Goal: Task Accomplishment & Management: Manage account settings

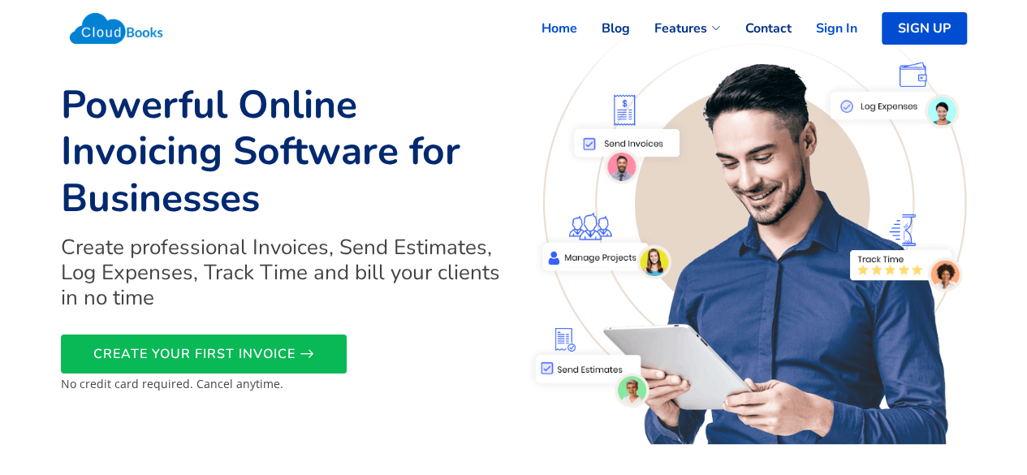
click at [827, 33] on link "Sign In" at bounding box center [825, 29] width 66 height 36
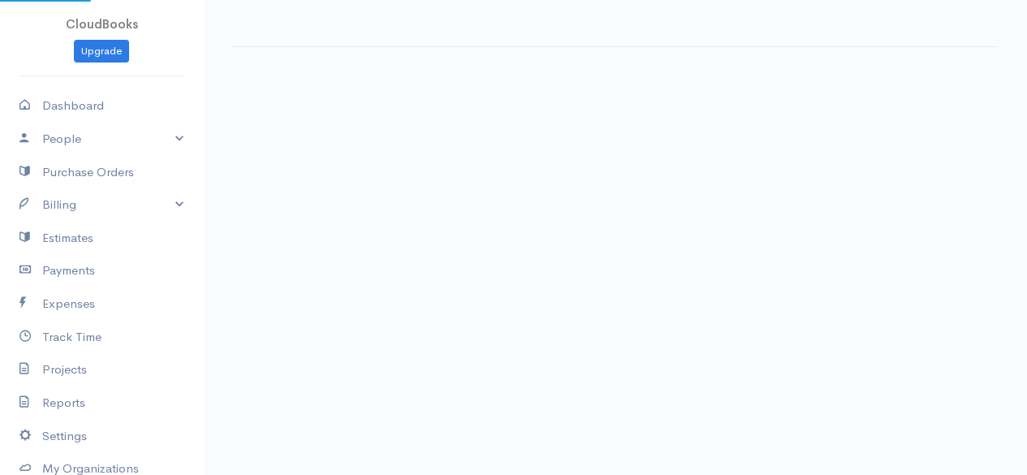
select select "365"
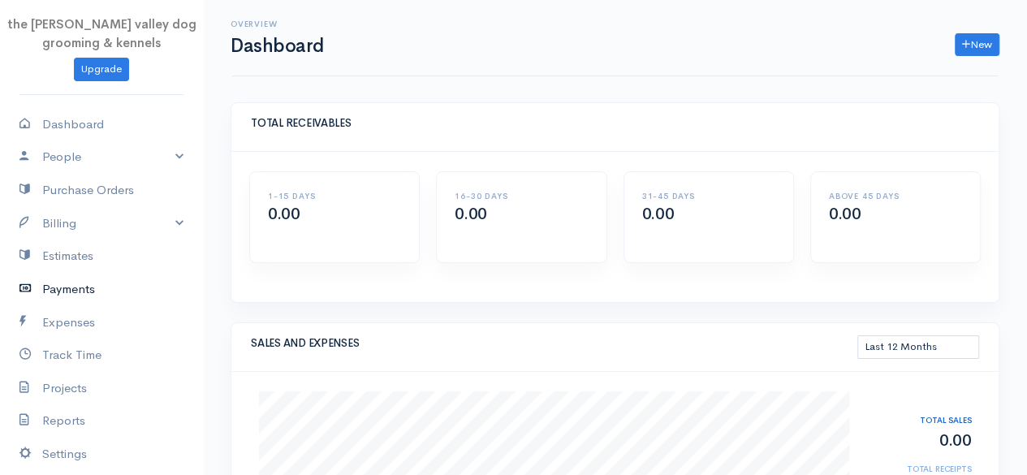
click at [89, 282] on link "Payments" at bounding box center [101, 289] width 203 height 33
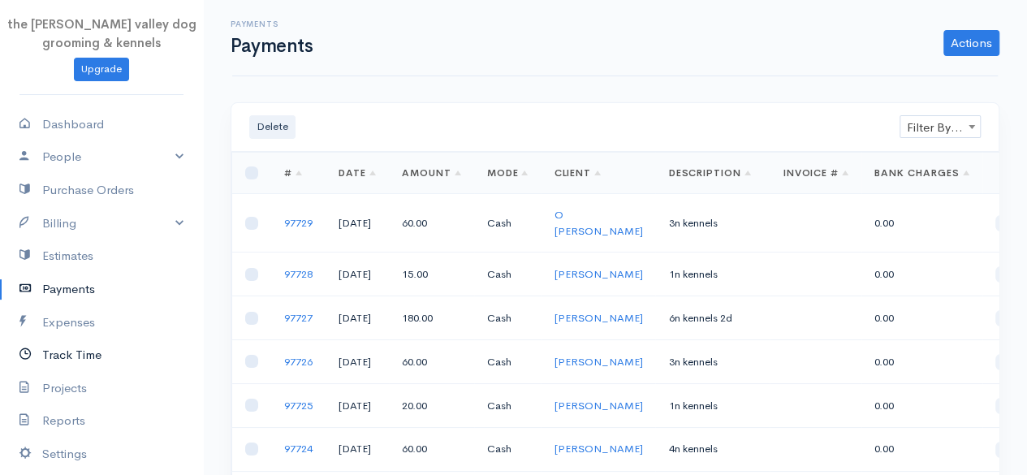
click at [80, 354] on link "Track Time" at bounding box center [101, 355] width 203 height 33
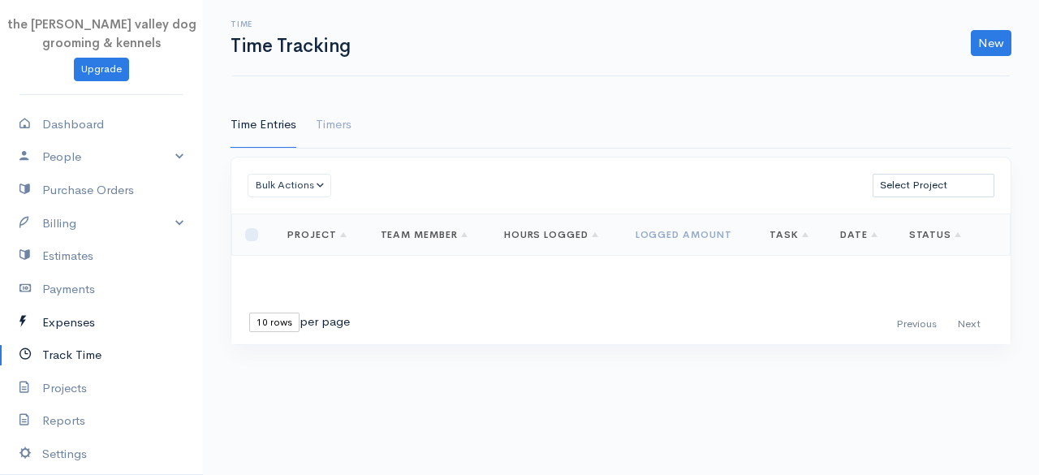
click at [70, 310] on link "Expenses" at bounding box center [101, 322] width 203 height 33
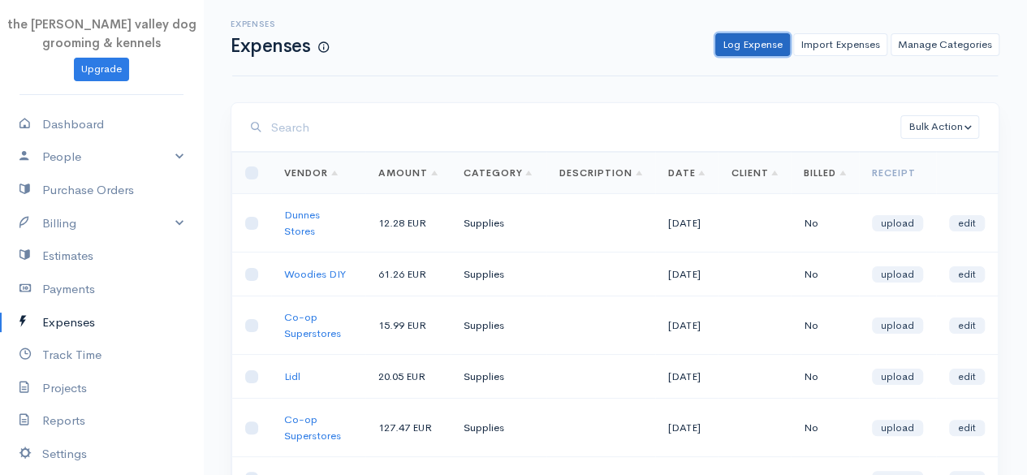
click at [755, 35] on link "Log Expense" at bounding box center [752, 45] width 75 height 24
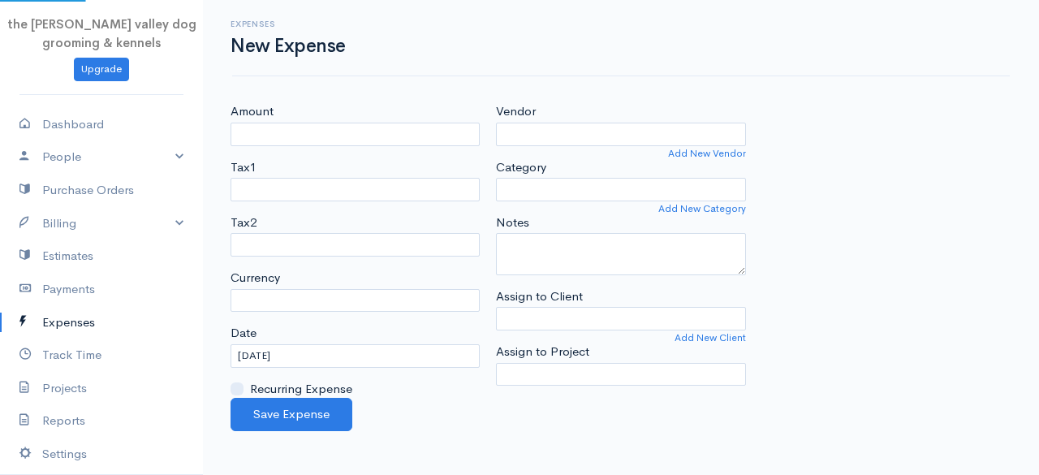
select select "EUR"
click at [80, 379] on link "Projects" at bounding box center [101, 388] width 203 height 33
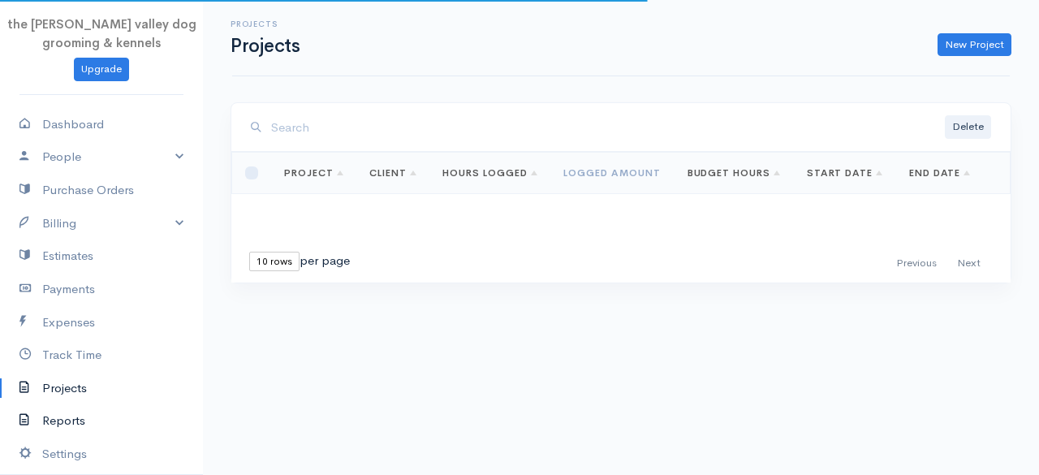
click at [76, 425] on link "Reports" at bounding box center [101, 420] width 203 height 33
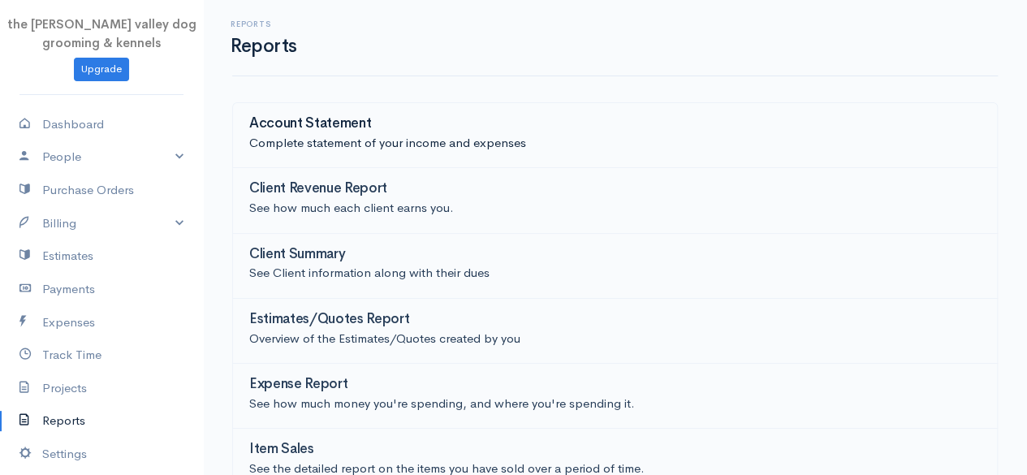
click at [412, 117] on div "Account Statement" at bounding box center [615, 125] width 732 height 18
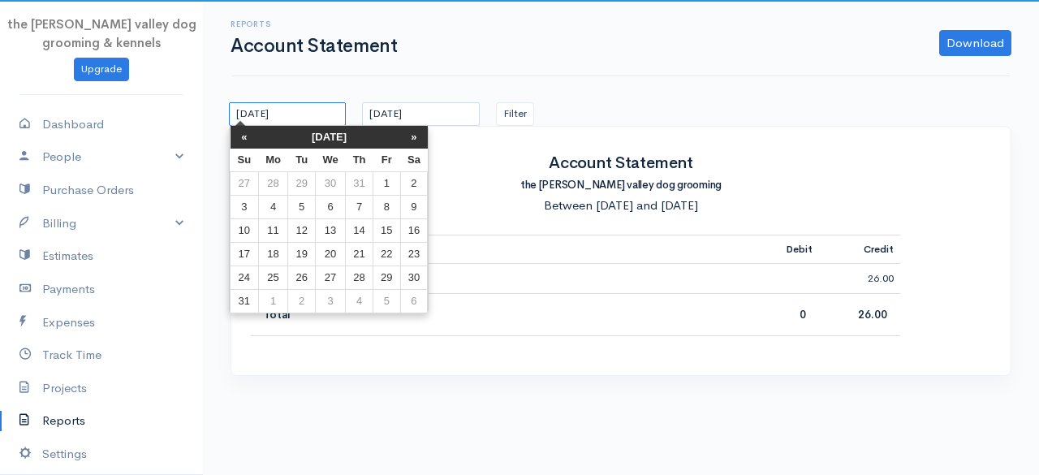
click at [312, 112] on input "[DATE]" at bounding box center [287, 114] width 117 height 24
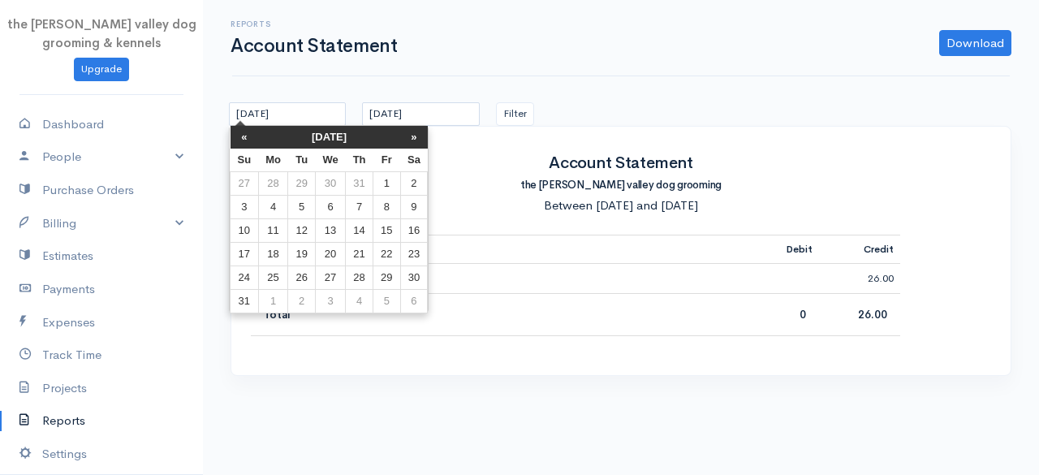
click at [313, 131] on th "[DATE]" at bounding box center [329, 137] width 142 height 23
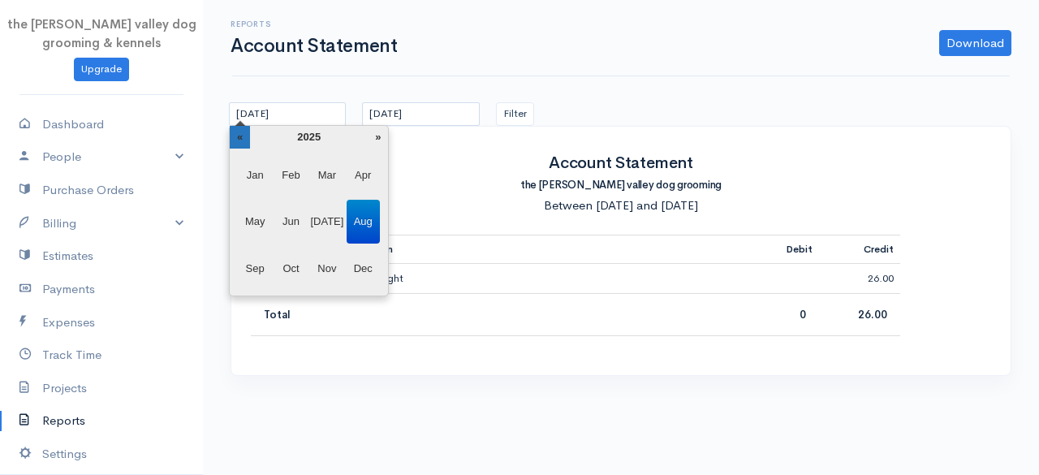
click at [237, 136] on th "«" at bounding box center [240, 137] width 20 height 23
click at [252, 166] on span "Jan" at bounding box center [255, 175] width 33 height 44
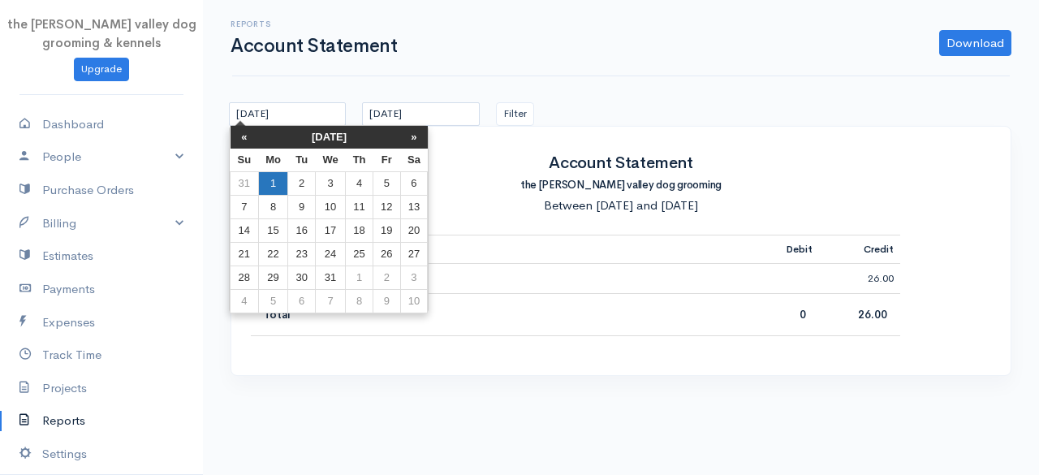
click at [275, 175] on td "1" at bounding box center [273, 183] width 30 height 24
type input "[DATE]"
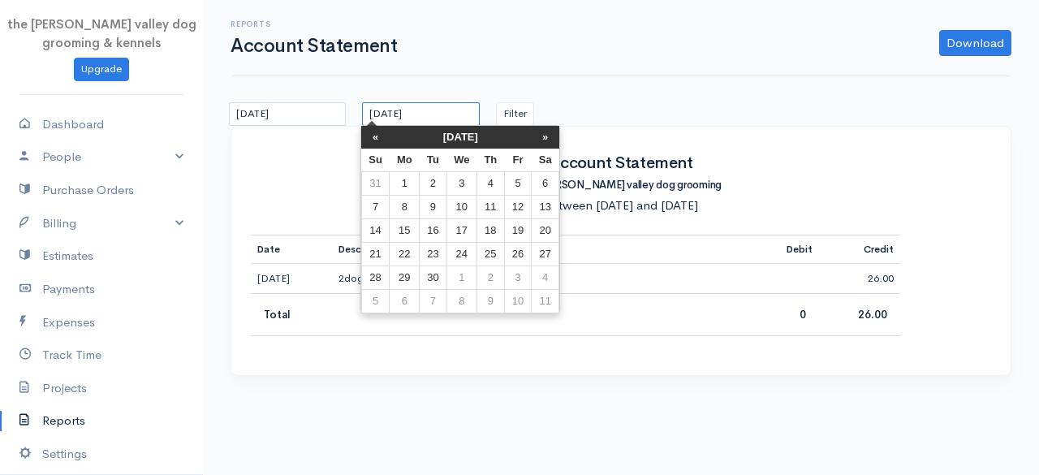
click at [438, 110] on input "[DATE]" at bounding box center [420, 114] width 117 height 24
click at [457, 140] on th "[DATE]" at bounding box center [461, 137] width 142 height 23
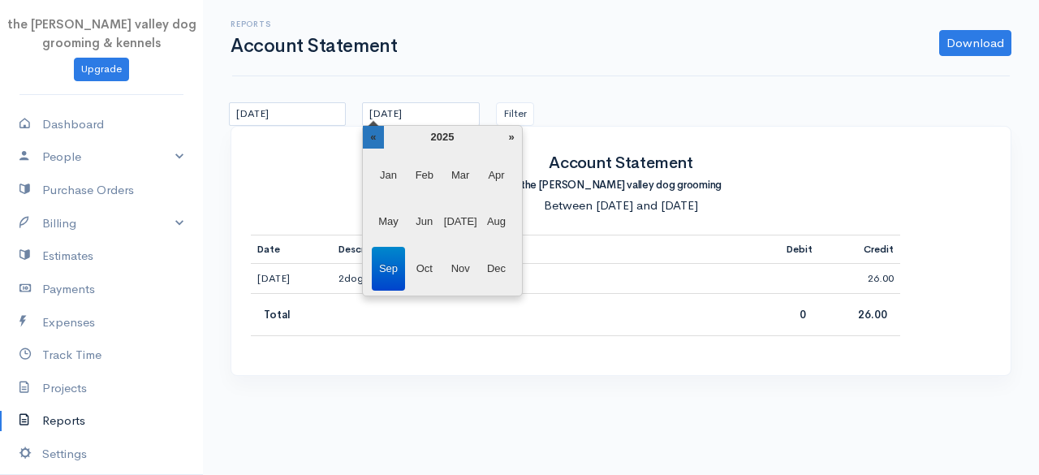
click at [376, 137] on th "«" at bounding box center [373, 137] width 20 height 23
click at [502, 266] on span "Dec" at bounding box center [496, 269] width 33 height 44
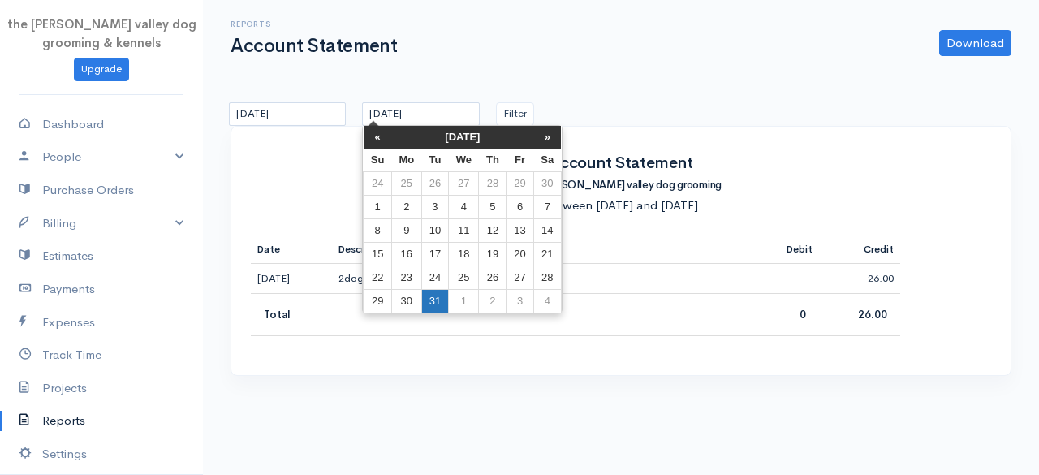
click at [430, 304] on td "31" at bounding box center [434, 301] width 27 height 24
type input "[DATE]"
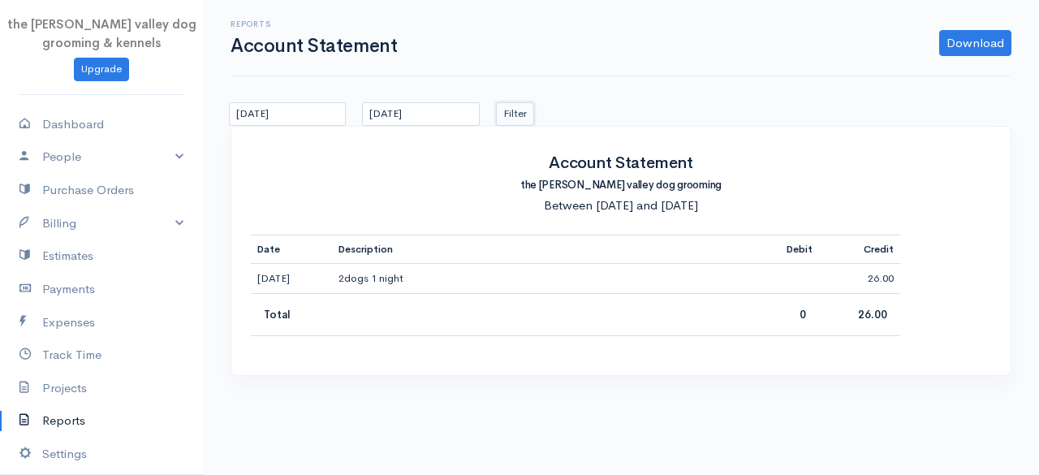
click at [520, 106] on button "Filter" at bounding box center [515, 114] width 38 height 24
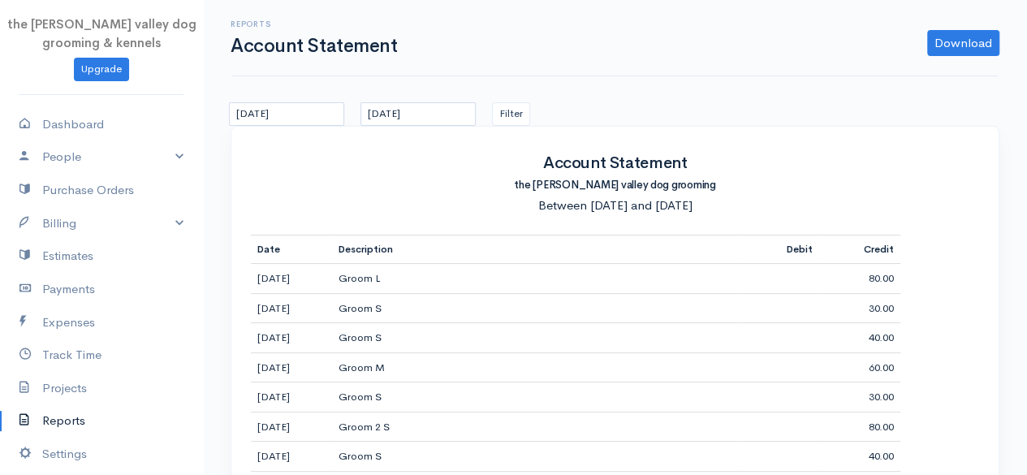
drag, startPoint x: 1025, startPoint y: 77, endPoint x: 1023, endPoint y: 118, distance: 40.6
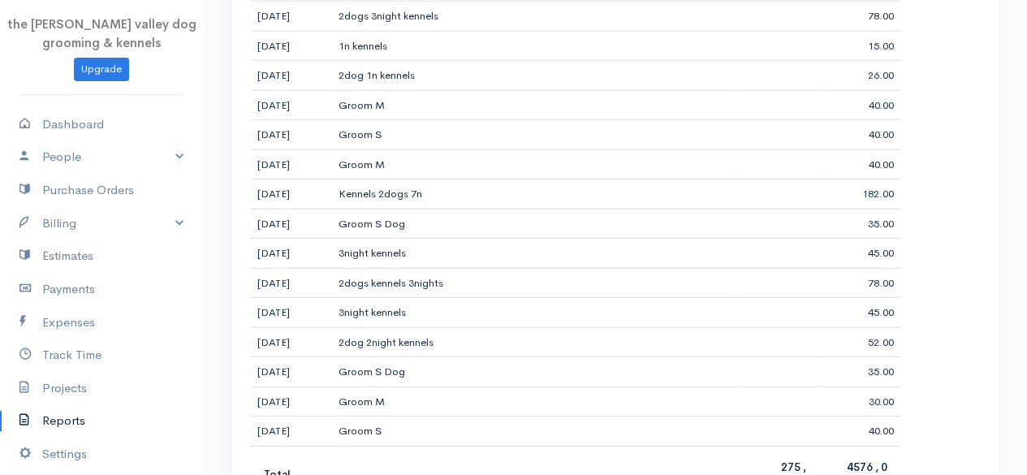
scroll to position [2165, 0]
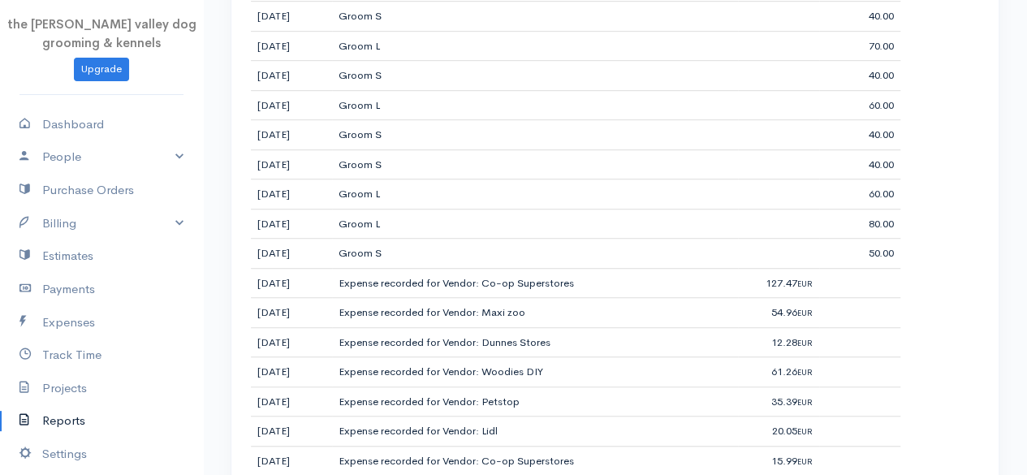
scroll to position [434, 0]
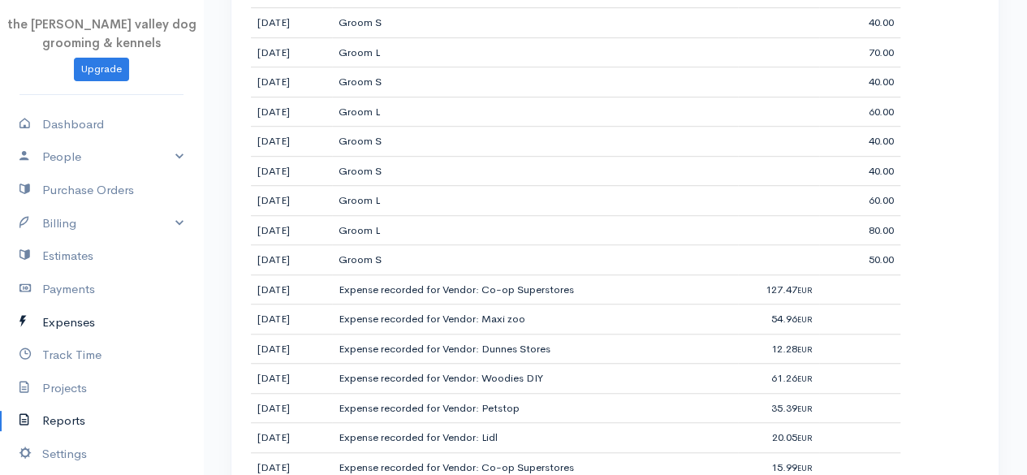
click at [67, 306] on link "Expenses" at bounding box center [101, 322] width 203 height 33
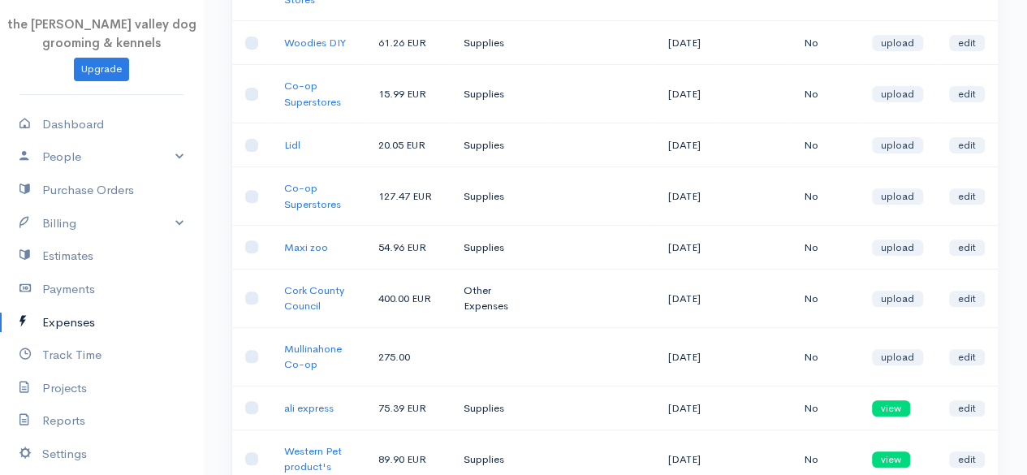
scroll to position [234, 0]
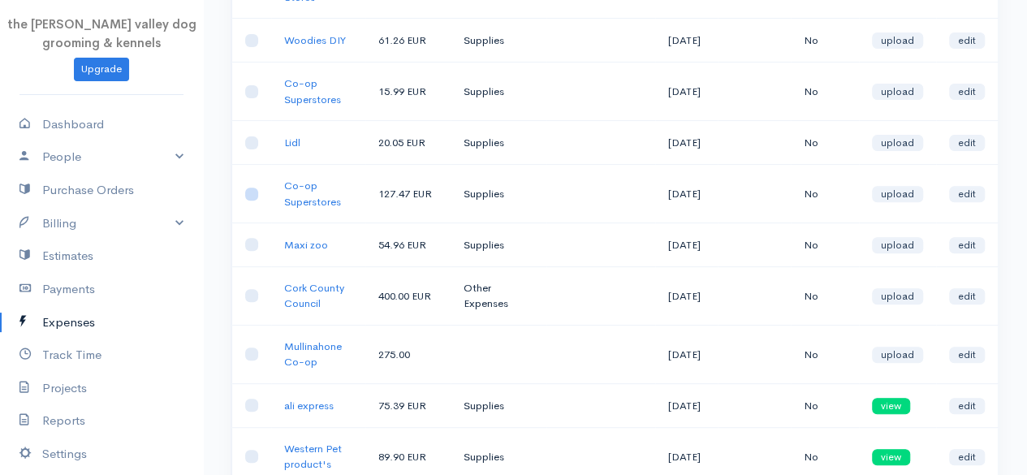
click at [253, 201] on input "checkbox" at bounding box center [251, 194] width 13 height 13
checkbox input "true"
click at [963, 202] on link "edit" at bounding box center [967, 194] width 36 height 16
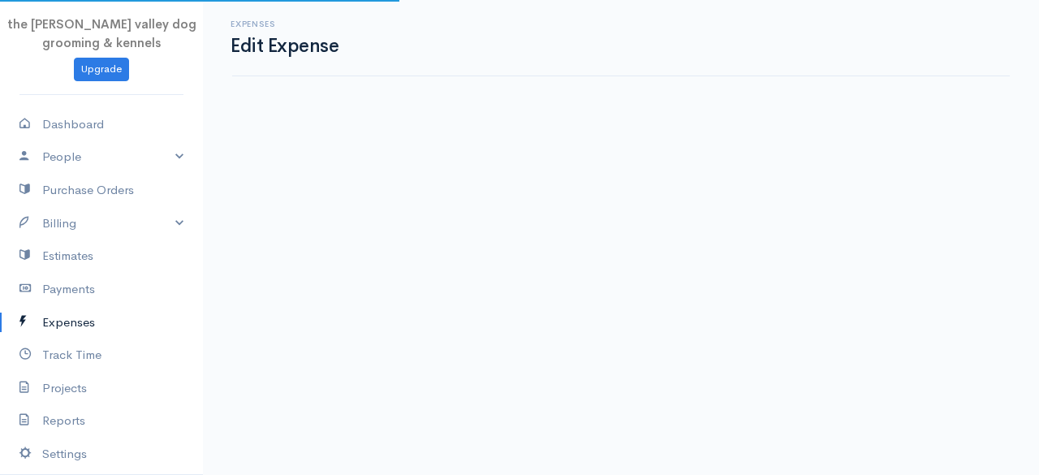
select select "EUR"
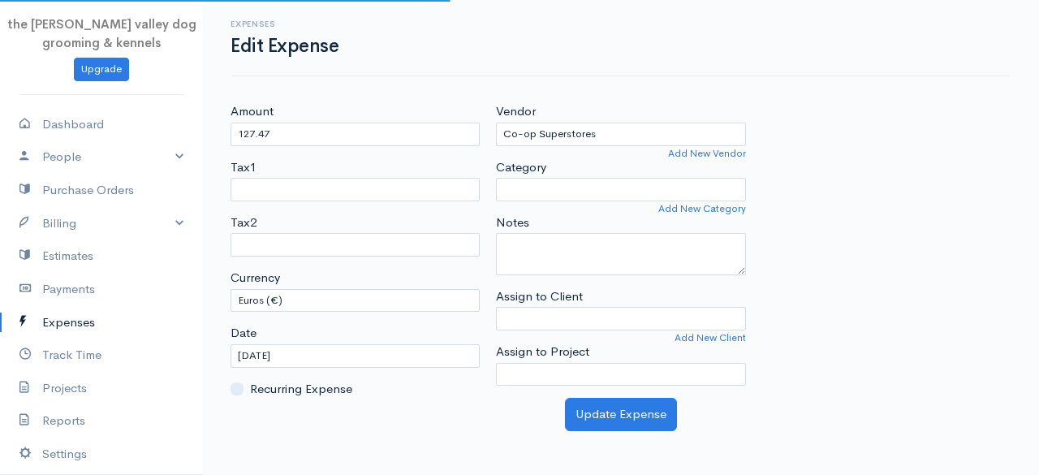
select select "Supplies"
select select
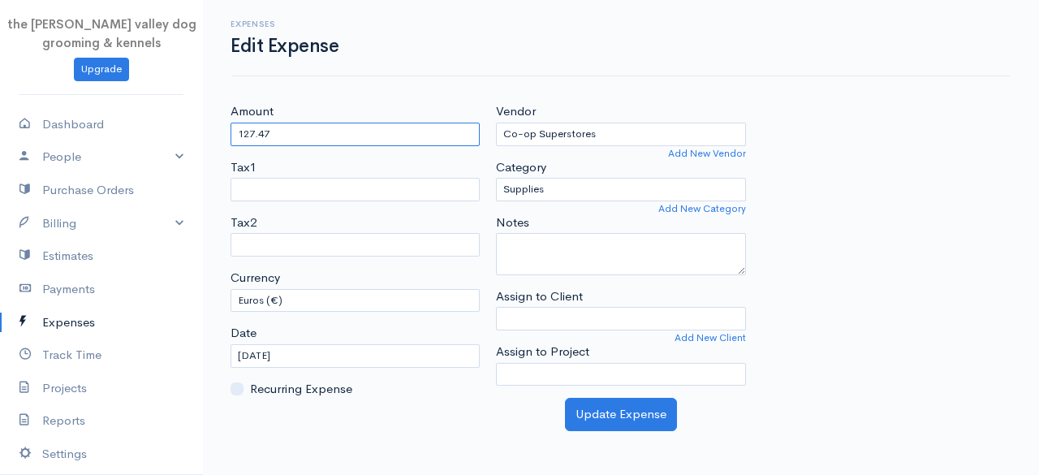
drag, startPoint x: 366, startPoint y: 132, endPoint x: 199, endPoint y: 140, distance: 167.5
click at [199, 140] on body "the [PERSON_NAME] valley dog grooming & kennels Upgrade Dashboard People Client…" at bounding box center [519, 237] width 1039 height 475
type input "9"
type input "0.00"
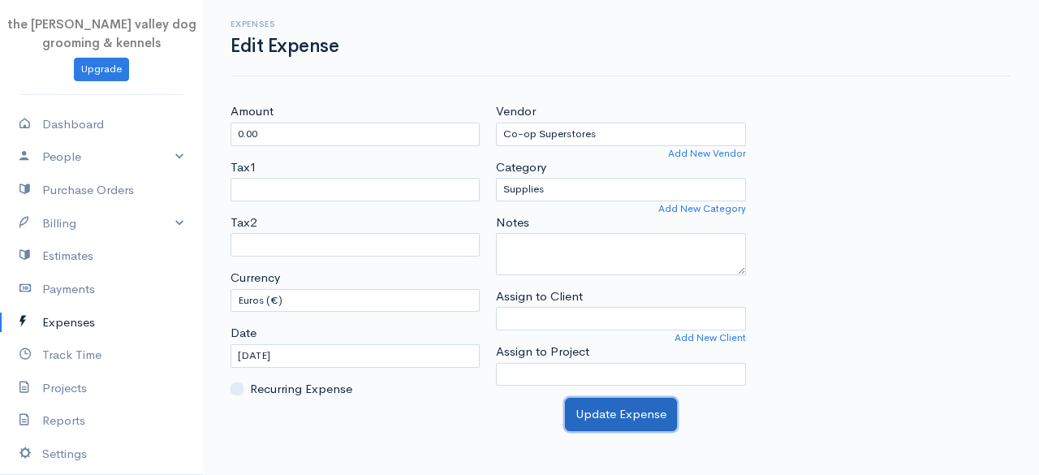
click at [598, 402] on button "Update Expense" at bounding box center [621, 414] width 112 height 33
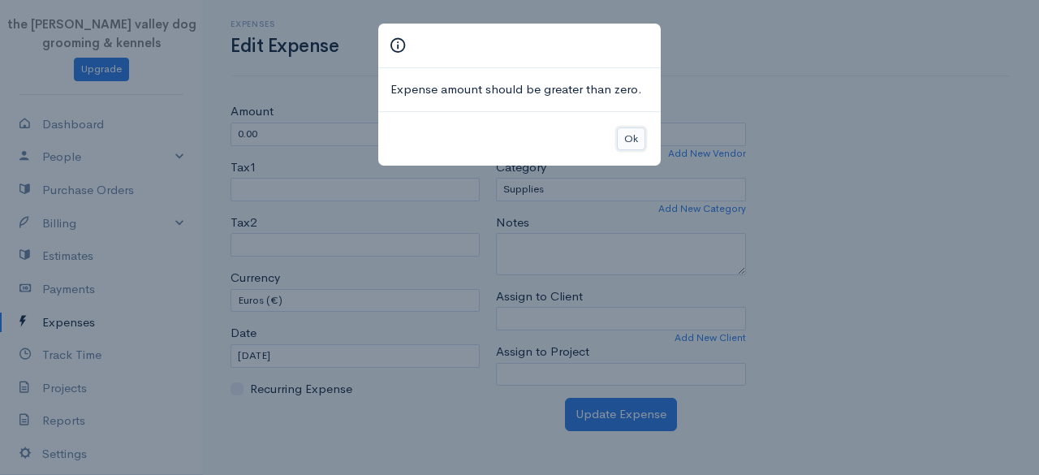
click at [641, 130] on button "Ok" at bounding box center [631, 139] width 28 height 24
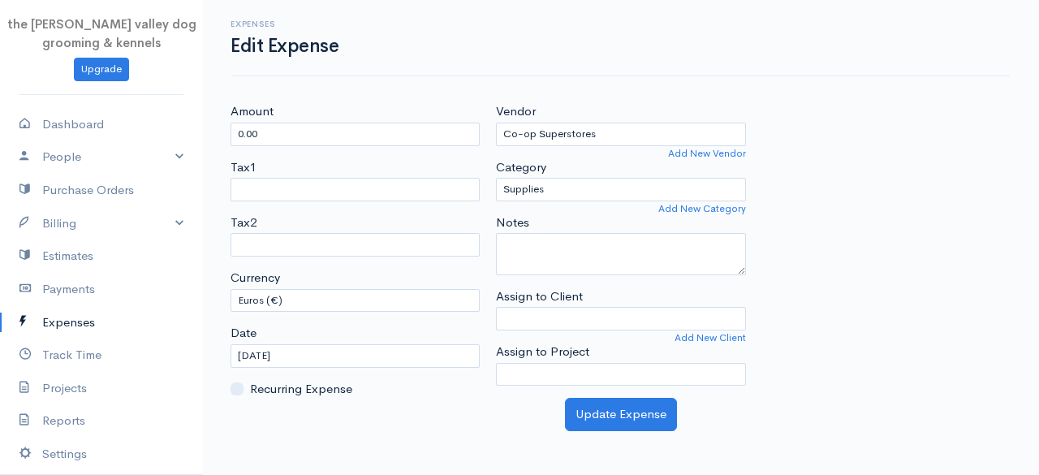
click at [93, 309] on link "Expenses" at bounding box center [101, 322] width 203 height 33
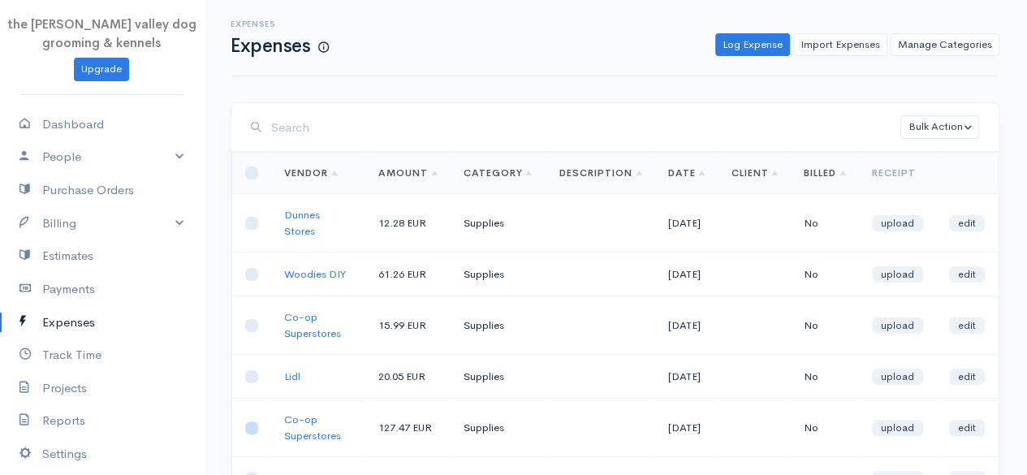
click at [255, 434] on input "checkbox" at bounding box center [251, 427] width 13 height 13
checkbox input "true"
click at [915, 45] on link "Manage Categories" at bounding box center [945, 45] width 109 height 24
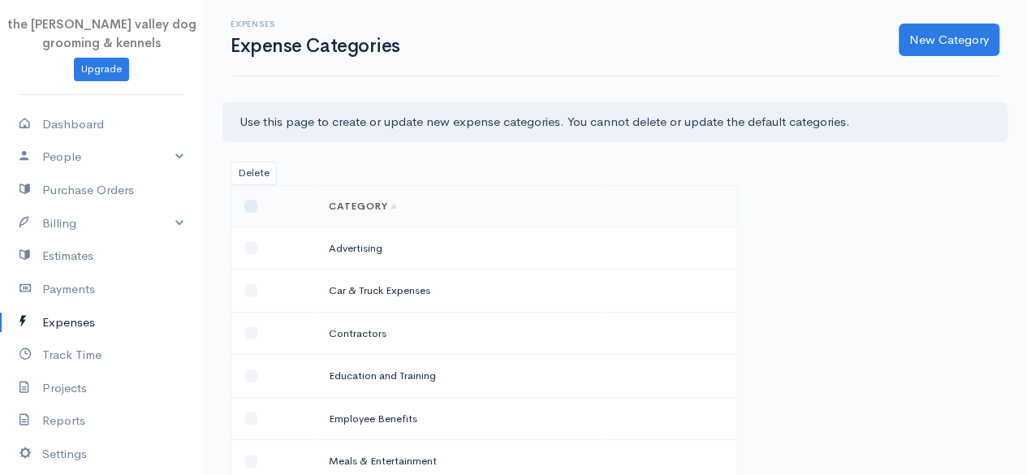
click at [62, 323] on link "Expenses" at bounding box center [101, 322] width 203 height 33
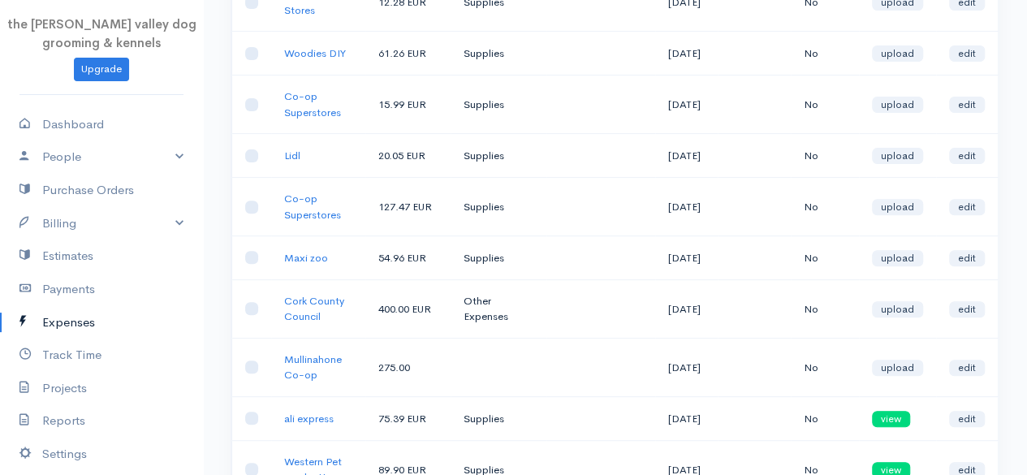
scroll to position [170, 0]
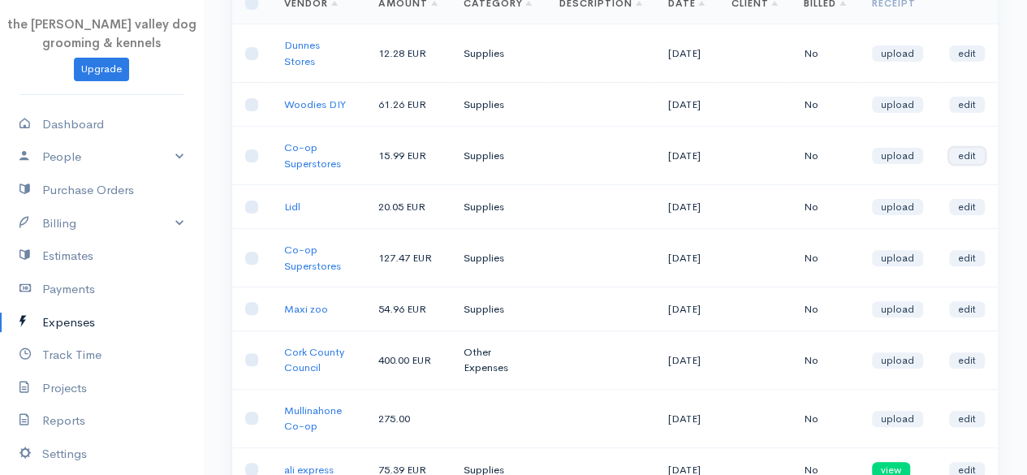
click at [959, 164] on link "edit" at bounding box center [967, 156] width 36 height 16
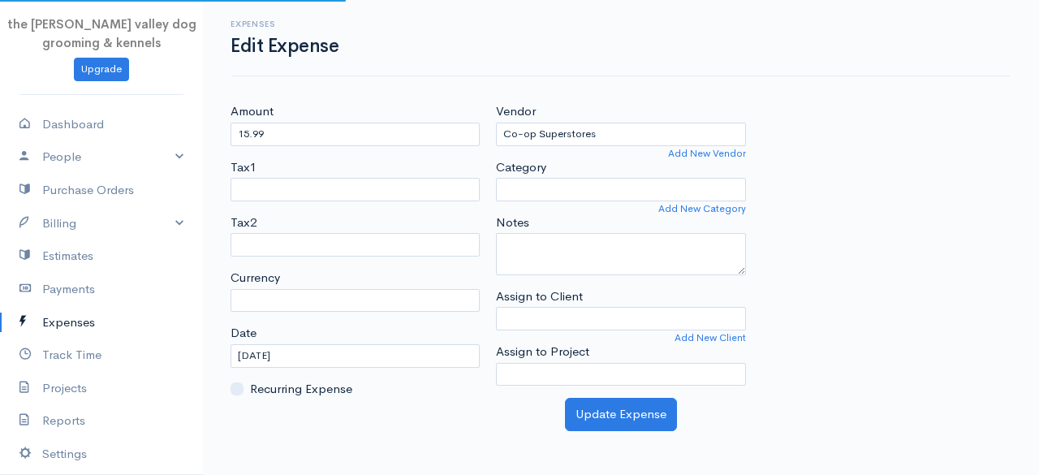
select select "EUR"
select select "Supplies"
select select
click at [69, 309] on link "Expenses" at bounding box center [101, 322] width 203 height 33
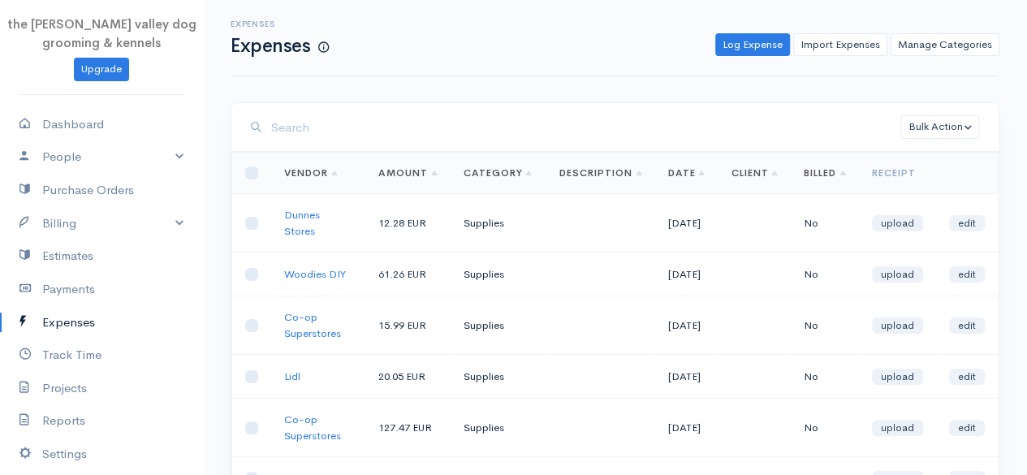
scroll to position [158, 0]
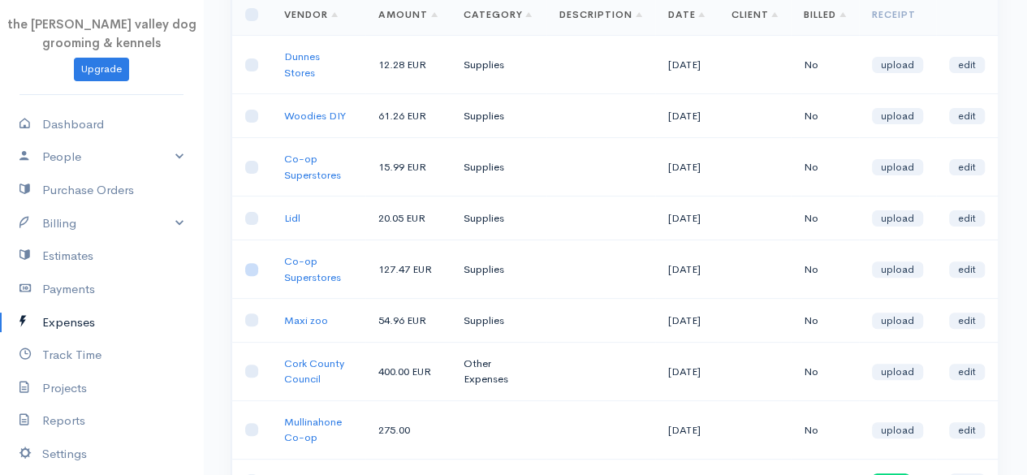
drag, startPoint x: 253, startPoint y: 290, endPoint x: 261, endPoint y: 287, distance: 8.5
click at [261, 287] on td at bounding box center [252, 269] width 40 height 58
click at [245, 276] on input "checkbox" at bounding box center [251, 269] width 13 height 13
checkbox input "true"
drag, startPoint x: 307, startPoint y: 290, endPoint x: 1023, endPoint y: 254, distance: 717.1
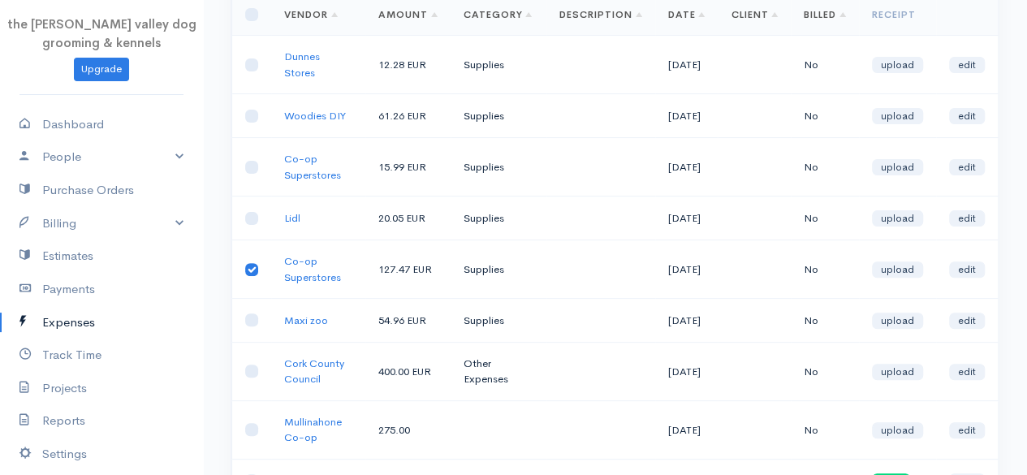
click at [1023, 254] on div "Bulk Action Delete Convert to Invoice Loading ... First Previous 1 2 3 Next Las…" at bounding box center [615, 327] width 824 height 767
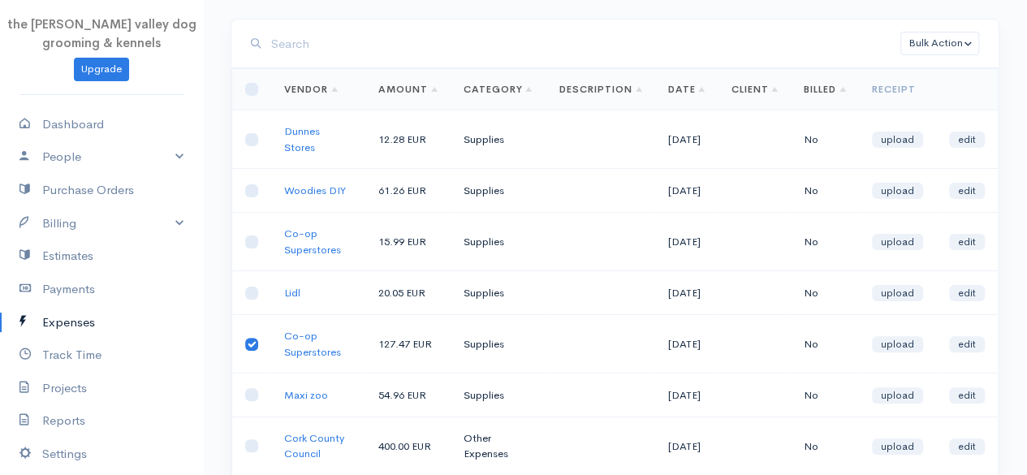
scroll to position [88, 0]
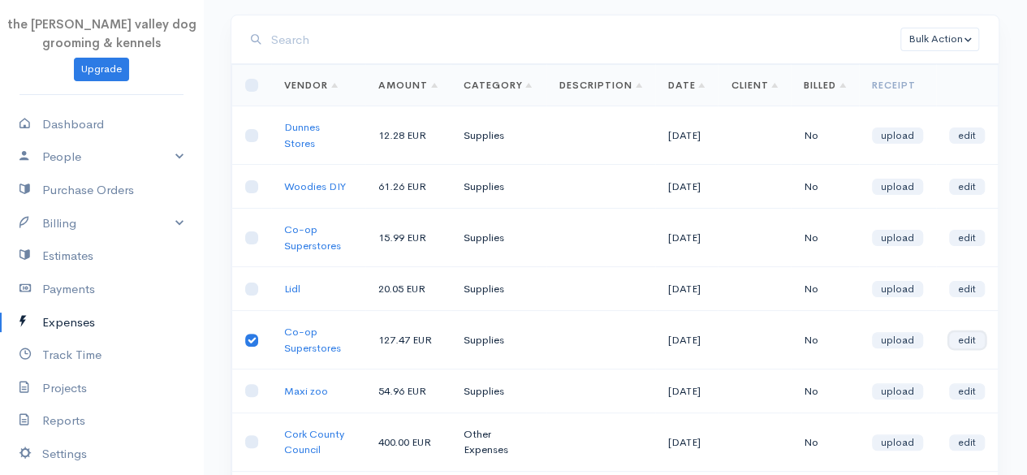
click at [950, 348] on link "edit" at bounding box center [967, 340] width 36 height 16
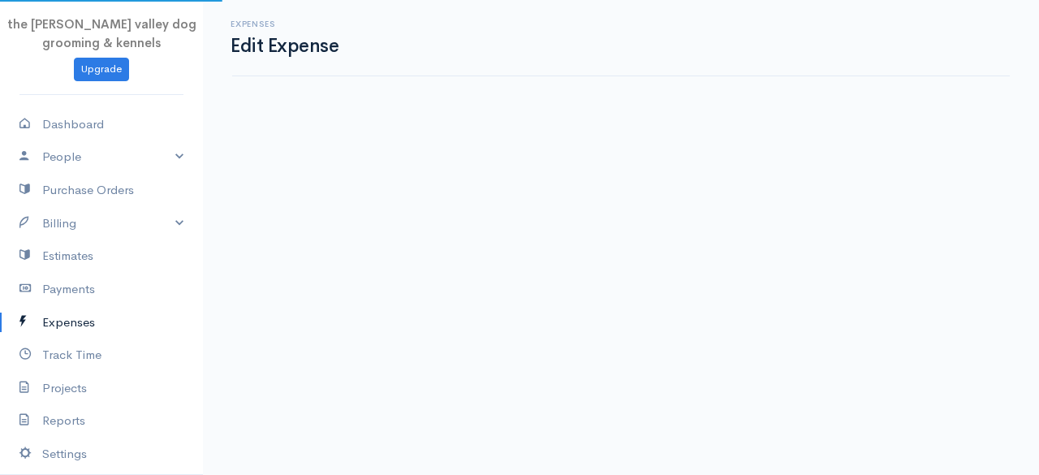
select select "EUR"
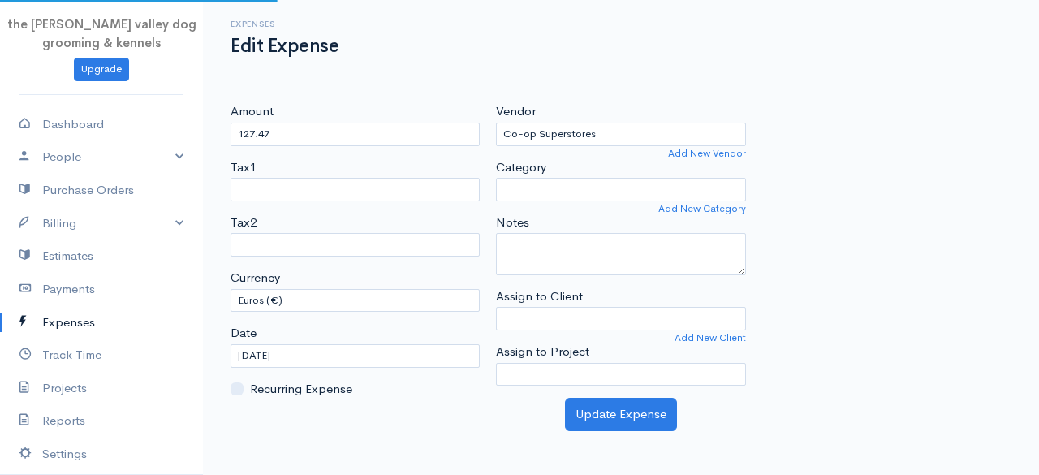
select select "Supplies"
select select
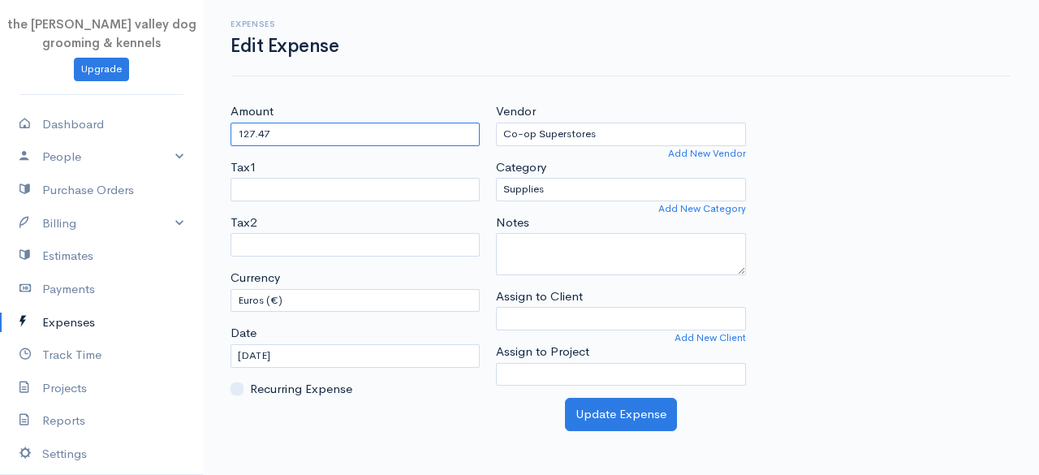
click at [353, 123] on input "127.47" at bounding box center [355, 135] width 249 height 24
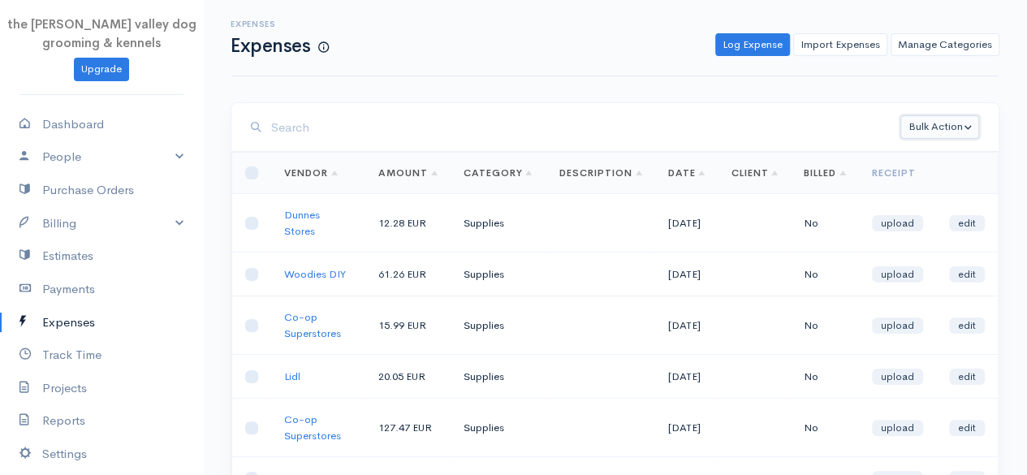
click at [947, 120] on button "Bulk Action" at bounding box center [940, 127] width 79 height 24
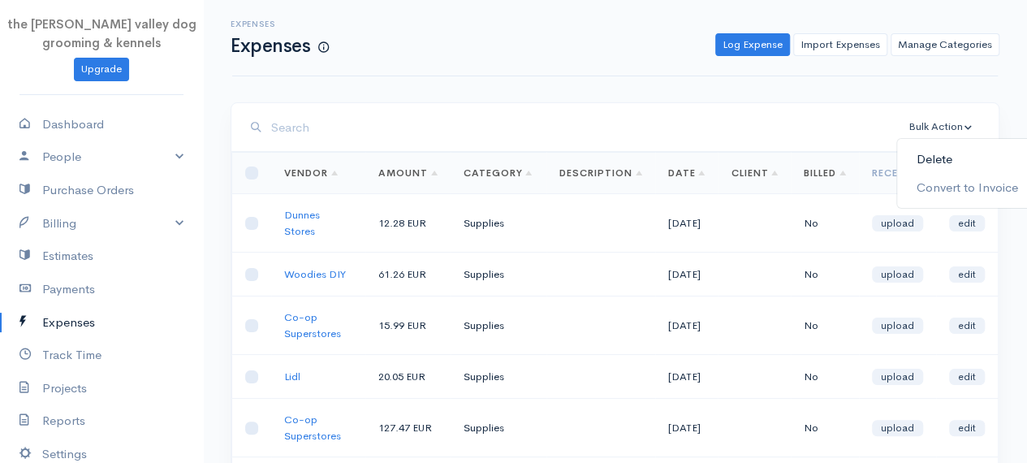
click at [941, 149] on link "Delete" at bounding box center [967, 159] width 140 height 28
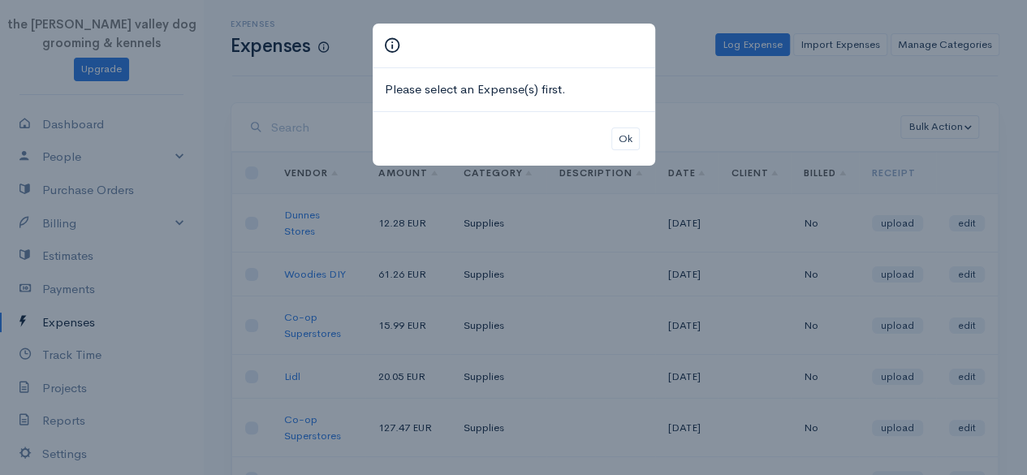
click at [693, 54] on div "Please select an Expense(s) first. Ok" at bounding box center [513, 237] width 1027 height 475
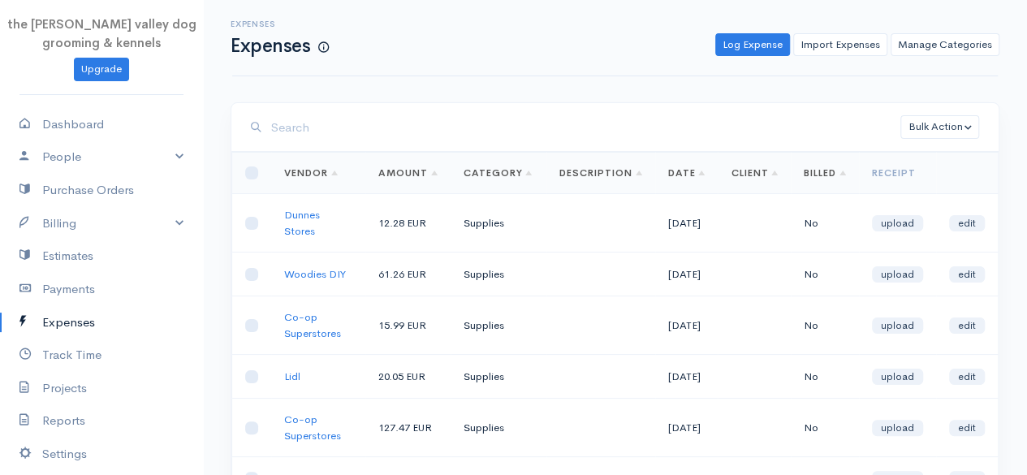
click at [244, 456] on td at bounding box center [252, 428] width 40 height 58
click at [250, 434] on input "checkbox" at bounding box center [251, 427] width 13 height 13
checkbox input "true"
click at [963, 131] on button "Bulk Action" at bounding box center [940, 127] width 79 height 24
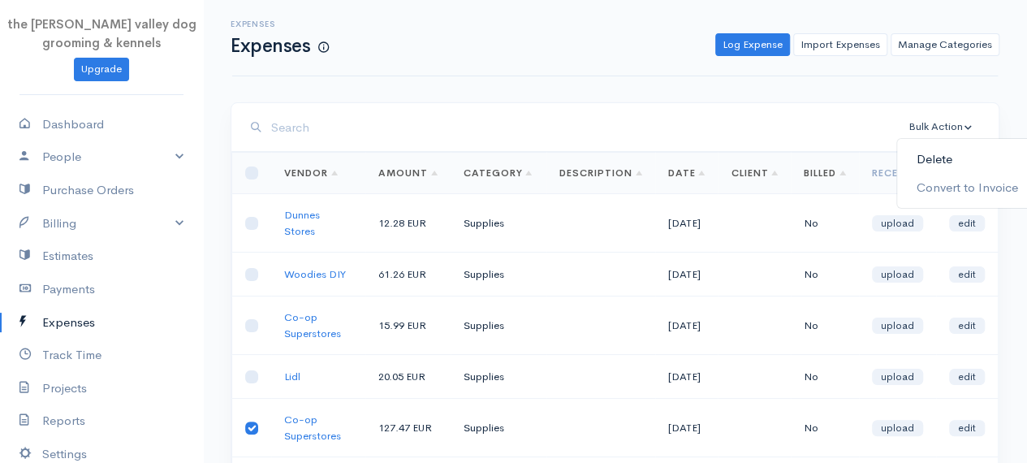
click at [952, 150] on link "Delete" at bounding box center [967, 159] width 140 height 28
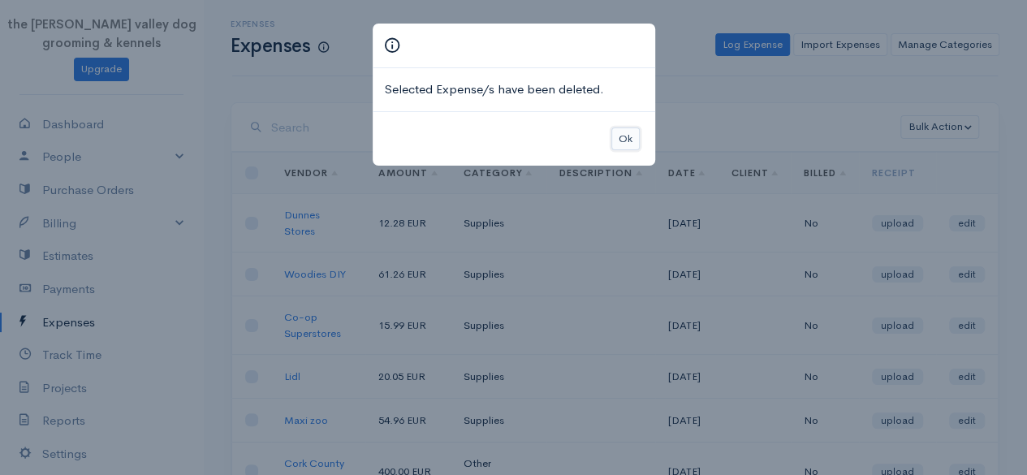
click at [630, 131] on button "Ok" at bounding box center [625, 139] width 28 height 24
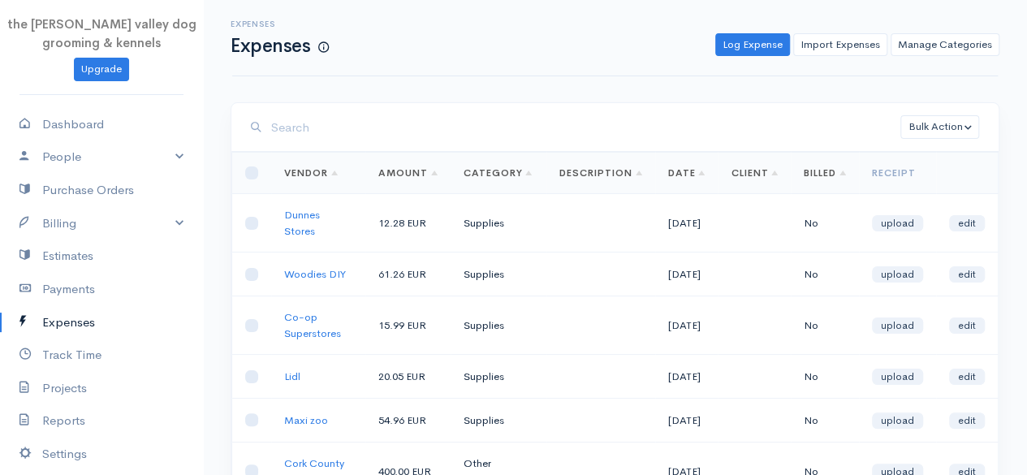
click at [81, 309] on link "Expenses" at bounding box center [101, 322] width 203 height 33
click at [55, 314] on link "Expenses" at bounding box center [101, 322] width 203 height 33
click at [73, 386] on link "Projects" at bounding box center [101, 388] width 203 height 33
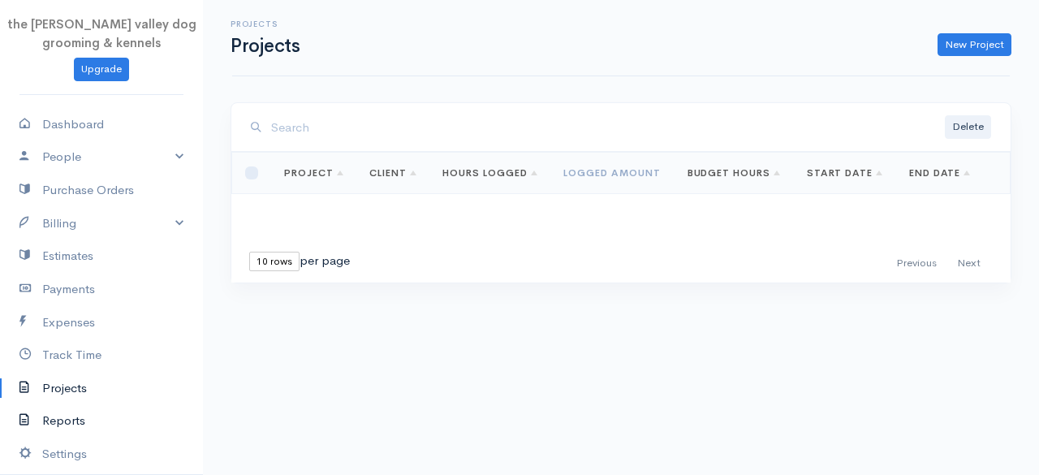
click at [70, 417] on link "Reports" at bounding box center [101, 420] width 203 height 33
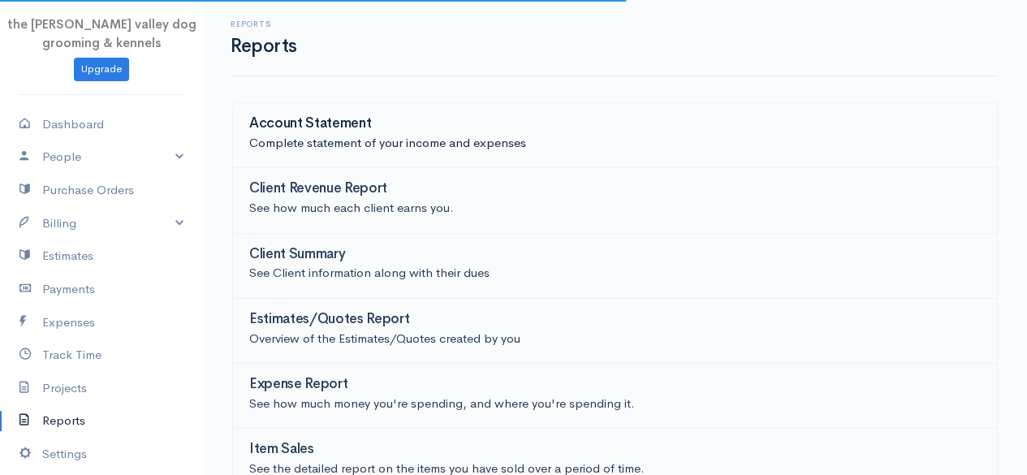
click at [460, 119] on div "Account Statement" at bounding box center [615, 125] width 732 height 18
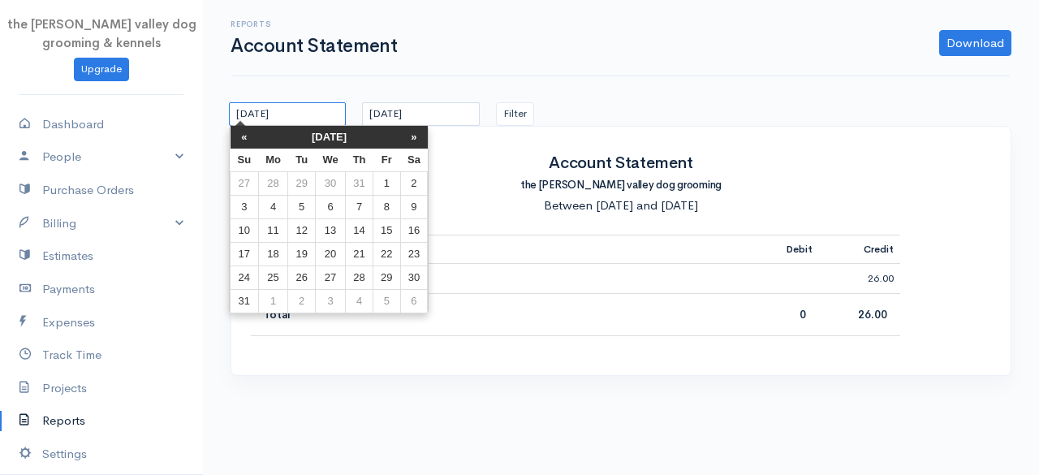
click at [325, 116] on input "[DATE]" at bounding box center [287, 114] width 117 height 24
click at [325, 132] on th "[DATE]" at bounding box center [329, 137] width 142 height 23
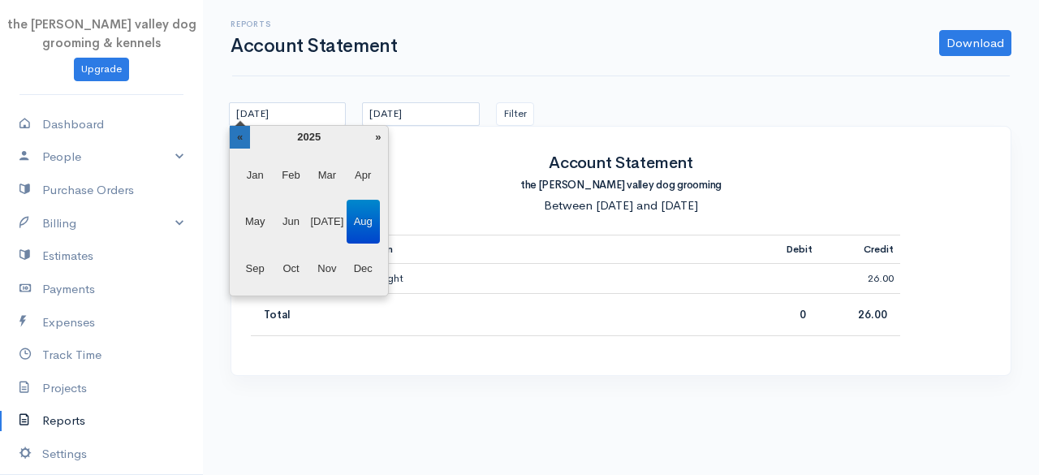
click at [246, 140] on th "«" at bounding box center [240, 137] width 20 height 23
click at [255, 175] on span "Jan" at bounding box center [255, 175] width 33 height 44
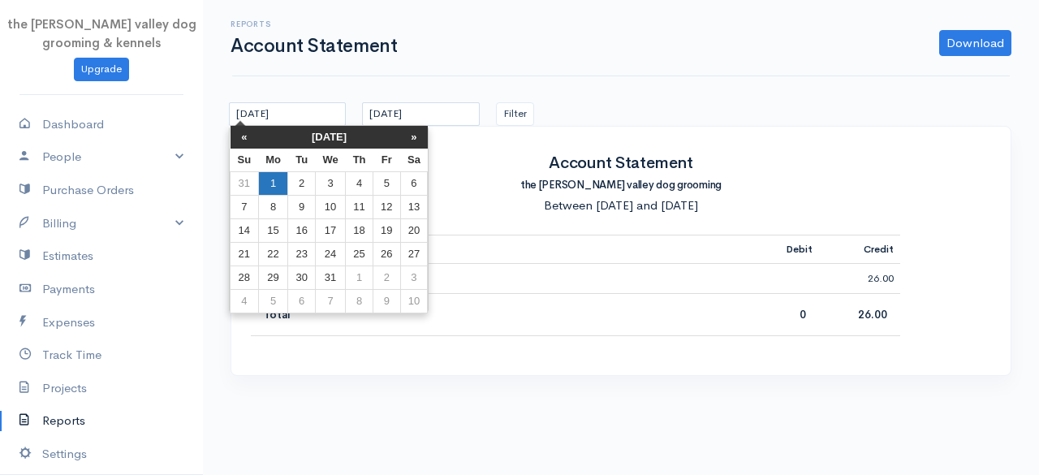
click at [270, 180] on td "1" at bounding box center [273, 183] width 30 height 24
type input "[DATE]"
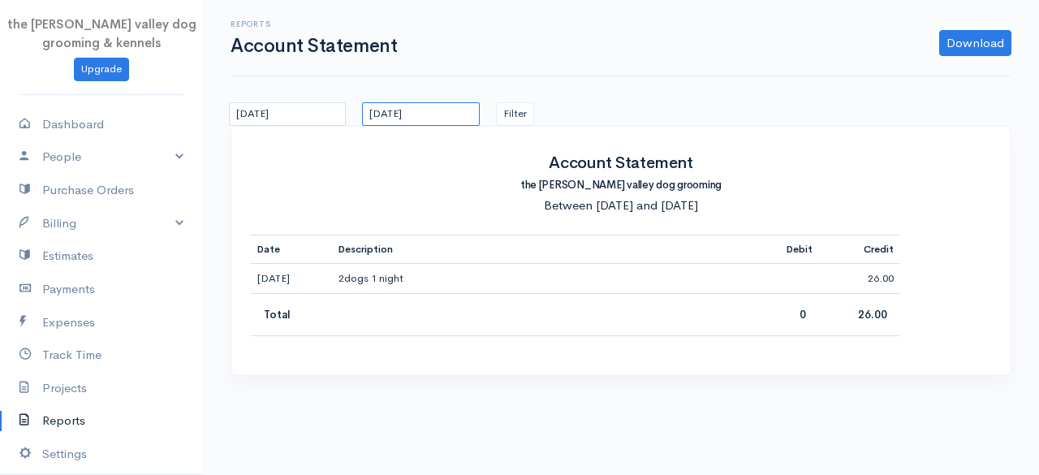
click at [425, 116] on input "[DATE]" at bounding box center [420, 114] width 117 height 24
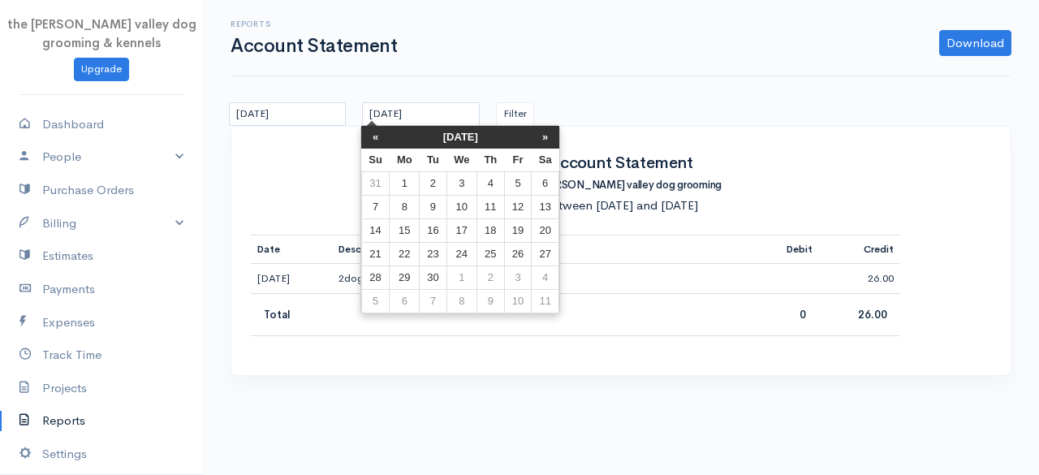
click at [429, 137] on th "[DATE]" at bounding box center [461, 137] width 142 height 23
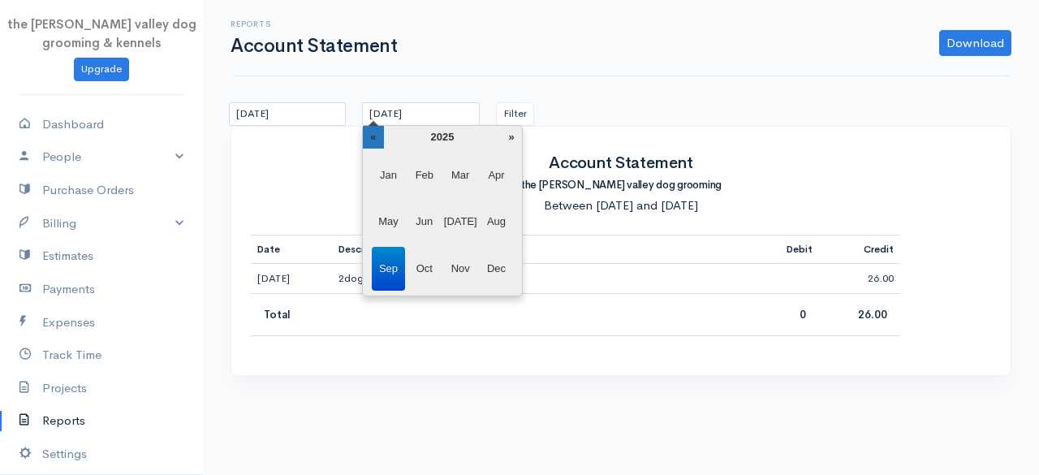
click at [367, 137] on th "«" at bounding box center [373, 137] width 20 height 23
click at [487, 272] on span "Dec" at bounding box center [496, 269] width 33 height 44
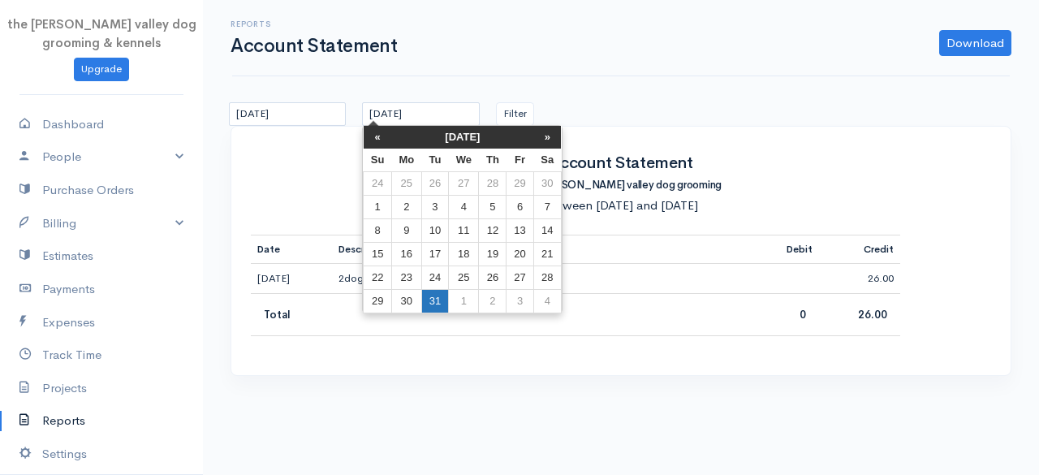
click at [433, 304] on td "31" at bounding box center [434, 301] width 27 height 24
type input "[DATE]"
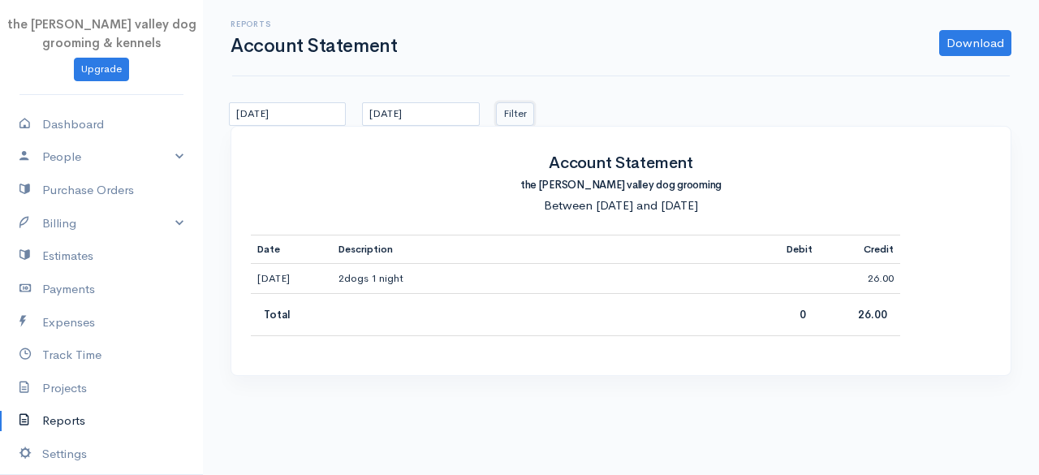
click at [511, 113] on button "Filter" at bounding box center [515, 114] width 38 height 24
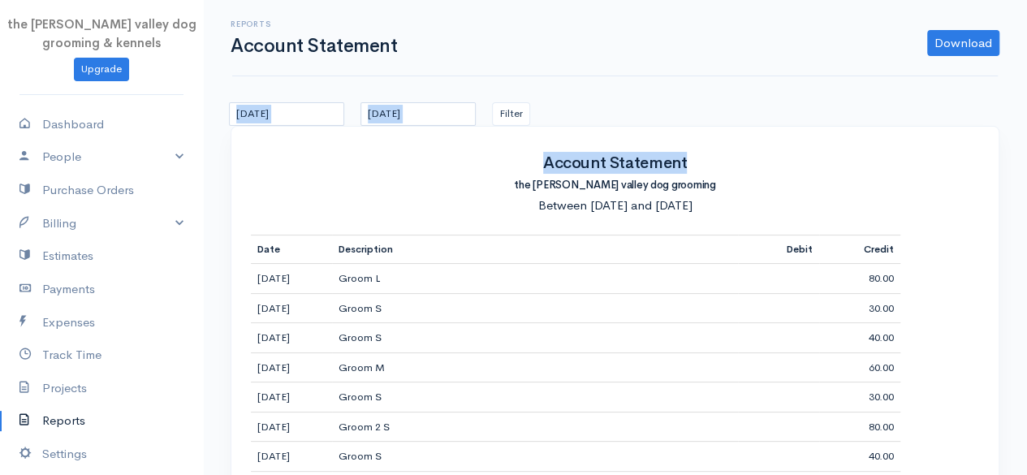
drag, startPoint x: 1026, startPoint y: 72, endPoint x: 1017, endPoint y: 164, distance: 92.2
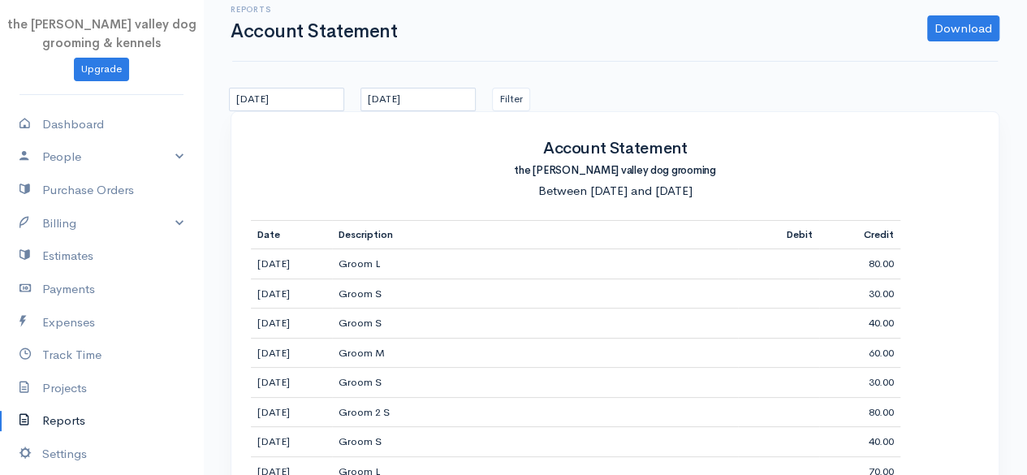
scroll to position [2, 0]
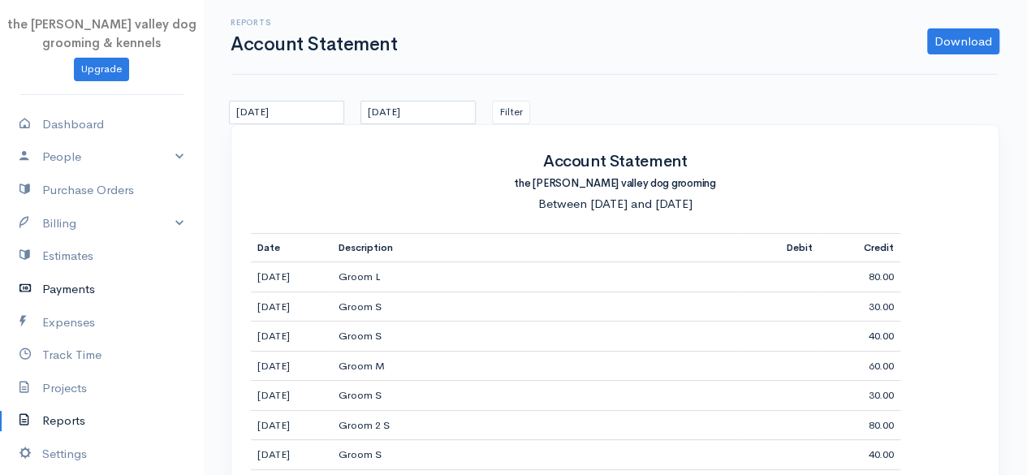
click at [72, 283] on link "Payments" at bounding box center [101, 289] width 203 height 33
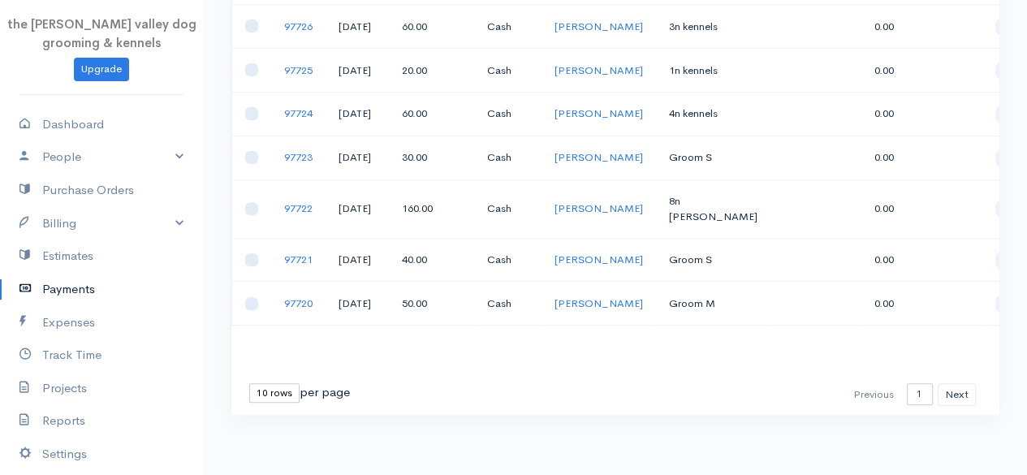
scroll to position [464, 0]
click at [252, 202] on input "checkbox" at bounding box center [251, 208] width 13 height 13
checkbox input "true"
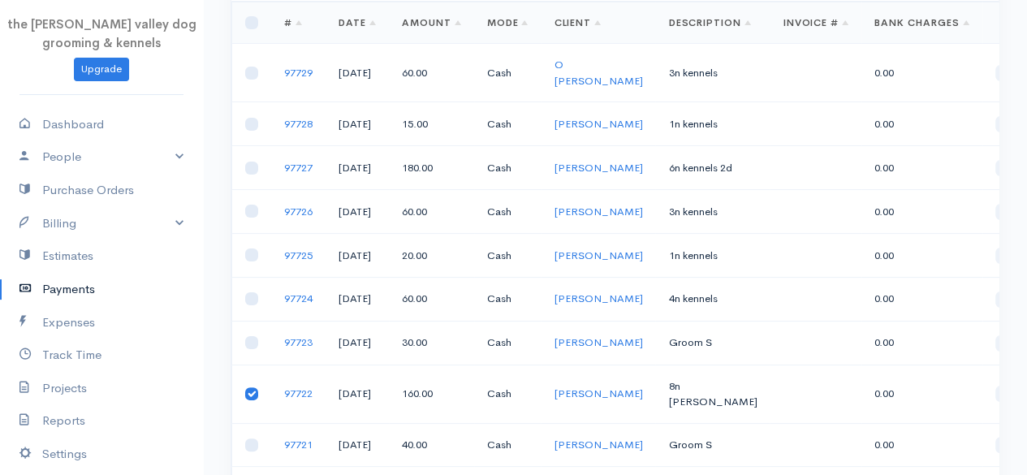
scroll to position [149, 0]
click at [247, 176] on input "checkbox" at bounding box center [251, 169] width 13 height 13
checkbox input "true"
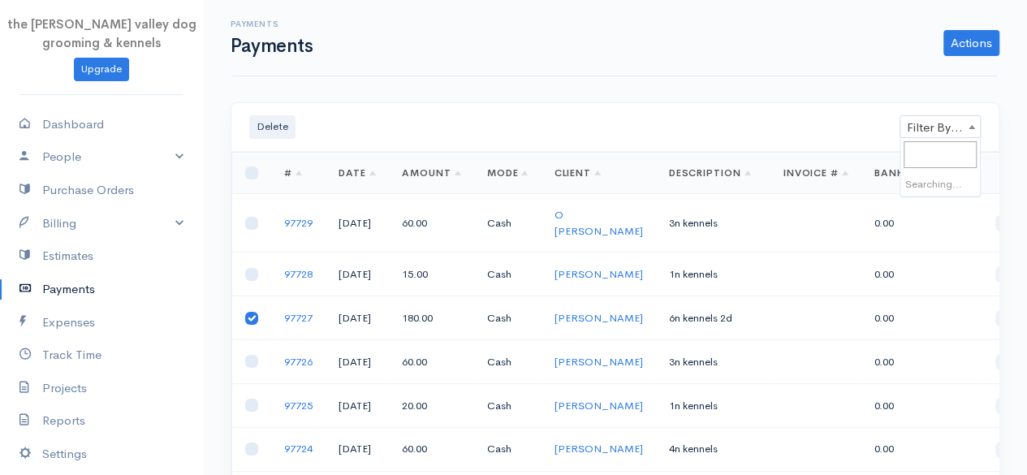
click at [950, 126] on span "Filter By Client" at bounding box center [941, 127] width 80 height 23
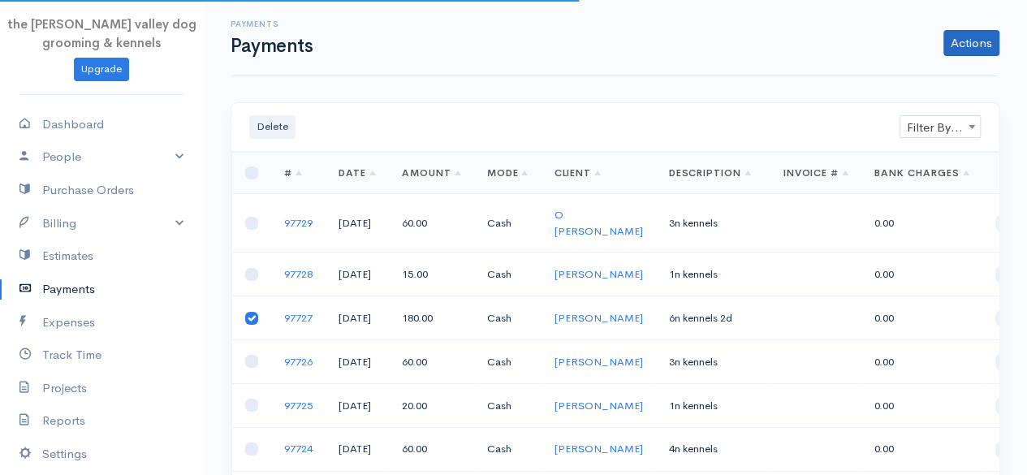
click at [966, 38] on link "Actions" at bounding box center [972, 43] width 56 height 26
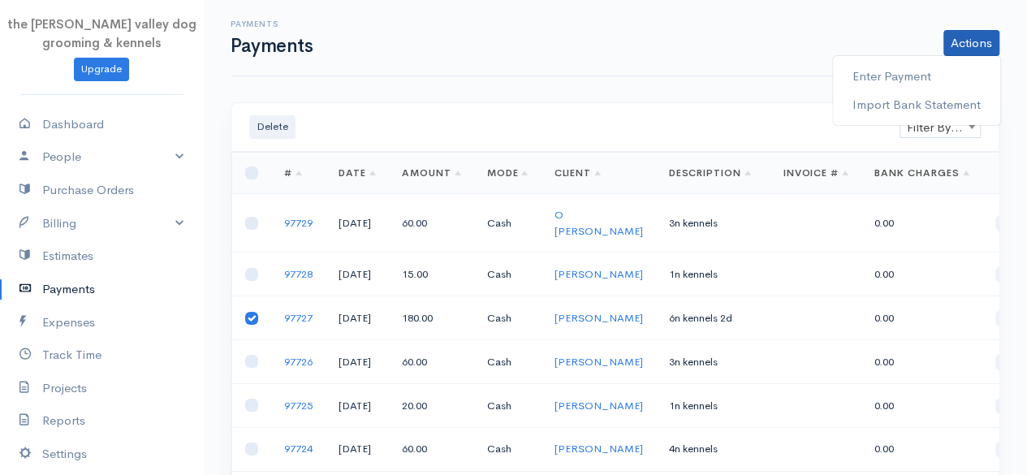
click at [701, 71] on div "Payments Payments Actions Enter Payment Import Bank Statement" at bounding box center [615, 38] width 766 height 76
click at [266, 123] on button "Delete" at bounding box center [272, 127] width 46 height 24
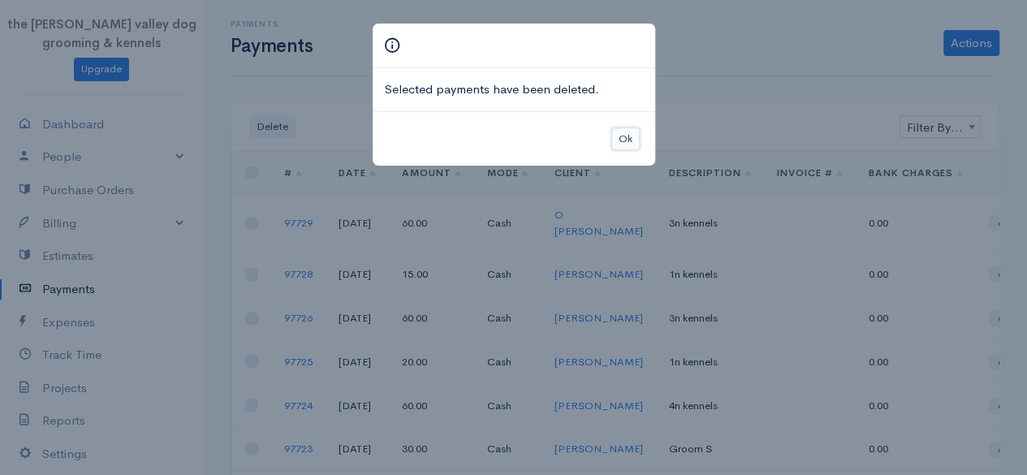
click at [633, 135] on button "Ok" at bounding box center [625, 139] width 28 height 24
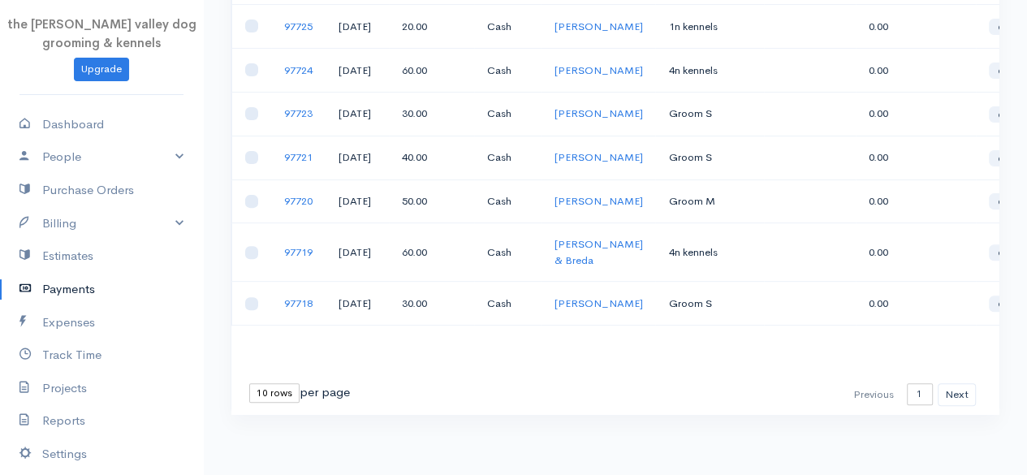
scroll to position [493, 0]
click at [963, 385] on button "Next" at bounding box center [957, 395] width 38 height 24
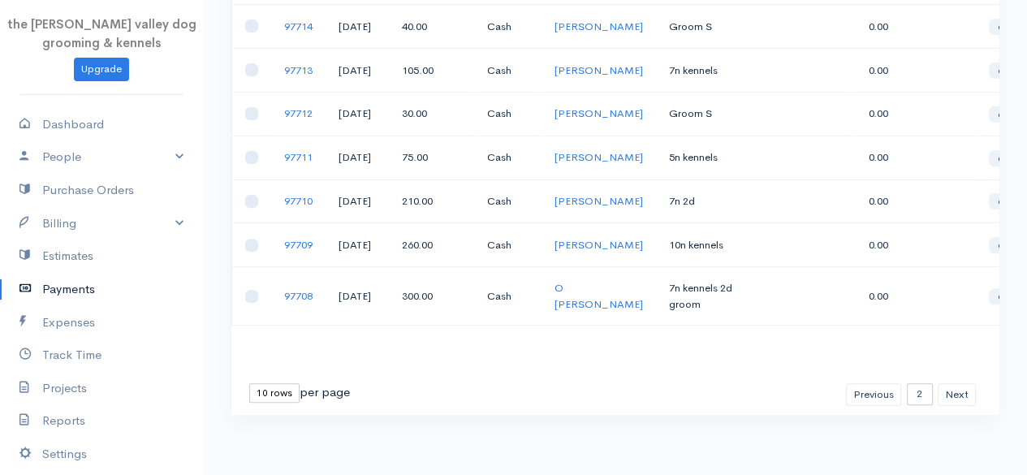
scroll to position [359, 0]
click at [247, 303] on input "checkbox" at bounding box center [251, 296] width 13 height 13
checkbox input "true"
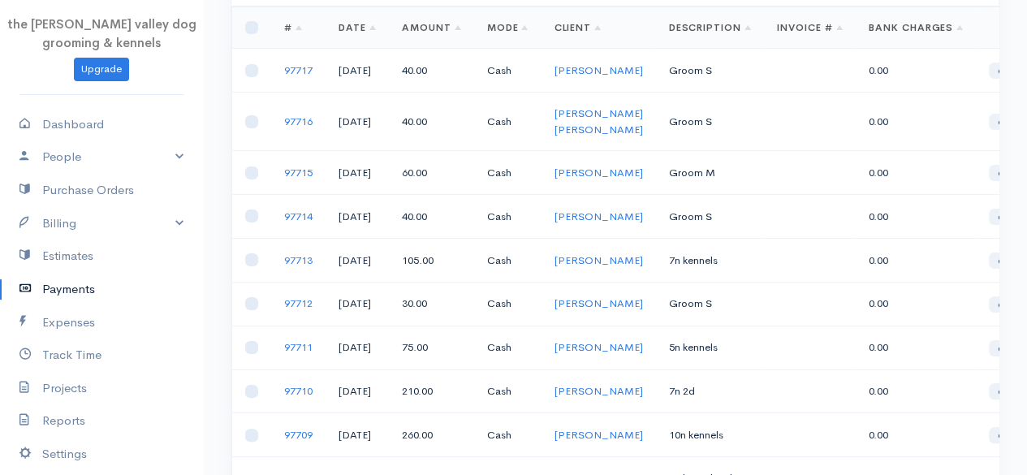
scroll to position [109, 0]
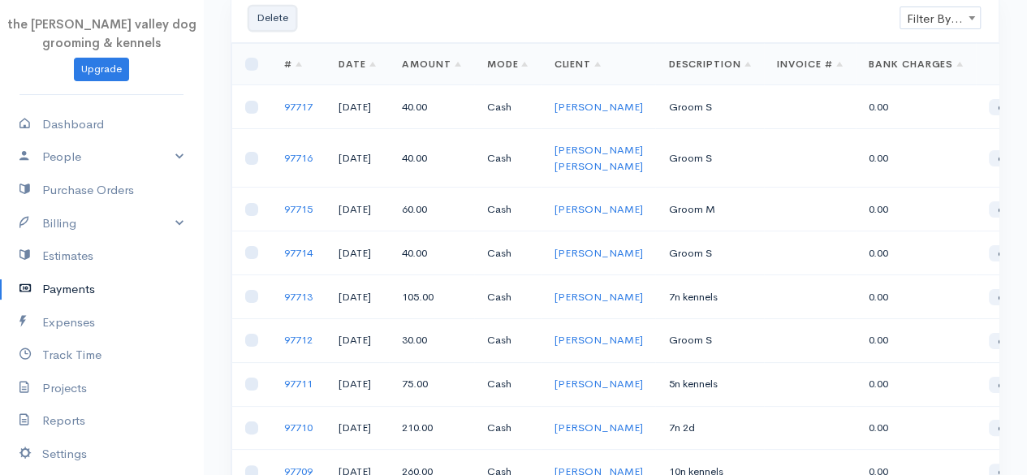
click at [269, 16] on button "Delete" at bounding box center [272, 18] width 46 height 24
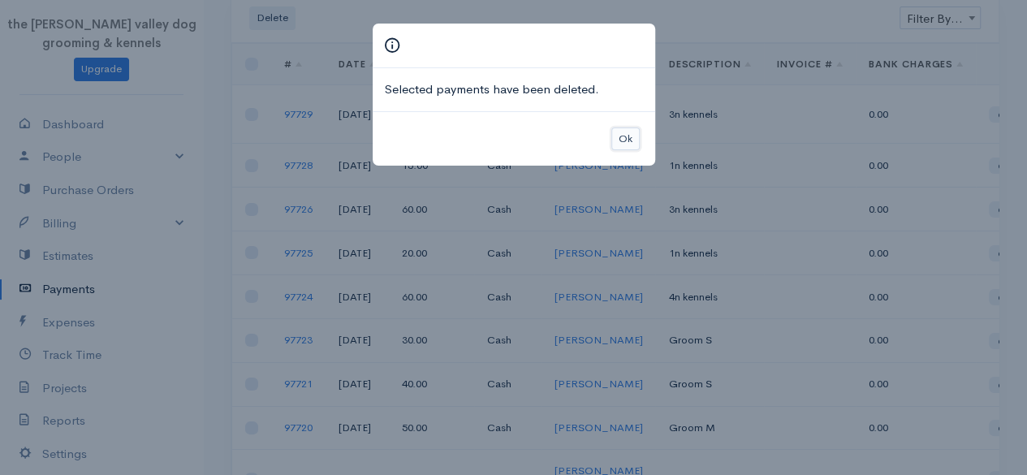
click at [623, 128] on button "Ok" at bounding box center [625, 139] width 28 height 24
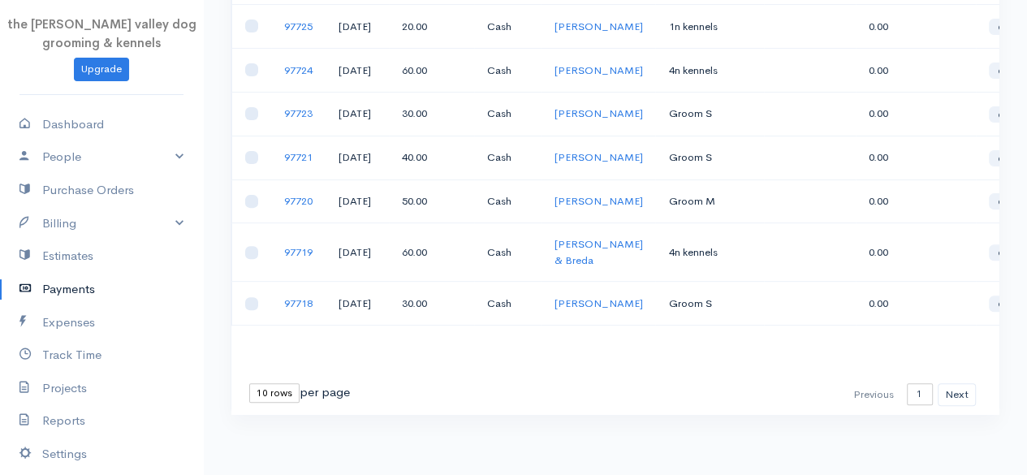
scroll to position [493, 0]
click at [957, 383] on button "Next" at bounding box center [957, 395] width 38 height 24
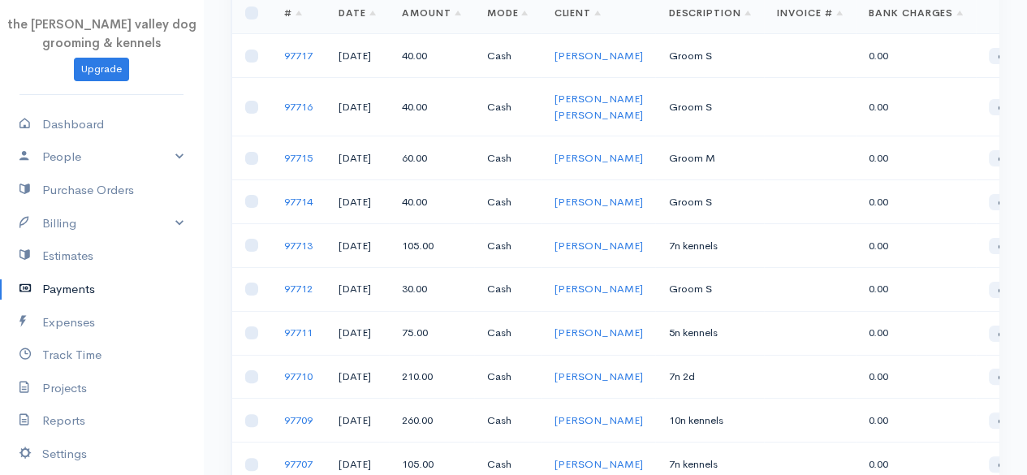
scroll to position [114, 0]
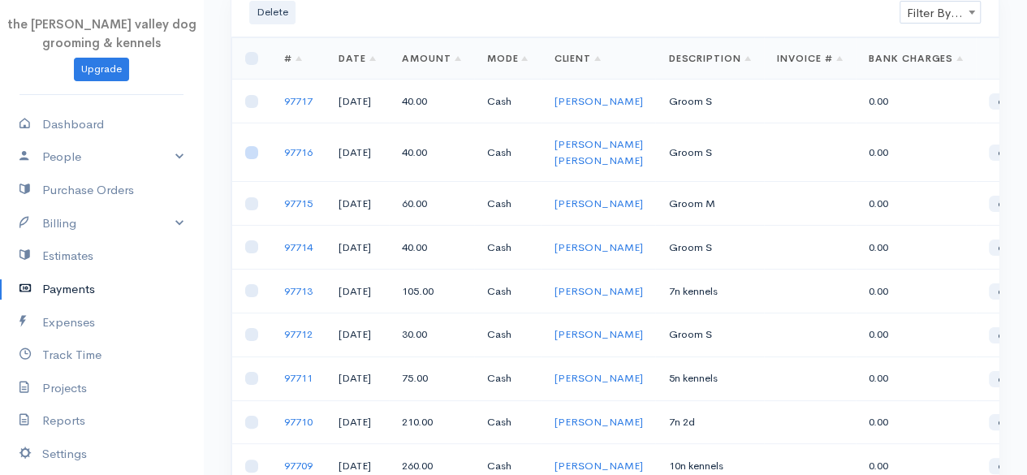
click at [253, 159] on input "checkbox" at bounding box center [251, 152] width 13 height 13
checkbox input "true"
click at [248, 210] on input "checkbox" at bounding box center [251, 203] width 13 height 13
checkbox input "true"
click at [247, 103] on input "checkbox" at bounding box center [251, 101] width 13 height 13
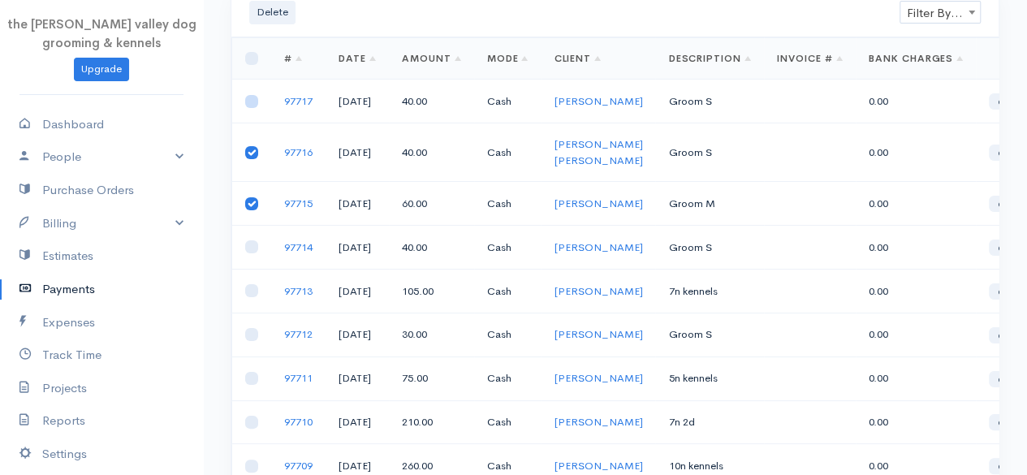
checkbox input "true"
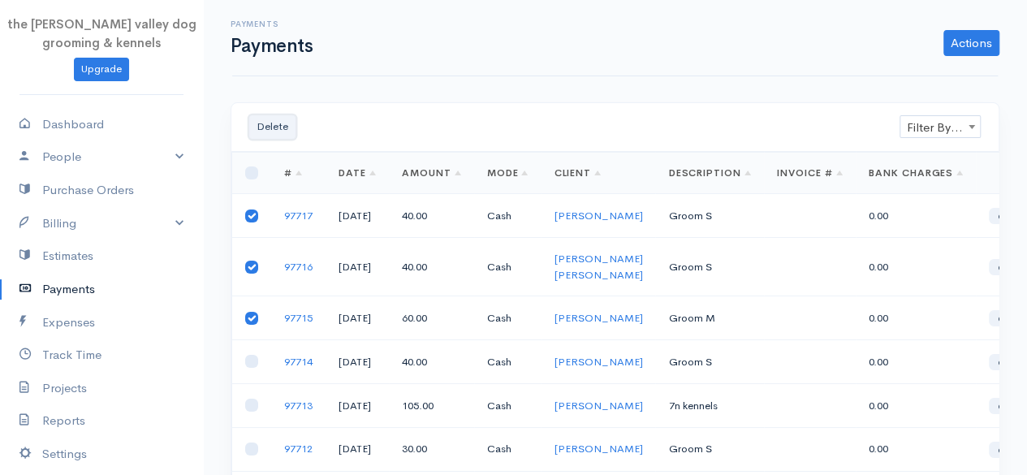
click at [259, 128] on button "Delete" at bounding box center [272, 127] width 46 height 24
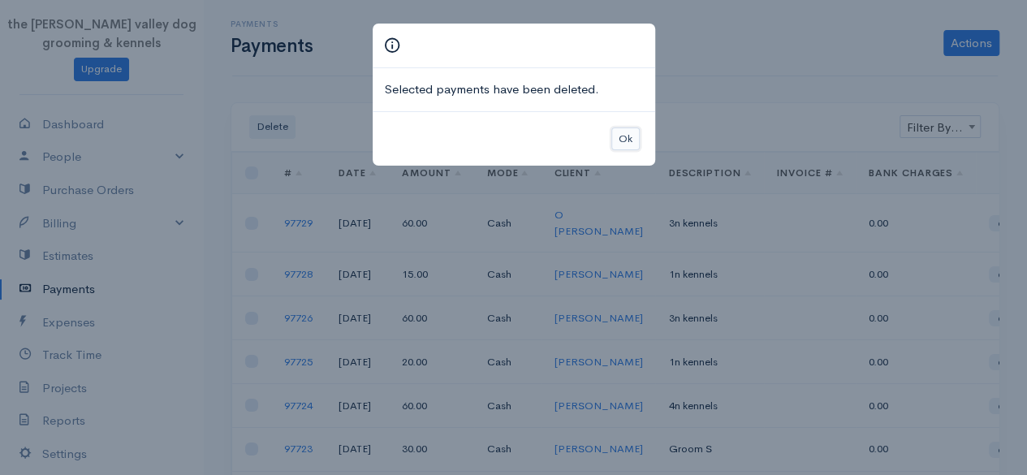
click at [621, 137] on button "Ok" at bounding box center [625, 139] width 28 height 24
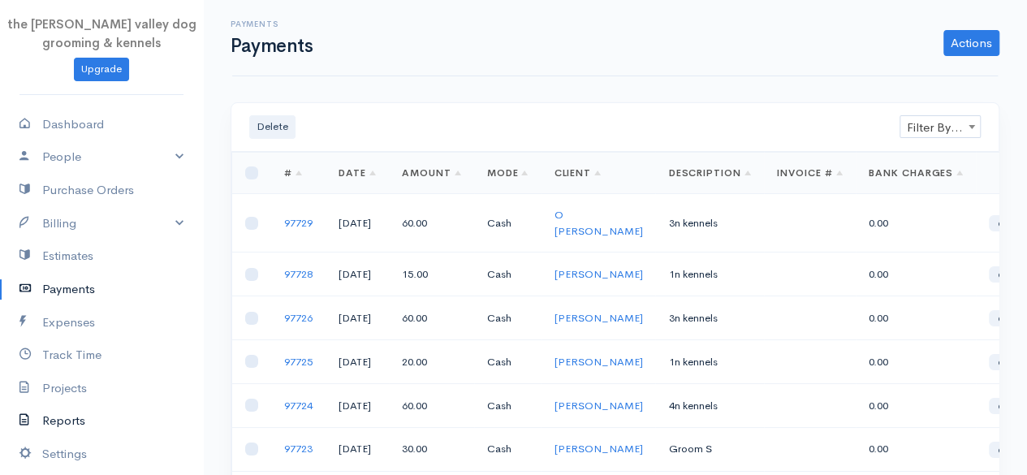
click at [65, 421] on link "Reports" at bounding box center [101, 420] width 203 height 33
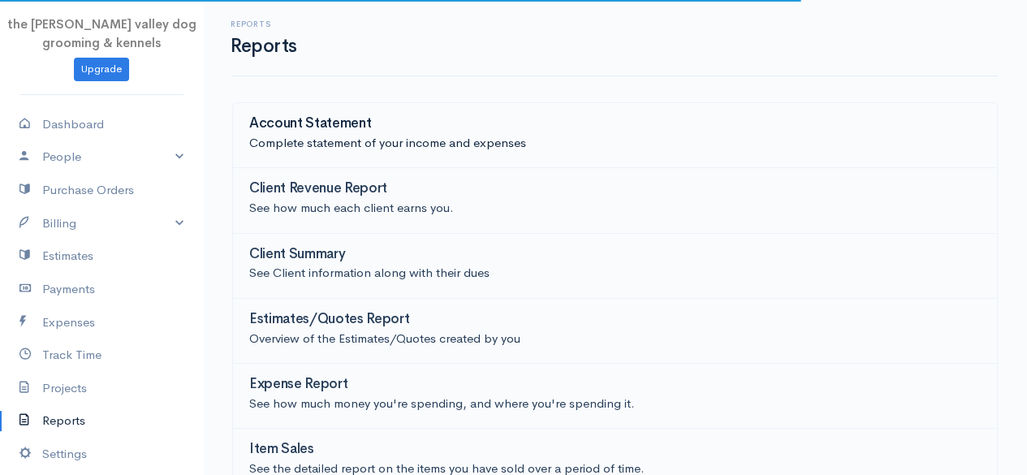
click at [396, 140] on p "Complete statement of your income and expenses" at bounding box center [615, 143] width 732 height 19
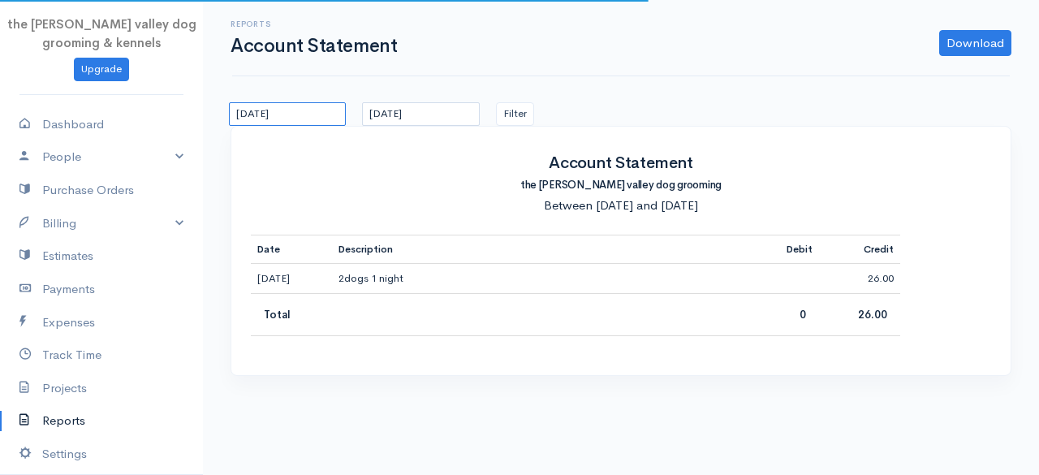
click at [330, 106] on input "[DATE]" at bounding box center [287, 114] width 117 height 24
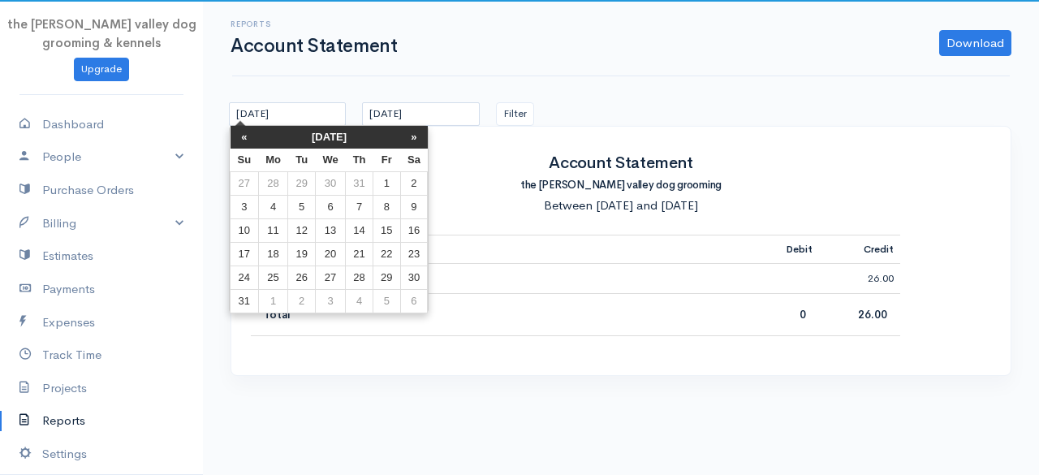
click at [335, 134] on th "[DATE]" at bounding box center [329, 137] width 142 height 23
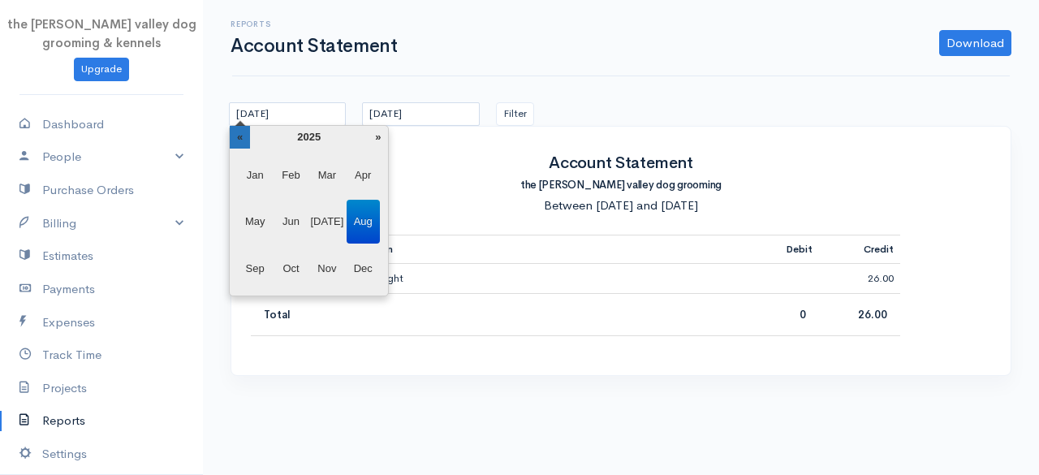
click at [239, 141] on th "«" at bounding box center [240, 137] width 20 height 23
click at [258, 170] on span "Jan" at bounding box center [255, 175] width 33 height 44
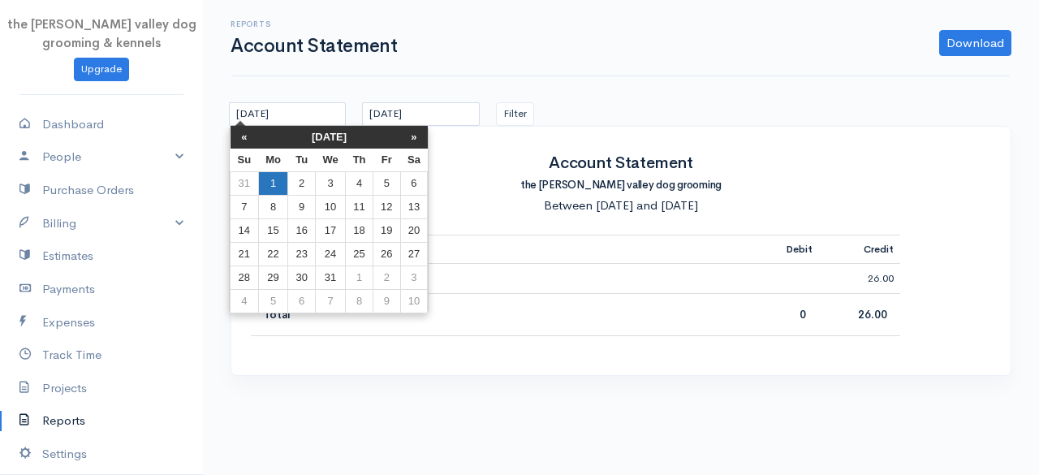
click at [273, 189] on td "1" at bounding box center [273, 183] width 30 height 24
type input "[DATE]"
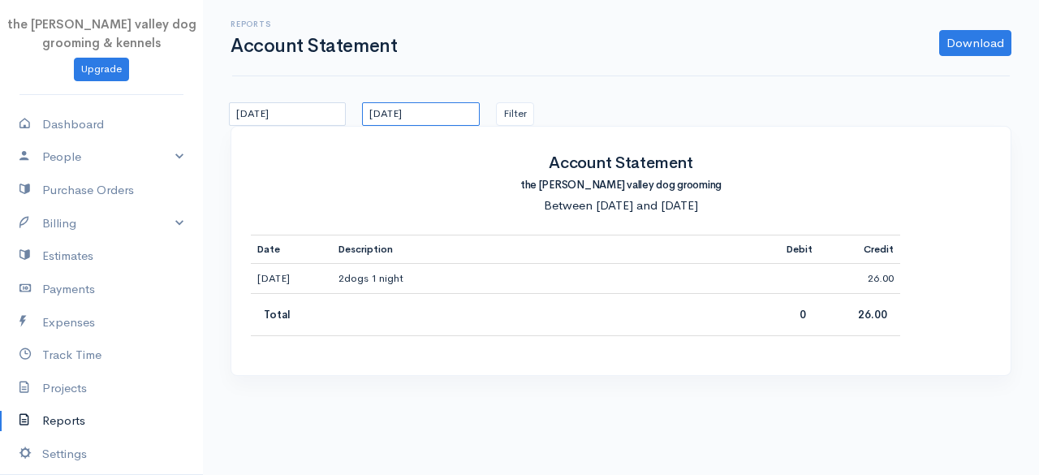
click at [423, 115] on input "[DATE]" at bounding box center [420, 114] width 117 height 24
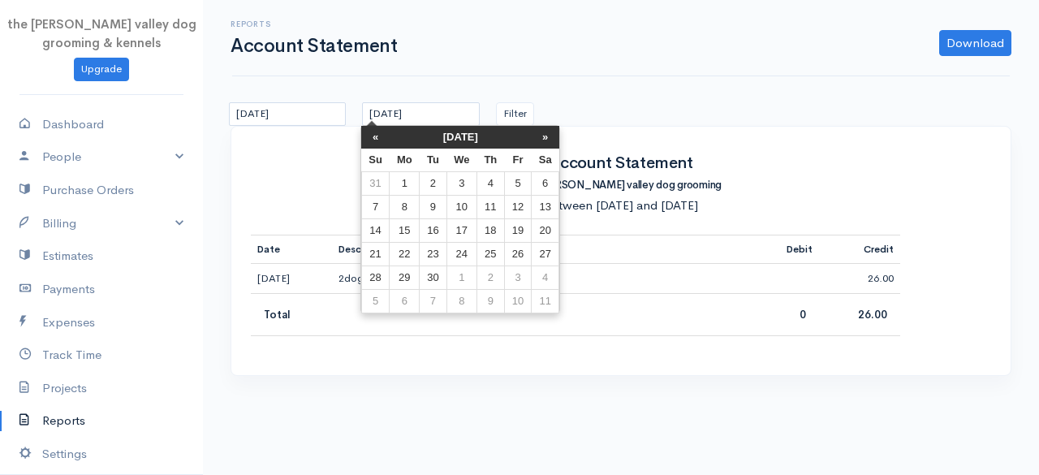
click at [449, 136] on th "[DATE]" at bounding box center [461, 137] width 142 height 23
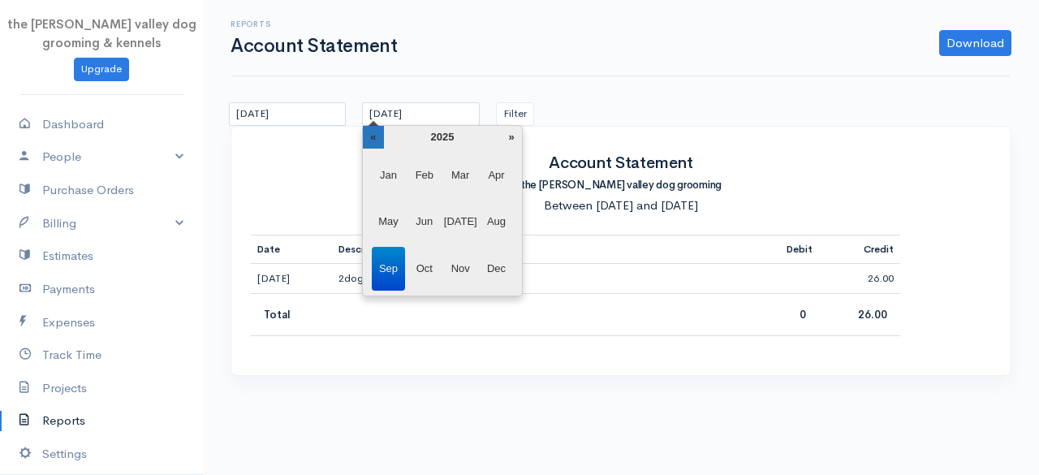
click at [374, 135] on th "«" at bounding box center [373, 137] width 20 height 23
click at [495, 267] on span "Dec" at bounding box center [496, 269] width 33 height 44
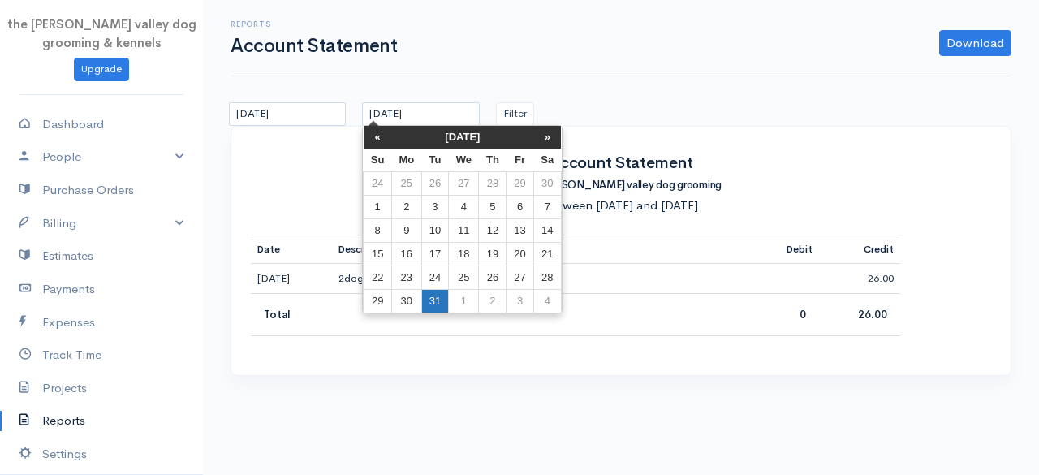
click at [437, 301] on td "31" at bounding box center [434, 301] width 27 height 24
type input "[DATE]"
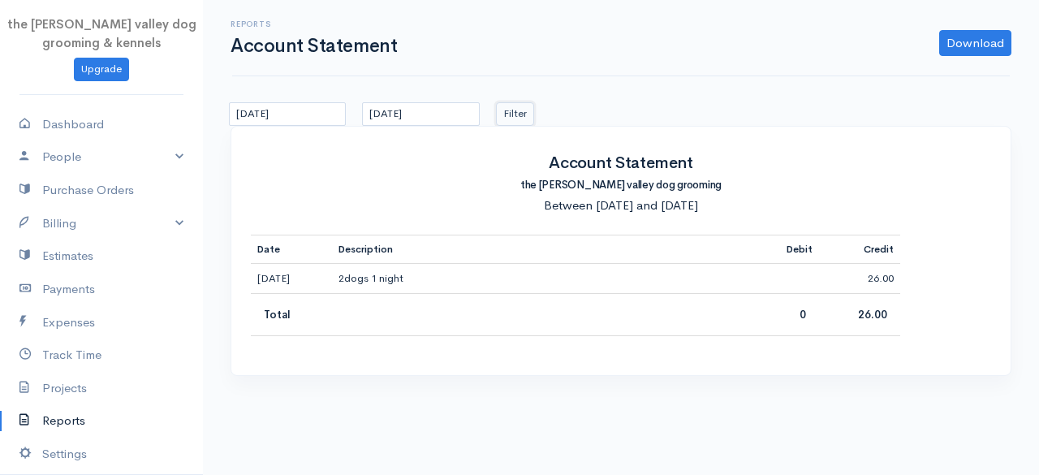
click at [511, 119] on button "Filter" at bounding box center [515, 114] width 38 height 24
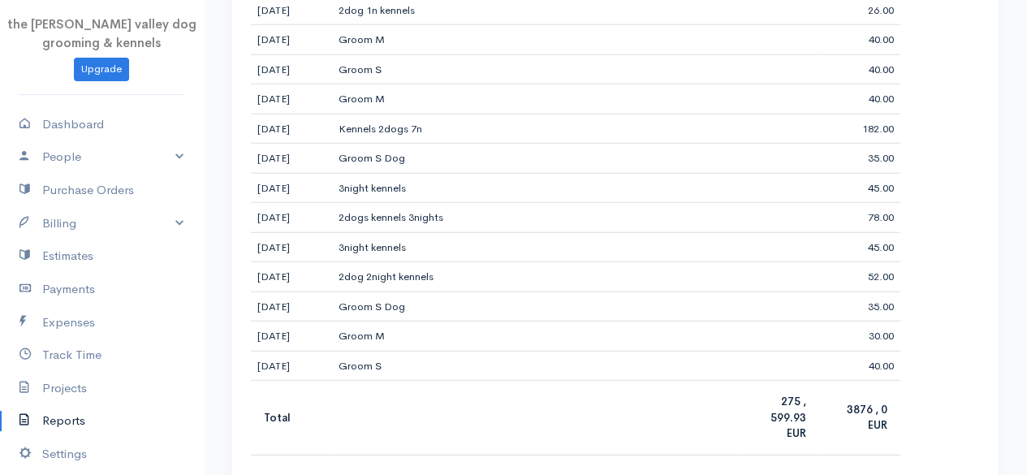
scroll to position [2034, 0]
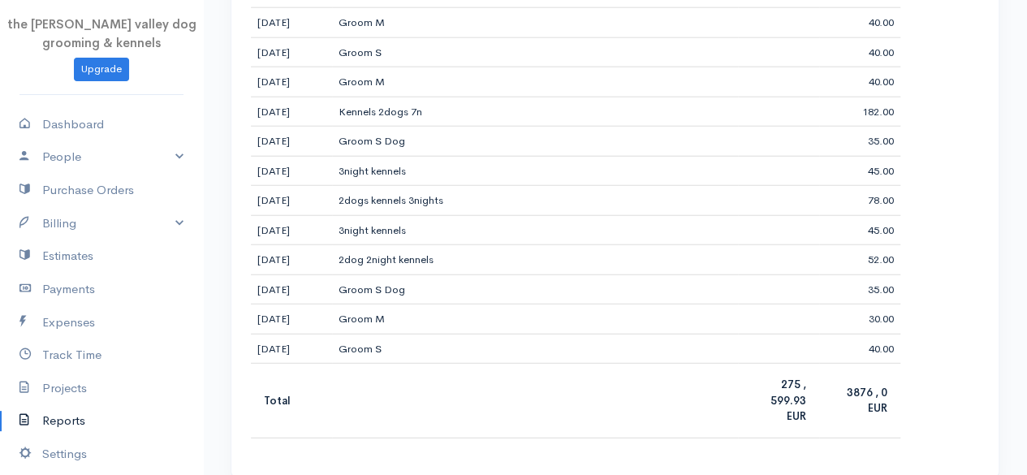
click at [796, 378] on b "275 , 599.93 EUR" at bounding box center [789, 400] width 36 height 45
click at [831, 373] on td "3876 , 0 EUR" at bounding box center [859, 401] width 81 height 75
drag, startPoint x: 1026, startPoint y: 411, endPoint x: 1027, endPoint y: 175, distance: 236.3
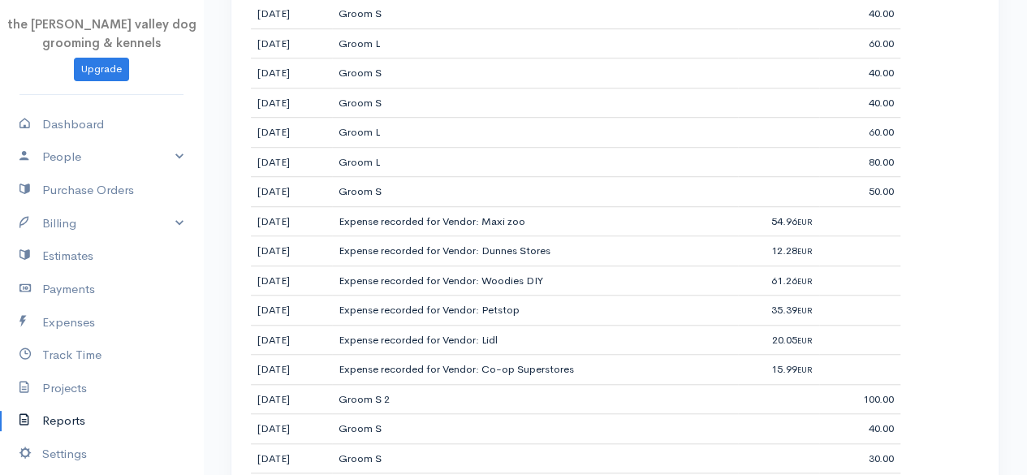
scroll to position [0, 0]
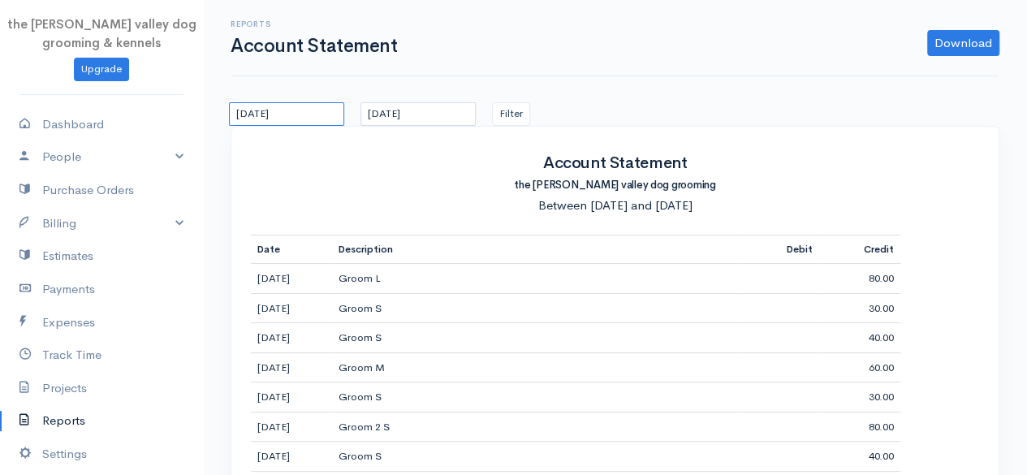
click at [306, 119] on input "[DATE]" at bounding box center [286, 114] width 115 height 24
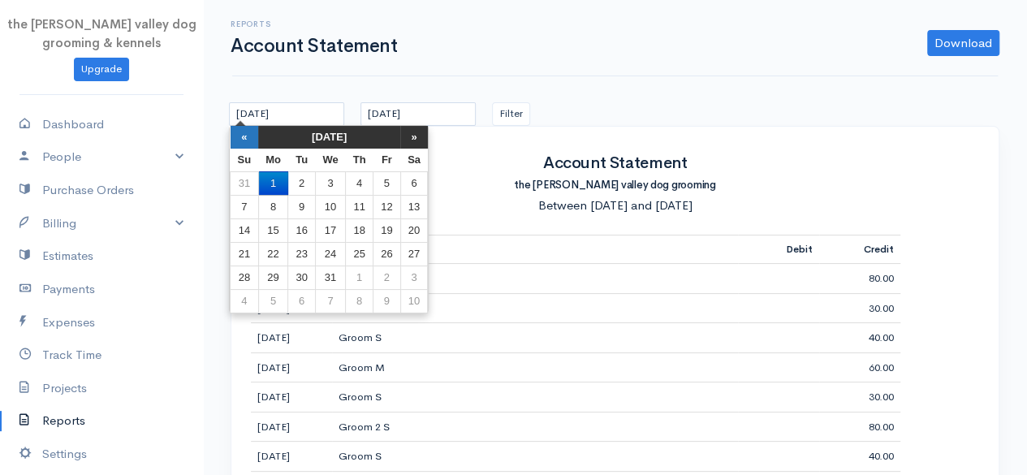
click at [248, 136] on th "«" at bounding box center [245, 137] width 28 height 23
click at [251, 306] on td "31" at bounding box center [245, 301] width 28 height 24
type input "[DATE]"
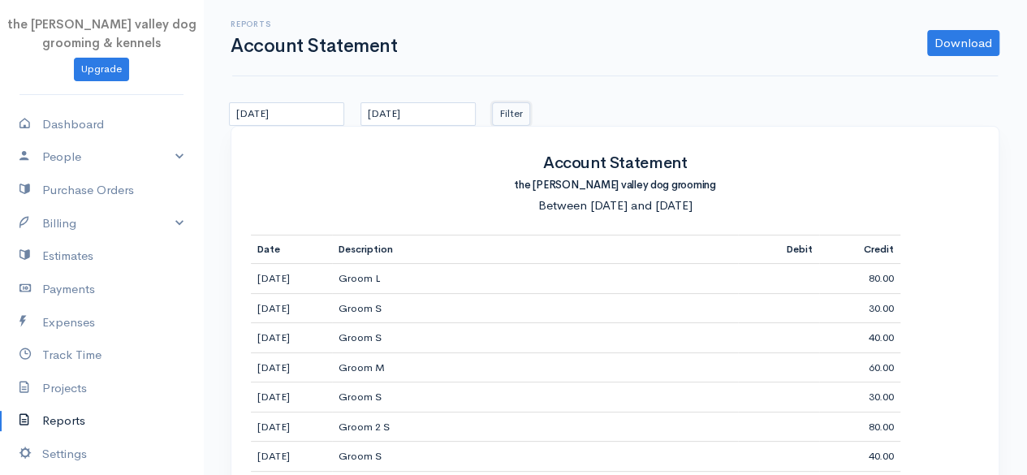
click at [521, 114] on button "Filter" at bounding box center [511, 114] width 38 height 24
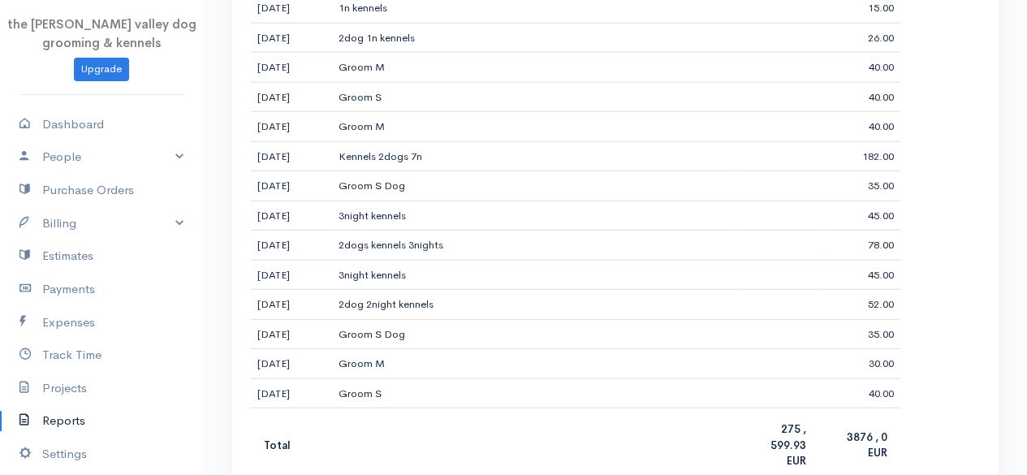
scroll to position [2034, 0]
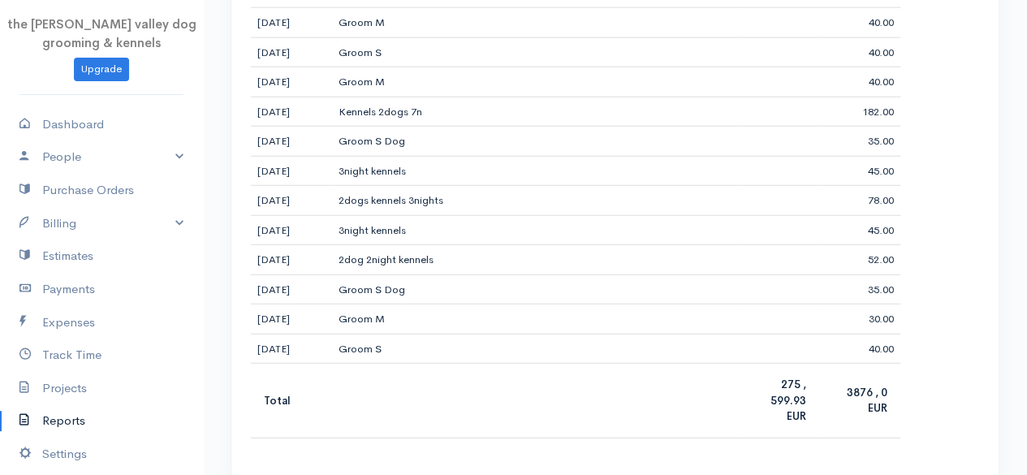
click at [804, 378] on b "275 , 599.93 EUR" at bounding box center [789, 400] width 36 height 45
click at [108, 244] on link "Estimates" at bounding box center [101, 256] width 203 height 33
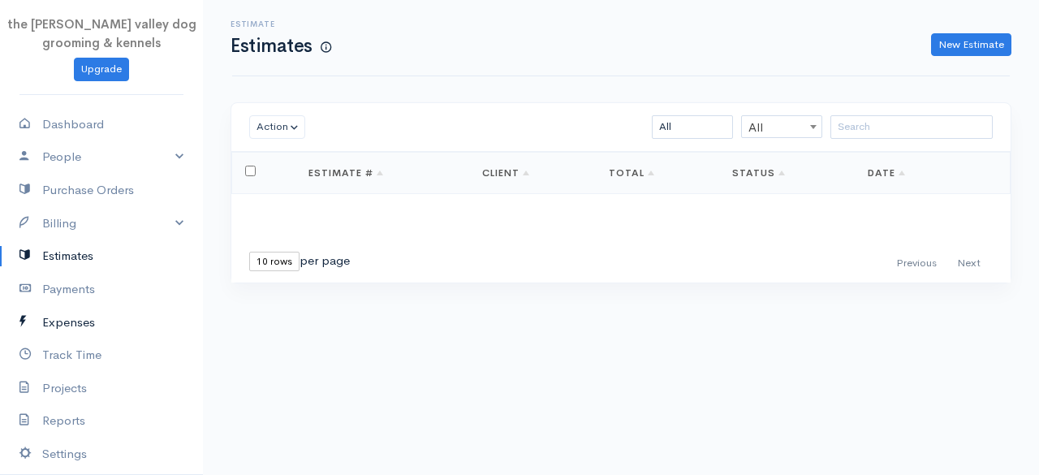
click at [58, 324] on link "Expenses" at bounding box center [101, 322] width 203 height 33
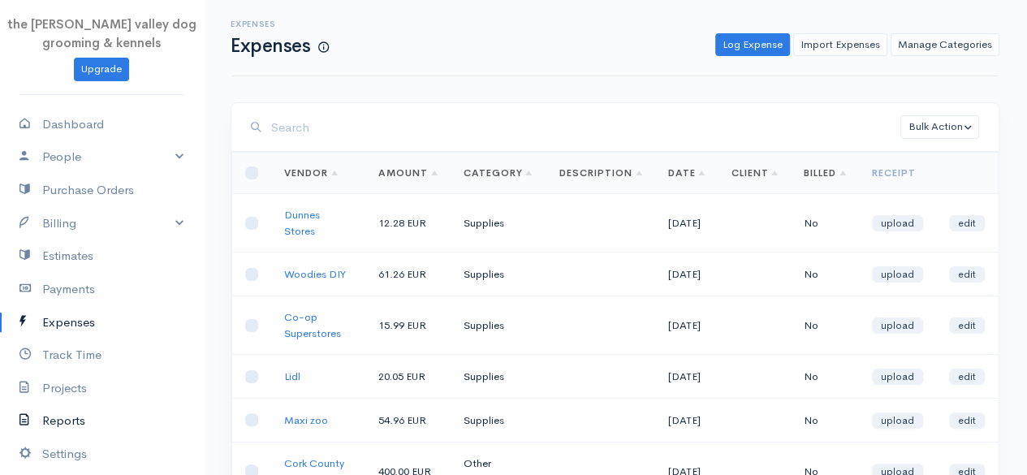
click at [71, 418] on link "Reports" at bounding box center [101, 420] width 203 height 33
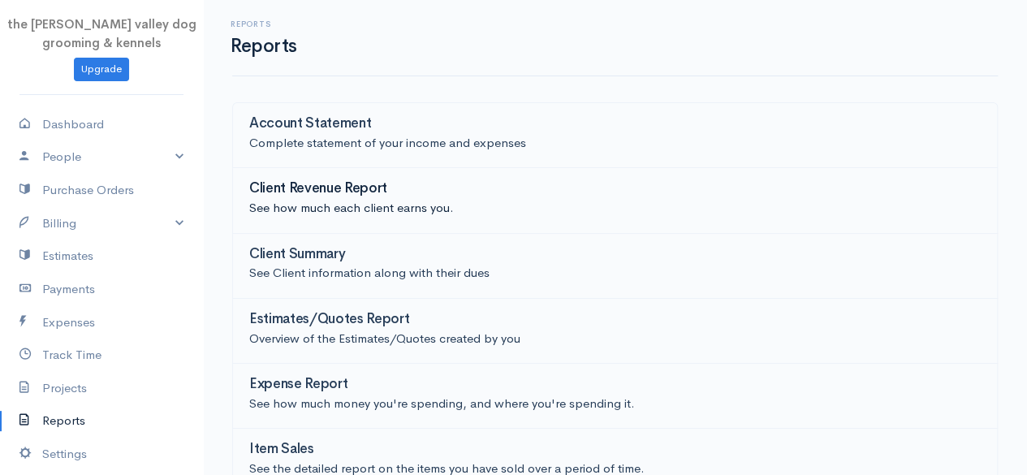
click at [391, 192] on div "Client Revenue Report" at bounding box center [615, 190] width 732 height 18
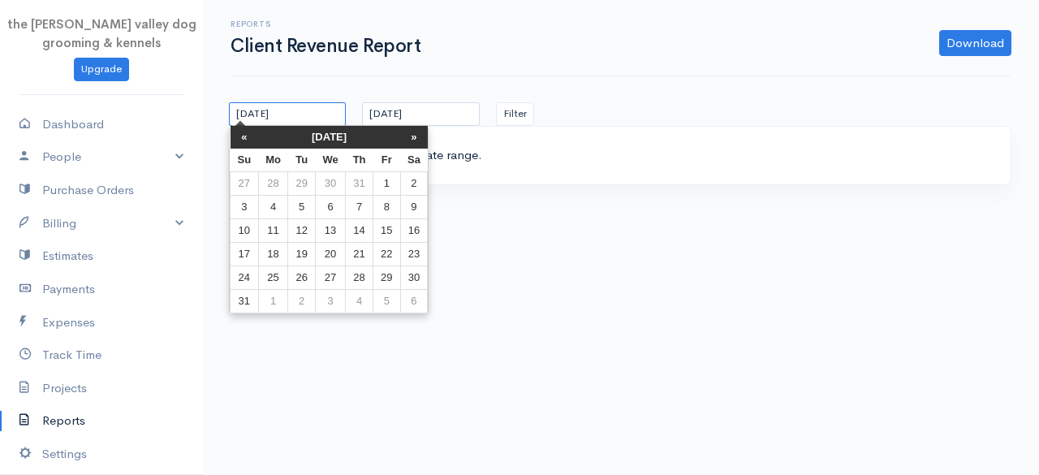
click at [320, 116] on input "[DATE]" at bounding box center [287, 114] width 117 height 24
click at [323, 144] on th "[DATE]" at bounding box center [329, 137] width 142 height 23
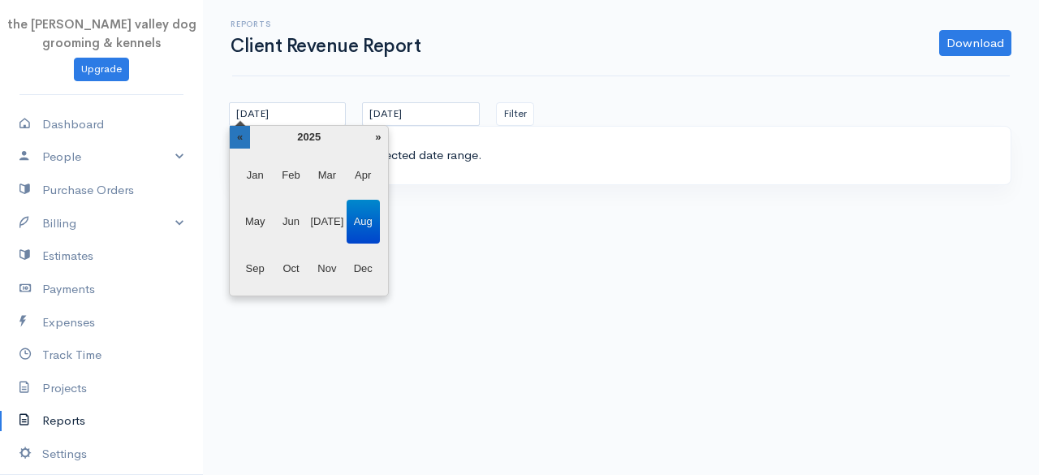
click at [230, 136] on th "«" at bounding box center [240, 137] width 20 height 23
click at [249, 176] on span "Jan" at bounding box center [255, 175] width 33 height 44
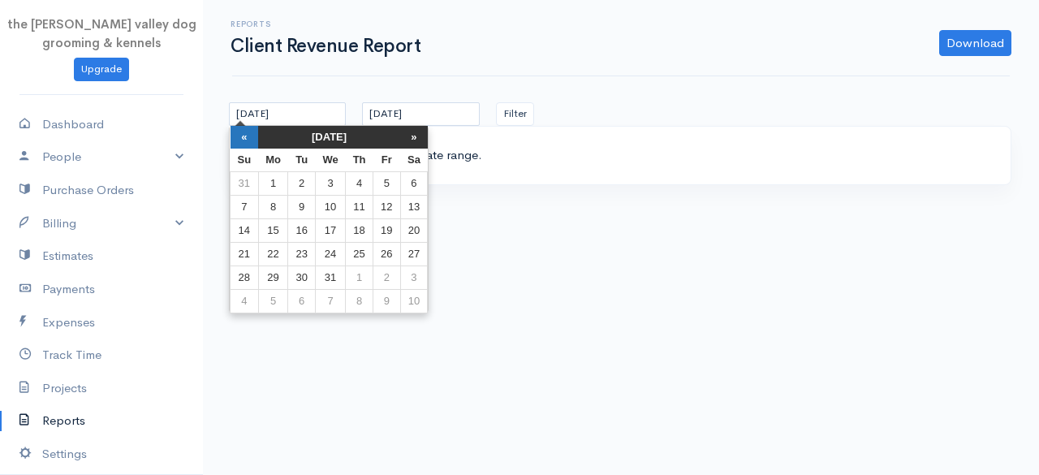
click at [248, 142] on th "«" at bounding box center [245, 137] width 28 height 23
click at [252, 294] on td "31" at bounding box center [245, 301] width 28 height 24
type input "[DATE]"
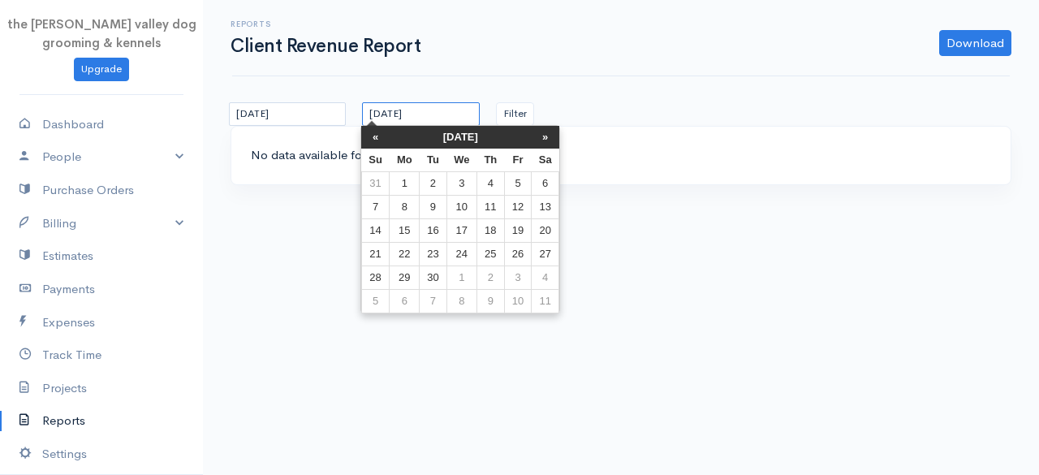
click at [432, 117] on input "[DATE]" at bounding box center [420, 114] width 117 height 24
click at [434, 134] on th "[DATE]" at bounding box center [461, 137] width 142 height 23
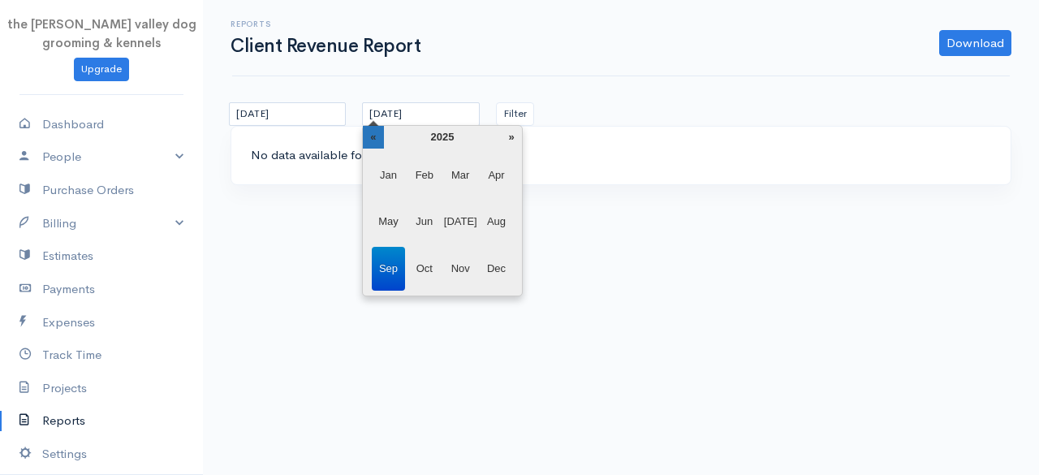
click at [379, 137] on th "«" at bounding box center [373, 137] width 20 height 23
click at [491, 270] on span "Dec" at bounding box center [496, 269] width 33 height 44
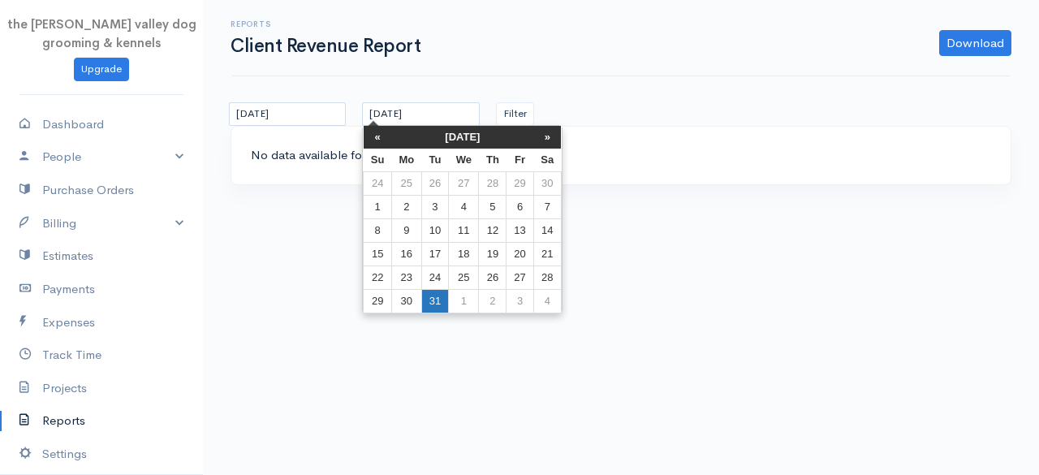
click at [430, 292] on td "31" at bounding box center [434, 301] width 27 height 24
type input "[DATE]"
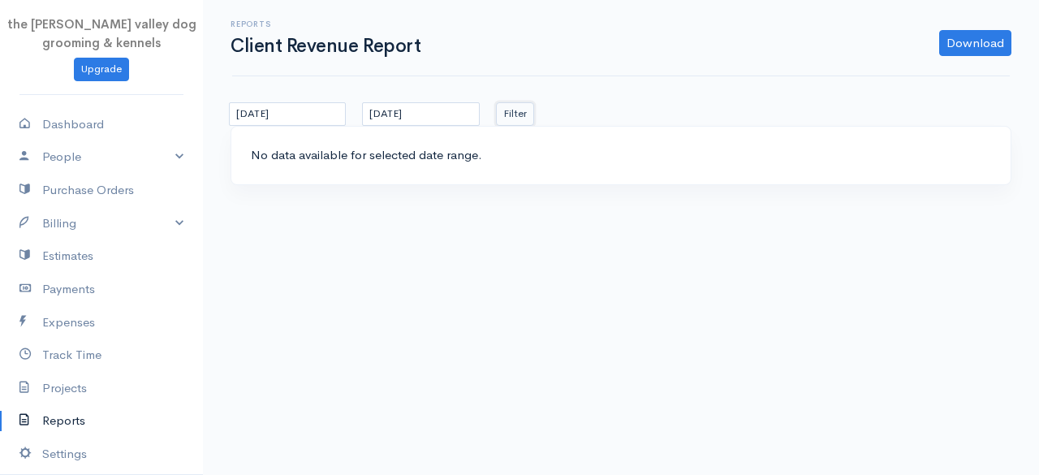
click at [498, 119] on button "Filter" at bounding box center [515, 114] width 38 height 24
click at [512, 120] on button "Filter" at bounding box center [515, 114] width 38 height 24
click at [45, 387] on link "Projects" at bounding box center [101, 388] width 203 height 33
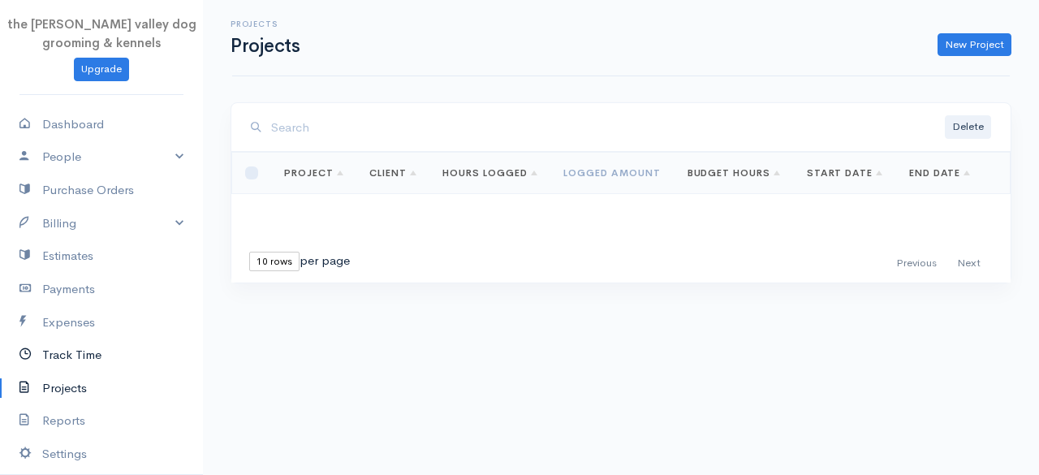
click at [82, 339] on link "Track Time" at bounding box center [101, 355] width 203 height 33
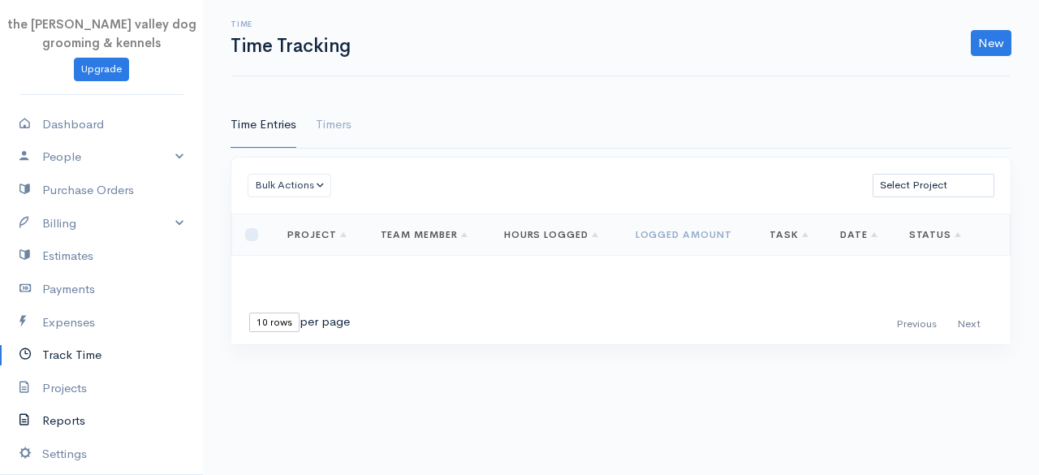
click at [84, 410] on link "Reports" at bounding box center [101, 420] width 203 height 33
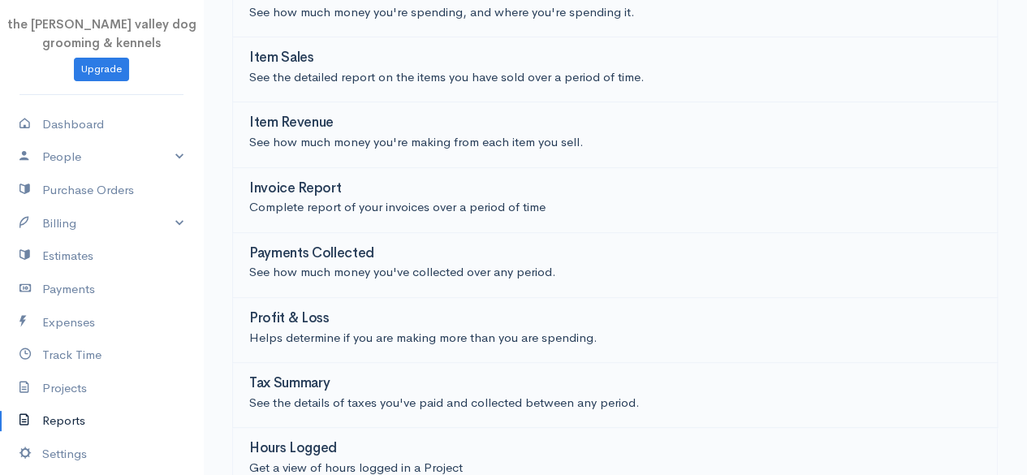
scroll to position [406, 0]
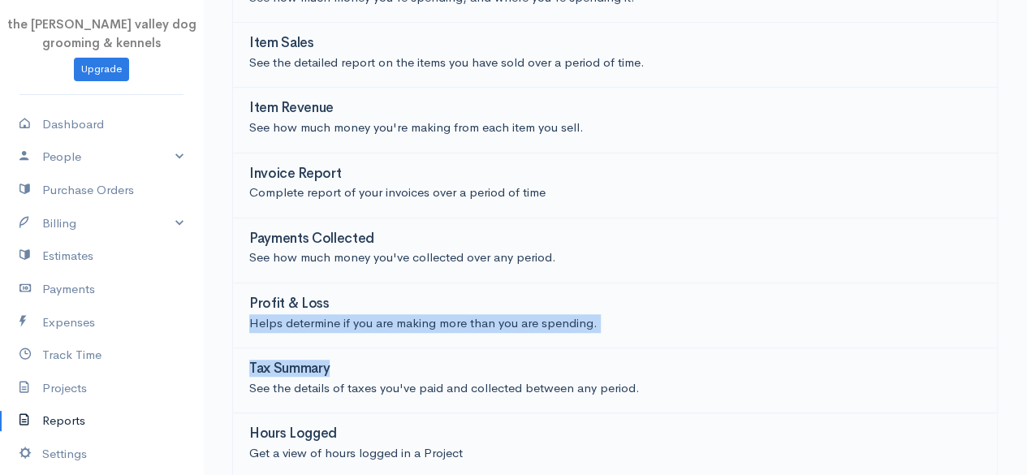
drag, startPoint x: 1026, startPoint y: 288, endPoint x: 1023, endPoint y: 371, distance: 82.9
click at [1023, 371] on div "Account Statement Complete statement of your income and expenses Client Revenue…" at bounding box center [615, 87] width 824 height 782
click at [874, 292] on link "Profit & Loss Helps determine if you are making more than you are spending." at bounding box center [615, 315] width 766 height 65
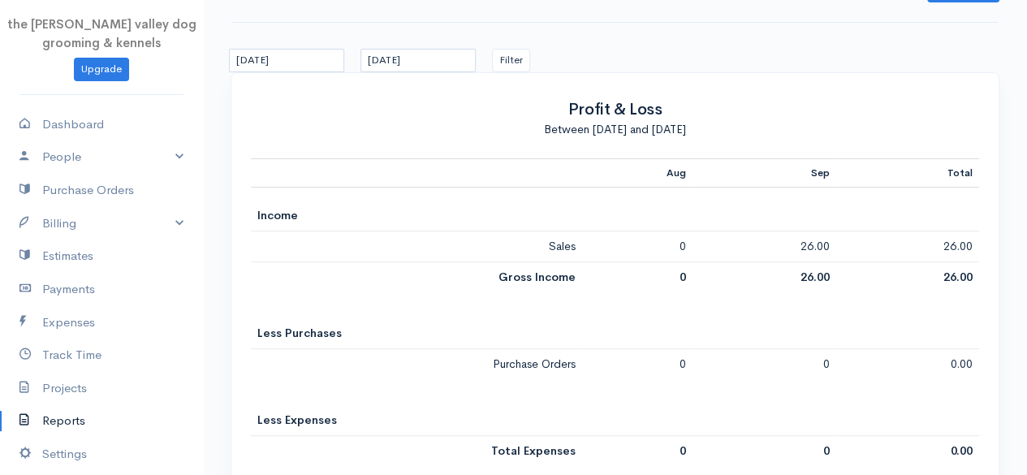
scroll to position [34, 0]
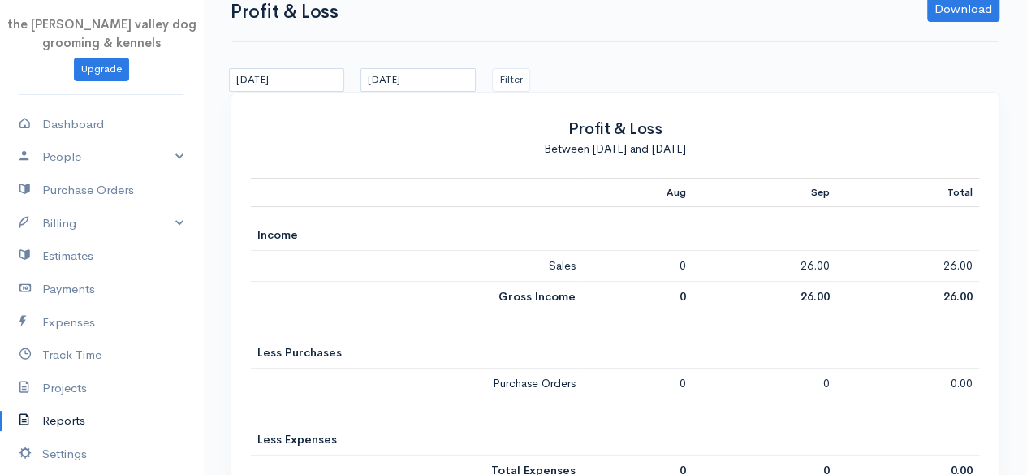
click at [55, 412] on link "Reports" at bounding box center [101, 420] width 203 height 33
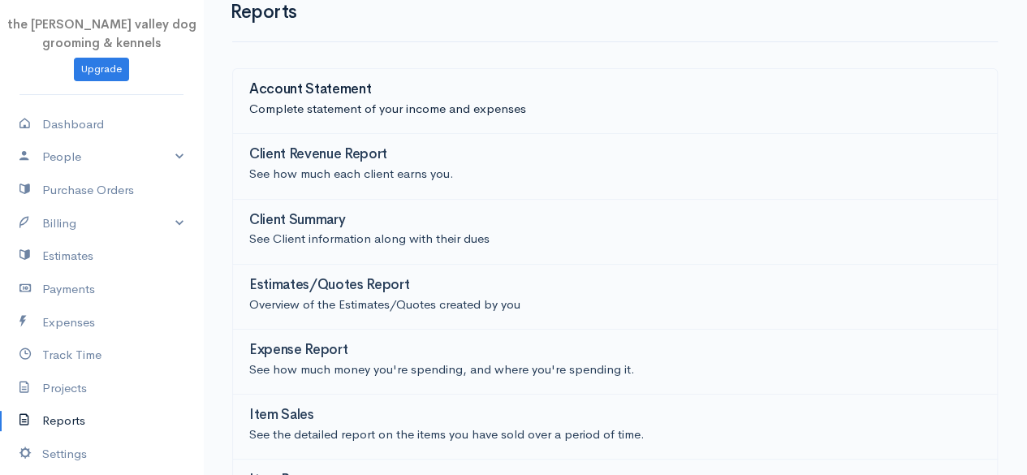
click at [575, 105] on p "Complete statement of your income and expenses" at bounding box center [615, 109] width 732 height 19
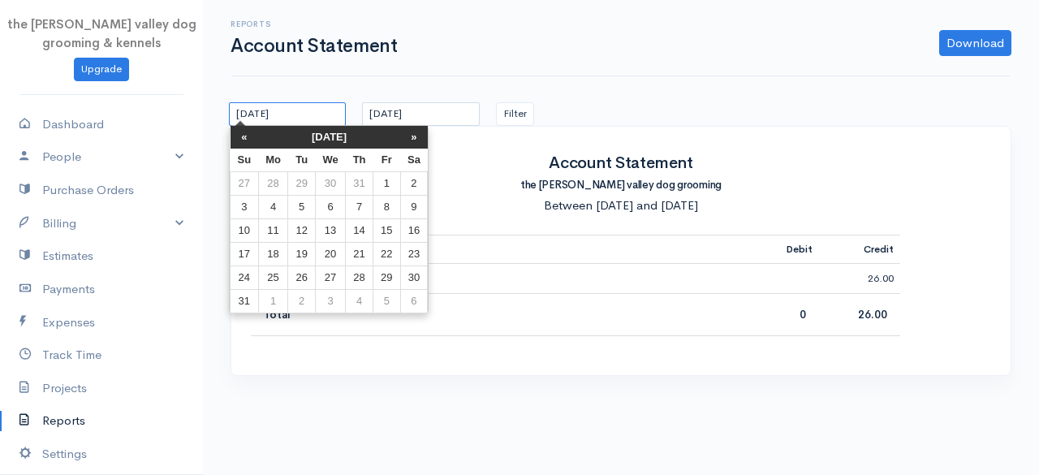
click at [312, 110] on input "[DATE]" at bounding box center [287, 114] width 117 height 24
click at [320, 131] on th "[DATE]" at bounding box center [329, 137] width 142 height 23
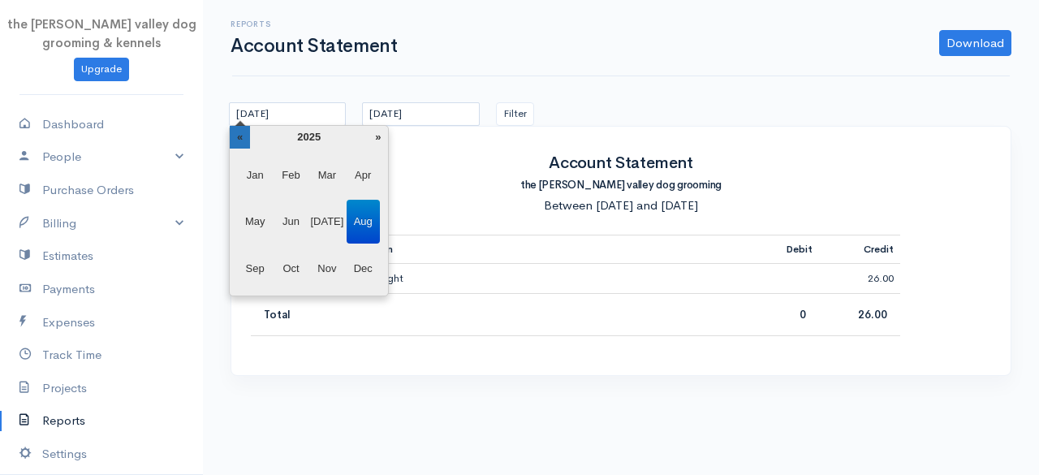
click at [235, 139] on th "«" at bounding box center [240, 137] width 20 height 23
click at [253, 176] on span "Jan" at bounding box center [255, 175] width 33 height 44
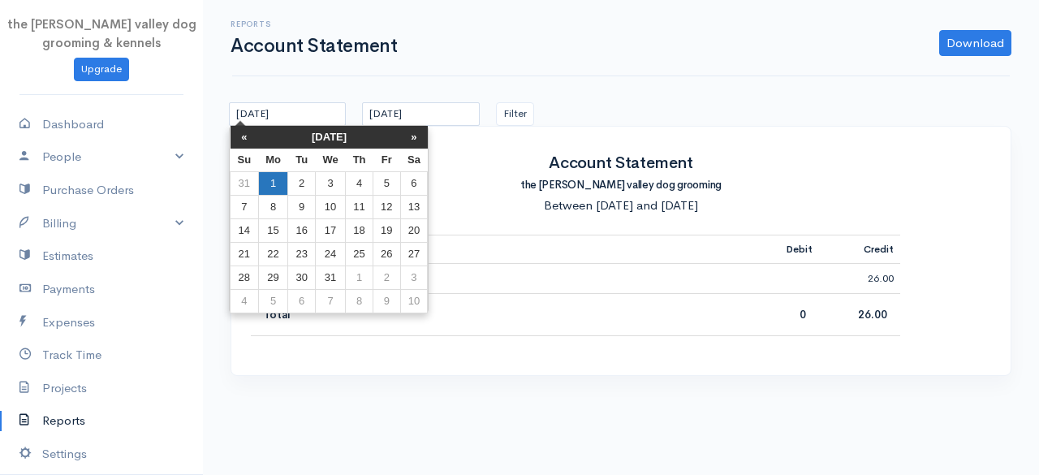
click at [279, 186] on td "1" at bounding box center [273, 183] width 30 height 24
type input "[DATE]"
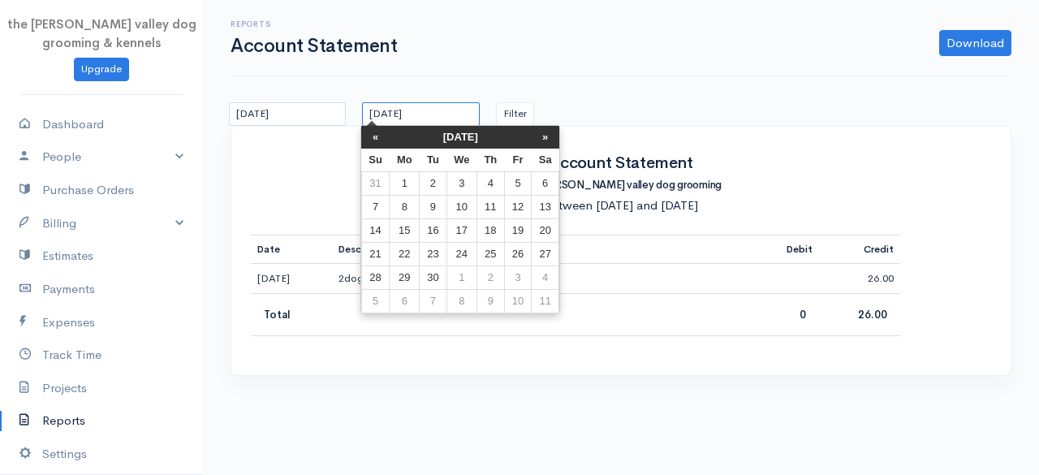
click at [427, 114] on input "[DATE]" at bounding box center [420, 114] width 117 height 24
click at [436, 135] on th "[DATE]" at bounding box center [461, 137] width 142 height 23
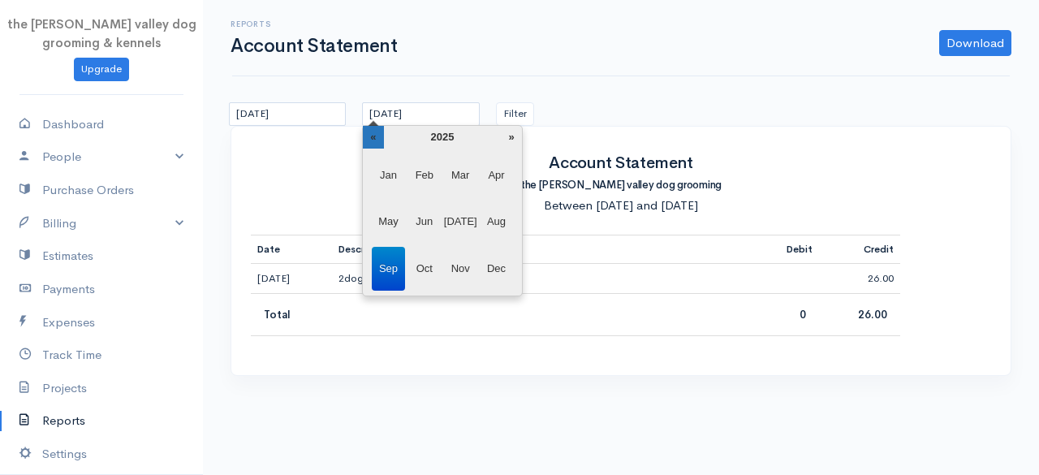
click at [378, 132] on th "«" at bounding box center [373, 137] width 20 height 23
click at [500, 267] on span "Dec" at bounding box center [496, 269] width 33 height 44
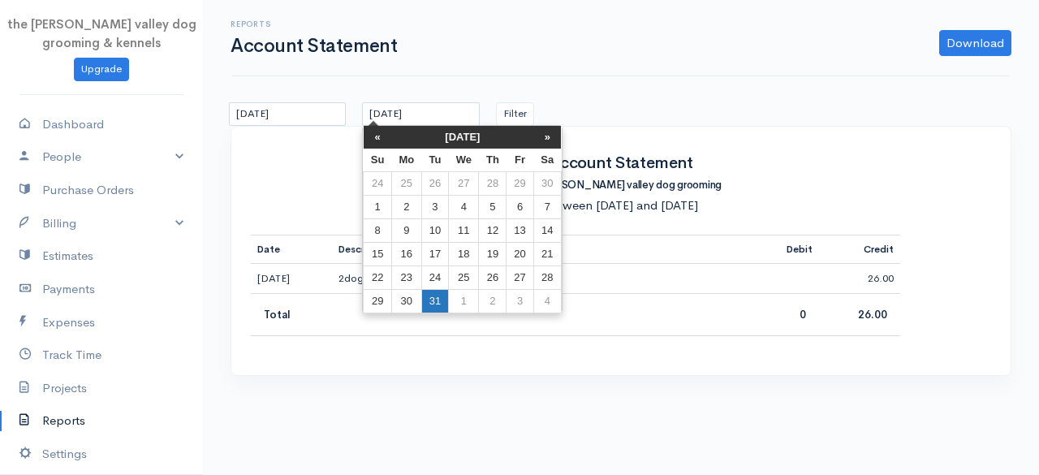
click at [438, 292] on td "31" at bounding box center [434, 301] width 27 height 24
type input "[DATE]"
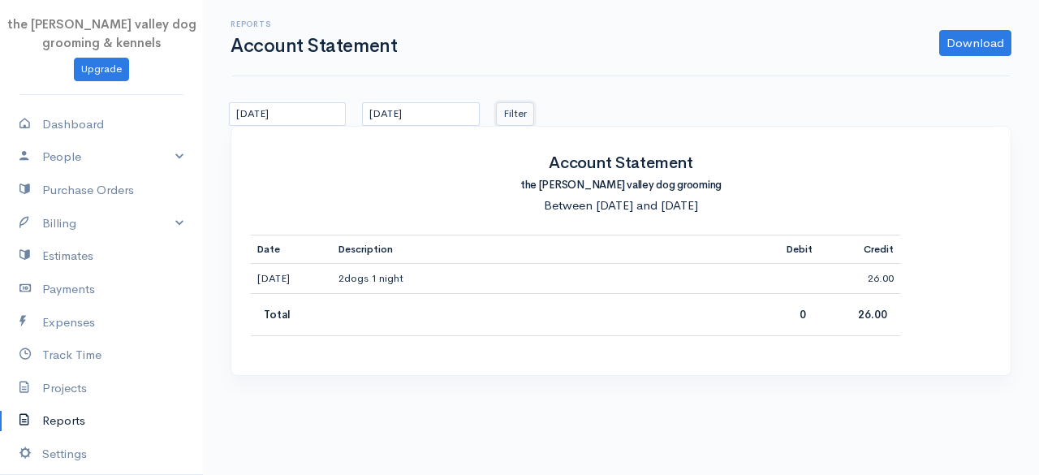
click at [513, 117] on button "Filter" at bounding box center [515, 114] width 38 height 24
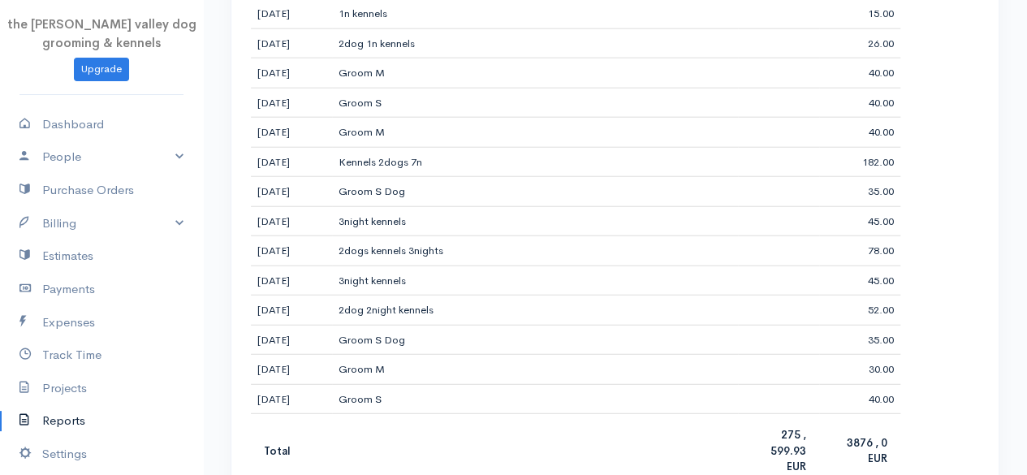
scroll to position [2034, 0]
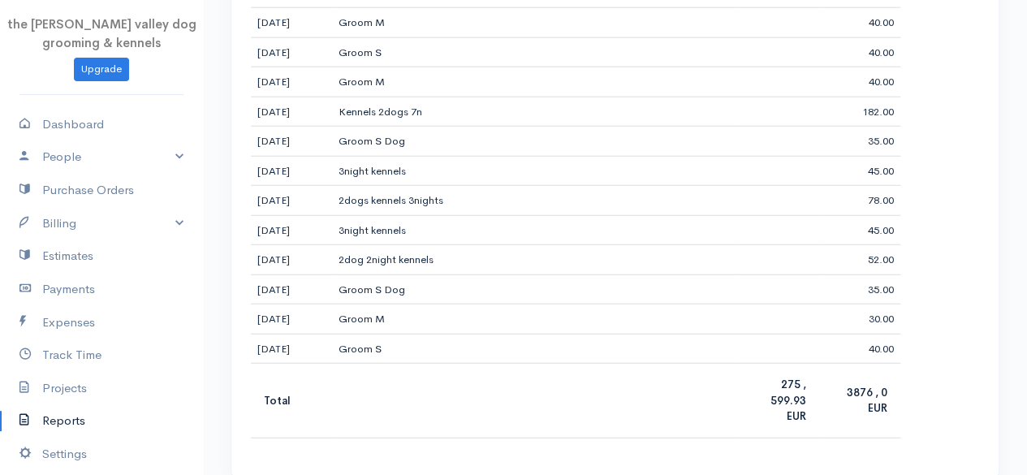
click at [57, 412] on link "Reports" at bounding box center [101, 420] width 203 height 33
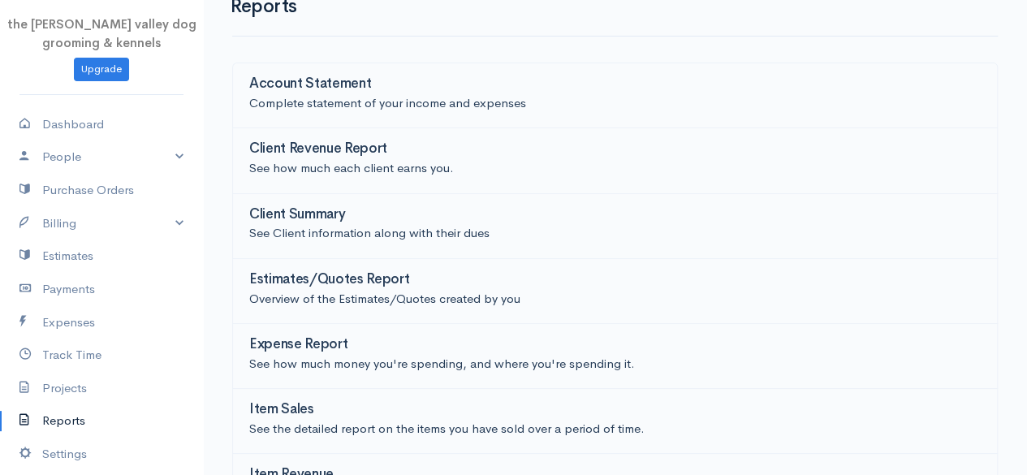
scroll to position [24, 0]
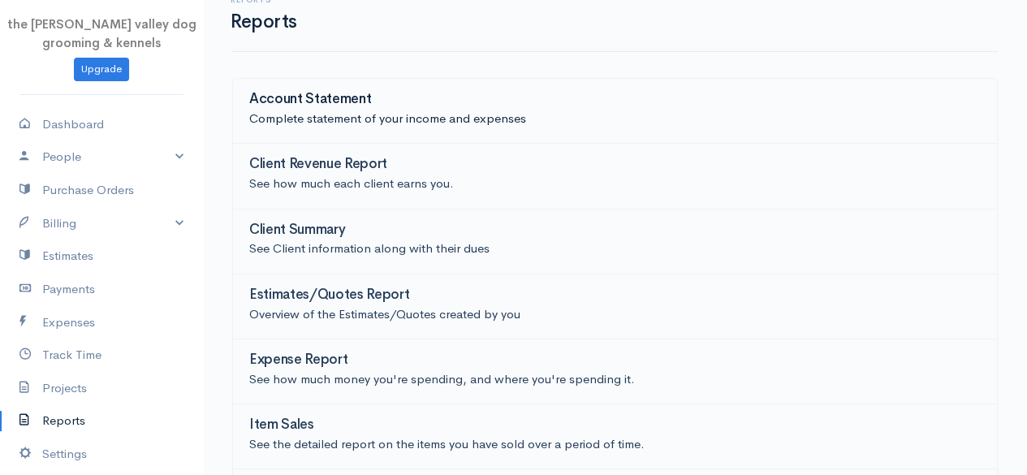
click at [410, 106] on div "Account Statement" at bounding box center [615, 101] width 732 height 18
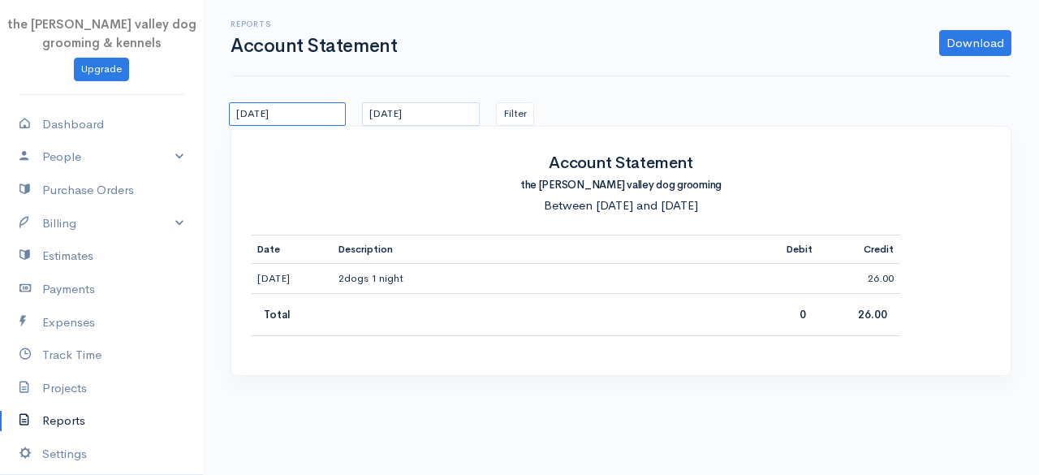
click at [316, 114] on input "[DATE]" at bounding box center [287, 114] width 117 height 24
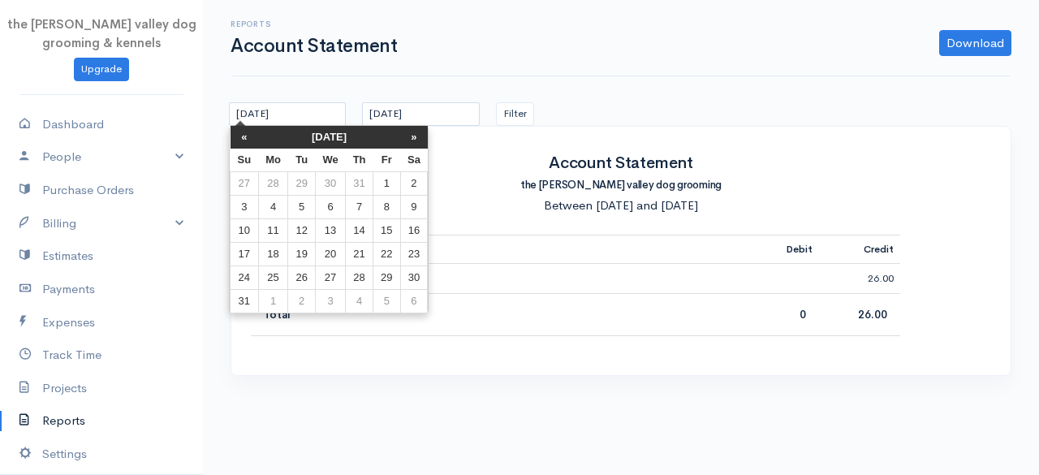
click at [320, 132] on th "[DATE]" at bounding box center [329, 137] width 142 height 23
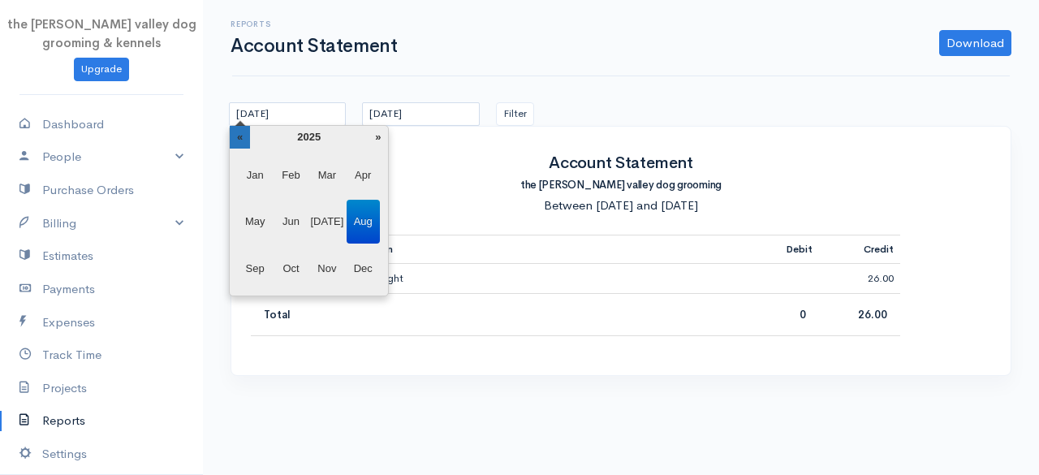
click at [245, 135] on th "«" at bounding box center [240, 137] width 20 height 23
click at [252, 176] on span "Jan" at bounding box center [255, 175] width 33 height 44
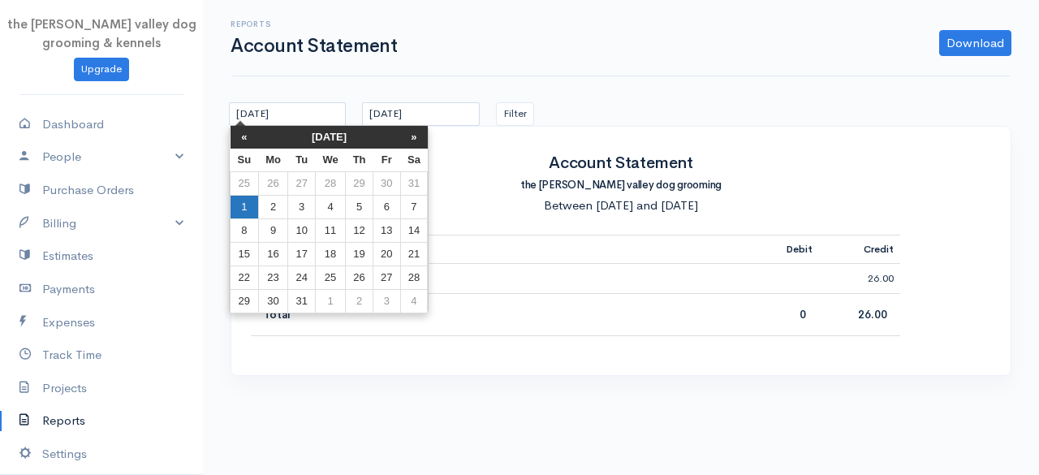
click at [245, 205] on td "1" at bounding box center [245, 207] width 28 height 24
type input "[DATE]"
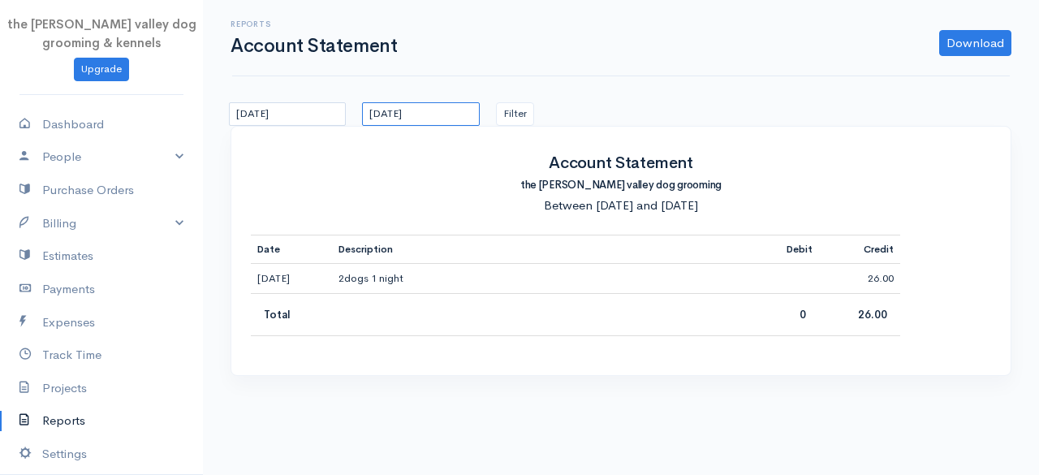
click at [416, 116] on input "[DATE]" at bounding box center [420, 114] width 117 height 24
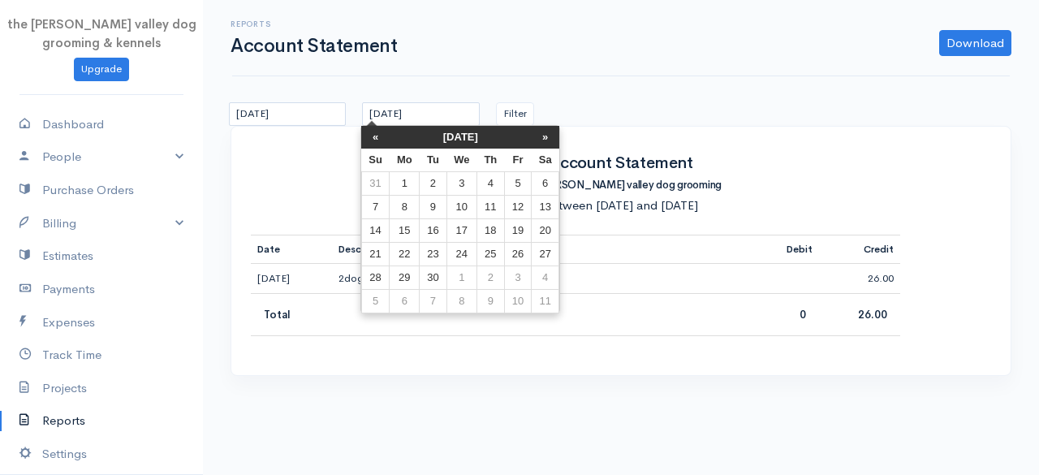
click at [426, 140] on th "[DATE]" at bounding box center [461, 137] width 142 height 23
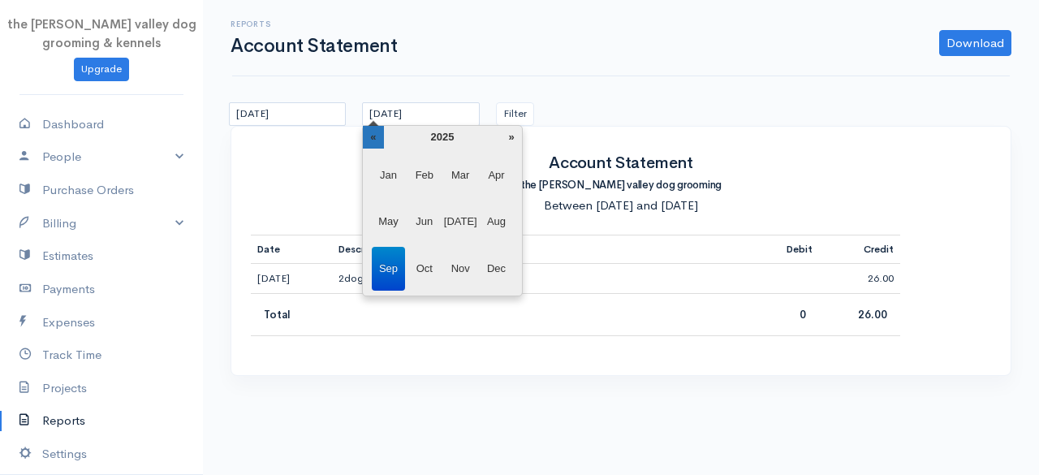
click at [377, 140] on th "«" at bounding box center [373, 137] width 20 height 23
click at [505, 269] on span "Dec" at bounding box center [496, 269] width 33 height 44
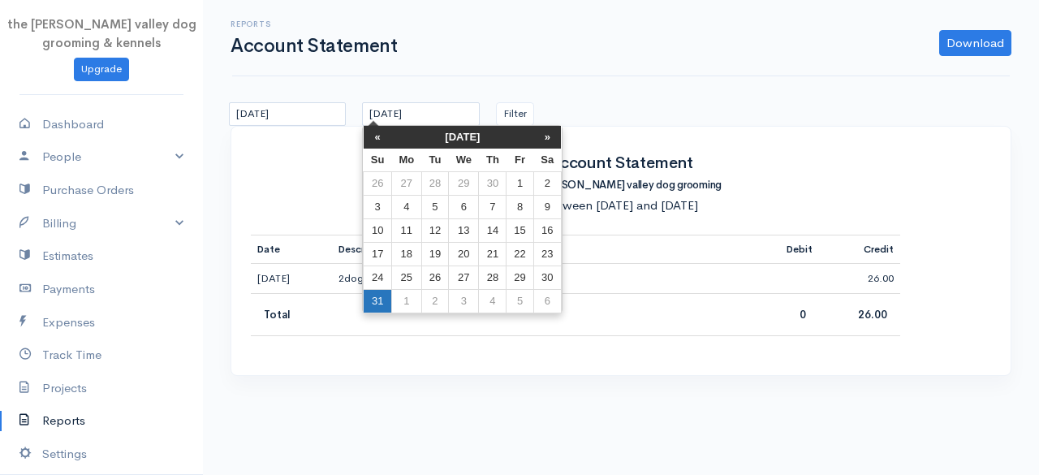
click at [383, 289] on td "31" at bounding box center [378, 301] width 28 height 24
type input "[DATE]"
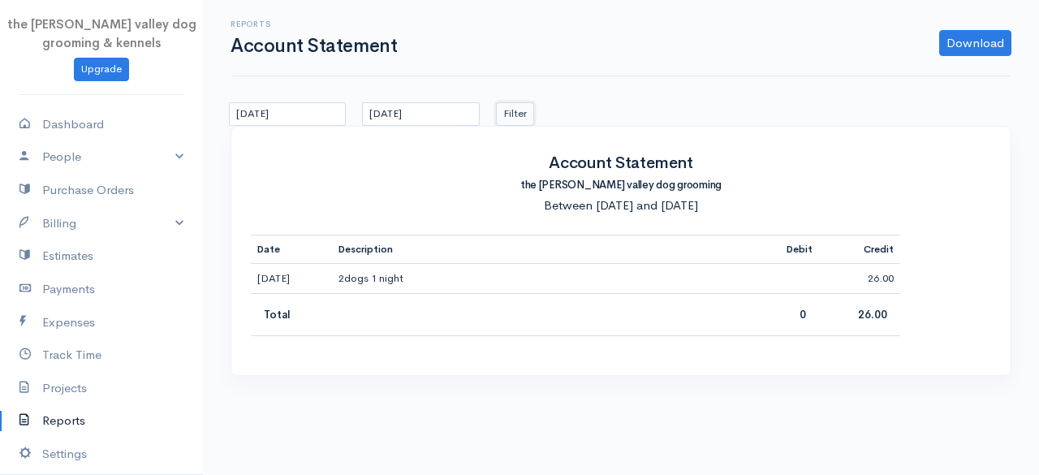
click at [521, 103] on button "Filter" at bounding box center [515, 114] width 38 height 24
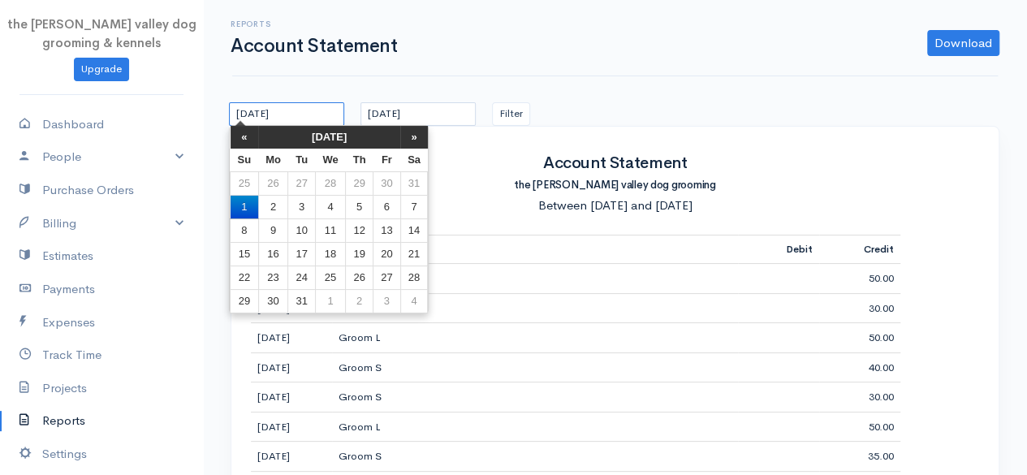
click at [320, 123] on input "[DATE]" at bounding box center [286, 114] width 115 height 24
click at [404, 132] on th "»" at bounding box center [414, 137] width 28 height 23
click at [336, 134] on th "[DATE]" at bounding box center [329, 137] width 142 height 23
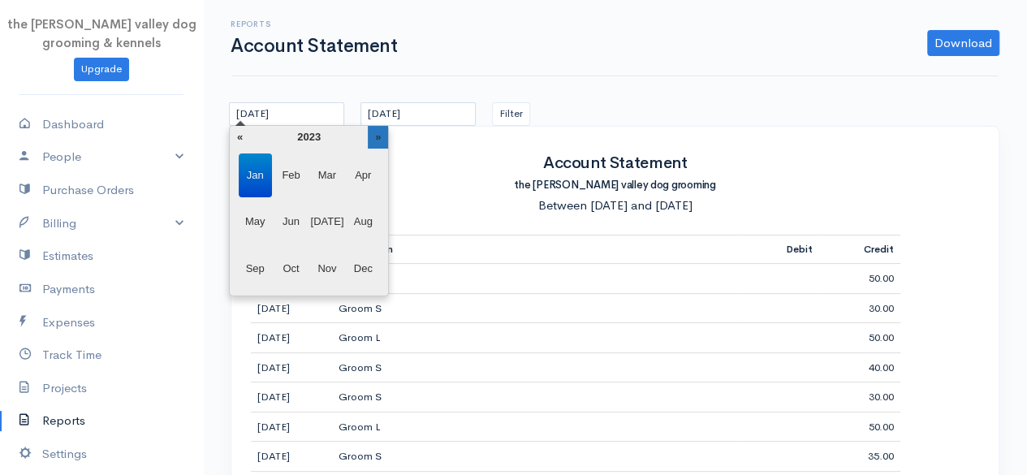
click at [375, 143] on th "»" at bounding box center [378, 137] width 20 height 23
click at [252, 174] on span "Jan" at bounding box center [255, 175] width 33 height 44
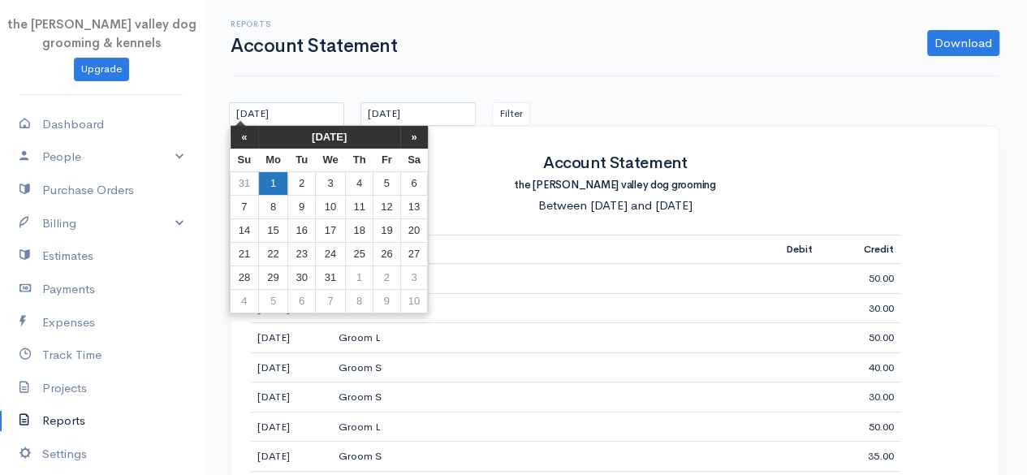
click at [273, 177] on td "1" at bounding box center [273, 183] width 30 height 24
type input "[DATE]"
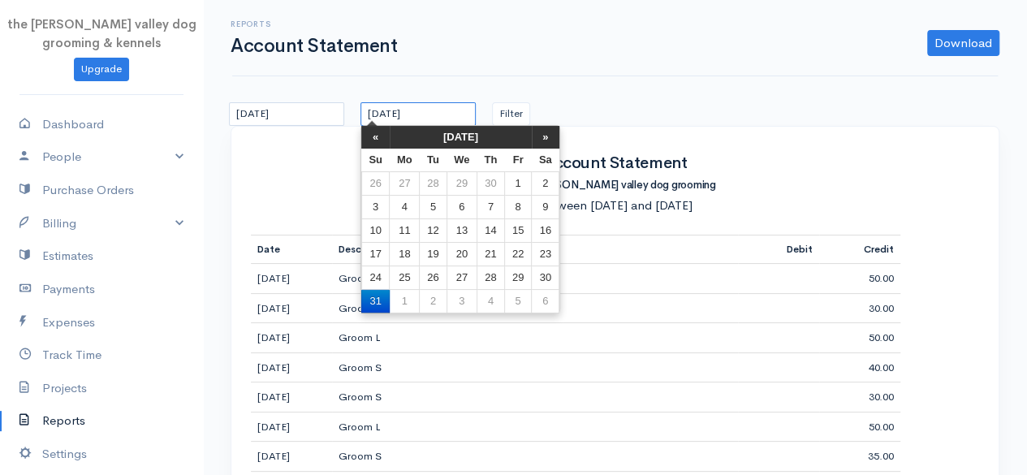
click at [410, 112] on input "[DATE]" at bounding box center [418, 114] width 115 height 24
click at [451, 132] on th "[DATE]" at bounding box center [461, 137] width 142 height 23
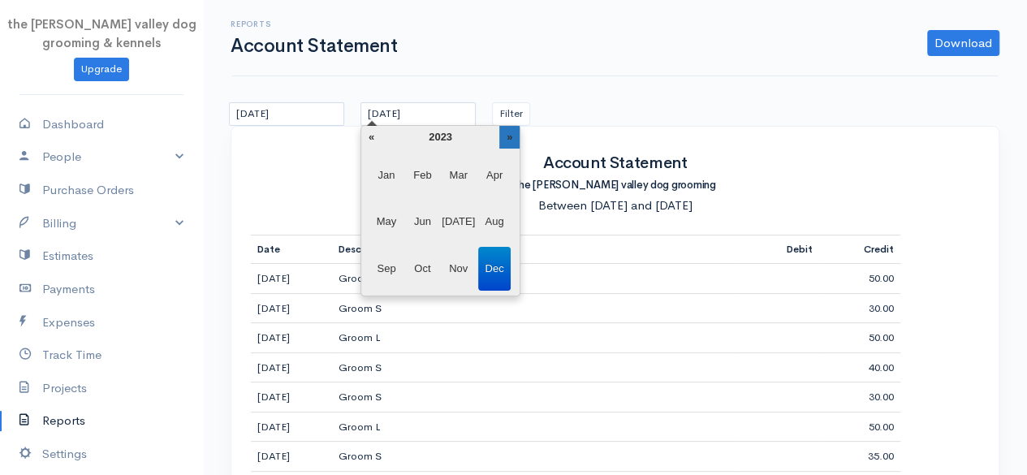
click at [500, 140] on th "»" at bounding box center [509, 137] width 20 height 23
click at [497, 266] on span "Dec" at bounding box center [494, 269] width 33 height 44
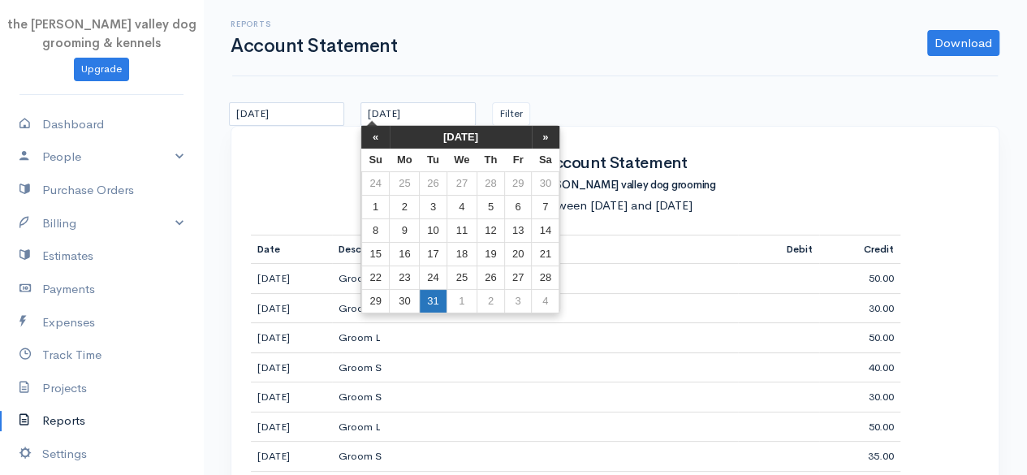
click at [422, 296] on td "31" at bounding box center [433, 301] width 27 height 24
type input "[DATE]"
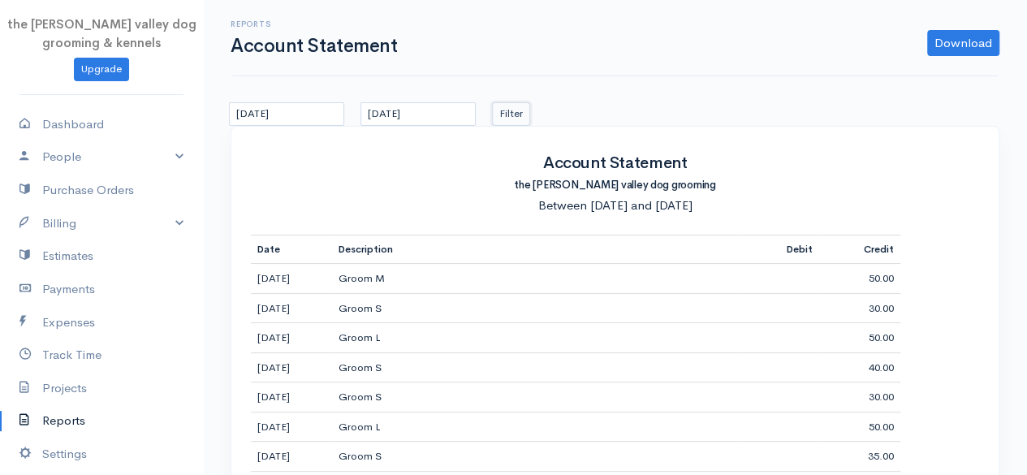
click at [500, 113] on button "Filter" at bounding box center [511, 114] width 38 height 24
click at [322, 115] on input "[DATE]" at bounding box center [286, 114] width 115 height 24
click at [67, 296] on link "Payments" at bounding box center [101, 289] width 203 height 33
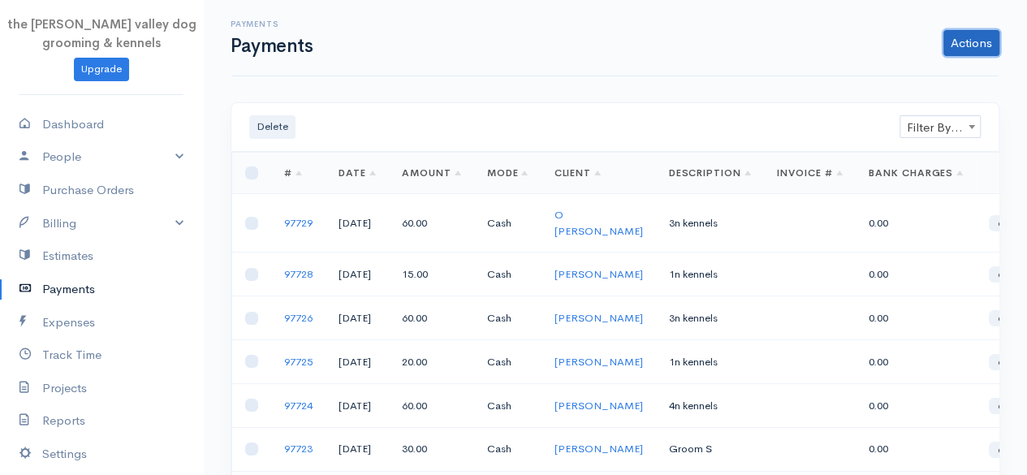
click at [979, 39] on link "Actions" at bounding box center [972, 43] width 56 height 26
click at [896, 66] on link "Enter Payment" at bounding box center [916, 77] width 167 height 28
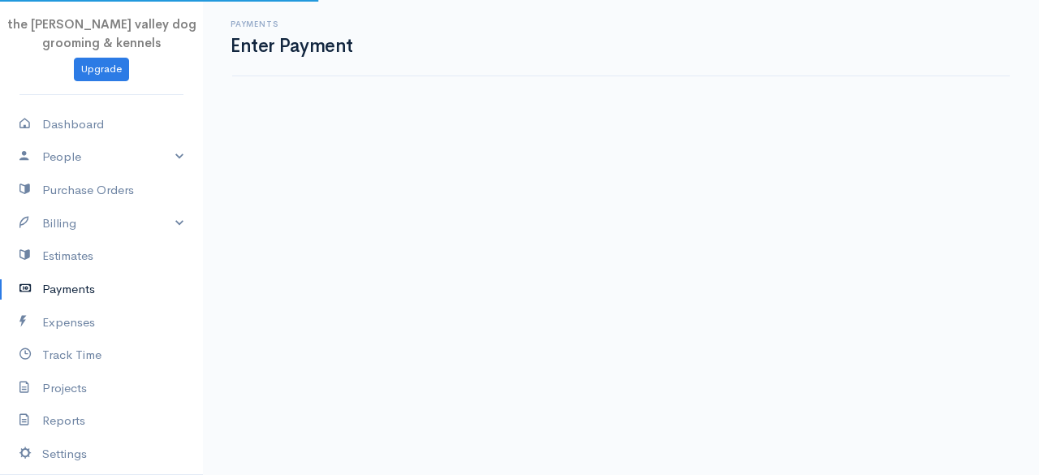
select select "2"
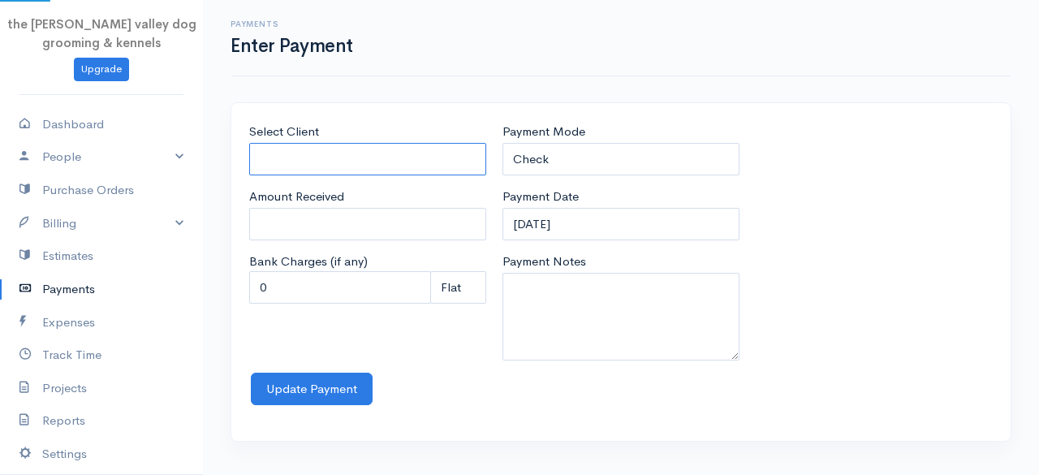
click at [354, 151] on input "Select Client" at bounding box center [367, 159] width 237 height 33
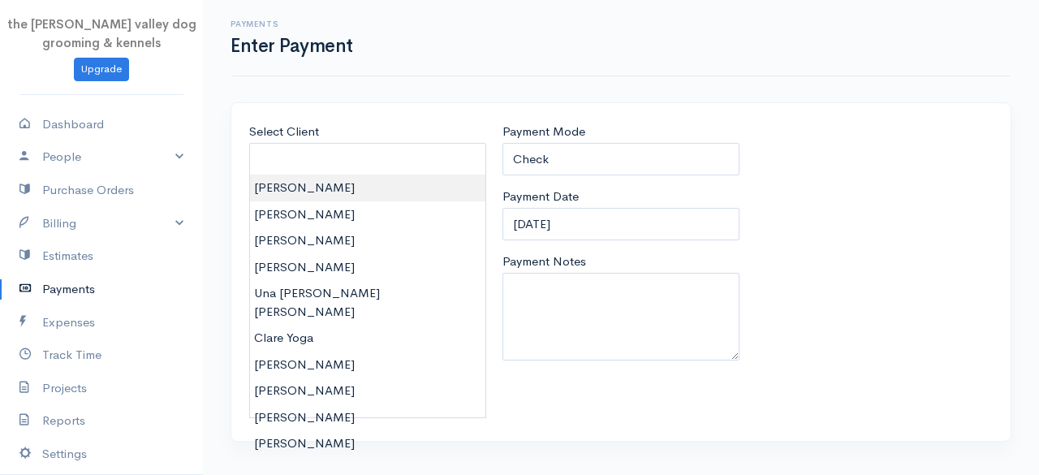
type input "[PERSON_NAME]"
click at [336, 188] on body "the [PERSON_NAME] valley dog grooming & kennels Upgrade Dashboard People Client…" at bounding box center [519, 237] width 1039 height 475
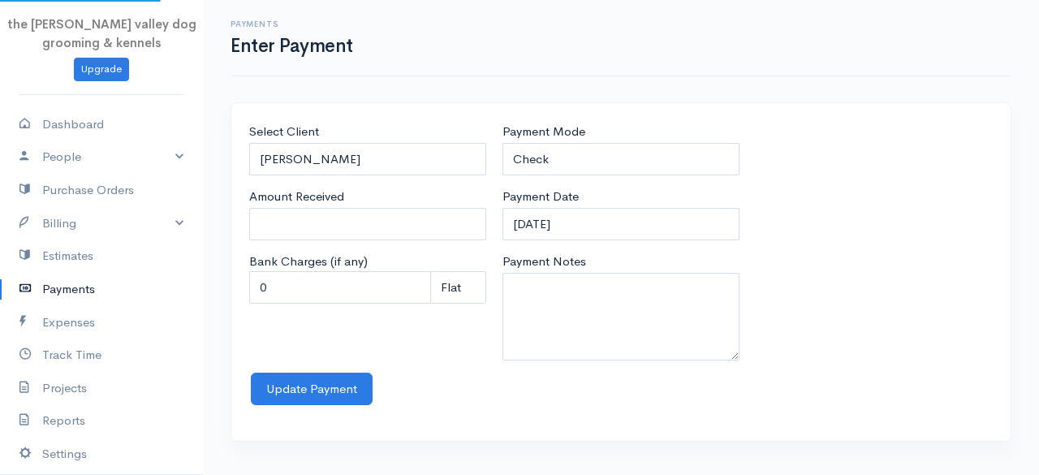
type input "0"
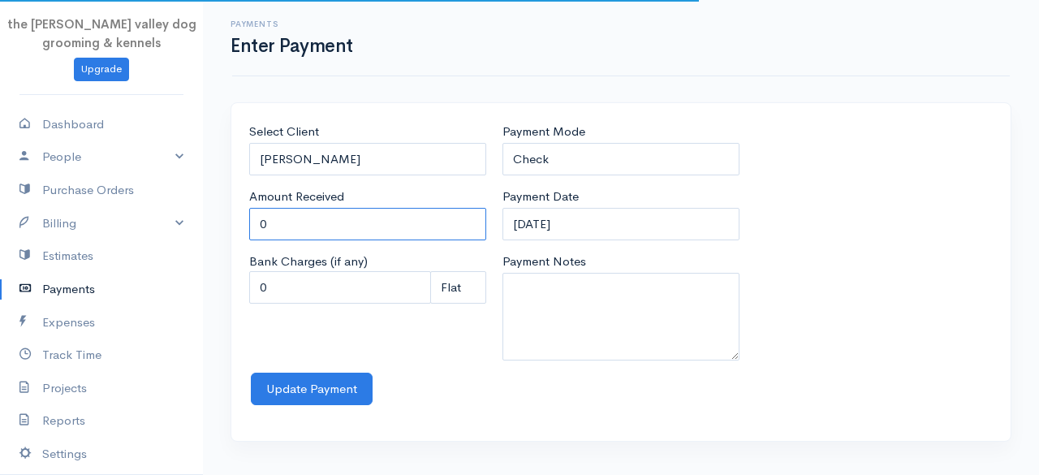
click at [337, 217] on input "0" at bounding box center [367, 224] width 237 height 33
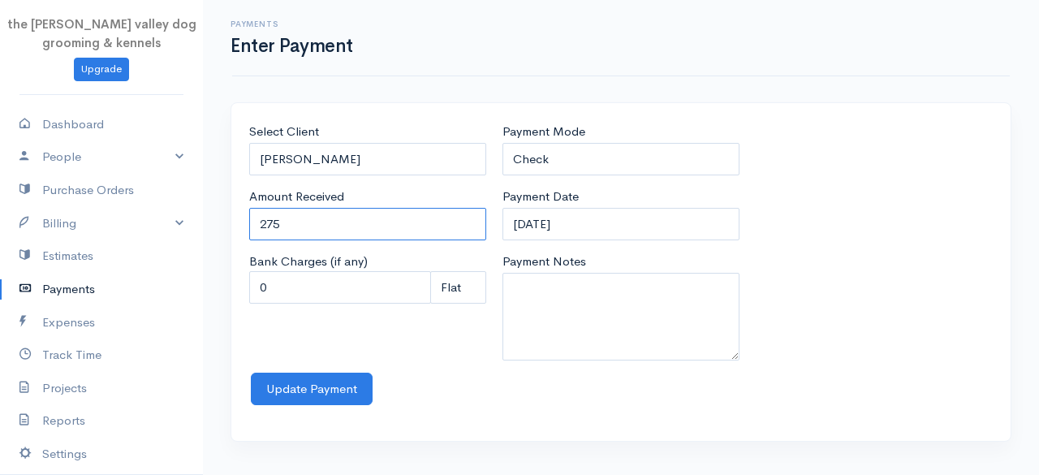
type input "275"
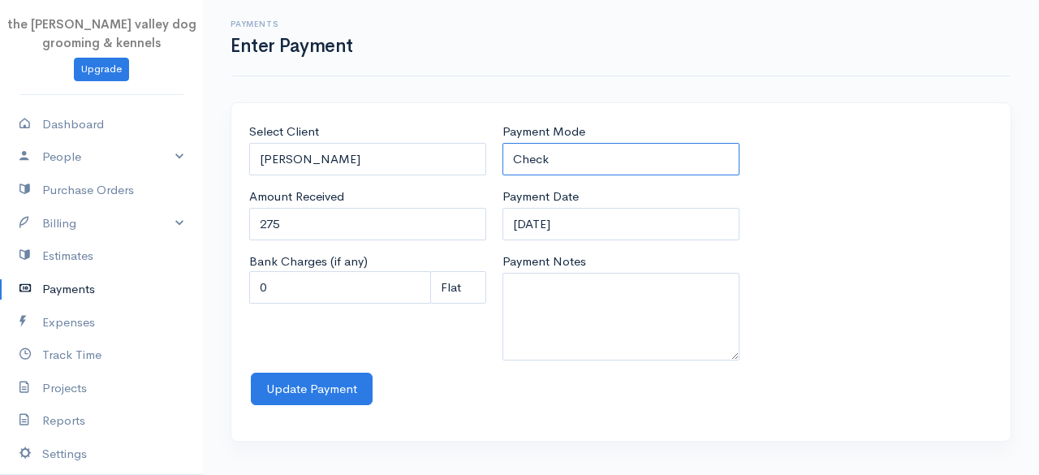
click at [581, 155] on select "Check Bank Transfer Credit Cash Debit ACH VISA MASTERCARD AMEX Discover DINERS …" at bounding box center [621, 159] width 237 height 33
select select "Cash"
click at [503, 143] on select "Check Bank Transfer Credit Cash Debit ACH VISA MASTERCARD AMEX Discover DINERS …" at bounding box center [621, 159] width 237 height 33
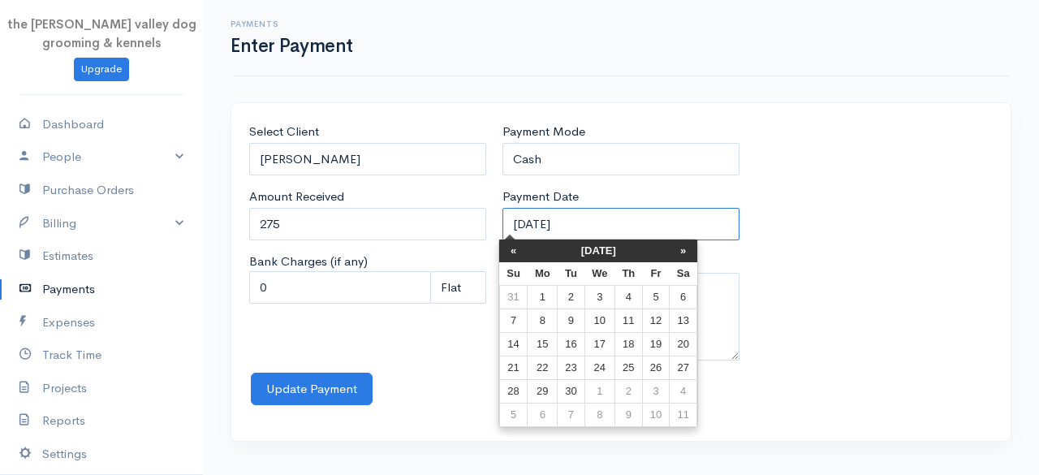
click at [583, 216] on input "[DATE]" at bounding box center [621, 224] width 237 height 33
click at [581, 251] on th "[DATE]" at bounding box center [599, 251] width 142 height 23
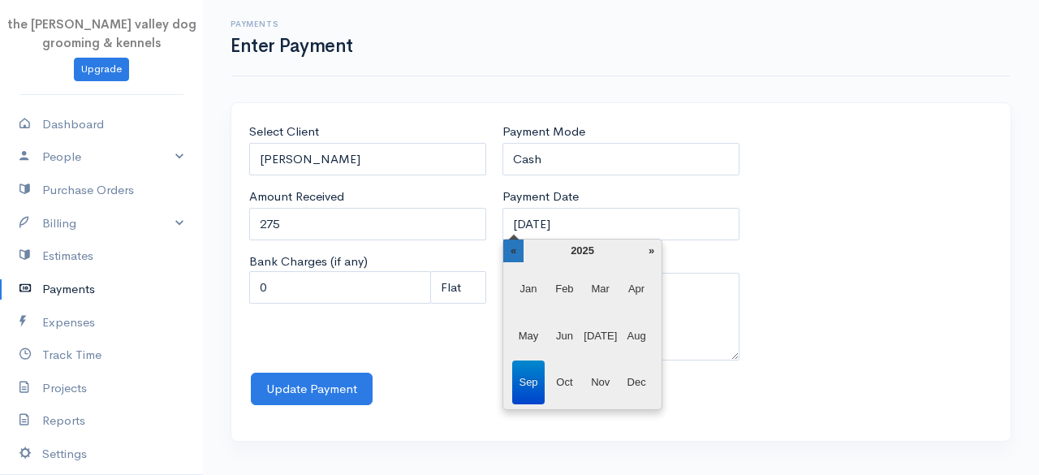
click at [512, 249] on th "«" at bounding box center [513, 251] width 20 height 23
click at [607, 335] on span "[DATE]" at bounding box center [600, 336] width 33 height 44
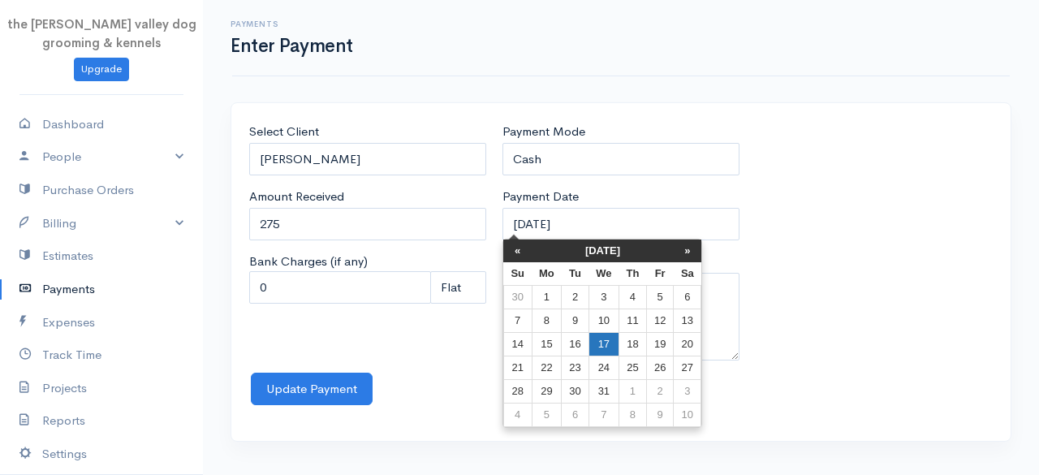
click at [596, 343] on td "17" at bounding box center [604, 345] width 30 height 24
type input "[DATE]"
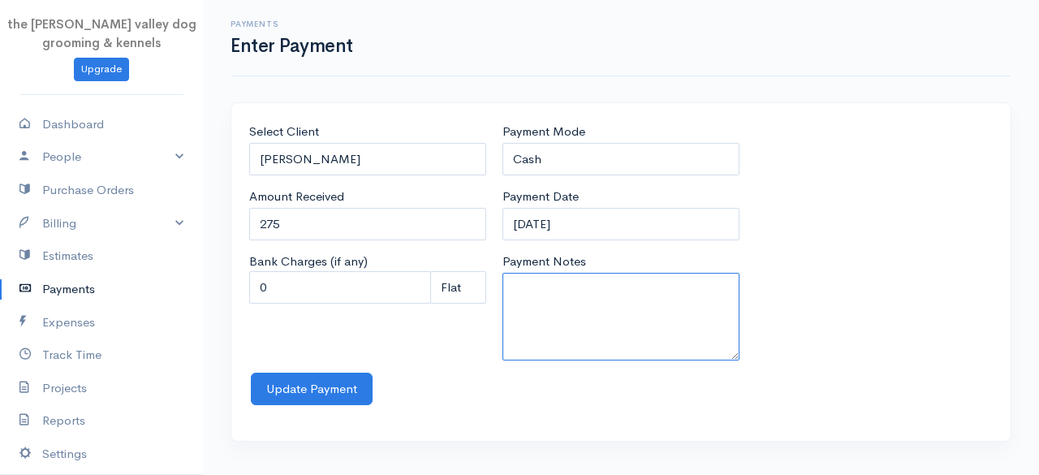
click at [596, 343] on textarea "Payment Notes" at bounding box center [621, 317] width 237 height 88
type textarea "xxxx"
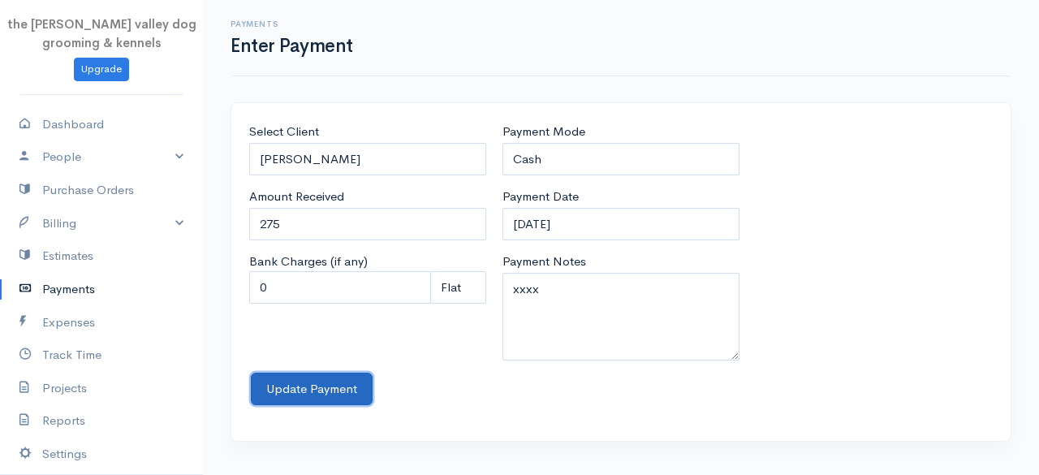
click at [326, 379] on button "Update Payment" at bounding box center [312, 389] width 122 height 33
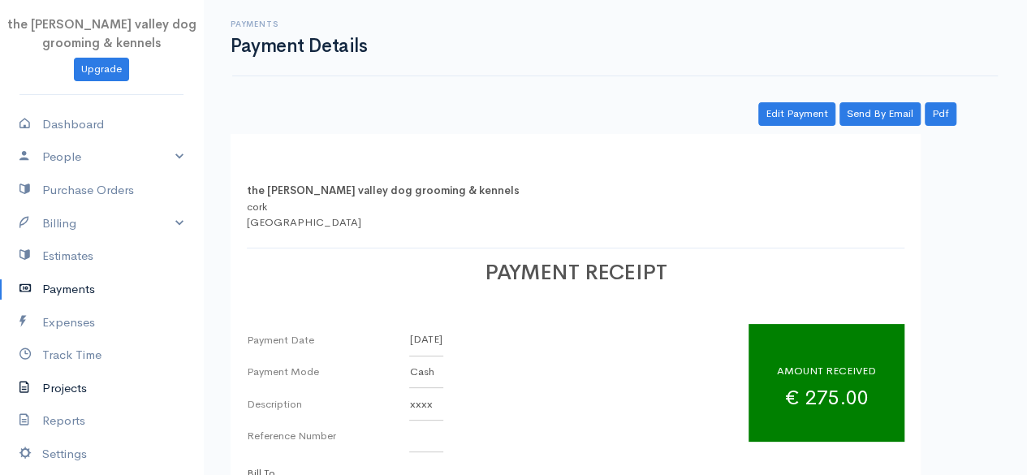
click at [72, 387] on link "Projects" at bounding box center [101, 388] width 203 height 33
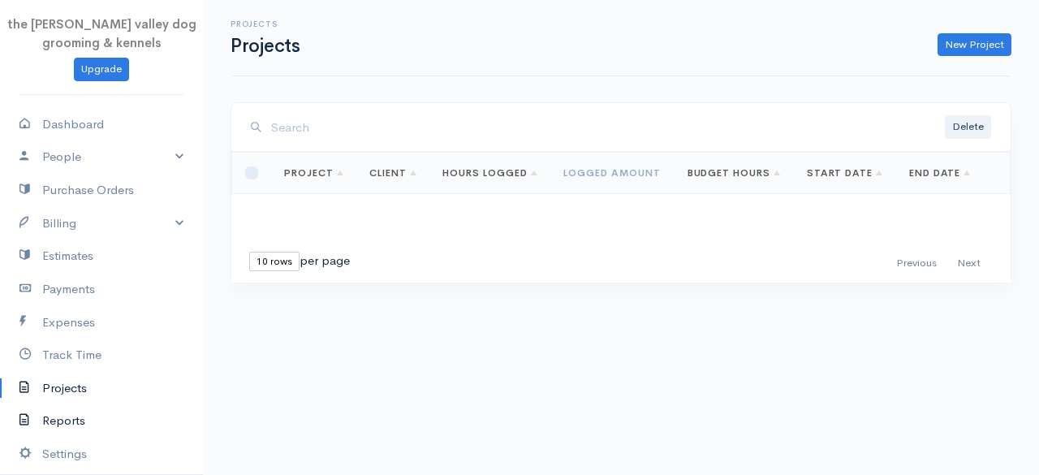
click at [68, 426] on link "Reports" at bounding box center [101, 420] width 203 height 33
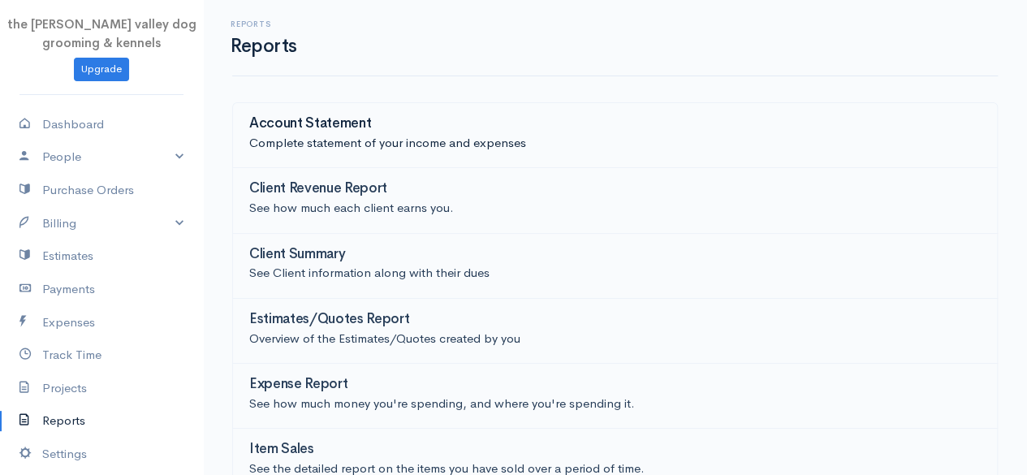
click at [330, 126] on h3 "Account Statement" at bounding box center [310, 123] width 122 height 15
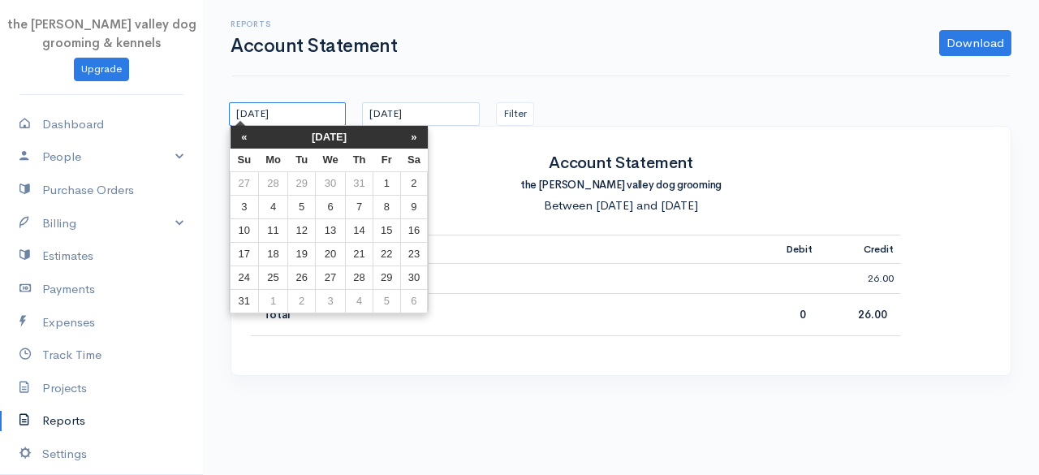
click at [312, 110] on input "[DATE]" at bounding box center [287, 114] width 117 height 24
click at [322, 132] on th "[DATE]" at bounding box center [329, 137] width 142 height 23
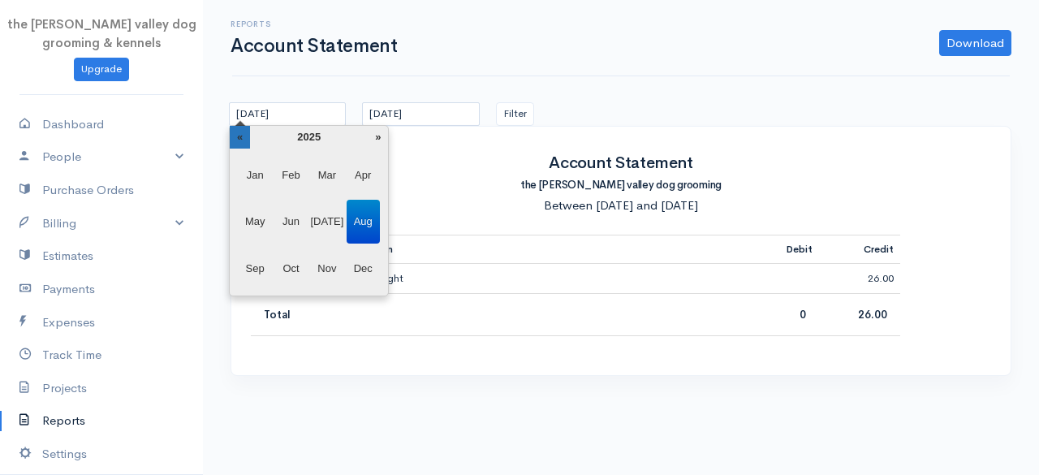
click at [244, 127] on th "«" at bounding box center [240, 137] width 20 height 23
click at [256, 170] on span "Jan" at bounding box center [255, 175] width 33 height 44
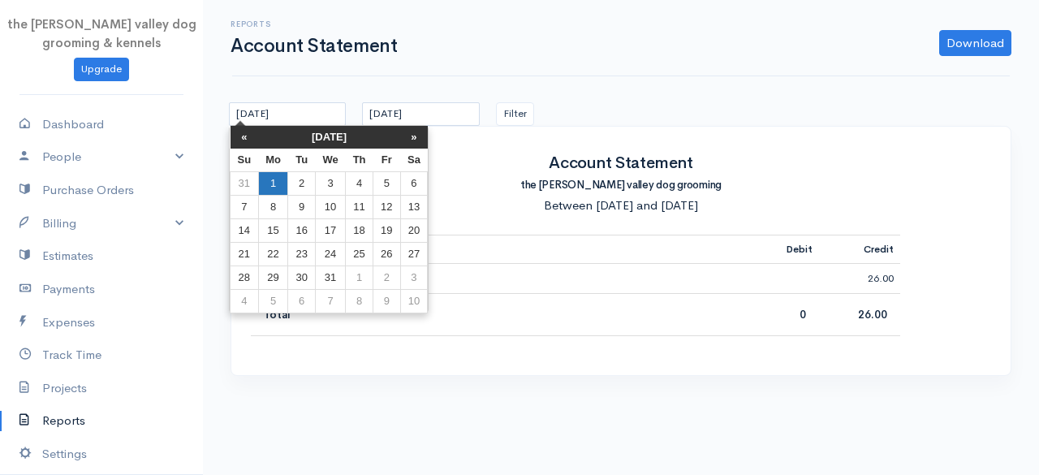
click at [271, 179] on td "1" at bounding box center [273, 183] width 30 height 24
type input "[DATE]"
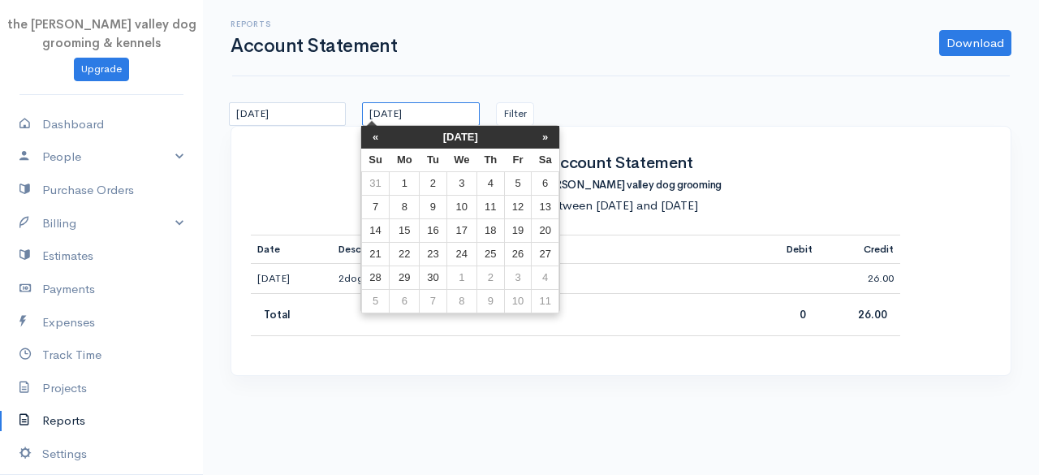
click at [434, 110] on input "[DATE]" at bounding box center [420, 114] width 117 height 24
click at [440, 136] on th "[DATE]" at bounding box center [461, 137] width 142 height 23
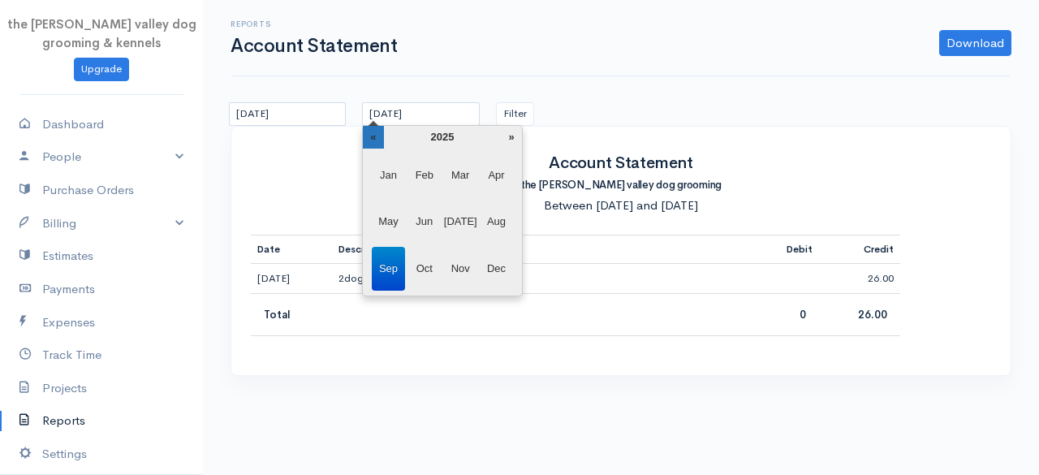
click at [377, 136] on th "«" at bounding box center [373, 137] width 20 height 23
click at [500, 266] on span "Dec" at bounding box center [496, 269] width 33 height 44
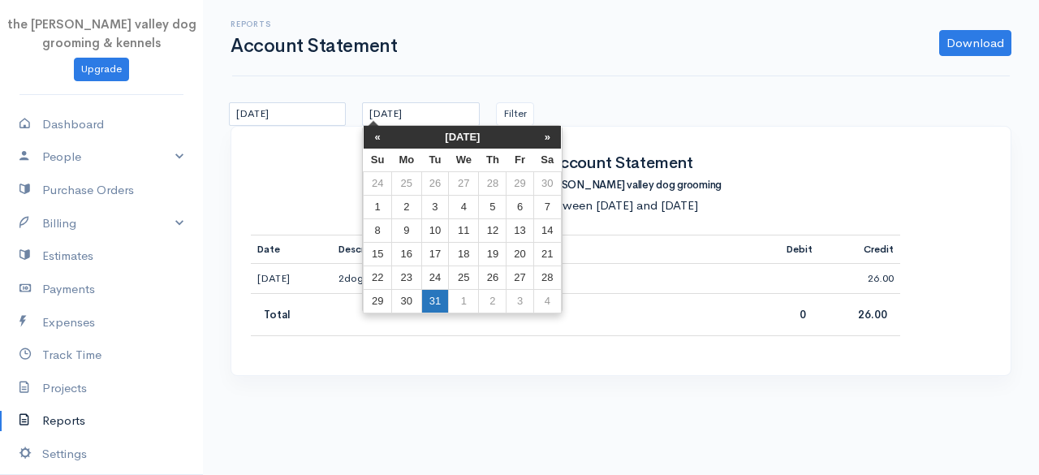
click at [436, 292] on td "31" at bounding box center [434, 301] width 27 height 24
type input "[DATE]"
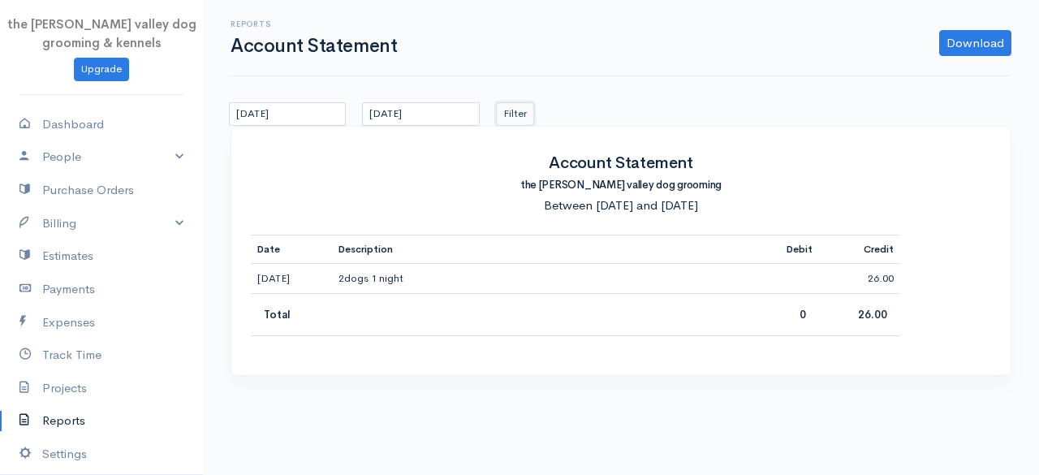
click at [512, 113] on button "Filter" at bounding box center [515, 114] width 38 height 24
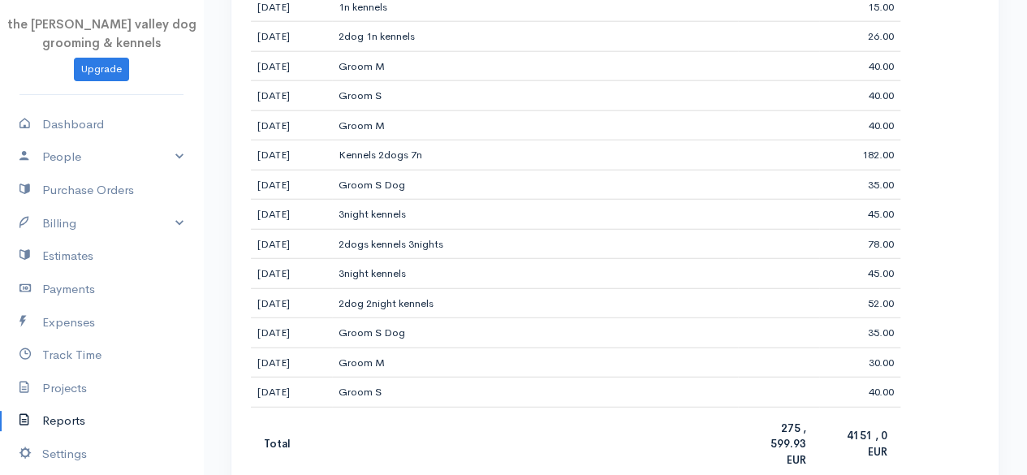
scroll to position [2064, 0]
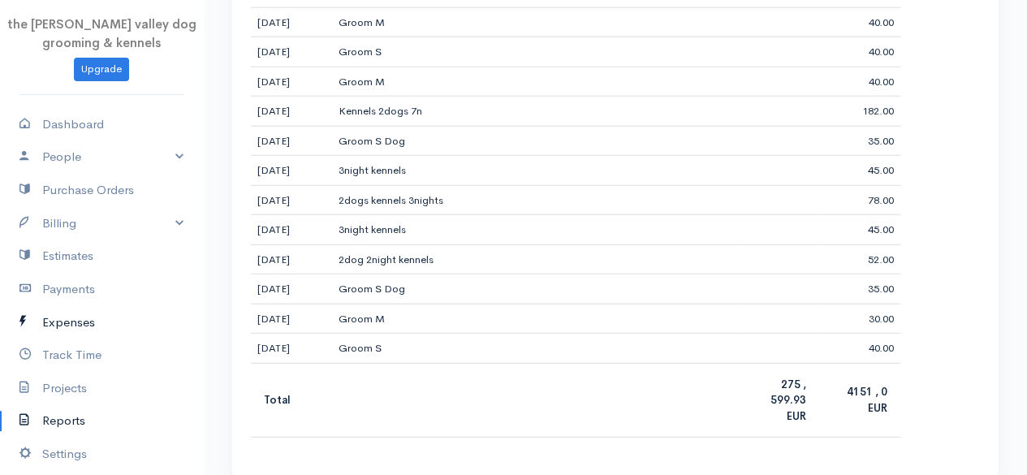
click at [71, 312] on link "Expenses" at bounding box center [101, 322] width 203 height 33
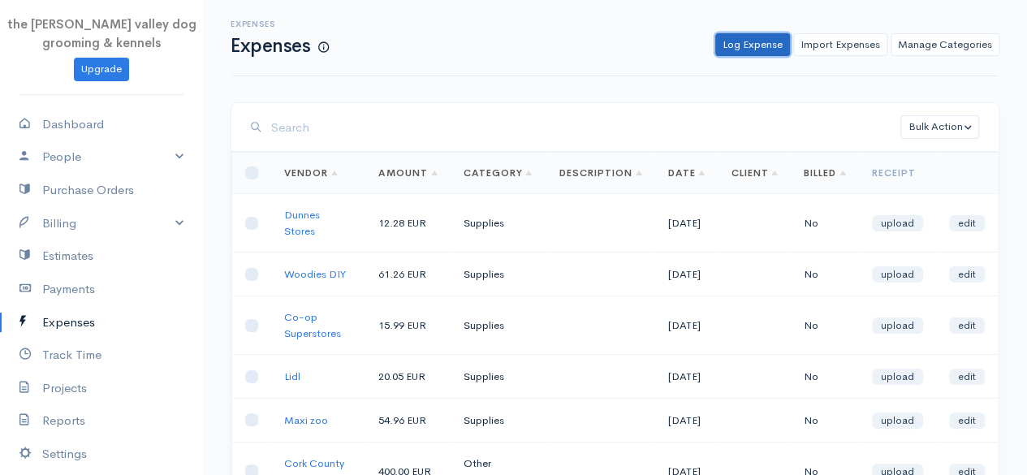
click at [773, 34] on link "Log Expense" at bounding box center [752, 45] width 75 height 24
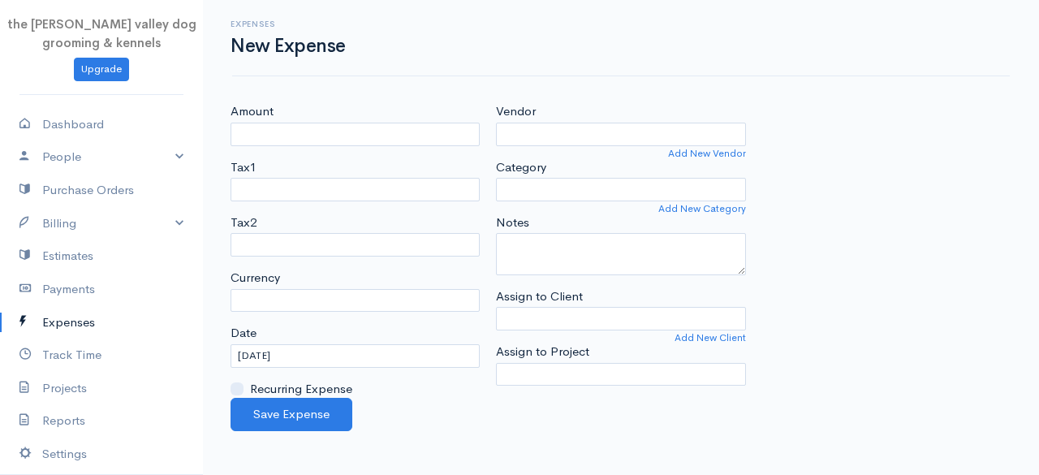
select select "EUR"
click at [404, 124] on input "Amount" at bounding box center [355, 135] width 249 height 24
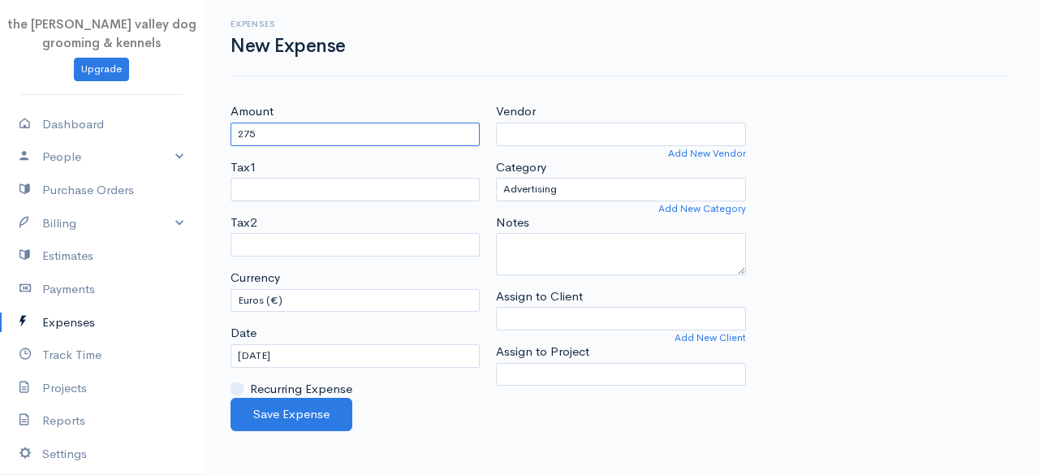
type input "275.00"
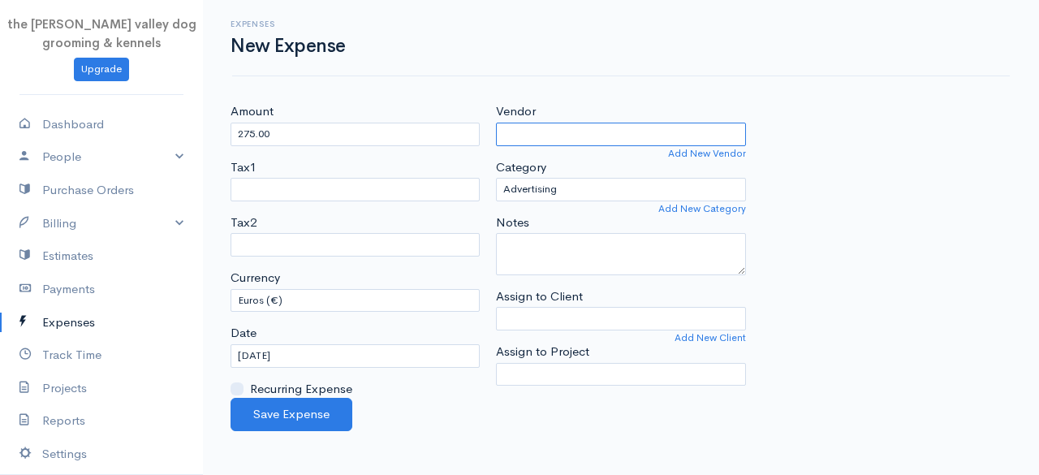
click at [583, 143] on input "Vendor" at bounding box center [620, 135] width 249 height 24
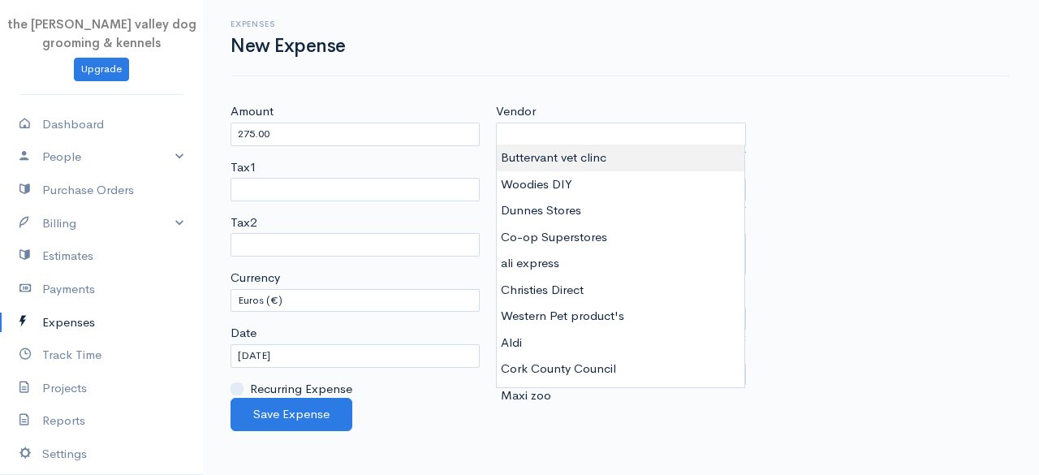
type input "Buttervant vet clinc"
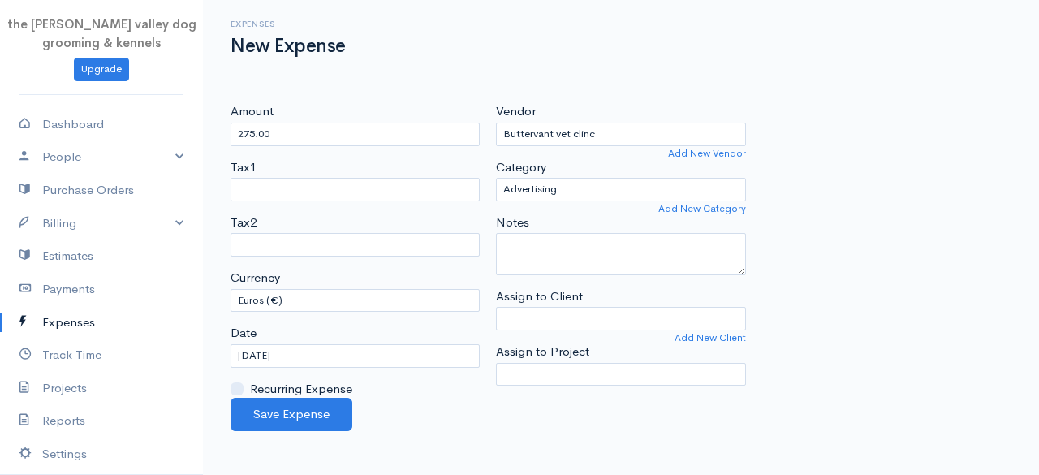
click at [573, 160] on body "the [PERSON_NAME] valley dog grooming & kennels Upgrade Dashboard People Client…" at bounding box center [519, 237] width 1039 height 475
click at [559, 233] on textarea "Notes" at bounding box center [620, 254] width 249 height 42
type textarea "xxxxxx"
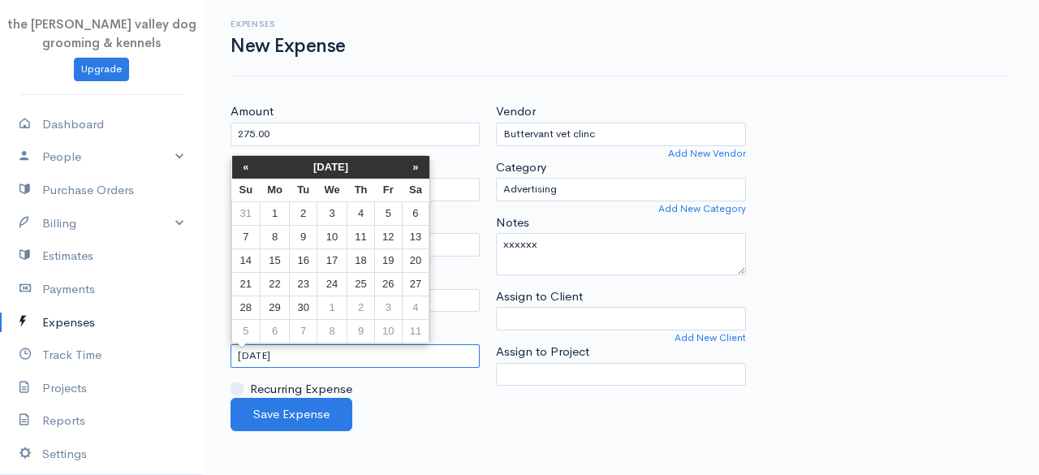
click at [346, 348] on input "[DATE]" at bounding box center [355, 356] width 249 height 24
click at [343, 165] on th "[DATE]" at bounding box center [331, 167] width 142 height 23
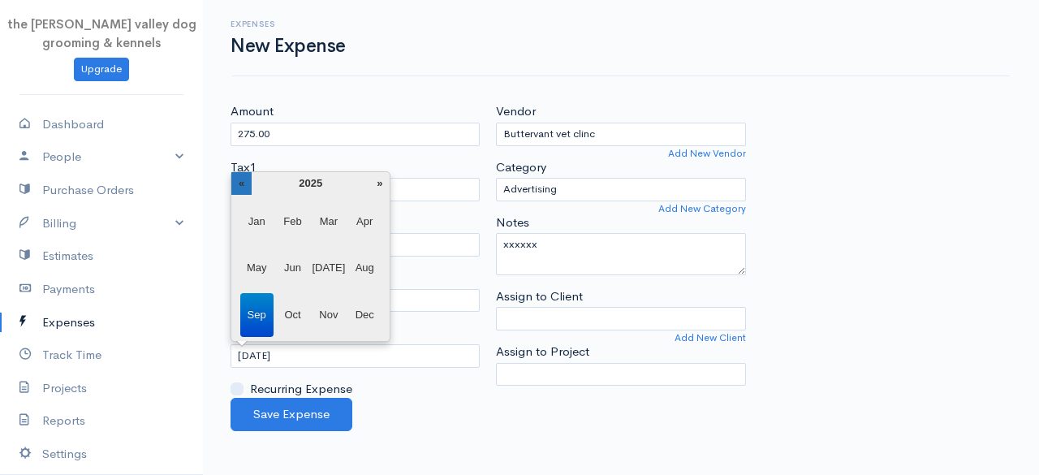
click at [249, 184] on th "«" at bounding box center [241, 183] width 20 height 23
click at [262, 223] on span "Jan" at bounding box center [256, 222] width 33 height 44
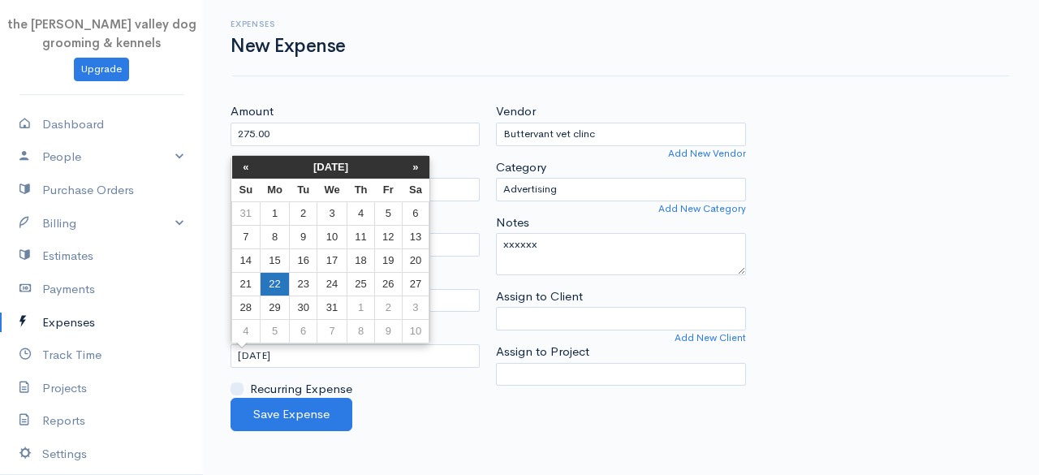
click at [287, 279] on td "22" at bounding box center [275, 284] width 30 height 24
type input "[DATE]"
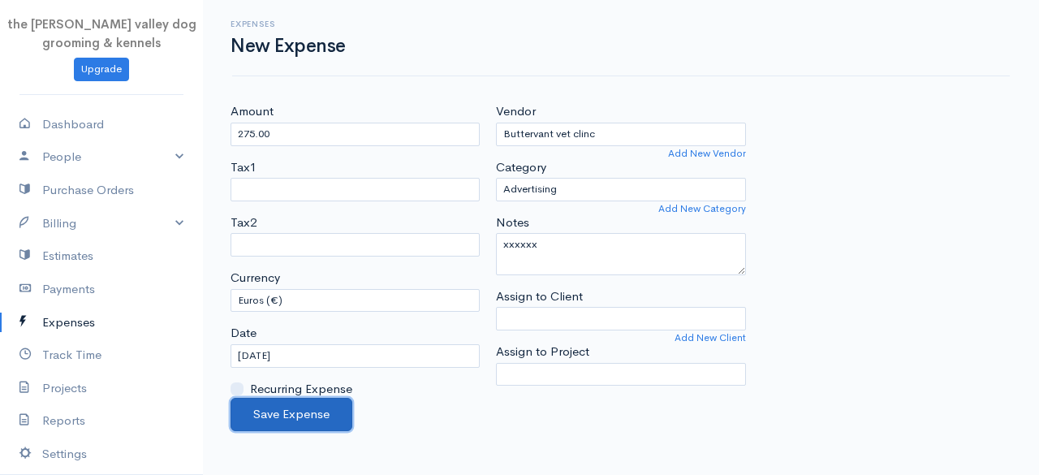
click at [286, 404] on button "Save Expense" at bounding box center [292, 414] width 122 height 33
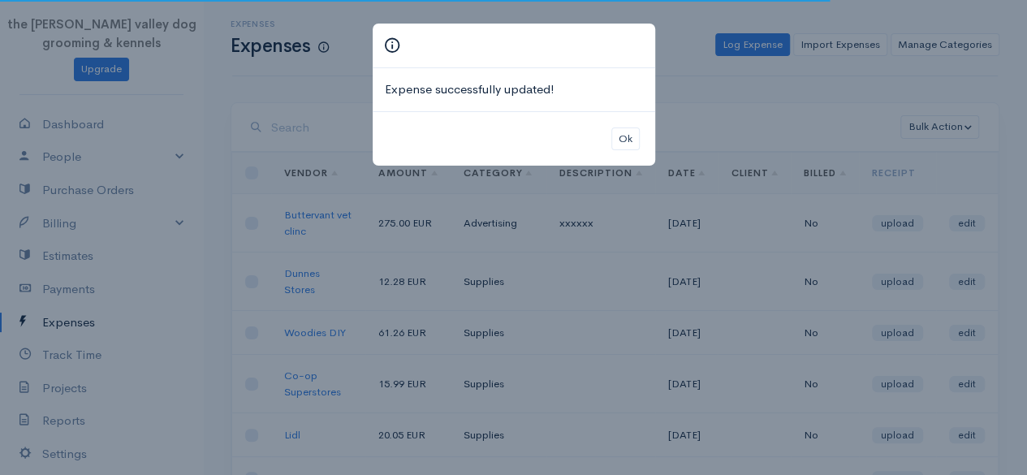
click at [599, 120] on div "Ok" at bounding box center [514, 138] width 283 height 55
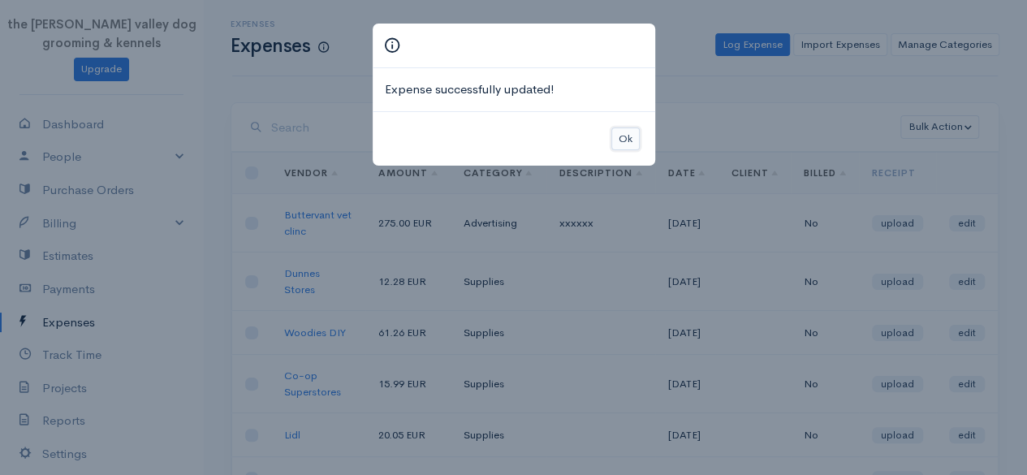
click at [625, 131] on button "Ok" at bounding box center [625, 139] width 28 height 24
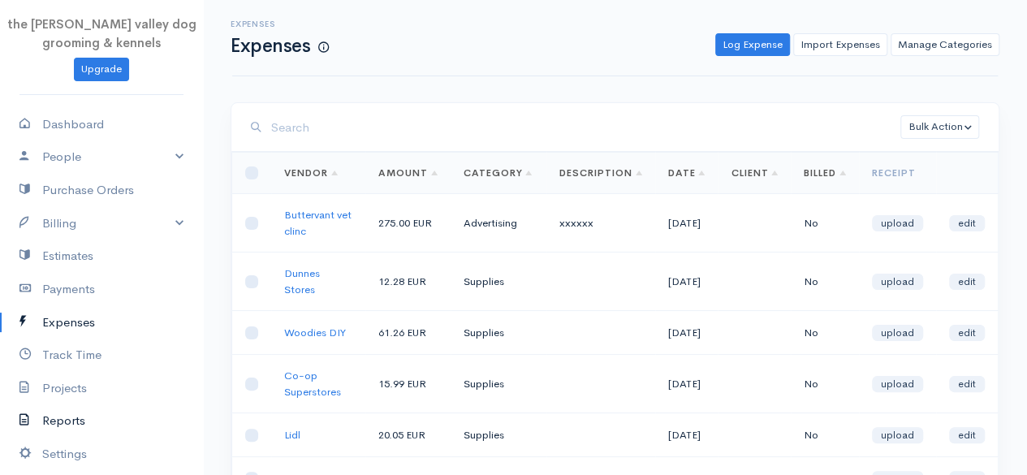
click at [65, 418] on link "Reports" at bounding box center [101, 420] width 203 height 33
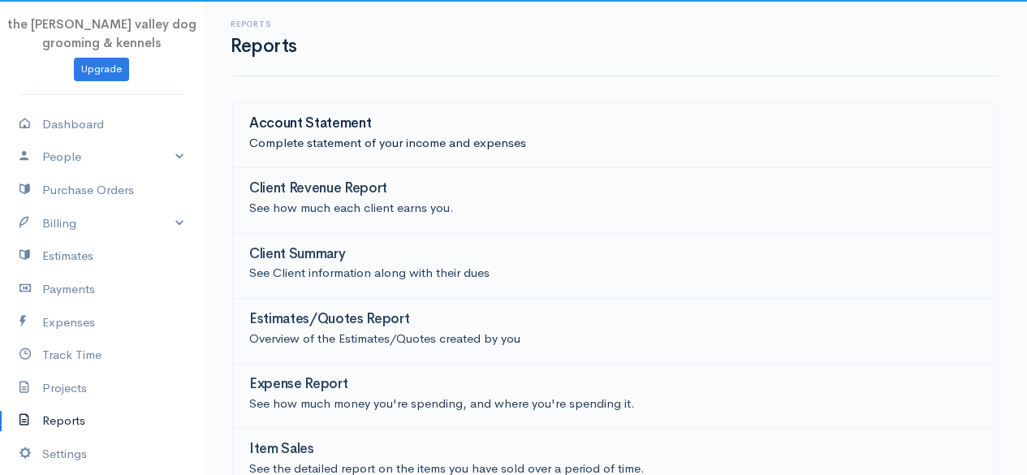
click at [340, 127] on h3 "Account Statement" at bounding box center [310, 123] width 122 height 15
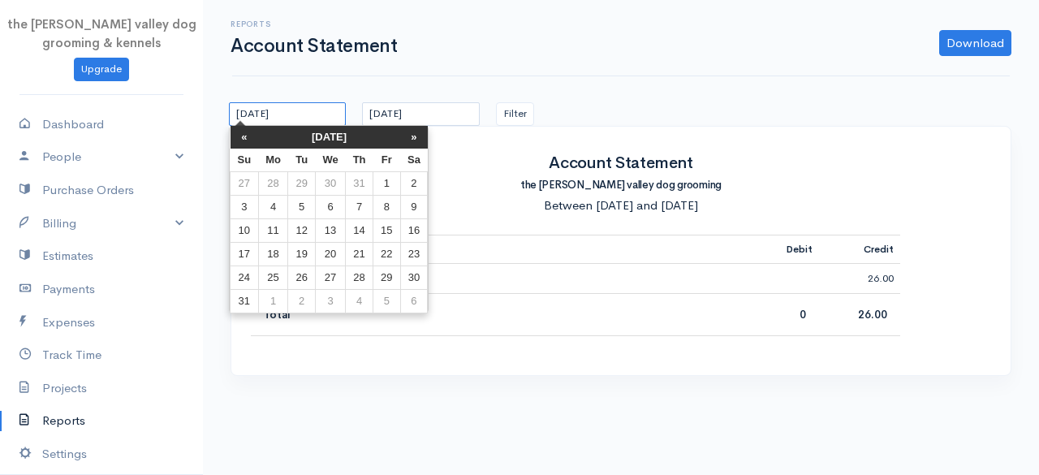
click at [313, 107] on input "[DATE]" at bounding box center [287, 114] width 117 height 24
click at [326, 138] on th "[DATE]" at bounding box center [329, 137] width 142 height 23
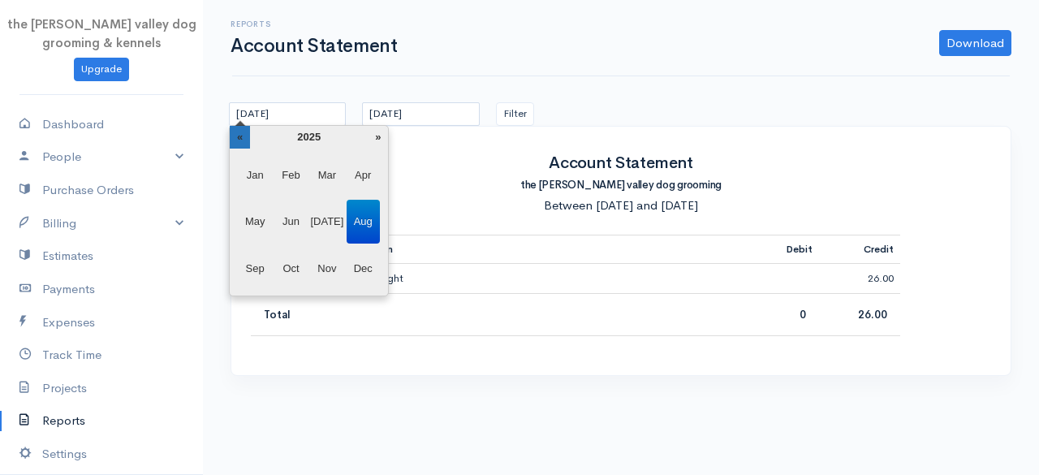
click at [244, 143] on th "«" at bounding box center [240, 137] width 20 height 23
click at [253, 164] on span "Jan" at bounding box center [255, 175] width 33 height 44
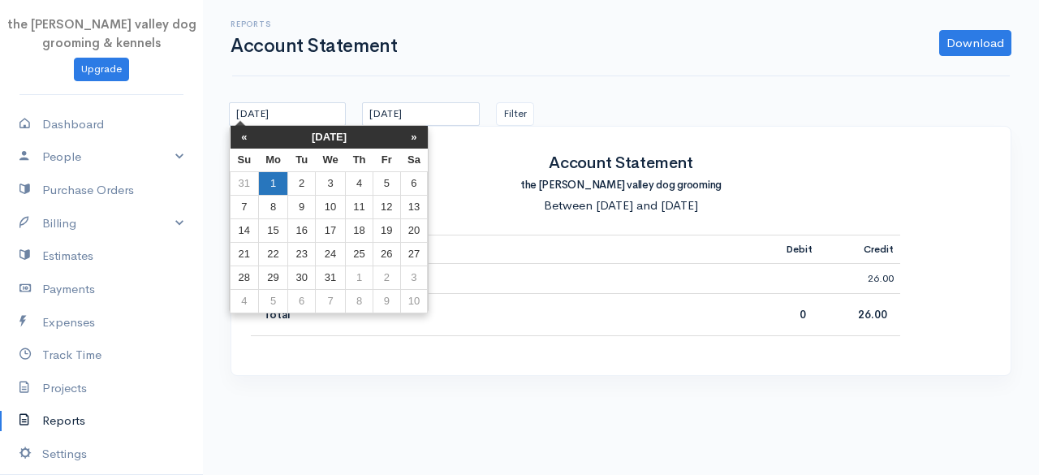
click at [270, 180] on td "1" at bounding box center [273, 183] width 30 height 24
type input "[DATE]"
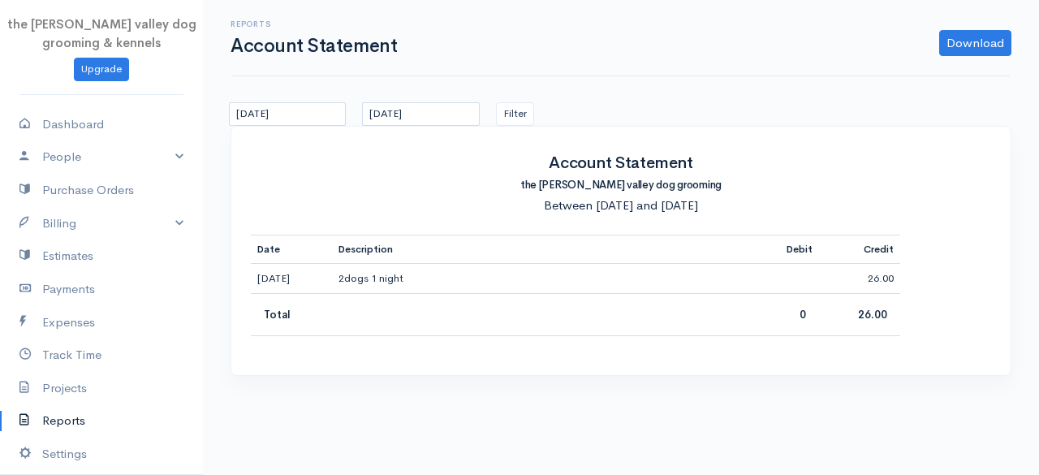
click at [434, 100] on div "Reports Account Statement Download PDF CSV [DATE] [DATE] Filter Account Stateme…" at bounding box center [621, 197] width 836 height 395
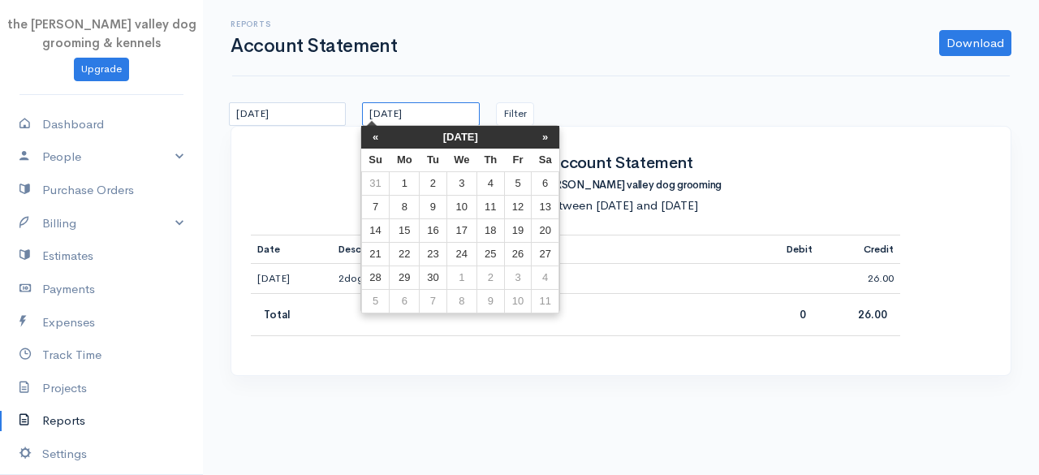
click at [434, 106] on input "[DATE]" at bounding box center [420, 114] width 117 height 24
click at [446, 139] on th "[DATE]" at bounding box center [461, 137] width 142 height 23
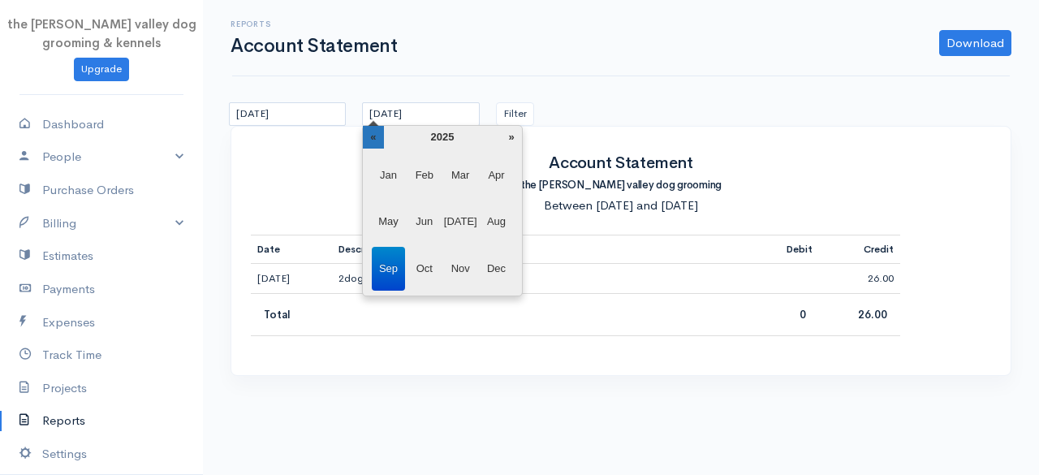
click at [372, 133] on th "«" at bounding box center [373, 137] width 20 height 23
click at [490, 271] on span "Dec" at bounding box center [496, 269] width 33 height 44
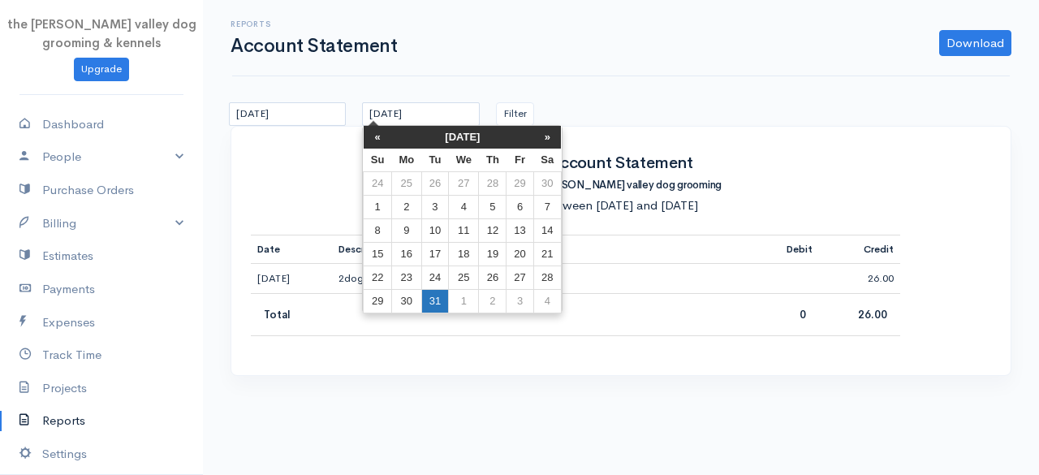
click at [435, 289] on td "31" at bounding box center [434, 301] width 27 height 24
type input "[DATE]"
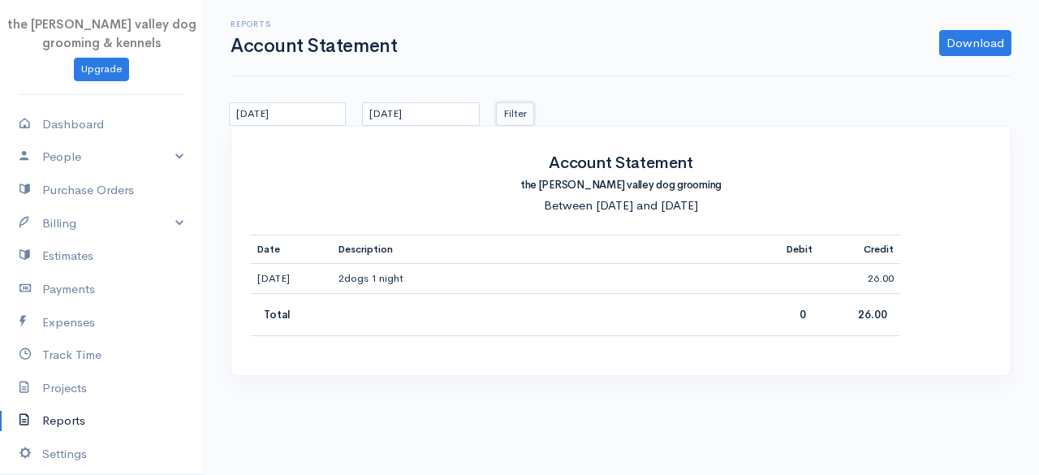
click at [516, 119] on button "Filter" at bounding box center [515, 114] width 38 height 24
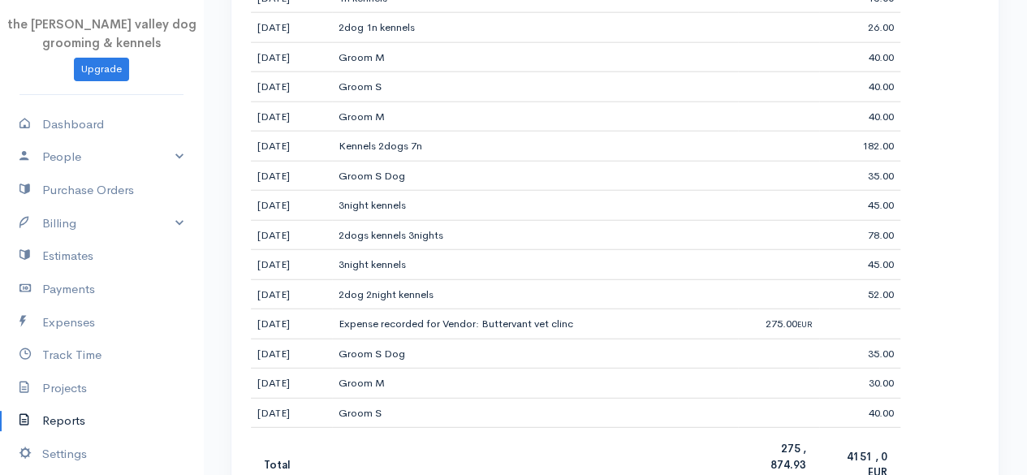
scroll to position [2093, 0]
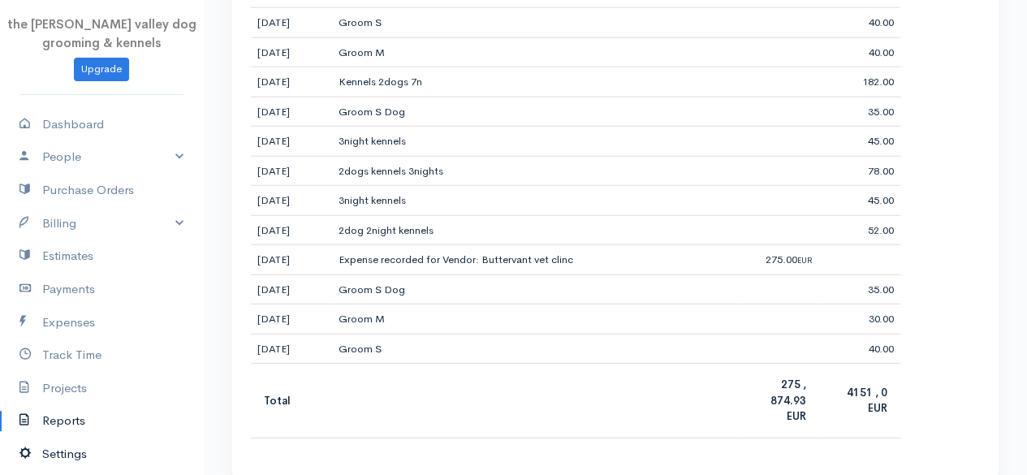
click at [56, 451] on link "Settings" at bounding box center [101, 454] width 203 height 33
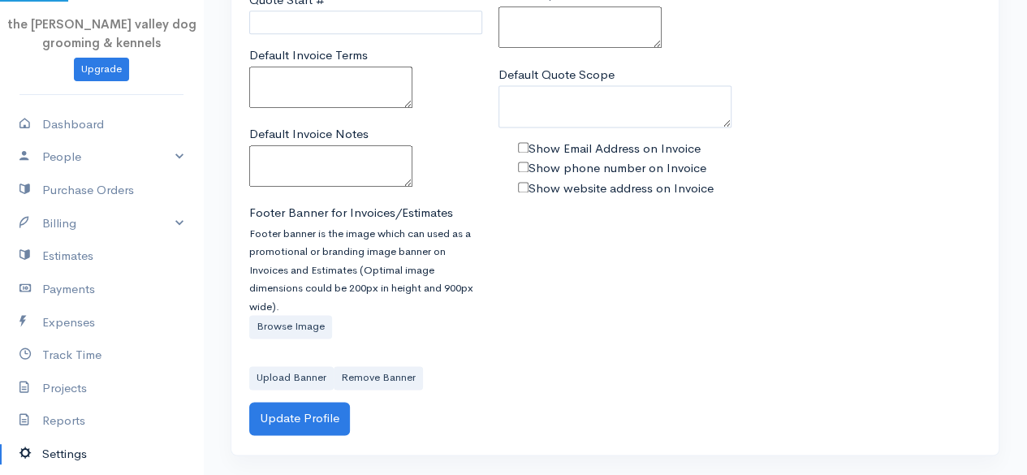
scroll to position [1068, 0]
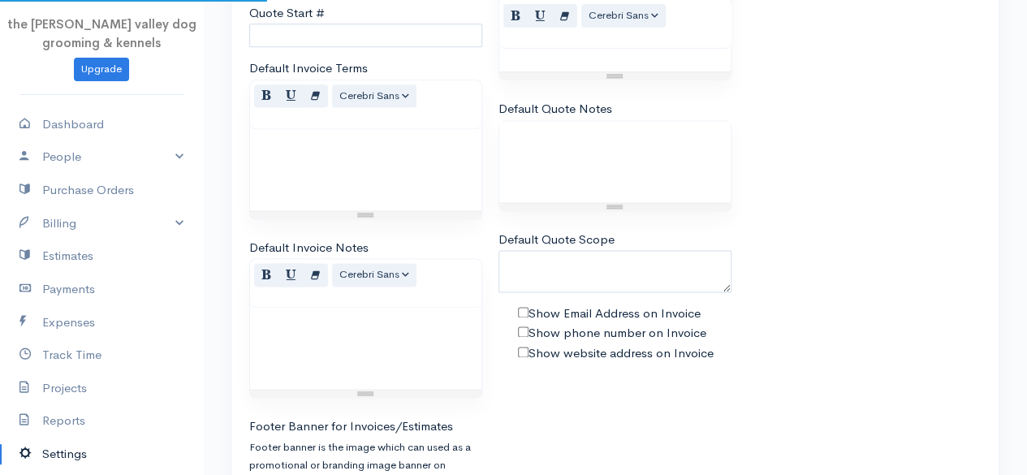
type input "the [PERSON_NAME] valley dog grooming & kennels"
type input "[PERSON_NAME]"
type input "[EMAIL_ADDRESS][DOMAIN_NAME]"
type input "Tax Id"
select select
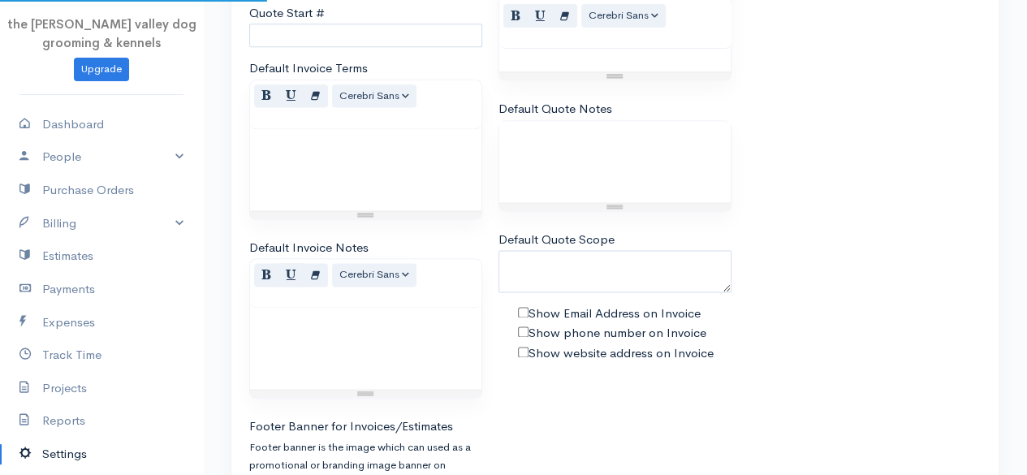
type input "cork"
select select "dd-mm-yyyy"
select select
type input "INVOICE"
type input "1"
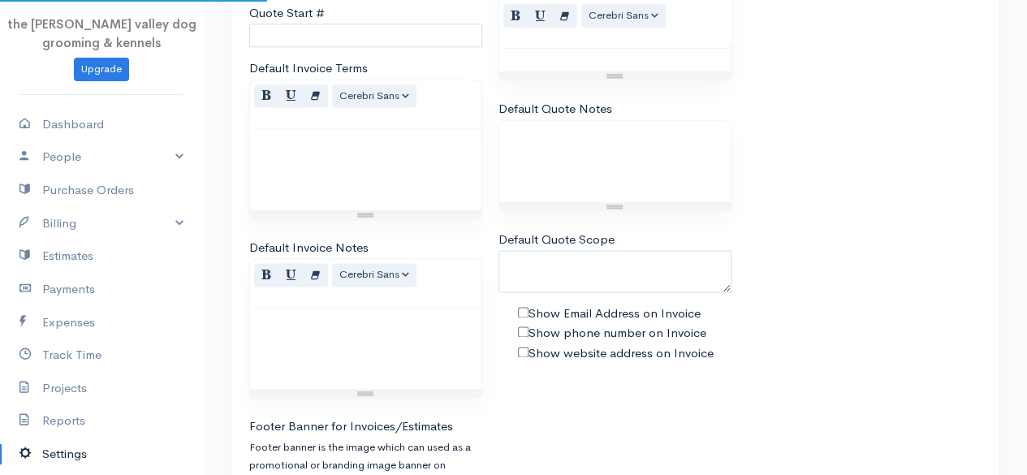
type input "1"
select select "3"
select select "[GEOGRAPHIC_DATA]"
select select "EUR"
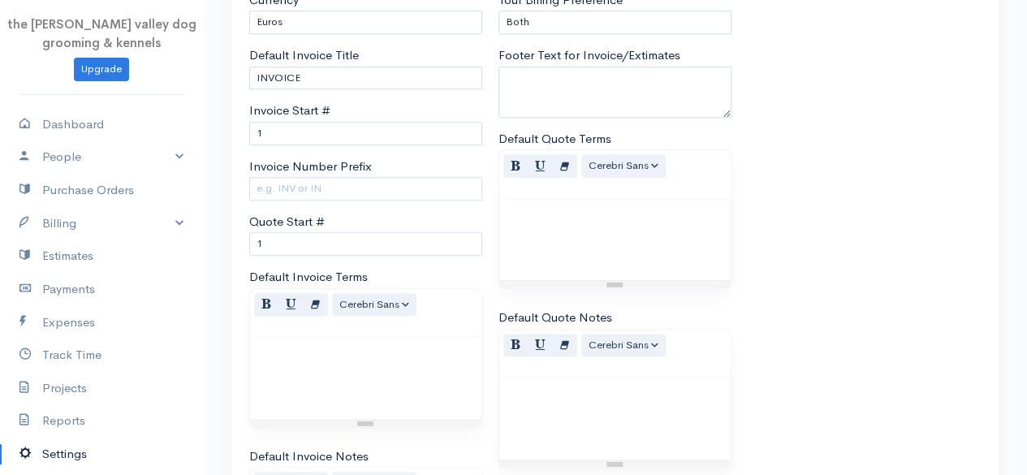
scroll to position [913, 0]
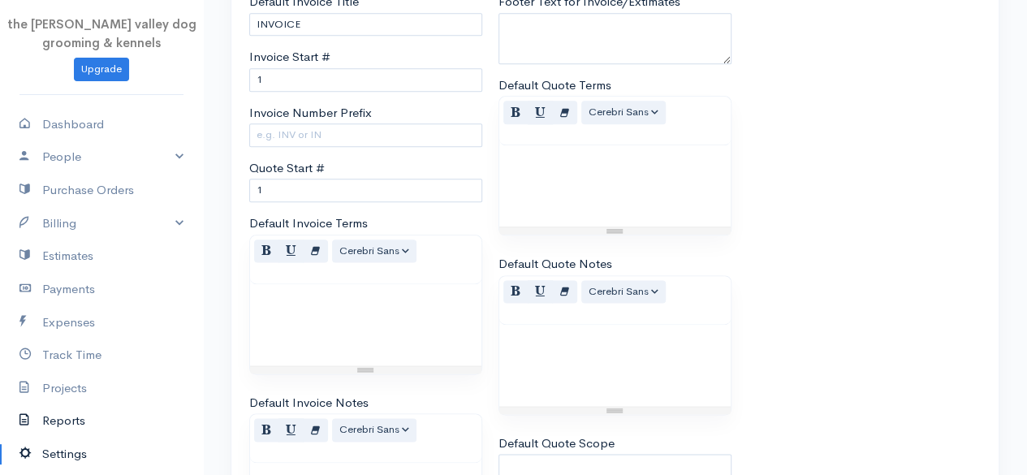
click at [83, 410] on link "Reports" at bounding box center [101, 420] width 203 height 33
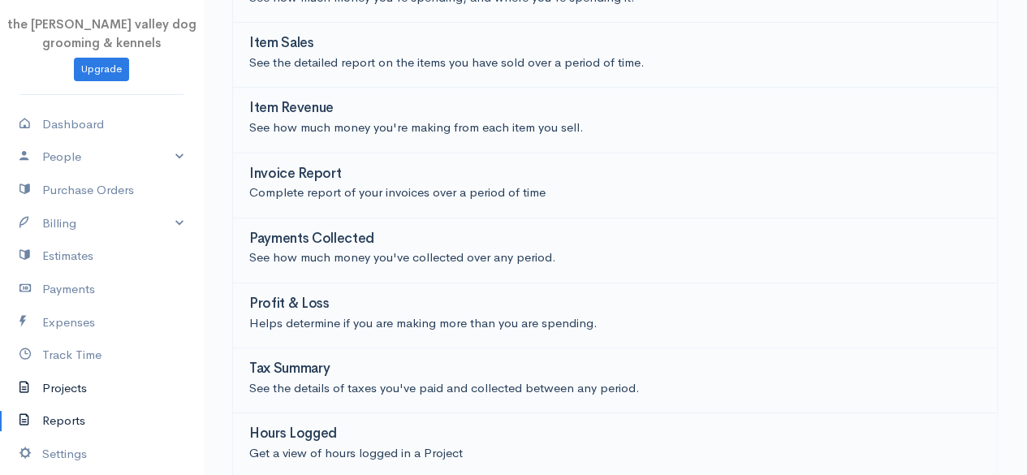
click at [80, 374] on link "Projects" at bounding box center [101, 388] width 203 height 33
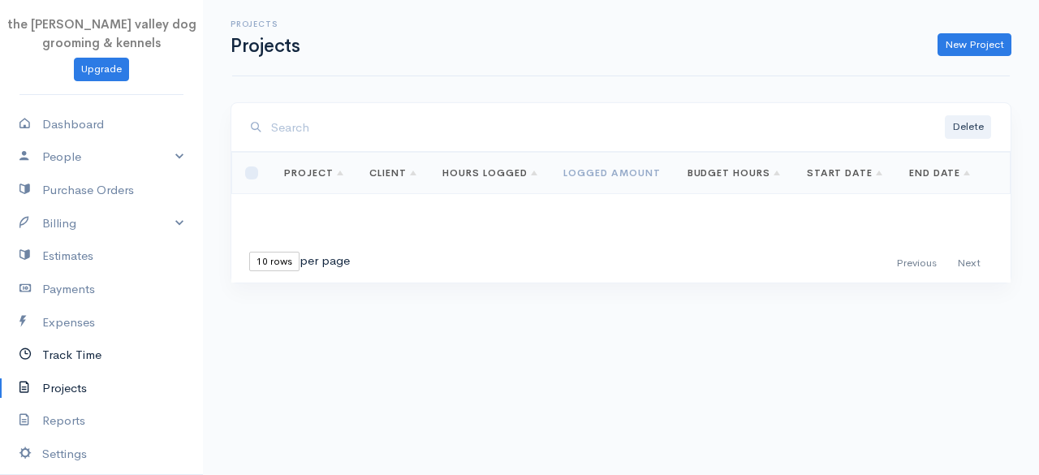
click at [67, 361] on link "Track Time" at bounding box center [101, 355] width 203 height 33
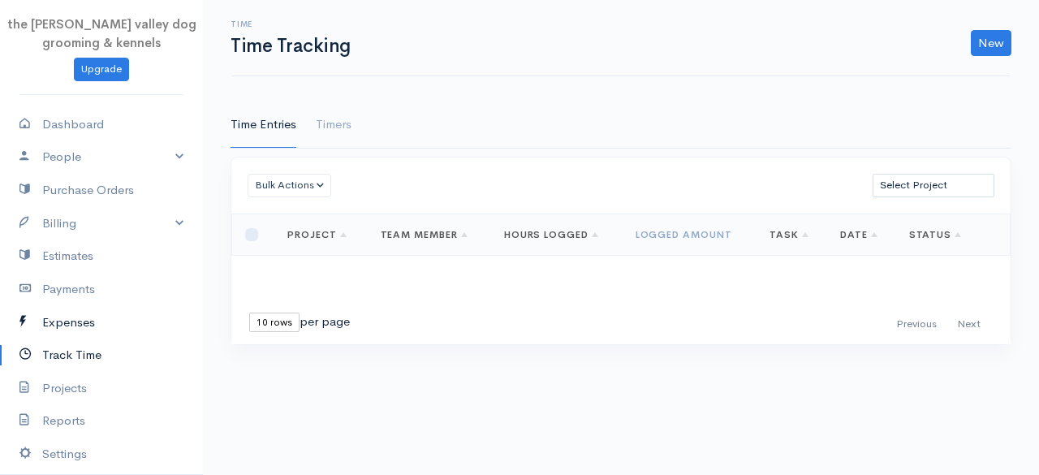
click at [82, 322] on link "Expenses" at bounding box center [101, 322] width 203 height 33
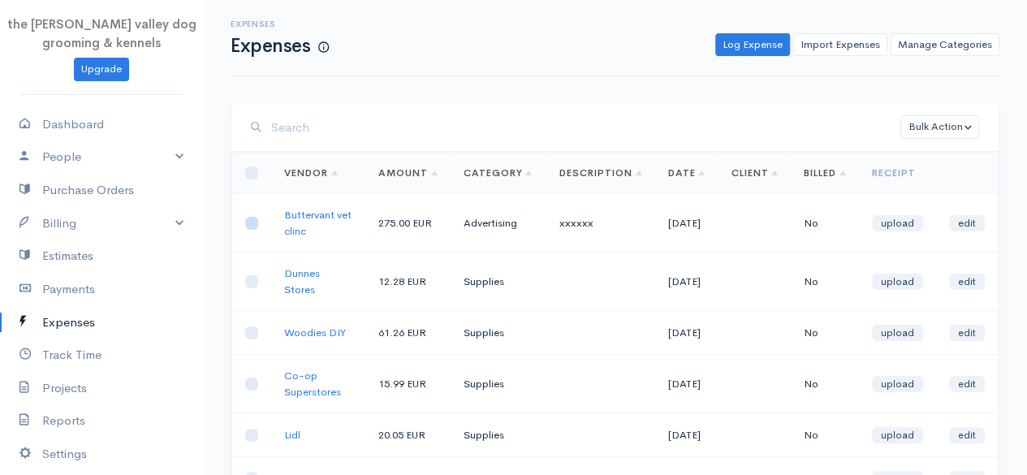
click at [248, 225] on input "checkbox" at bounding box center [251, 223] width 13 height 13
checkbox input "true"
click at [926, 128] on button "Bulk Action" at bounding box center [940, 127] width 79 height 24
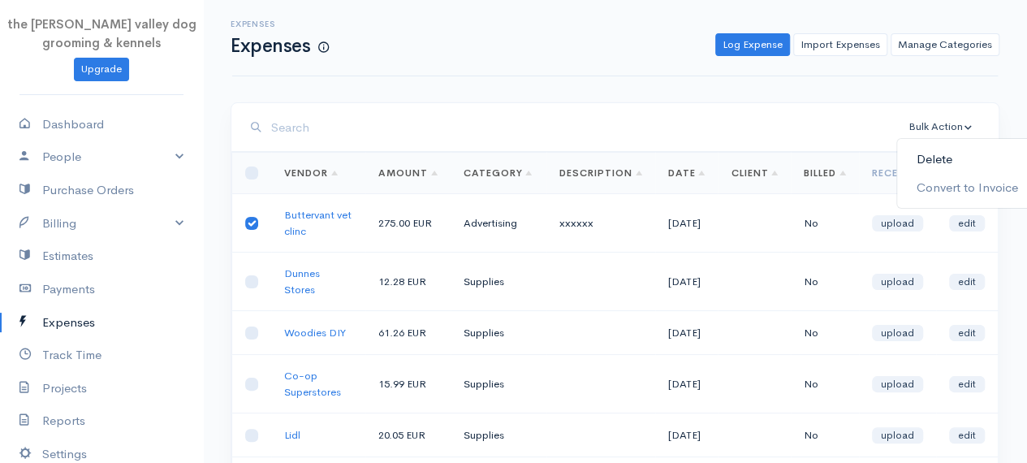
click at [928, 162] on link "Delete" at bounding box center [967, 159] width 140 height 28
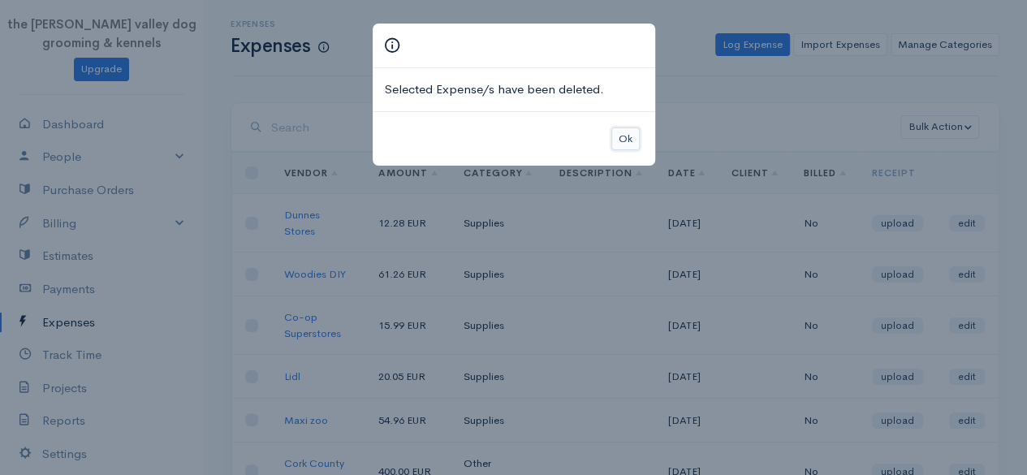
click at [630, 139] on button "Ok" at bounding box center [625, 139] width 28 height 24
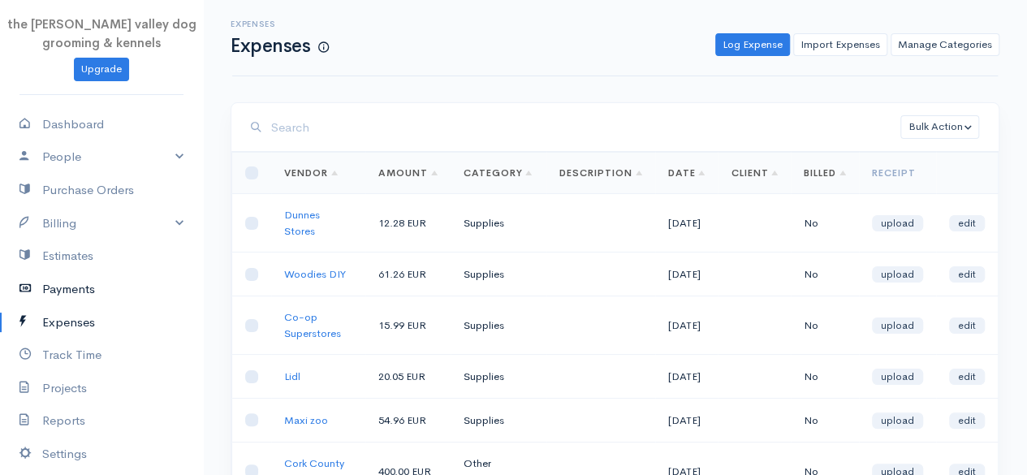
click at [59, 283] on link "Payments" at bounding box center [101, 289] width 203 height 33
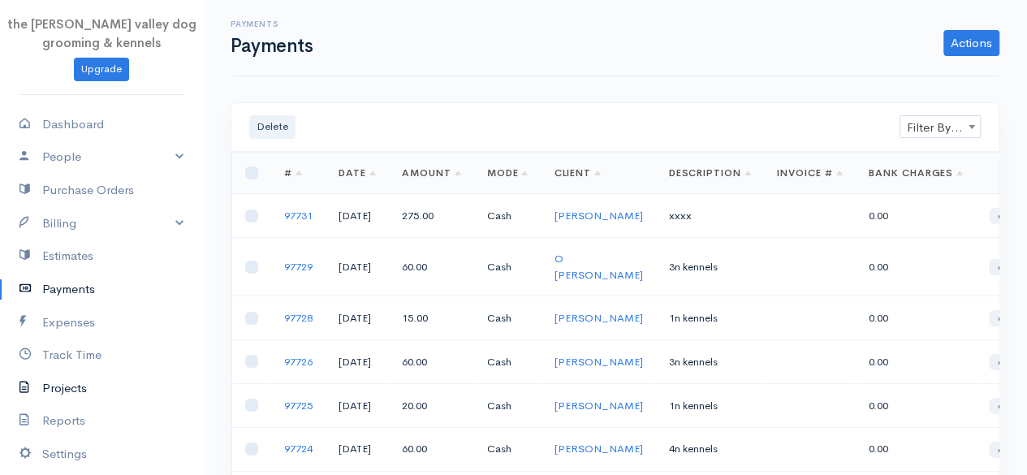
click at [67, 388] on link "Projects" at bounding box center [101, 388] width 203 height 33
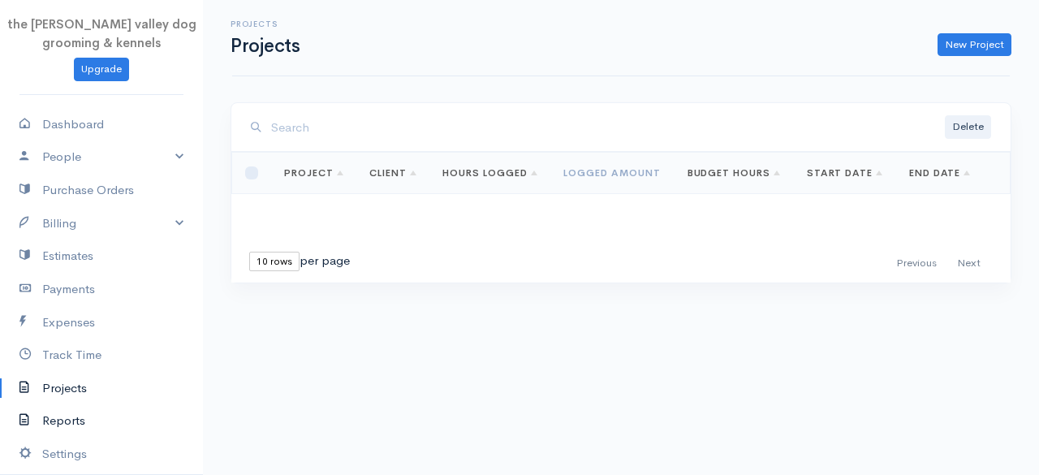
click at [81, 421] on link "Reports" at bounding box center [101, 420] width 203 height 33
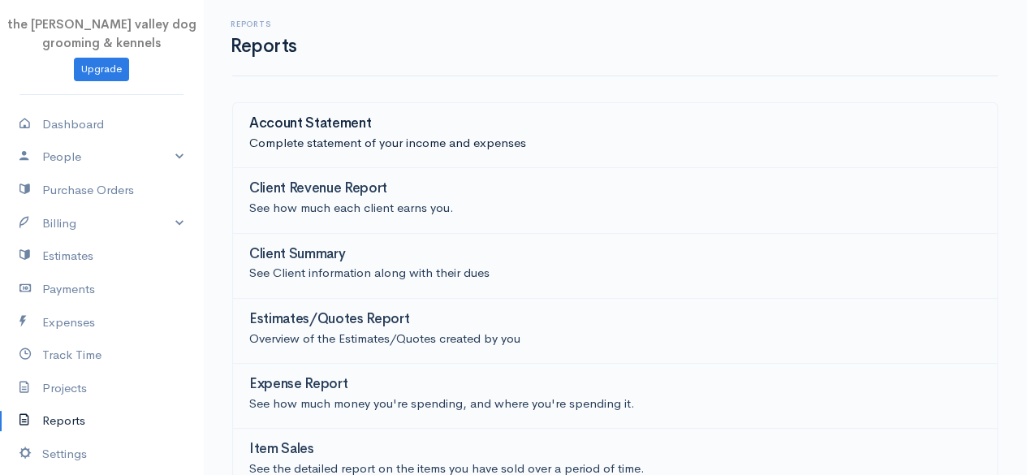
click at [443, 139] on p "Complete statement of your income and expenses" at bounding box center [615, 143] width 732 height 19
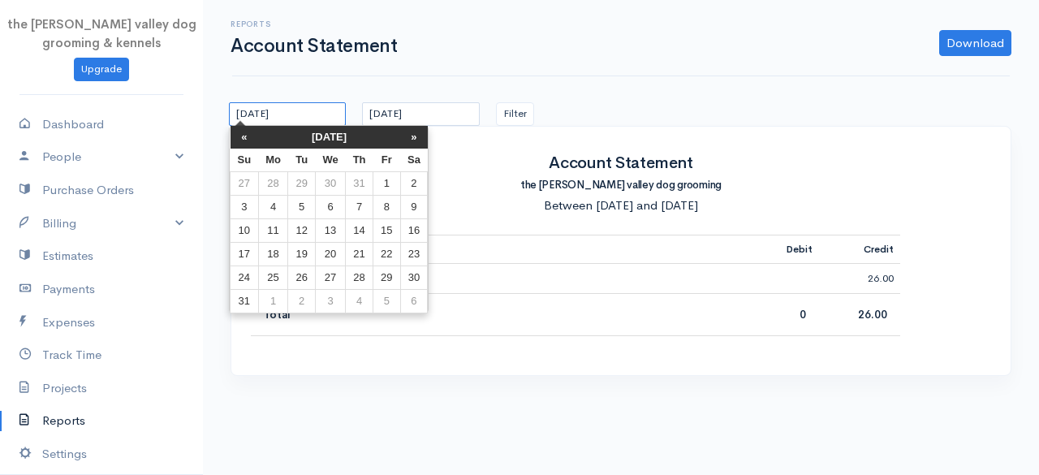
click at [320, 110] on input "[DATE]" at bounding box center [287, 114] width 117 height 24
click at [325, 136] on th "[DATE]" at bounding box center [329, 137] width 142 height 23
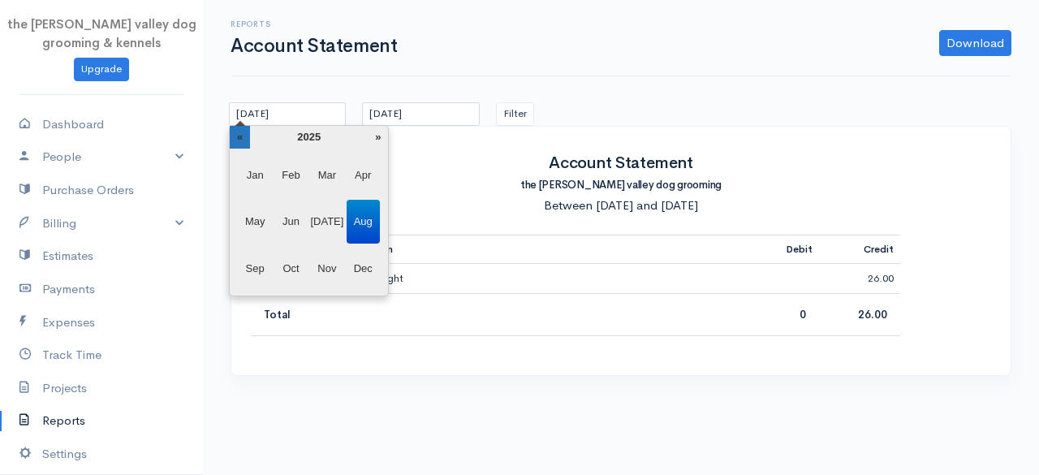
click at [247, 139] on th "«" at bounding box center [240, 137] width 20 height 23
click at [254, 170] on span "Jan" at bounding box center [255, 175] width 33 height 44
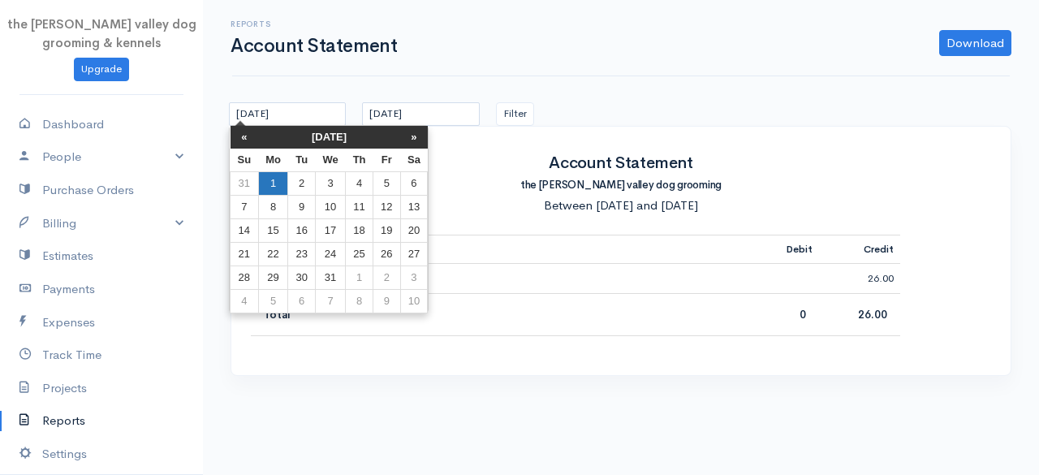
click at [265, 179] on td "1" at bounding box center [273, 183] width 30 height 24
type input "[DATE]"
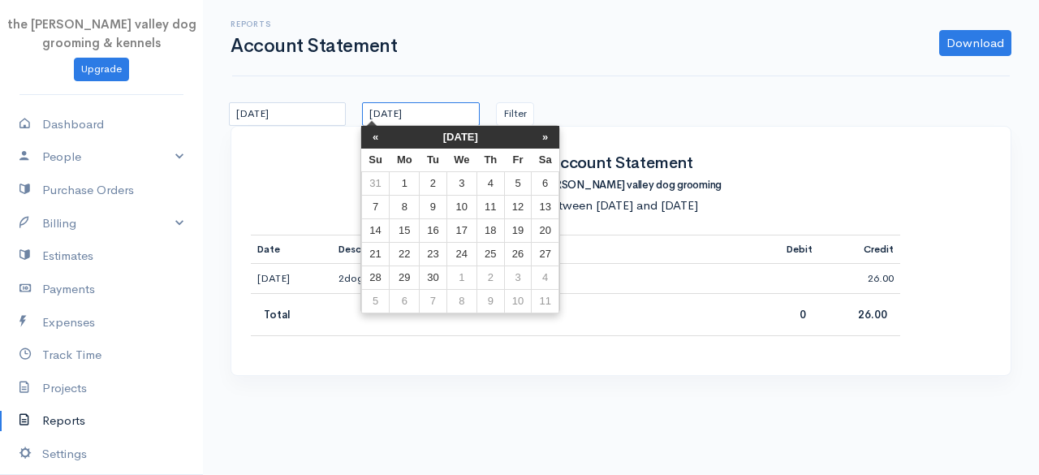
click at [448, 108] on input "[DATE]" at bounding box center [420, 114] width 117 height 24
click at [451, 132] on th "[DATE]" at bounding box center [461, 137] width 142 height 23
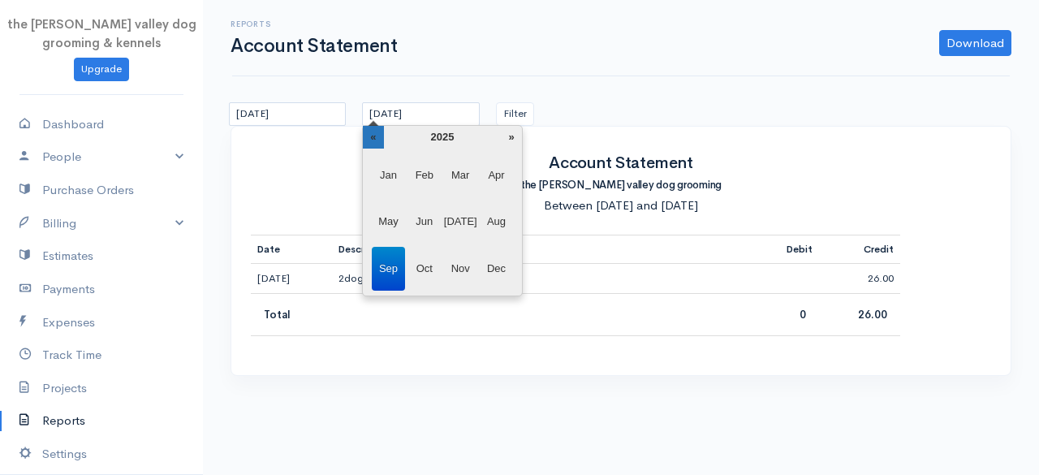
click at [382, 134] on th "«" at bounding box center [373, 137] width 20 height 23
click at [494, 268] on span "Dec" at bounding box center [496, 269] width 33 height 44
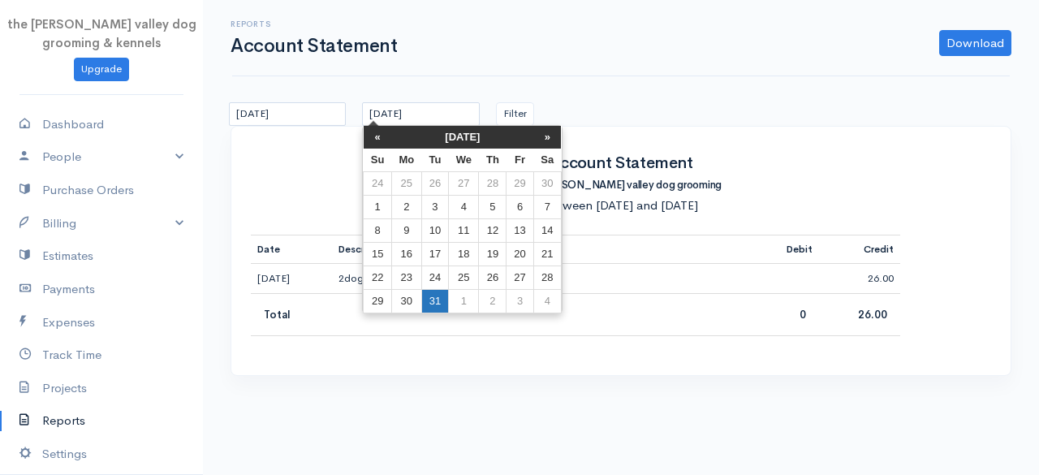
click at [432, 292] on td "31" at bounding box center [434, 301] width 27 height 24
type input "[DATE]"
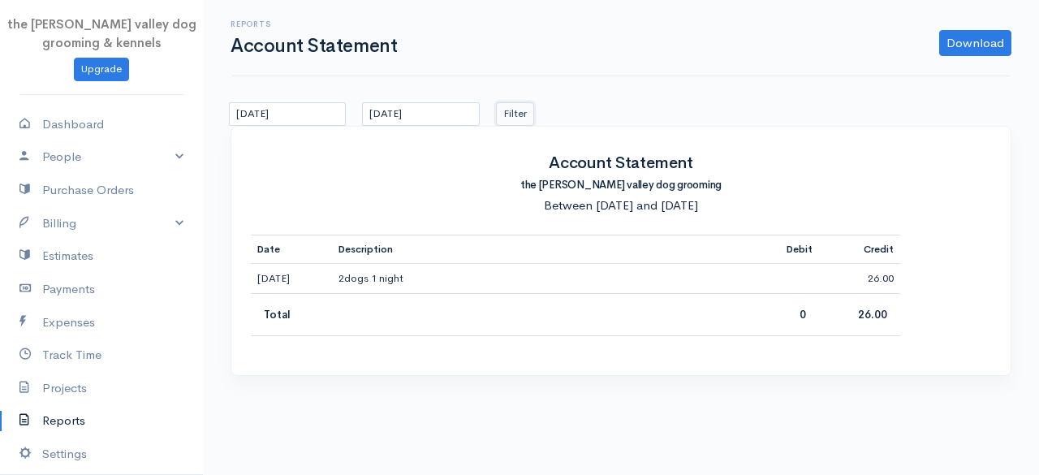
click at [512, 114] on button "Filter" at bounding box center [515, 114] width 38 height 24
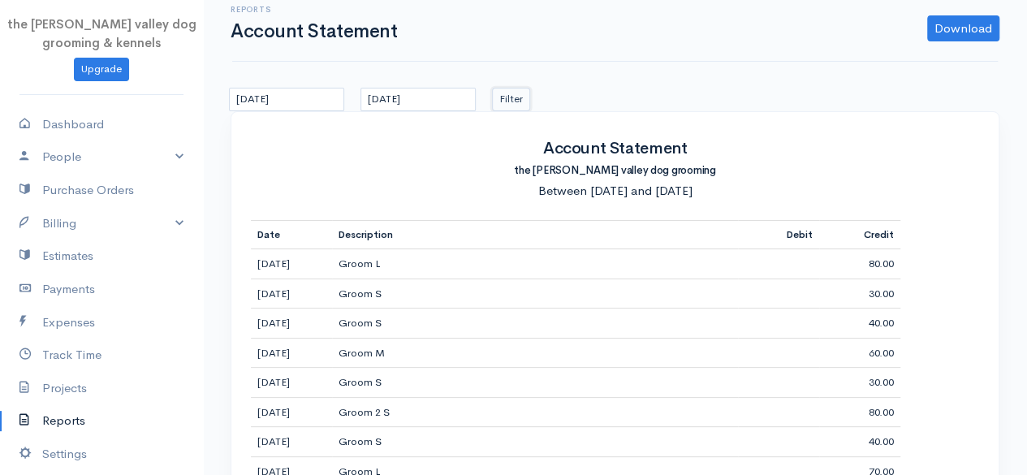
scroll to position [12, 0]
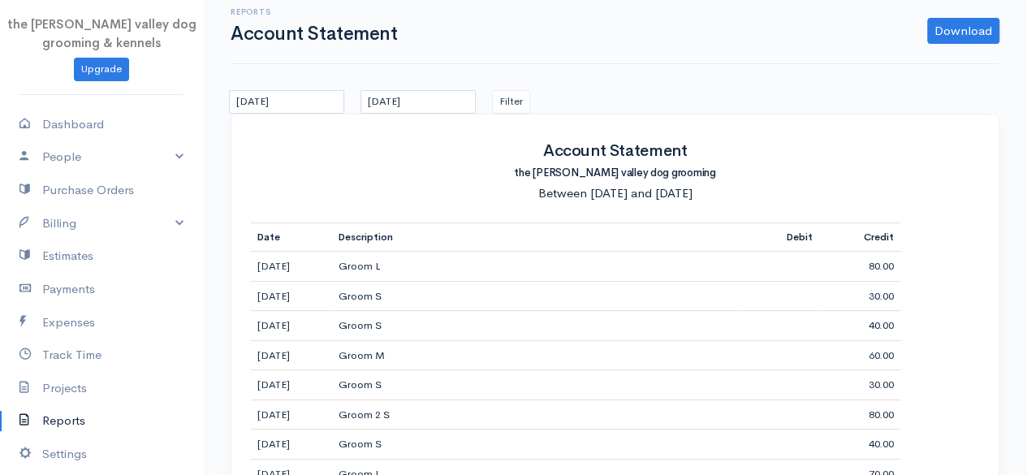
click at [76, 417] on link "Reports" at bounding box center [101, 420] width 203 height 33
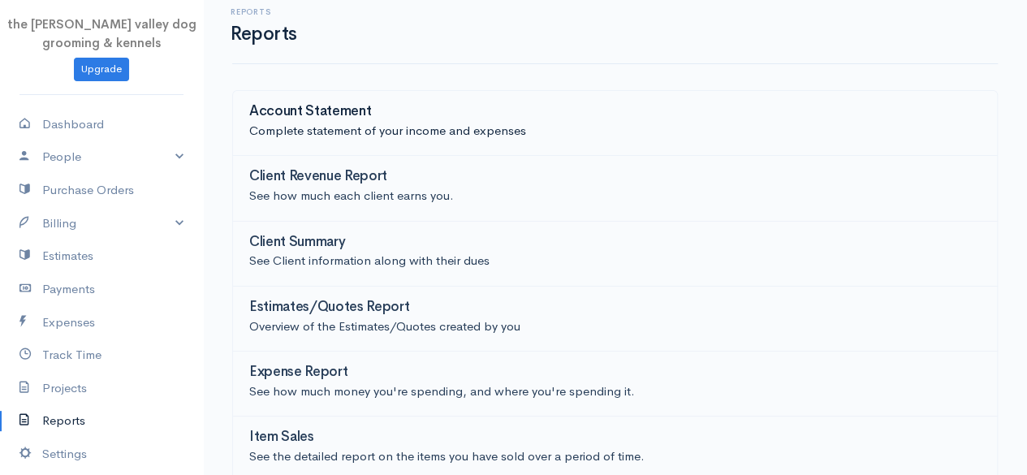
click at [429, 122] on p "Complete statement of your income and expenses" at bounding box center [615, 131] width 732 height 19
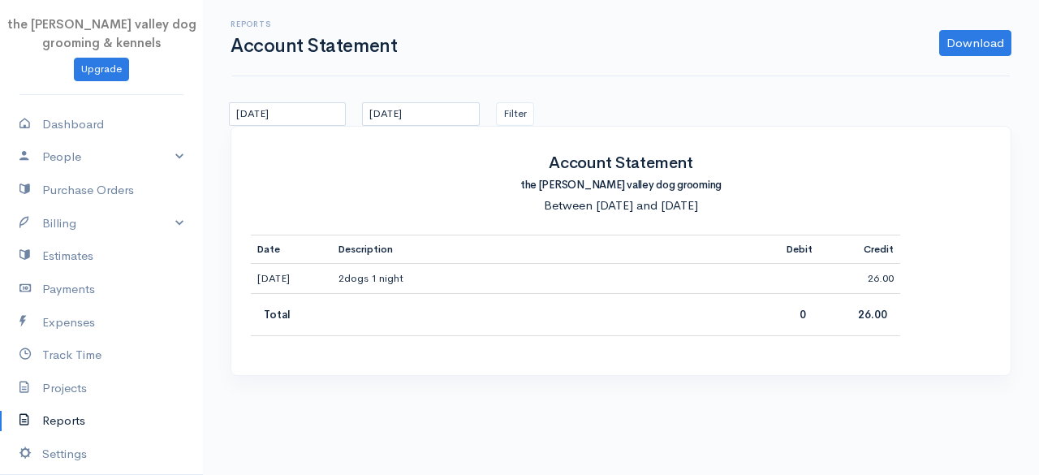
click at [46, 413] on link "Reports" at bounding box center [101, 420] width 203 height 33
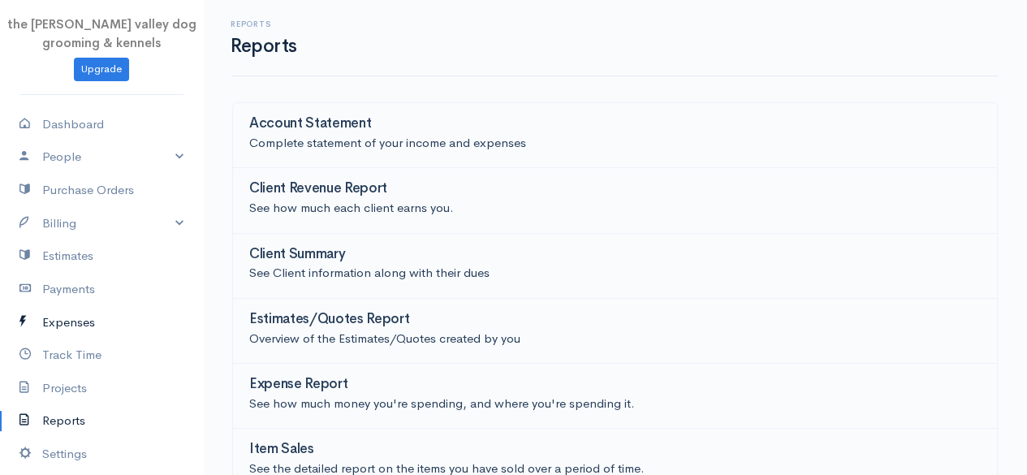
click at [78, 311] on link "Expenses" at bounding box center [101, 322] width 203 height 33
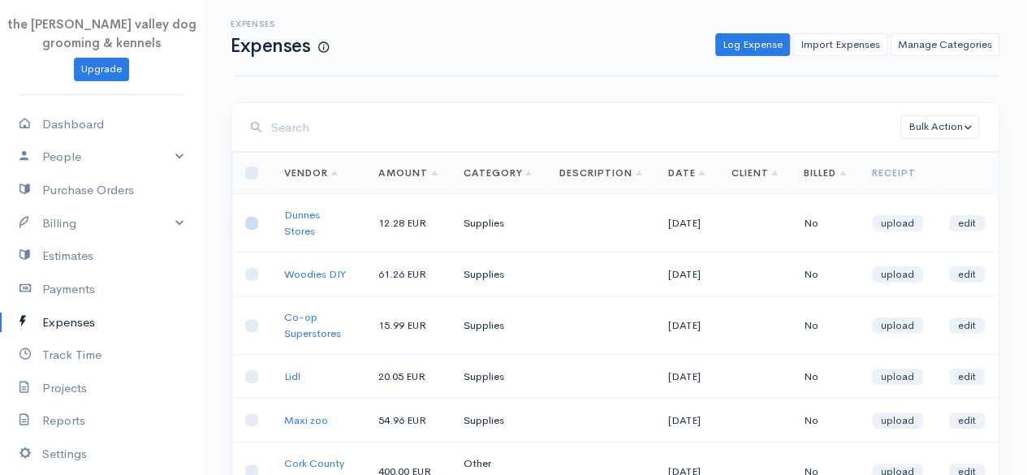
click at [251, 218] on input "checkbox" at bounding box center [251, 223] width 13 height 13
checkbox input "true"
click at [249, 290] on td at bounding box center [252, 275] width 40 height 44
click at [250, 280] on input "checkbox" at bounding box center [251, 274] width 13 height 13
checkbox input "true"
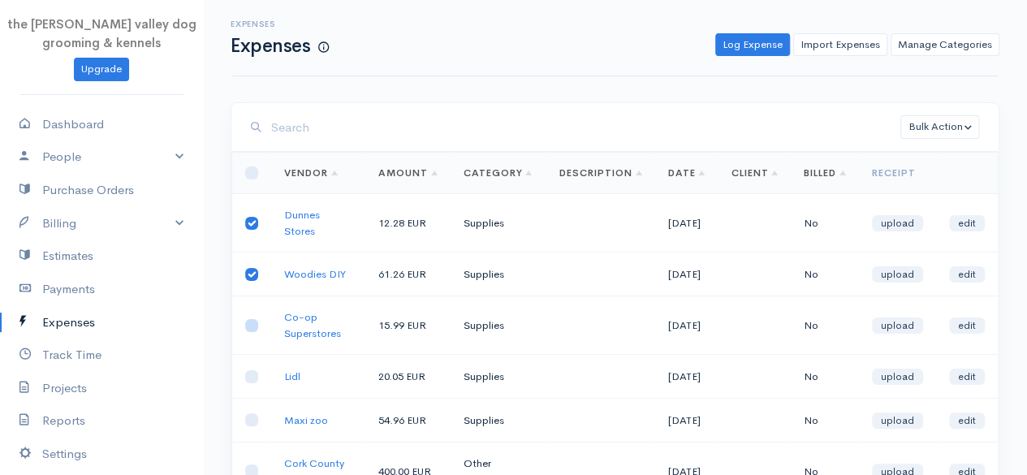
click at [250, 332] on input "checkbox" at bounding box center [251, 325] width 13 height 13
checkbox input "true"
click at [250, 383] on input "checkbox" at bounding box center [251, 376] width 13 height 13
checkbox input "true"
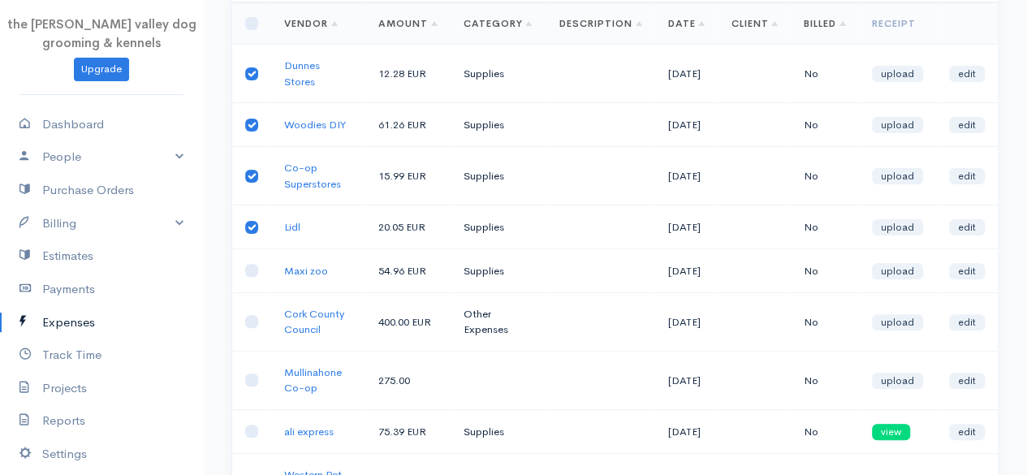
scroll to position [149, 0]
click at [250, 278] on input "checkbox" at bounding box center [251, 271] width 13 height 13
checkbox input "true"
click at [247, 329] on input "checkbox" at bounding box center [251, 322] width 13 height 13
checkbox input "true"
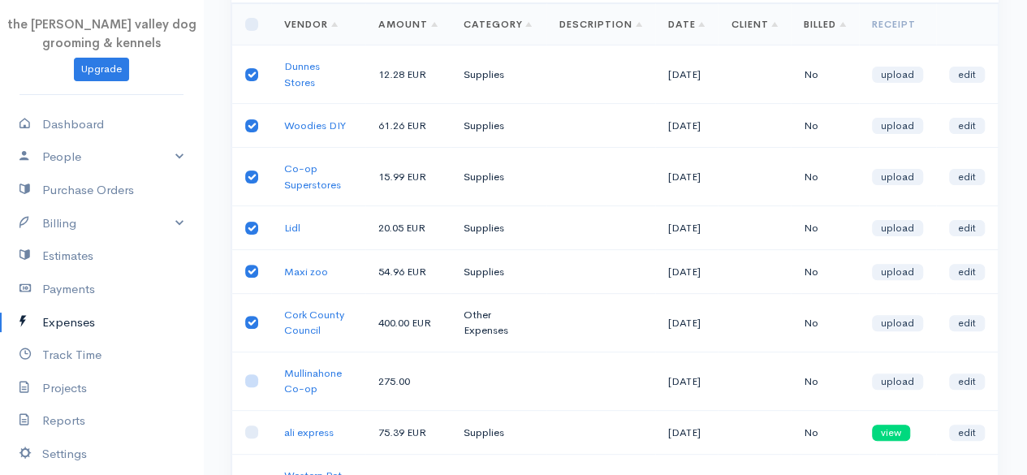
click at [252, 387] on input "checkbox" at bounding box center [251, 380] width 13 height 13
checkbox input "true"
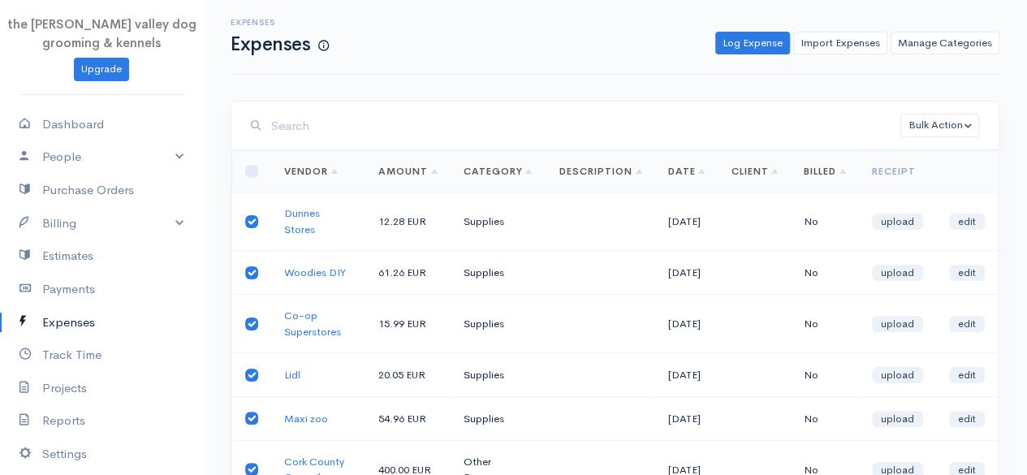
scroll to position [0, 0]
click at [961, 127] on button "Bulk Action" at bounding box center [940, 127] width 79 height 24
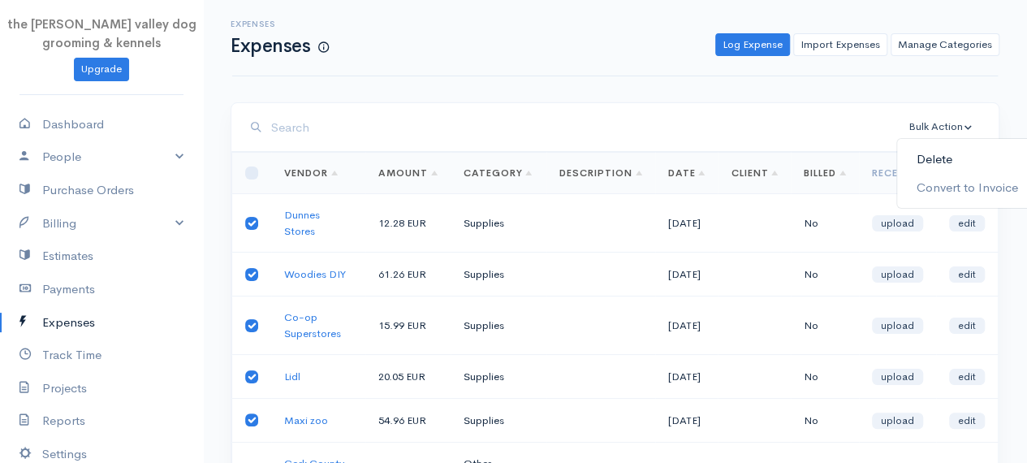
click at [960, 158] on link "Delete" at bounding box center [967, 159] width 140 height 28
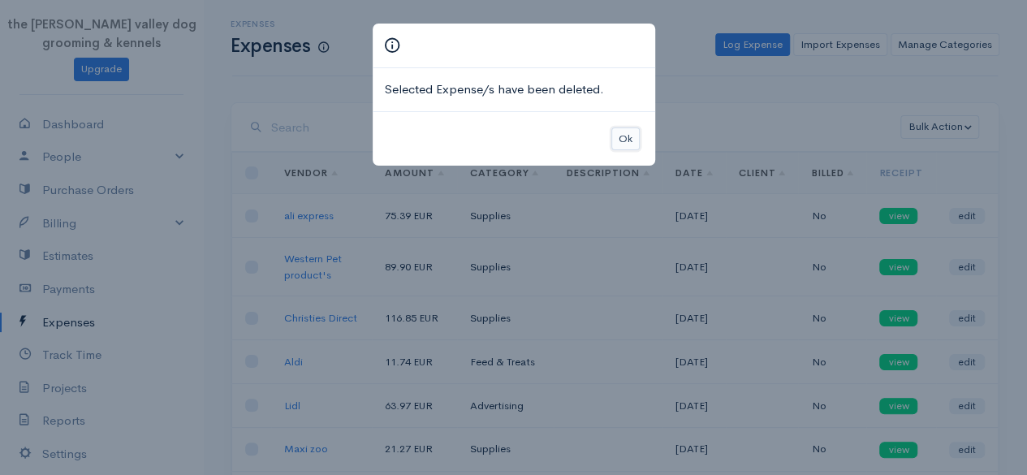
click at [627, 135] on button "Ok" at bounding box center [625, 139] width 28 height 24
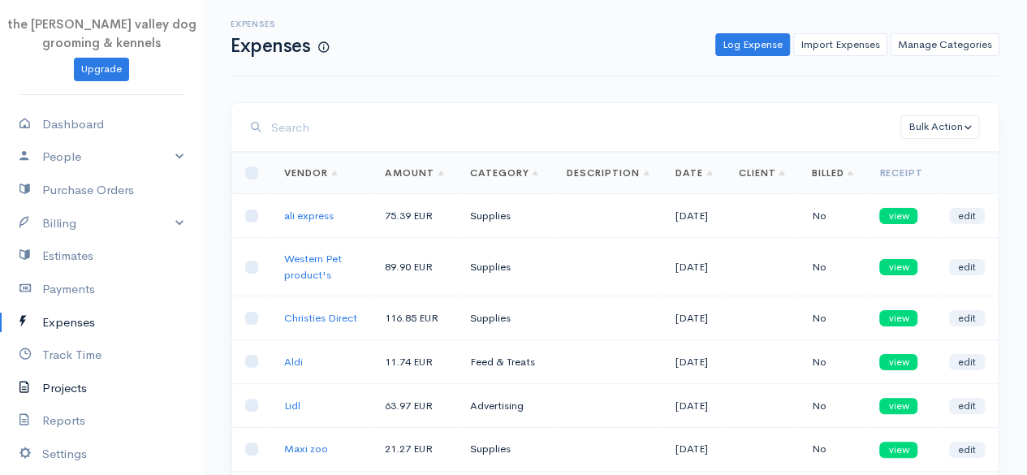
click at [50, 390] on link "Projects" at bounding box center [101, 388] width 203 height 33
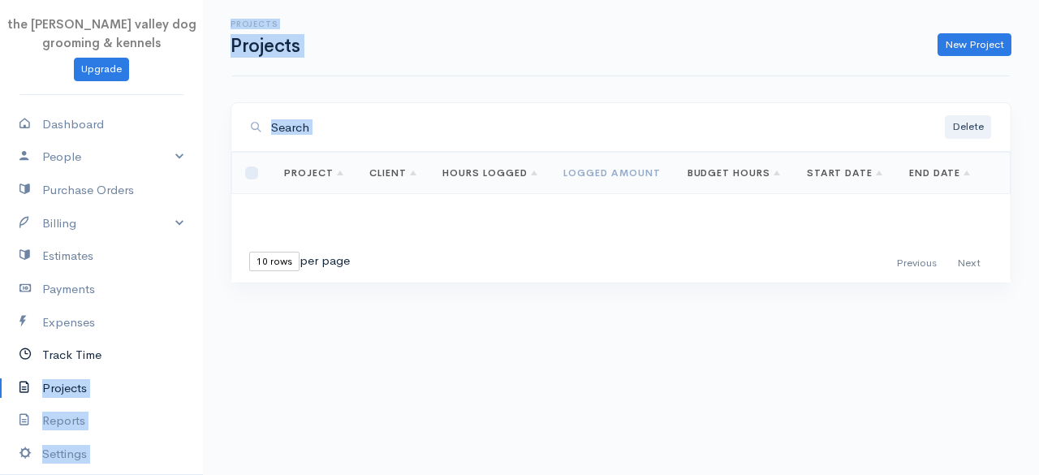
drag, startPoint x: 268, startPoint y: 222, endPoint x: 149, endPoint y: 356, distance: 178.9
click at [149, 356] on body "the [PERSON_NAME] valley dog grooming & kennels Upgrade Dashboard People Client…" at bounding box center [519, 237] width 1039 height 475
click at [149, 356] on link "Track Time" at bounding box center [101, 355] width 203 height 33
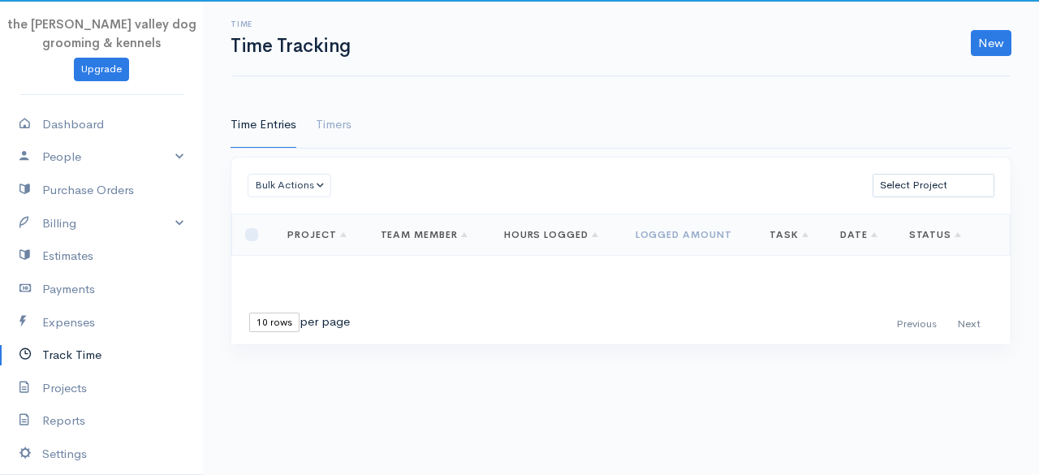
click at [253, 374] on body "the [PERSON_NAME] valley dog grooming & kennels Upgrade Dashboard People Client…" at bounding box center [519, 237] width 1039 height 475
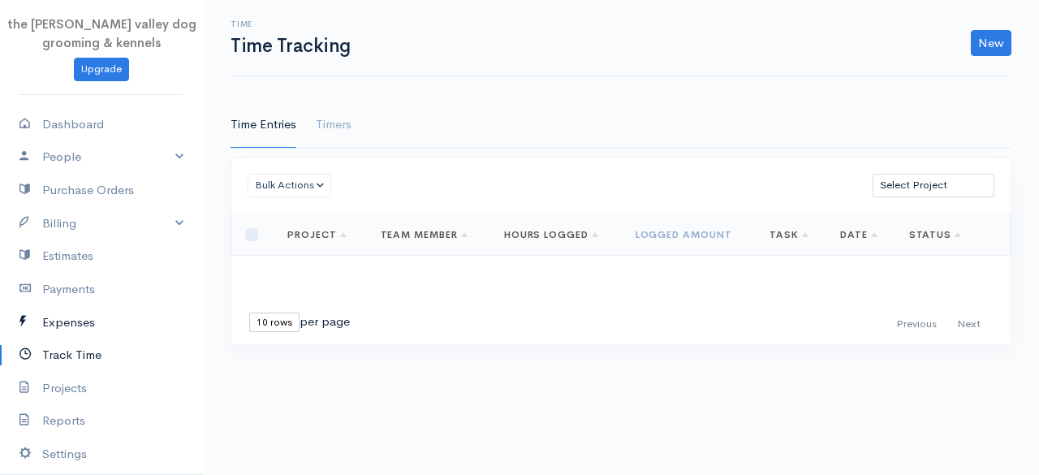
click at [84, 319] on link "Expenses" at bounding box center [101, 322] width 203 height 33
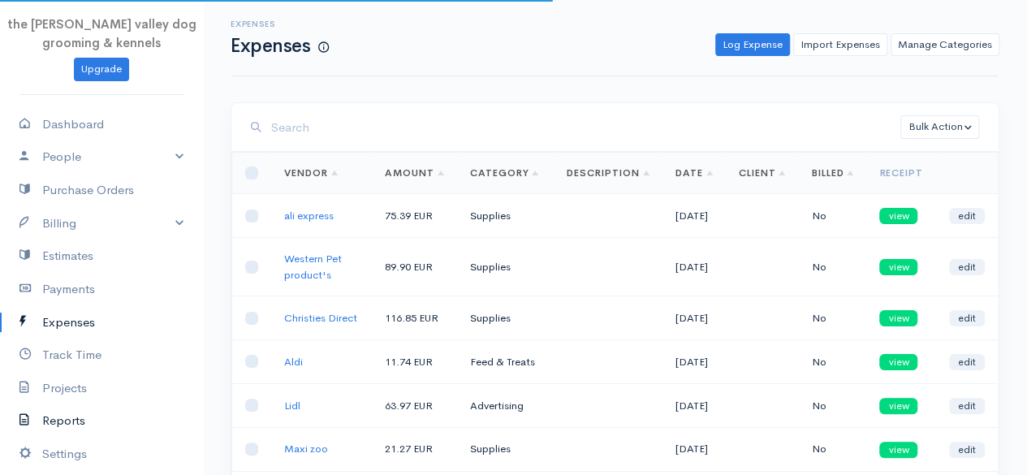
click at [73, 415] on link "Reports" at bounding box center [101, 420] width 203 height 33
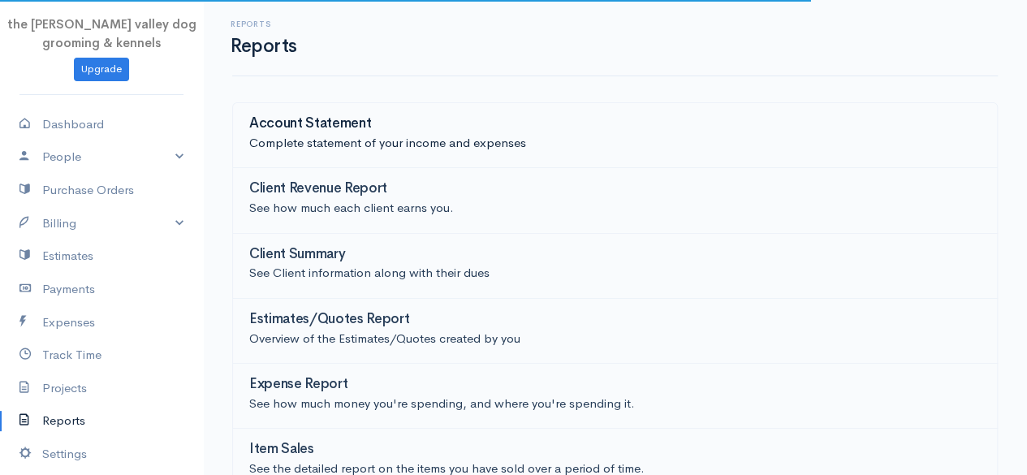
click at [453, 138] on p "Complete statement of your income and expenses" at bounding box center [615, 143] width 732 height 19
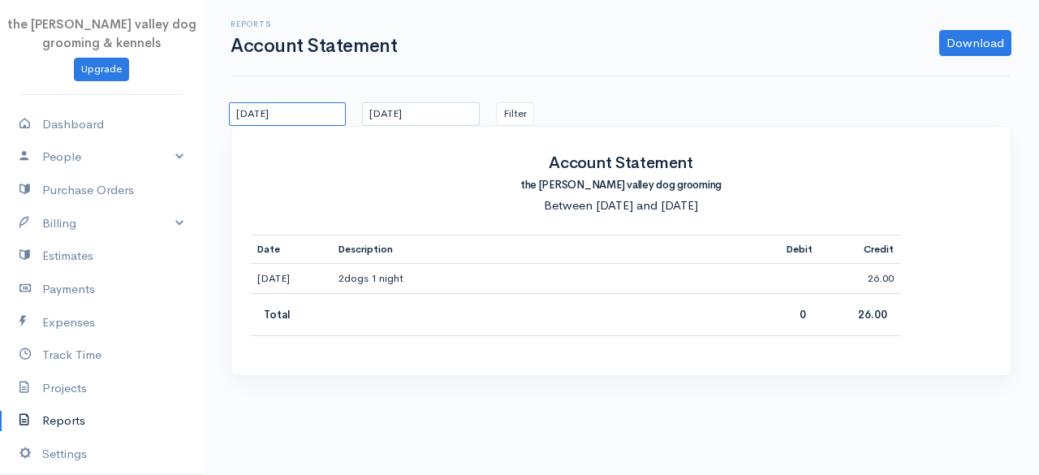
click at [296, 116] on input "[DATE]" at bounding box center [287, 114] width 117 height 24
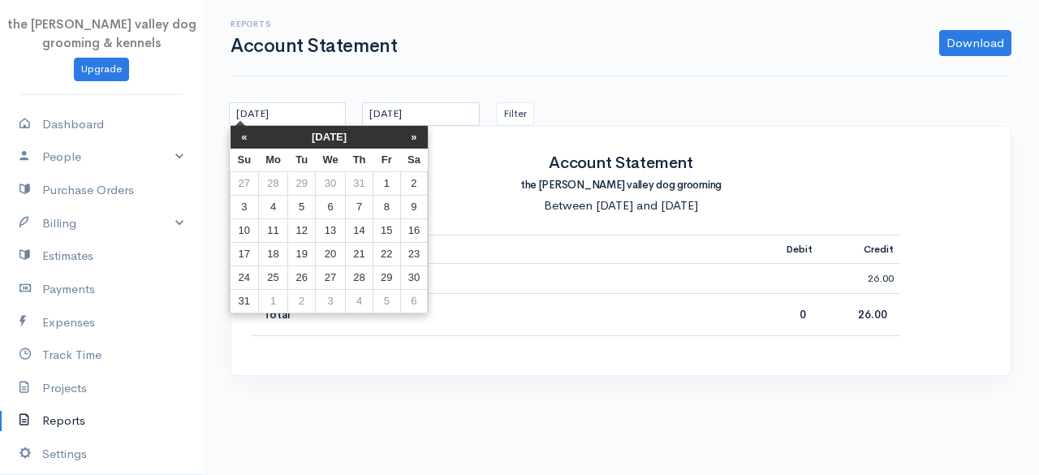
click at [318, 134] on th "[DATE]" at bounding box center [329, 137] width 142 height 23
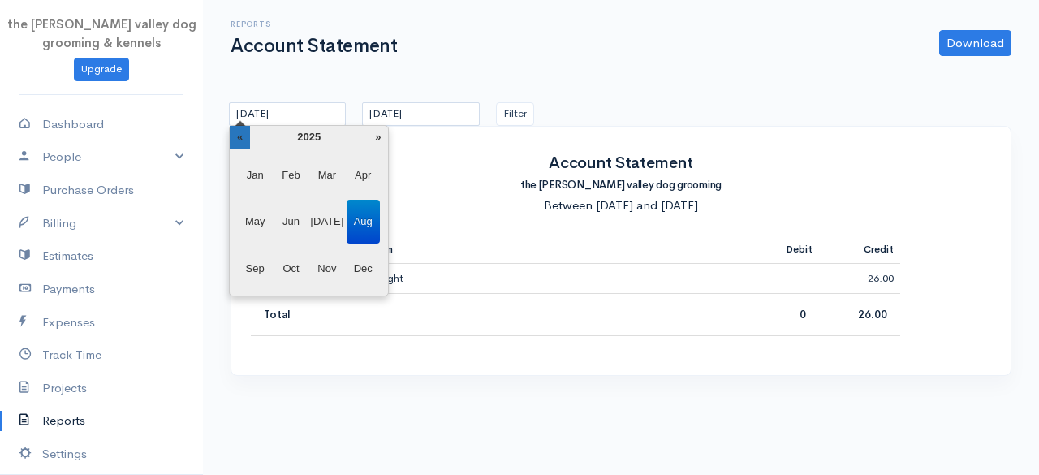
click at [242, 127] on th "«" at bounding box center [240, 137] width 20 height 23
click at [256, 170] on span "Jan" at bounding box center [255, 175] width 33 height 44
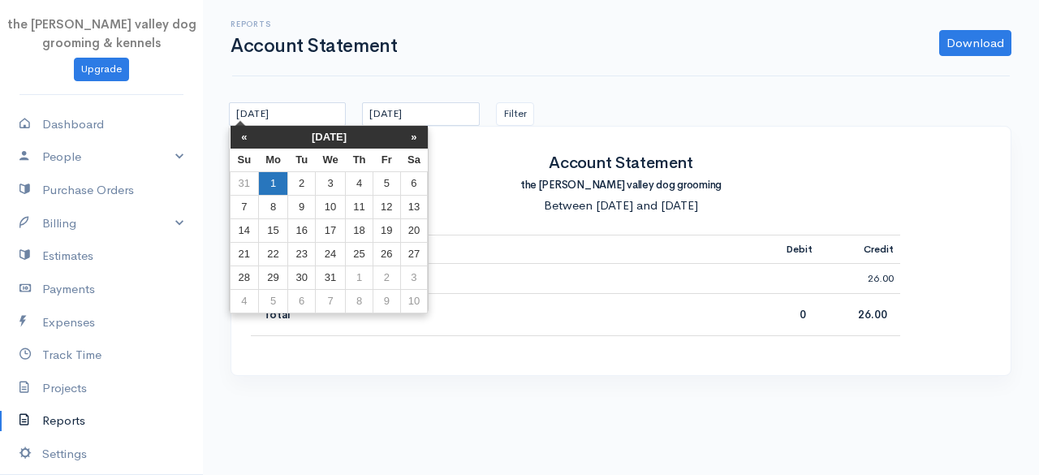
click at [273, 181] on td "1" at bounding box center [273, 183] width 30 height 24
type input "[DATE]"
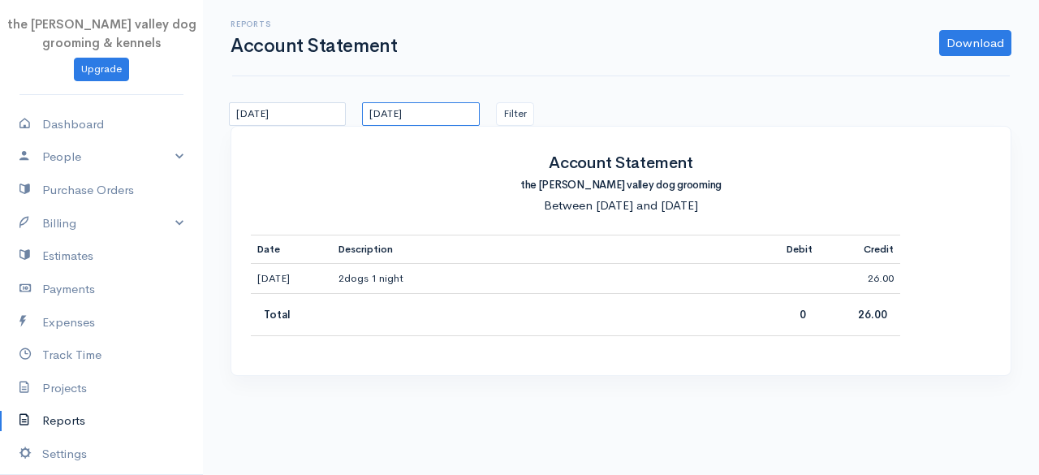
click at [429, 102] on input "[DATE]" at bounding box center [420, 114] width 117 height 24
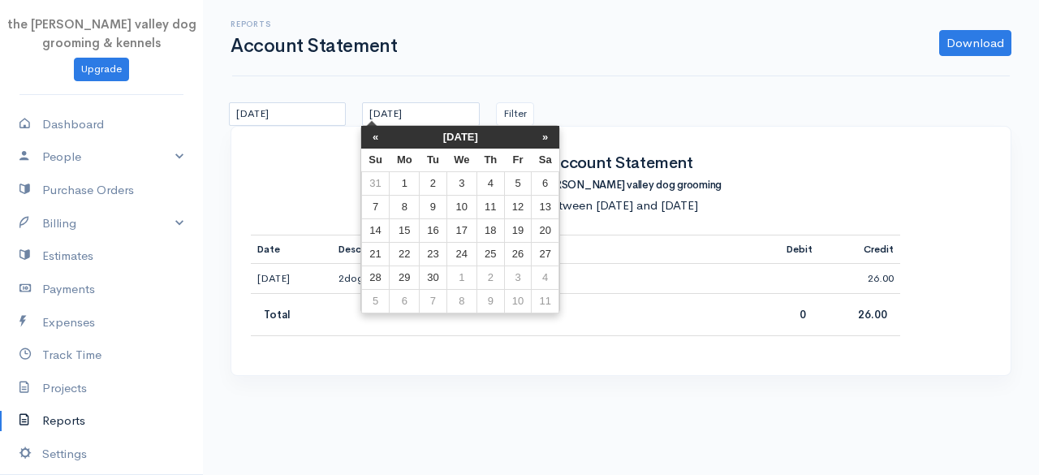
click at [443, 132] on th "[DATE]" at bounding box center [461, 137] width 142 height 23
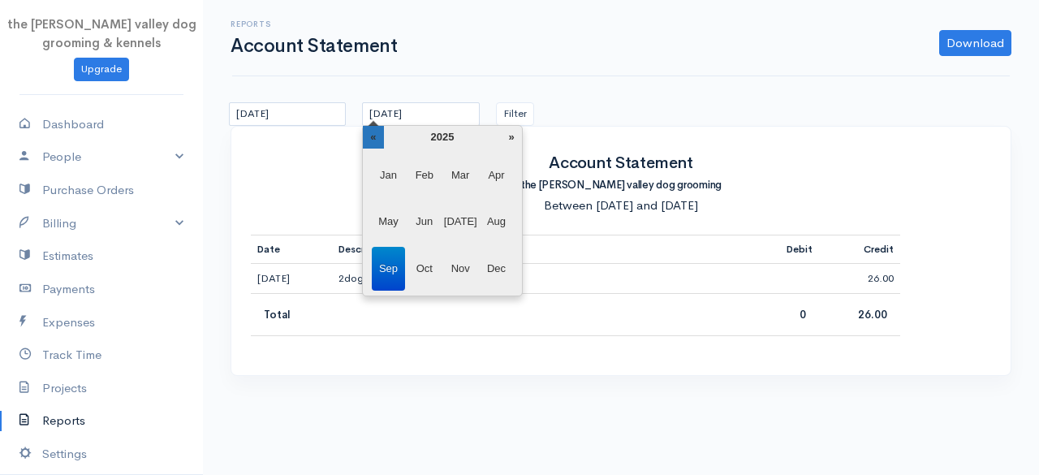
click at [378, 136] on th "«" at bounding box center [373, 137] width 20 height 23
click at [500, 263] on span "Dec" at bounding box center [496, 269] width 33 height 44
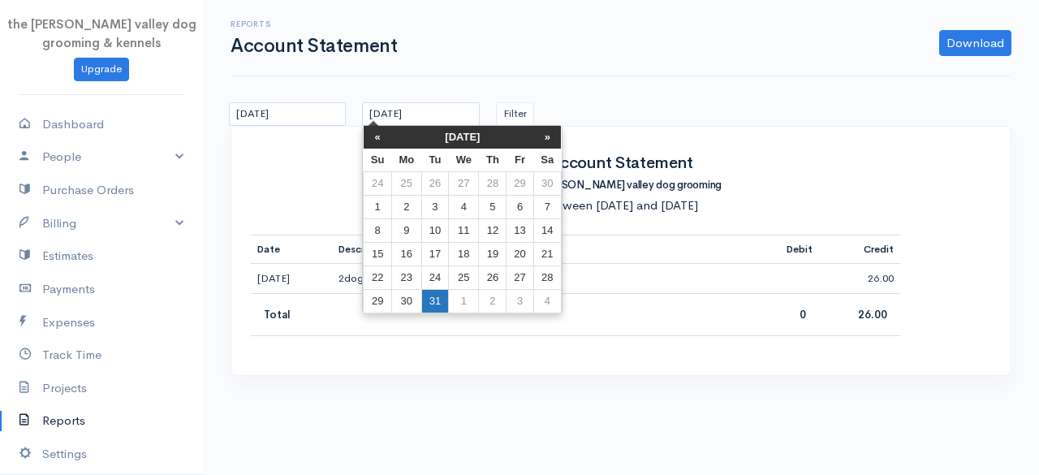
click at [432, 297] on td "31" at bounding box center [434, 301] width 27 height 24
type input "[DATE]"
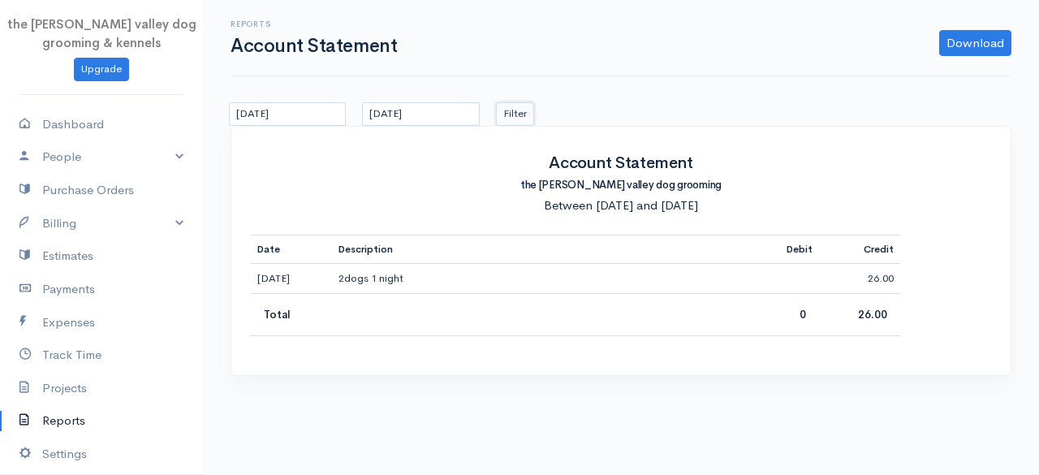
click at [498, 120] on button "Filter" at bounding box center [515, 114] width 38 height 24
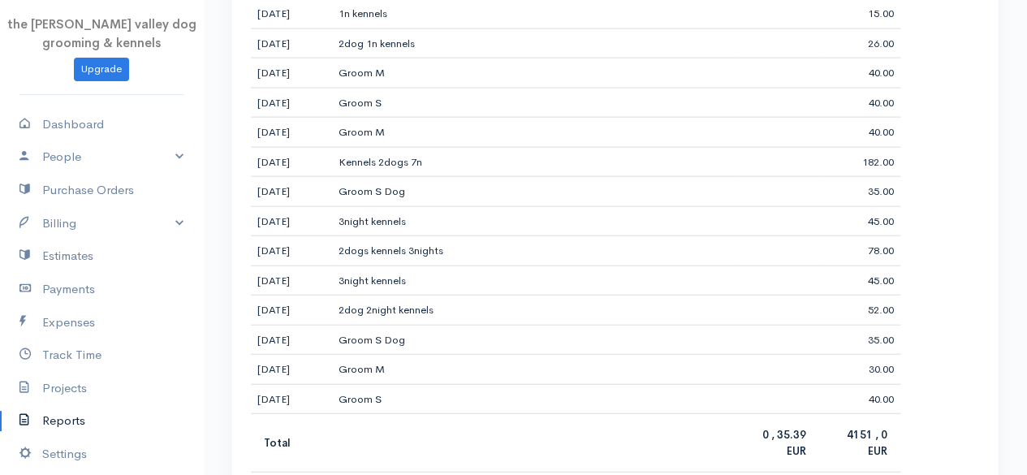
scroll to position [1842, 0]
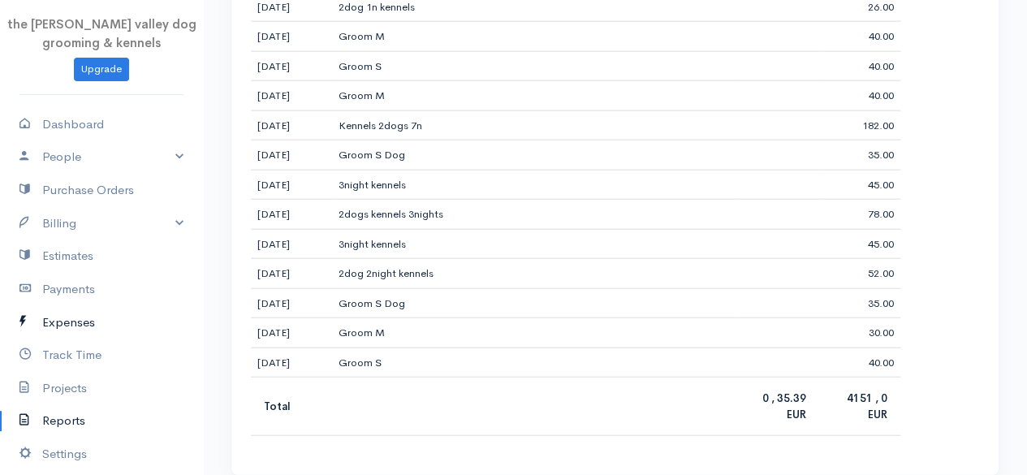
click at [79, 311] on link "Expenses" at bounding box center [101, 322] width 203 height 33
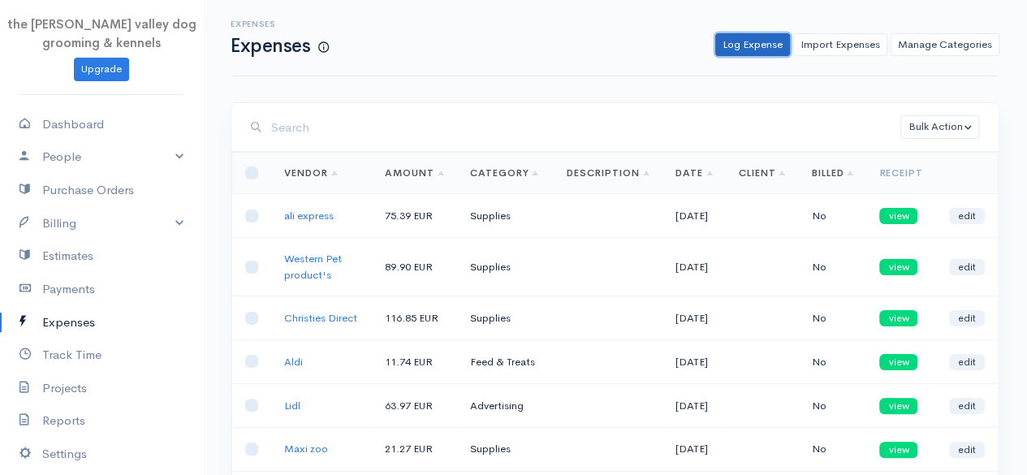
click at [758, 38] on link "Log Expense" at bounding box center [752, 45] width 75 height 24
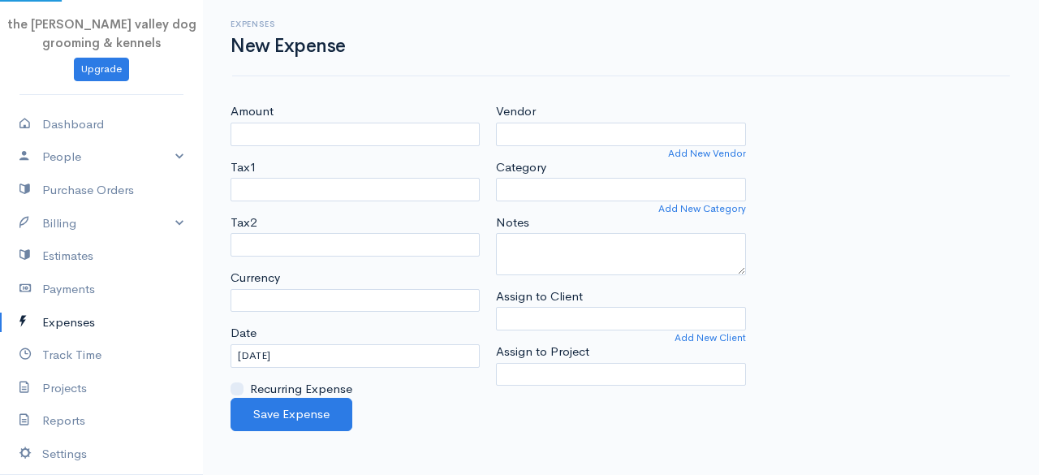
select select "EUR"
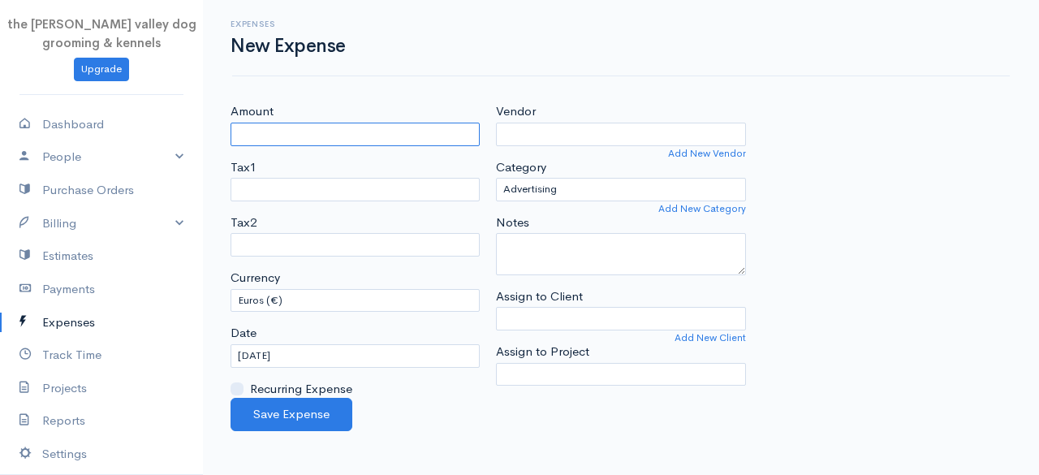
click at [320, 132] on input "Amount" at bounding box center [355, 135] width 249 height 24
type input "12.28"
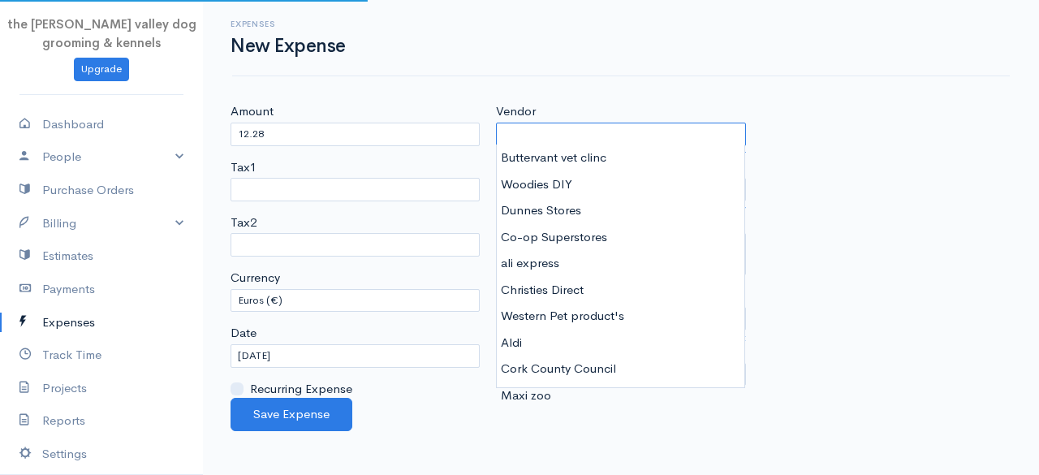
click at [527, 137] on input "Vendor" at bounding box center [620, 135] width 249 height 24
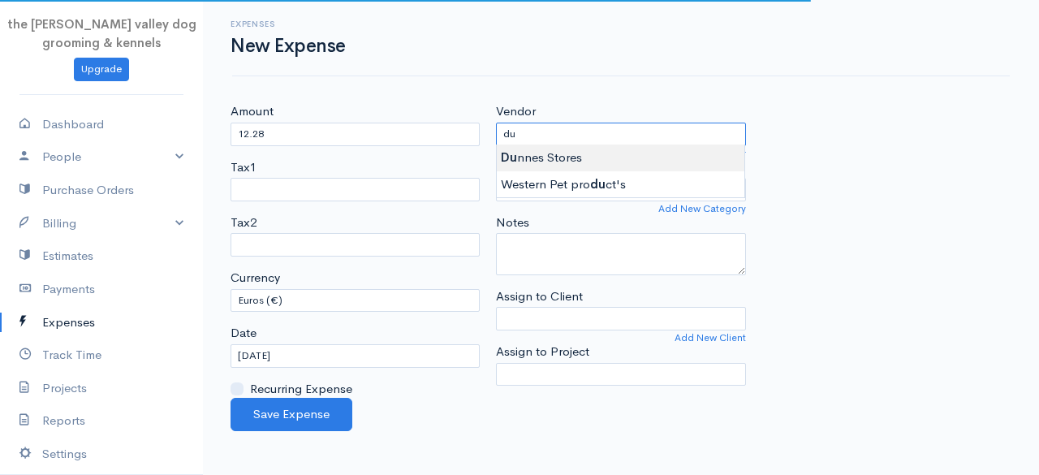
type input "Dunnes Stores"
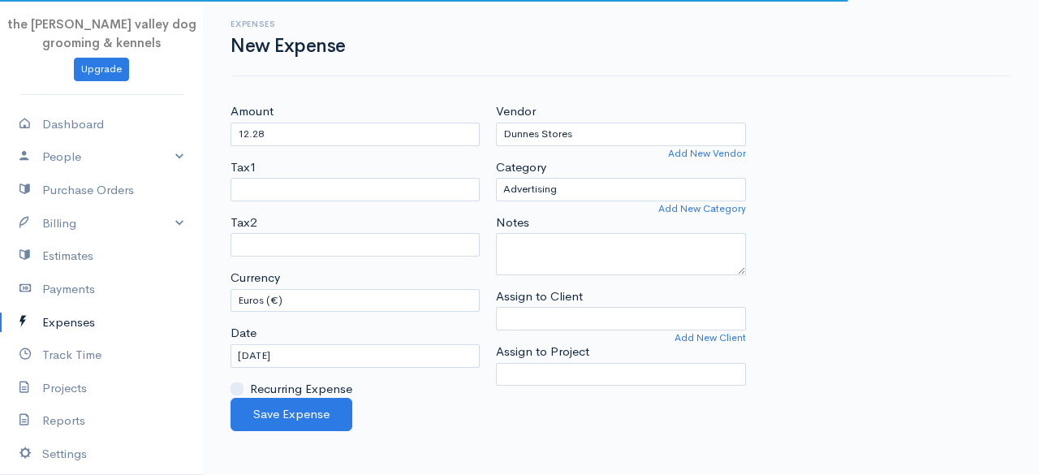
click at [568, 153] on body "the [PERSON_NAME] valley dog grooming & kennels Upgrade Dashboard People Client…" at bounding box center [519, 237] width 1039 height 475
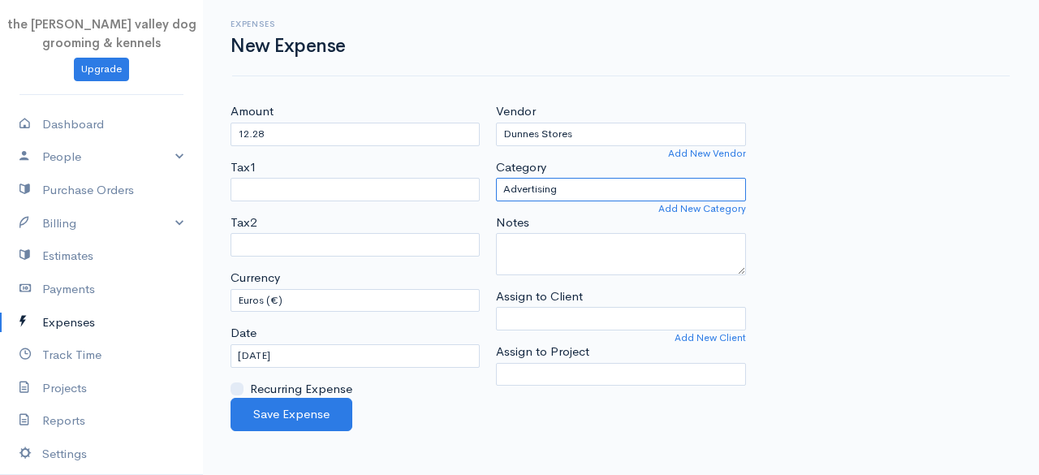
click at [564, 181] on select "Advertising Car & Truck Expenses Contractors Decorations Education Education an…" at bounding box center [620, 190] width 249 height 24
select select "Supplies"
click at [496, 178] on select "Advertising Car & Truck Expenses Contractors Decorations Education Education an…" at bounding box center [620, 190] width 249 height 24
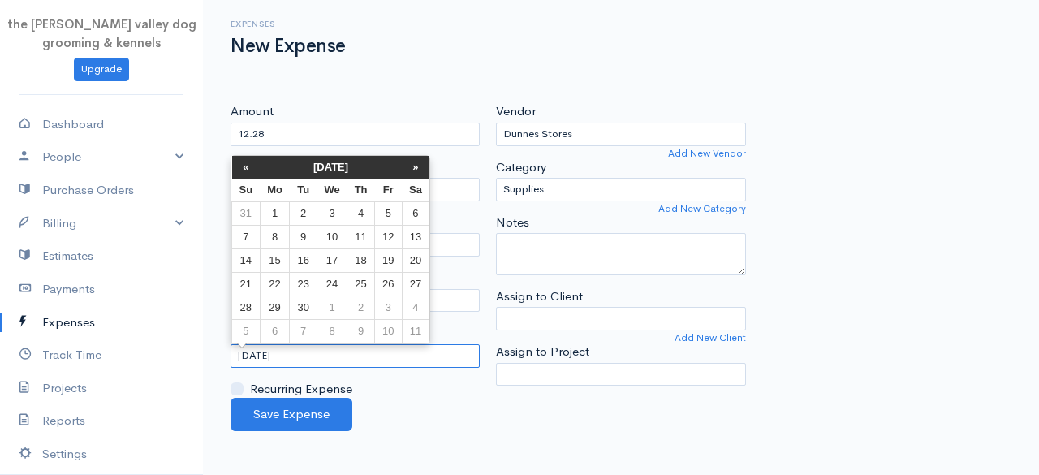
click at [336, 352] on input "[DATE]" at bounding box center [355, 356] width 249 height 24
click at [348, 165] on th "[DATE]" at bounding box center [331, 167] width 142 height 23
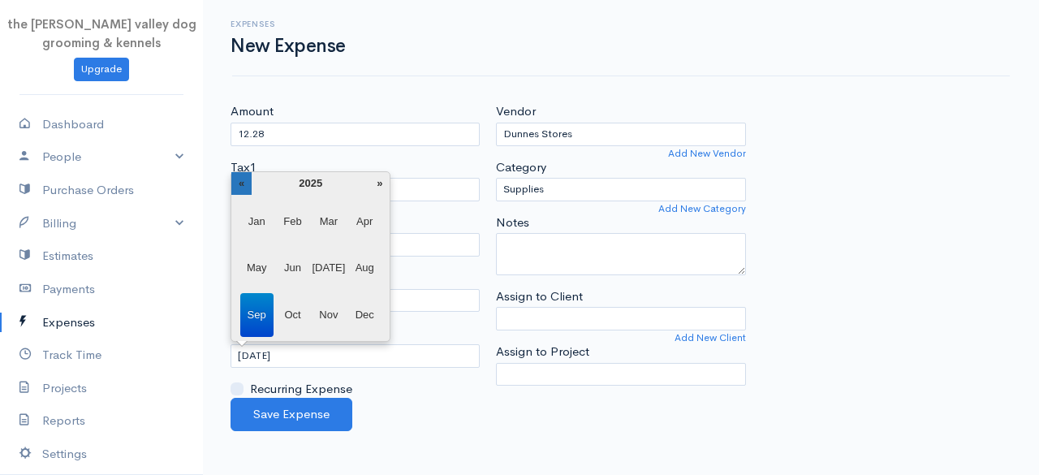
click at [243, 186] on th "«" at bounding box center [241, 183] width 20 height 23
click at [297, 309] on span "Oct" at bounding box center [292, 315] width 33 height 44
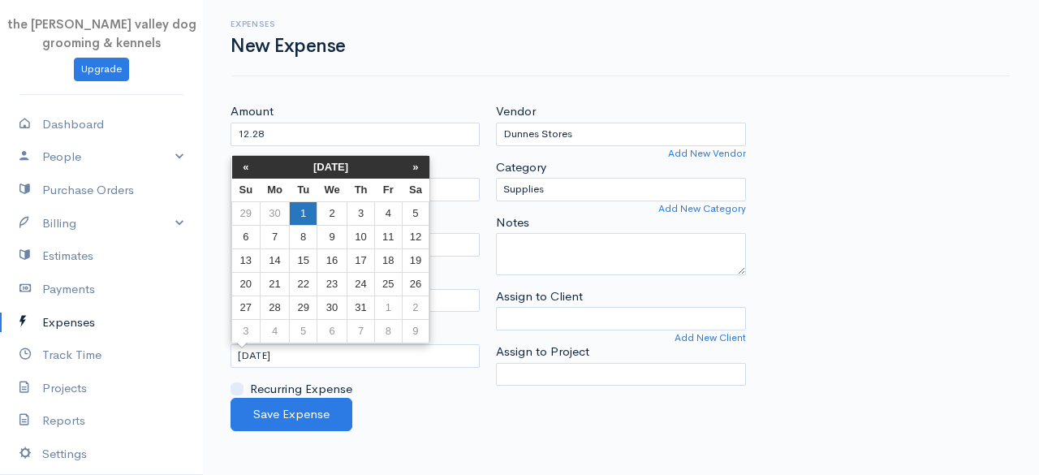
click at [309, 211] on td "1" at bounding box center [303, 213] width 27 height 24
type input "[DATE]"
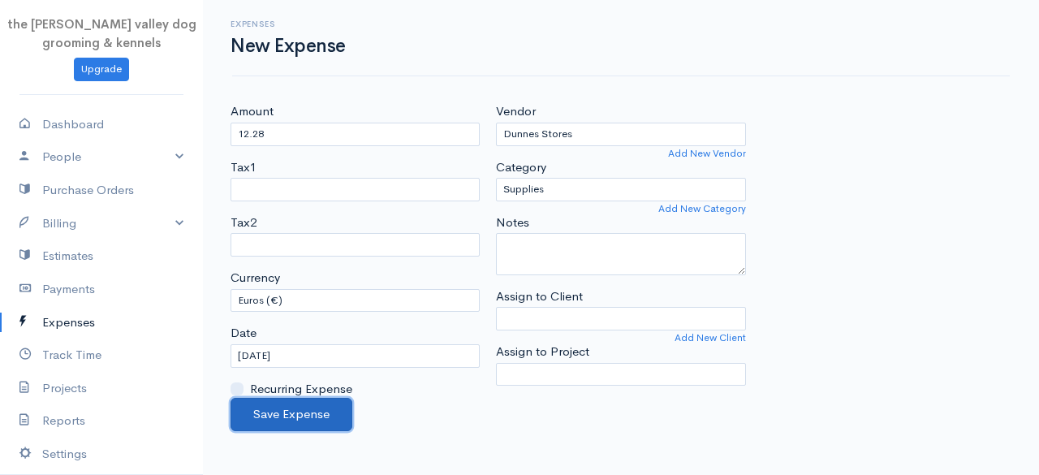
click at [305, 402] on button "Save Expense" at bounding box center [292, 414] width 122 height 33
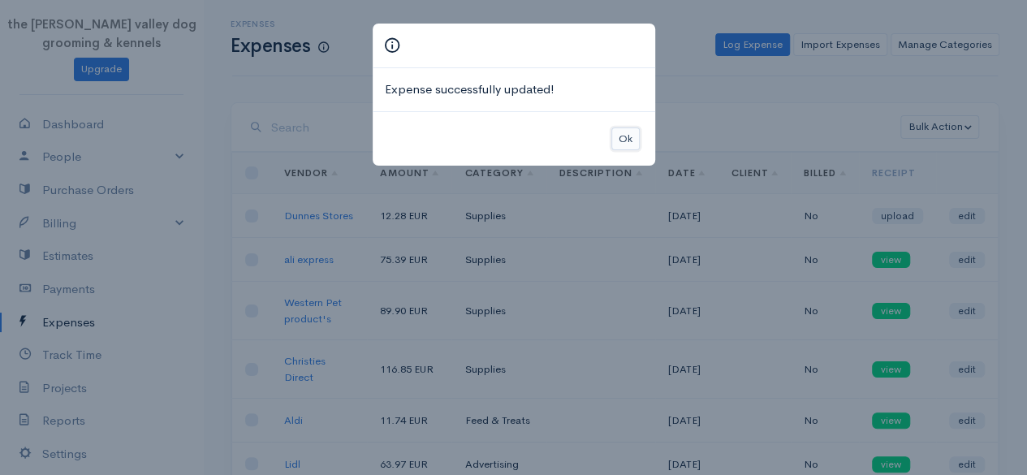
click at [619, 129] on button "Ok" at bounding box center [625, 139] width 28 height 24
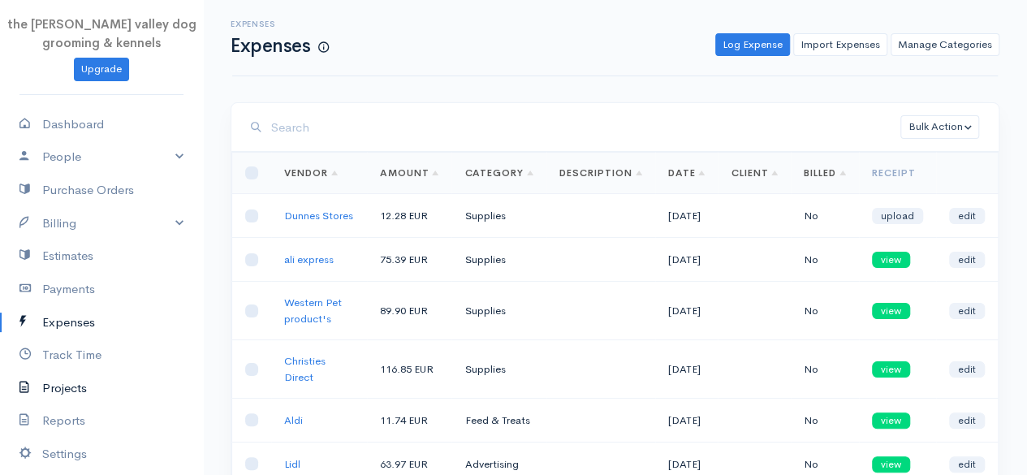
click at [73, 379] on link "Projects" at bounding box center [101, 388] width 203 height 33
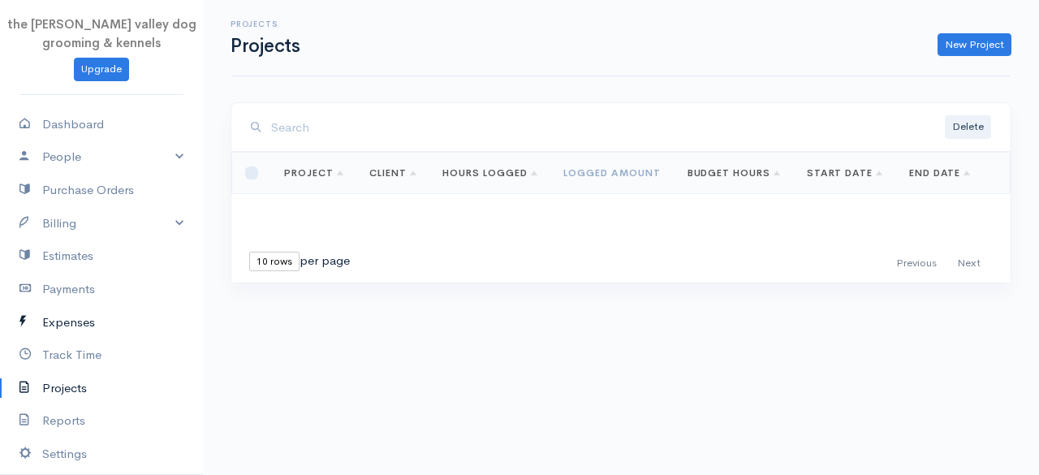
click at [81, 326] on link "Expenses" at bounding box center [101, 322] width 203 height 33
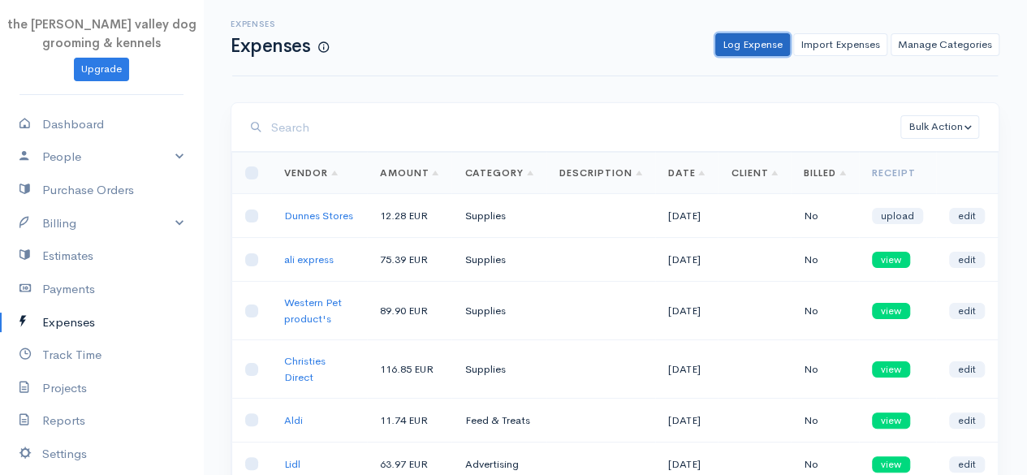
click at [775, 45] on link "Log Expense" at bounding box center [752, 45] width 75 height 24
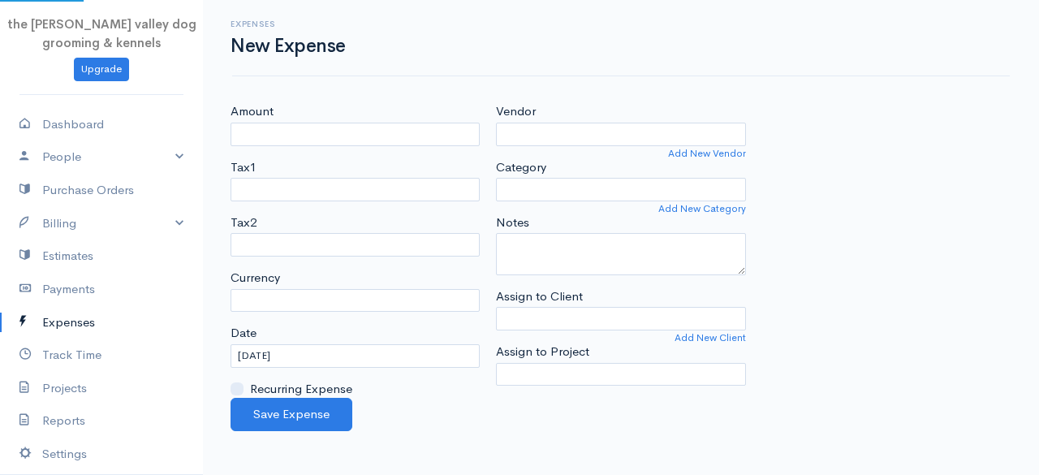
select select "EUR"
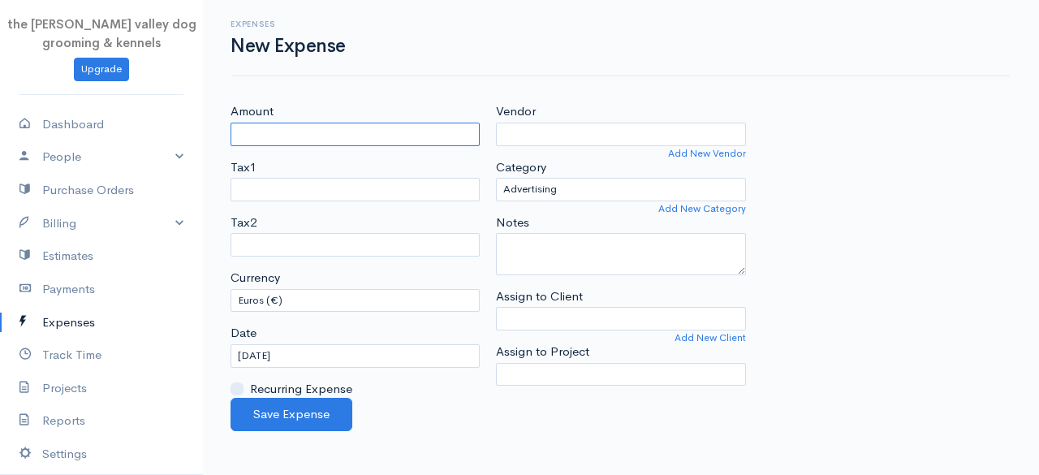
click at [341, 125] on input "Amount" at bounding box center [355, 135] width 249 height 24
type input "127.47"
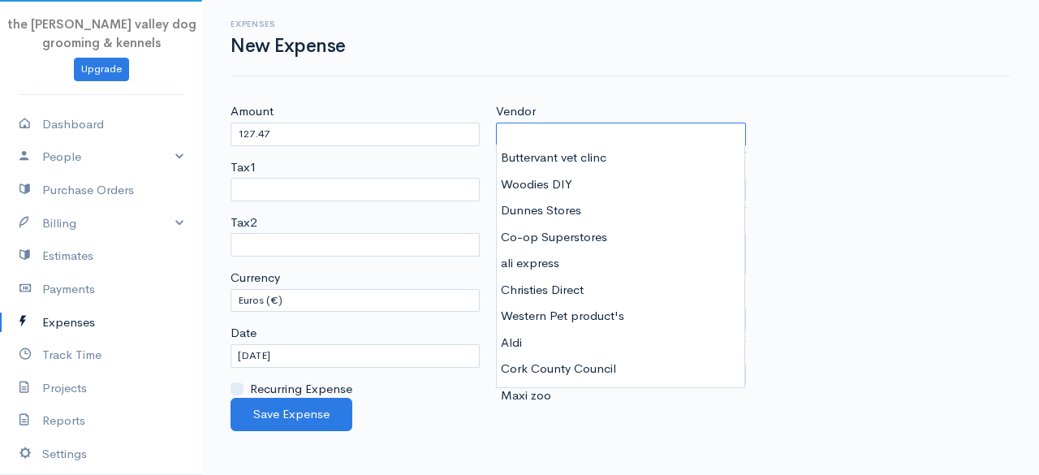
click at [534, 132] on input "Vendor" at bounding box center [620, 135] width 249 height 24
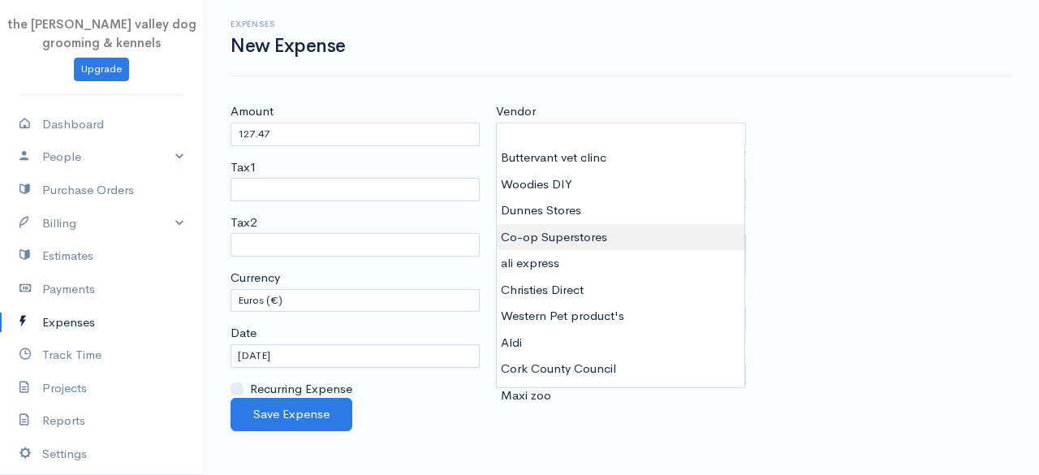
type input "Co-op Superstores"
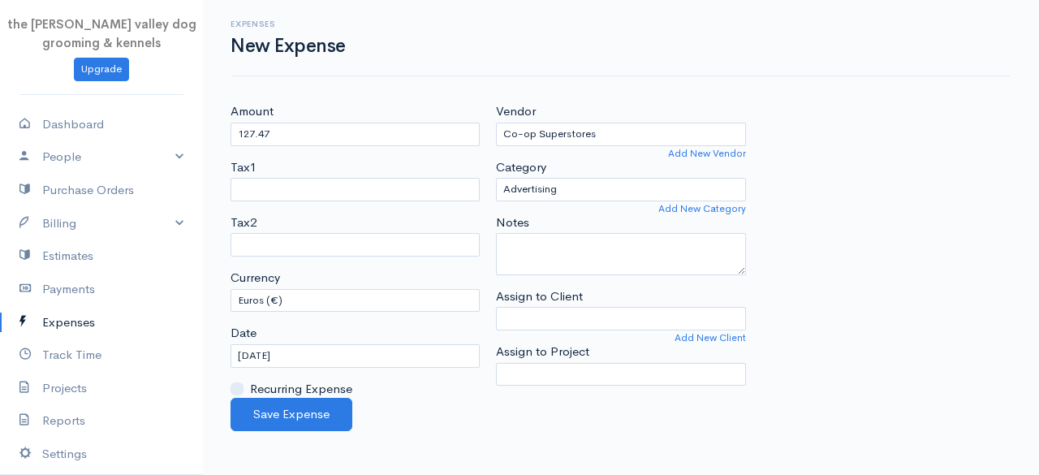
click at [551, 227] on body "the [PERSON_NAME] valley dog grooming & kennels Upgrade Dashboard People Client…" at bounding box center [519, 237] width 1039 height 475
click at [573, 191] on select "Advertising Car & Truck Expenses Contractors Decorations Education Education an…" at bounding box center [620, 190] width 249 height 24
select select "Supplies"
click at [496, 178] on select "Advertising Car & Truck Expenses Contractors Decorations Education Education an…" at bounding box center [620, 190] width 249 height 24
click at [340, 354] on input "[DATE]" at bounding box center [355, 356] width 249 height 24
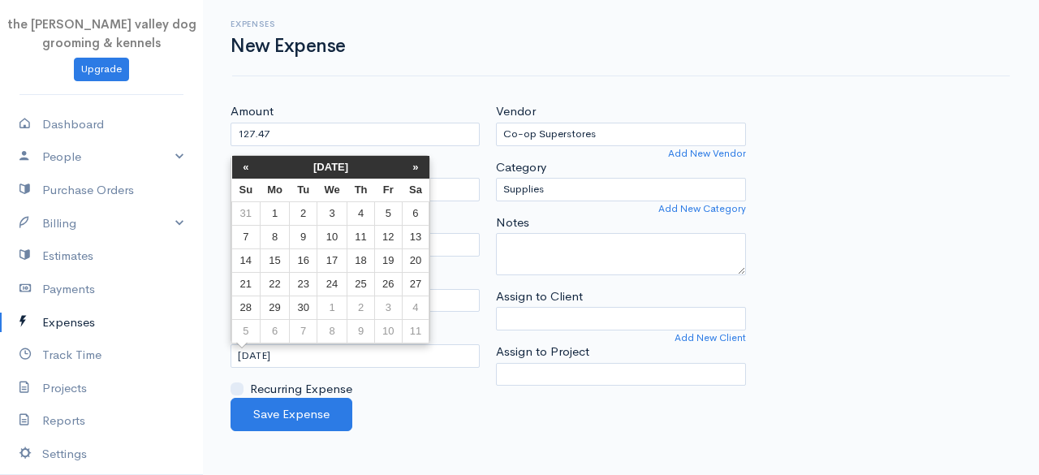
click at [358, 166] on th "[DATE]" at bounding box center [331, 167] width 142 height 23
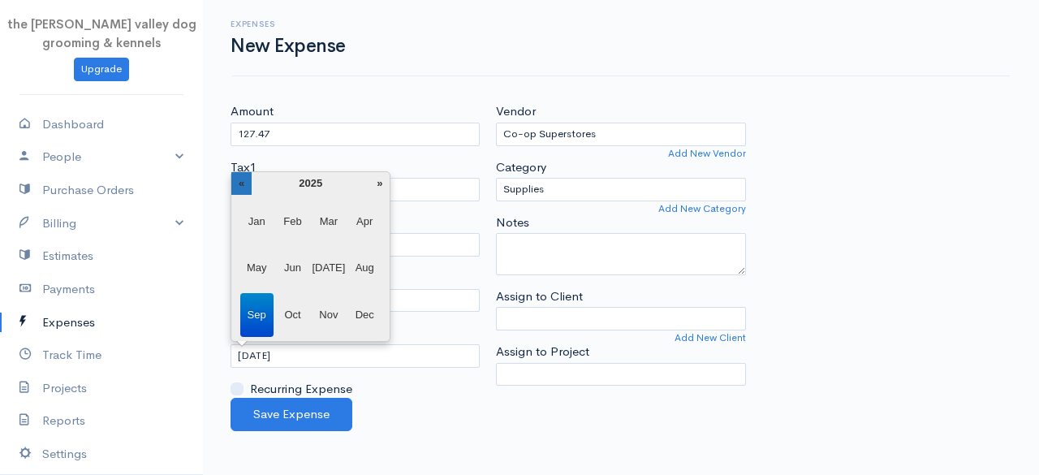
click at [232, 178] on th "«" at bounding box center [241, 183] width 20 height 23
click at [327, 313] on span "Nov" at bounding box center [328, 315] width 33 height 44
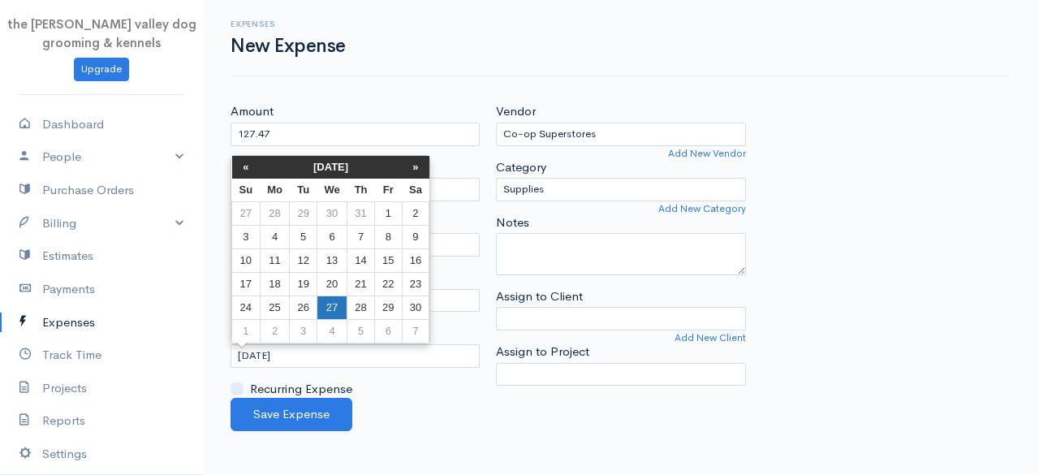
click at [333, 309] on td "27" at bounding box center [332, 308] width 30 height 24
type input "[DATE]"
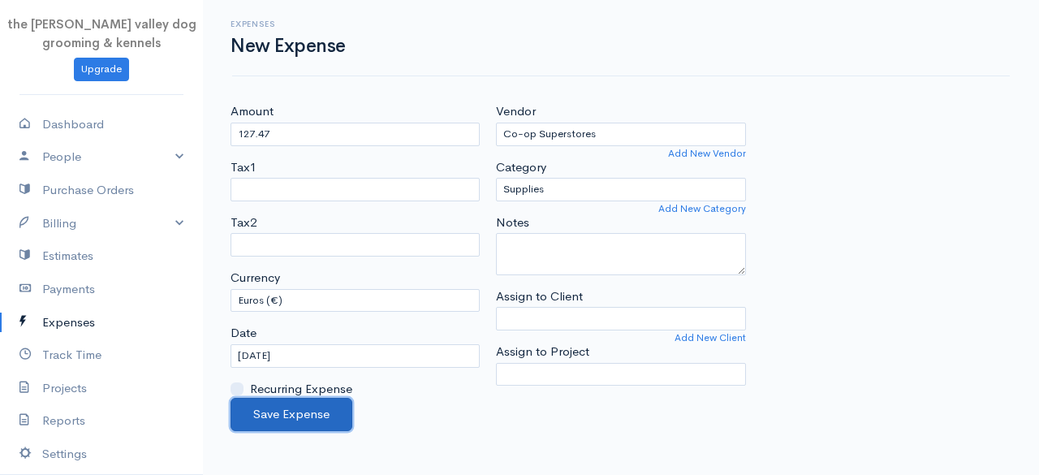
click at [309, 399] on button "Save Expense" at bounding box center [292, 414] width 122 height 33
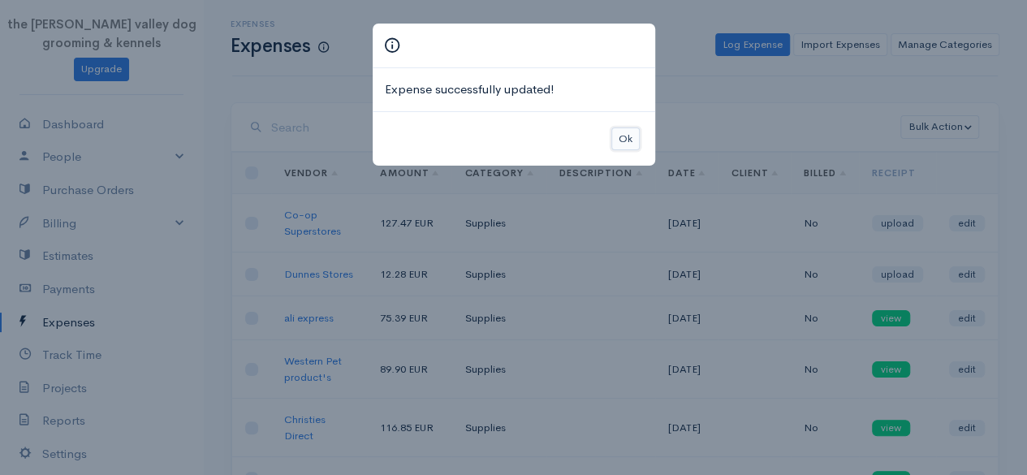
click at [624, 134] on button "Ok" at bounding box center [625, 139] width 28 height 24
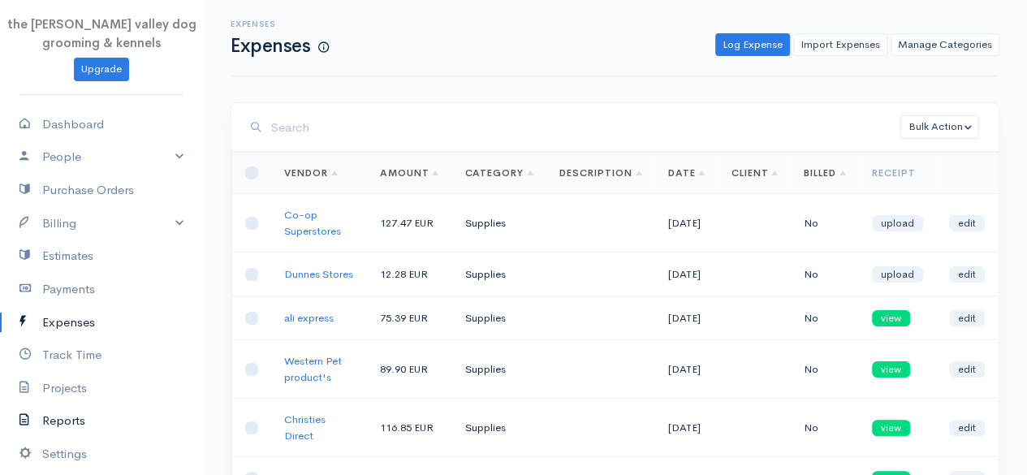
click at [69, 425] on link "Reports" at bounding box center [101, 420] width 203 height 33
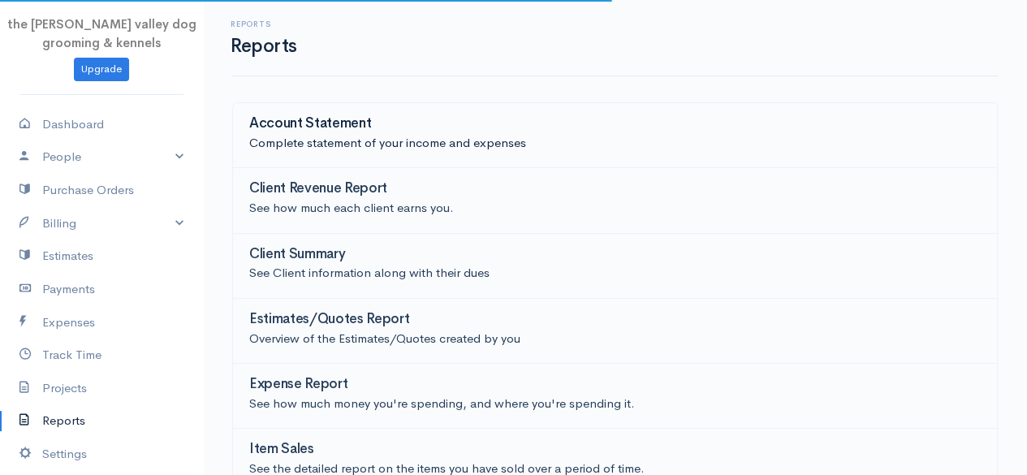
click at [431, 136] on p "Complete statement of your income and expenses" at bounding box center [615, 143] width 732 height 19
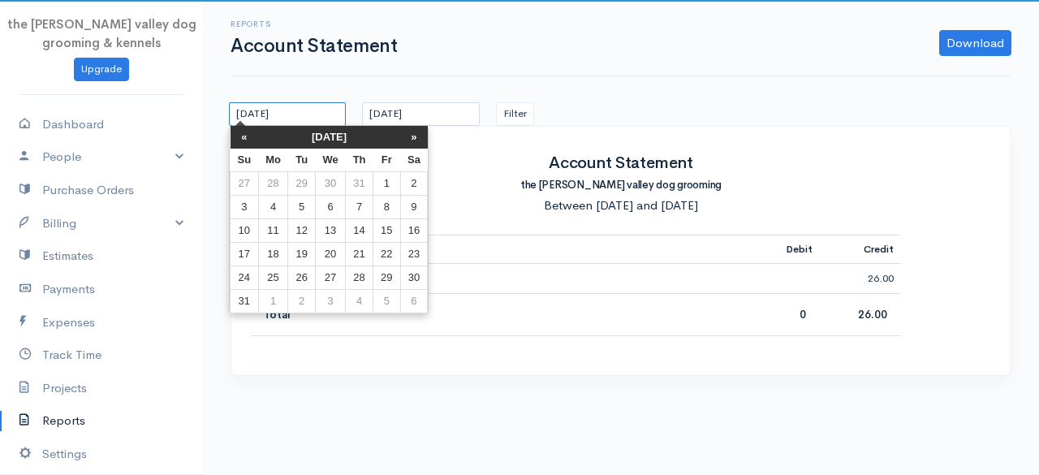
click at [302, 118] on input "[DATE]" at bounding box center [287, 114] width 117 height 24
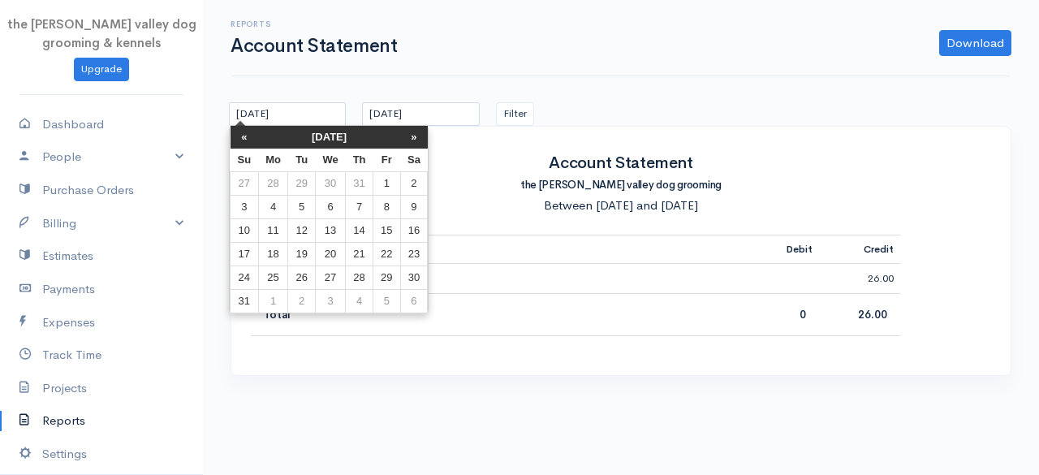
click at [312, 145] on th "[DATE]" at bounding box center [329, 137] width 142 height 23
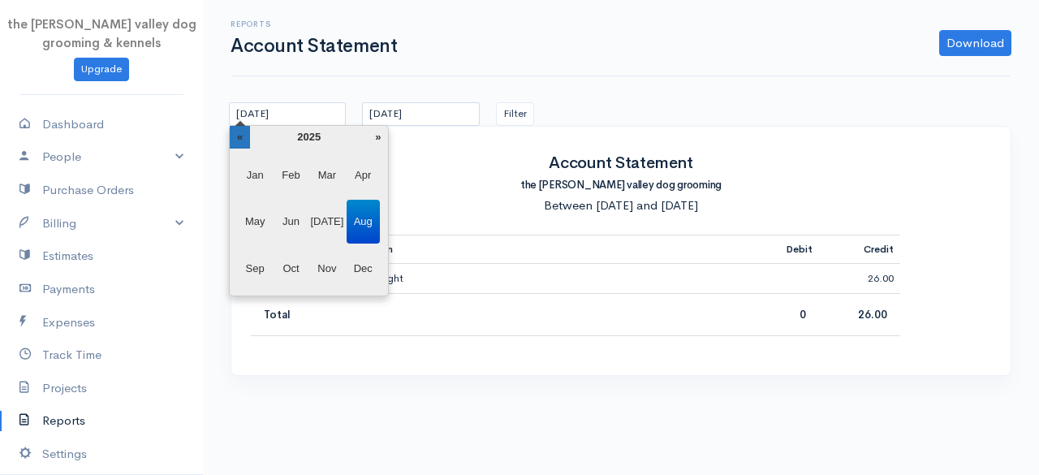
click at [247, 136] on th "«" at bounding box center [240, 137] width 20 height 23
click at [258, 167] on span "Jan" at bounding box center [255, 175] width 33 height 44
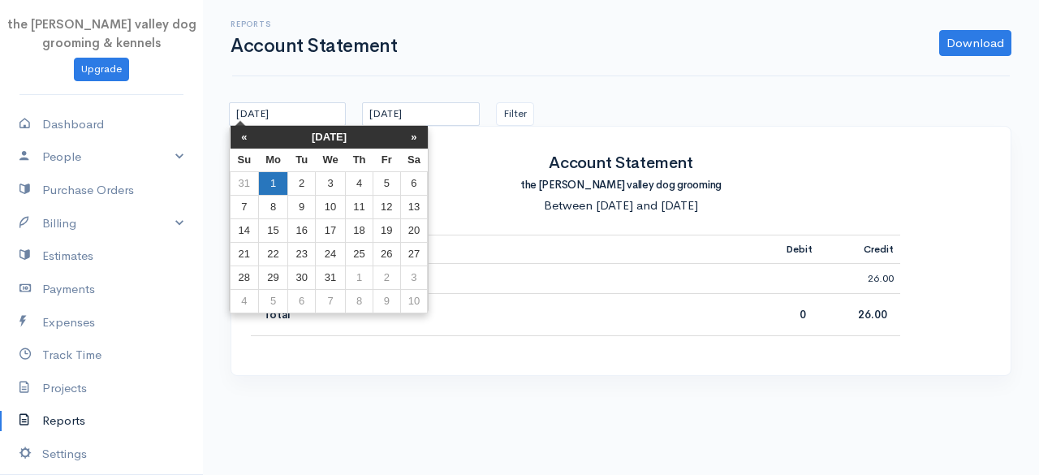
click at [278, 185] on td "1" at bounding box center [273, 183] width 30 height 24
type input "[DATE]"
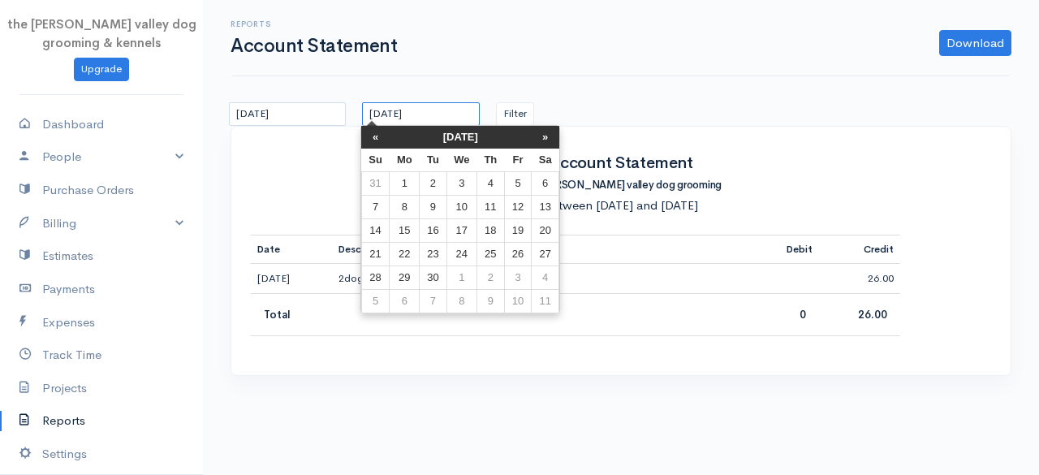
click at [437, 110] on input "[DATE]" at bounding box center [420, 114] width 117 height 24
click at [446, 136] on th "[DATE]" at bounding box center [461, 137] width 142 height 23
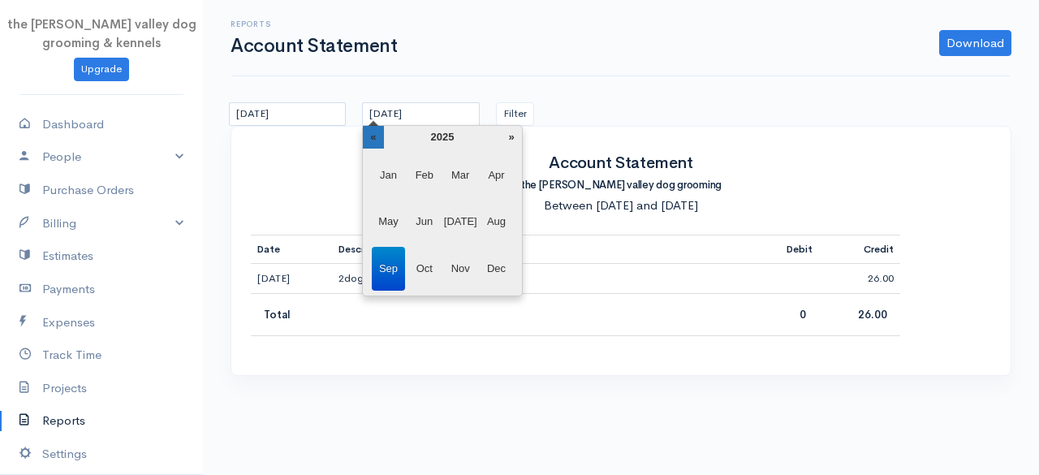
click at [375, 138] on th "«" at bounding box center [373, 137] width 20 height 23
click at [499, 274] on span "Dec" at bounding box center [496, 269] width 33 height 44
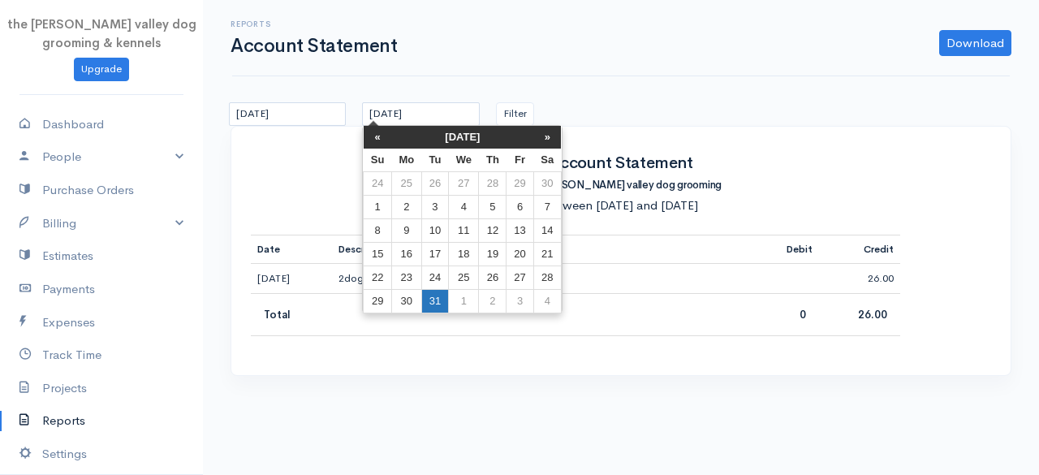
click at [432, 298] on td "31" at bounding box center [434, 301] width 27 height 24
type input "[DATE]"
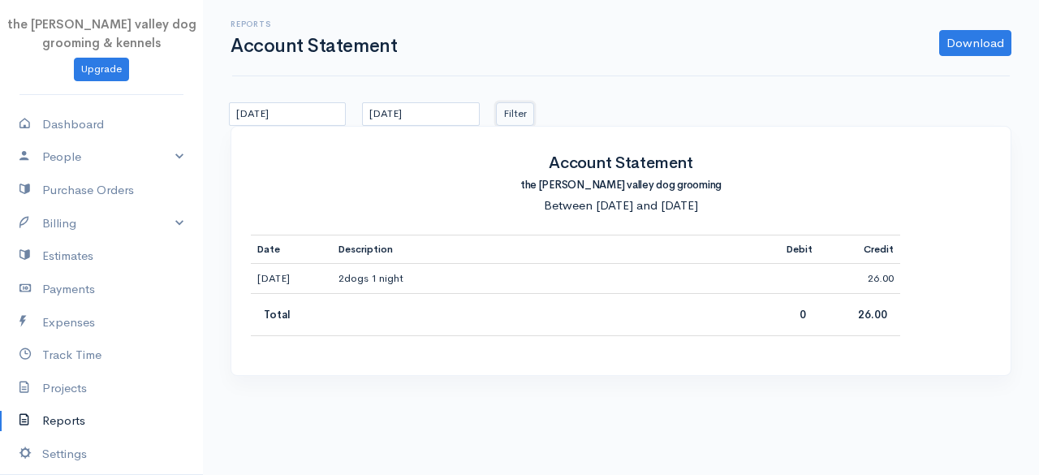
click at [508, 103] on button "Filter" at bounding box center [515, 114] width 38 height 24
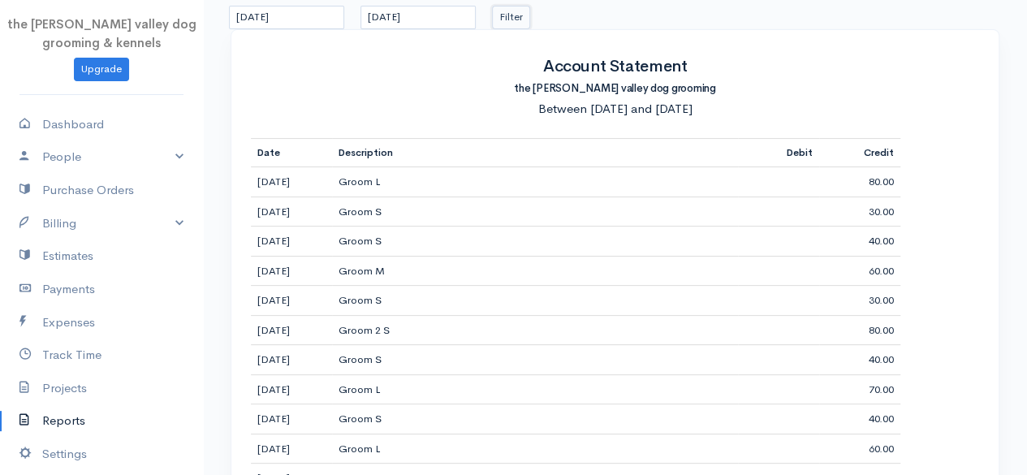
scroll to position [32, 0]
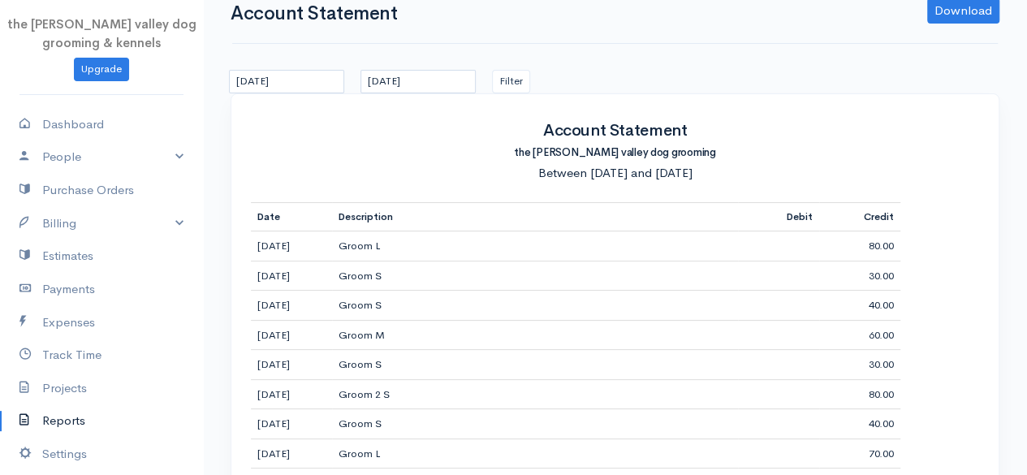
click at [55, 418] on link "Reports" at bounding box center [101, 420] width 203 height 33
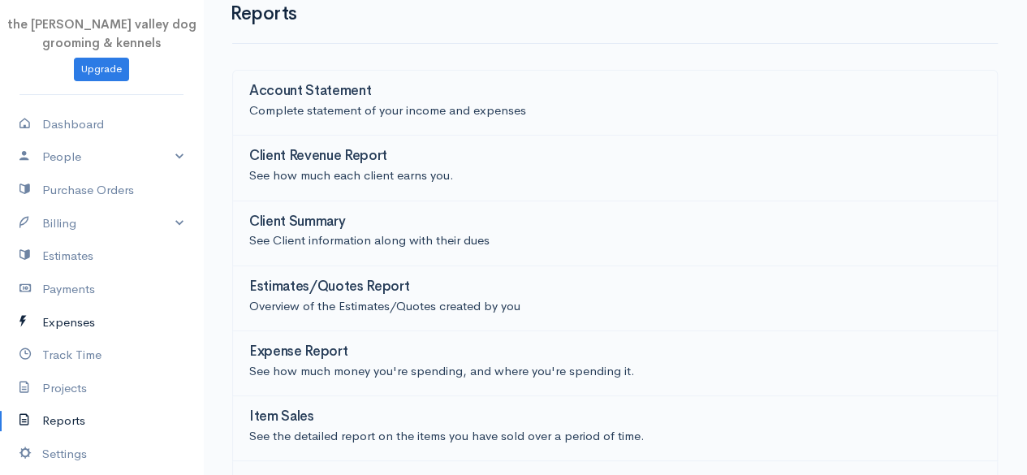
click at [73, 325] on link "Expenses" at bounding box center [101, 322] width 203 height 33
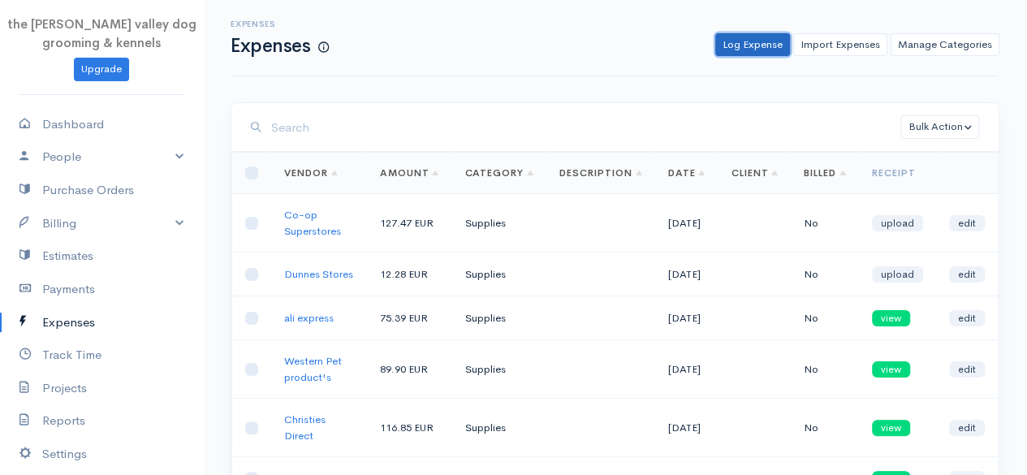
click at [767, 47] on link "Log Expense" at bounding box center [752, 45] width 75 height 24
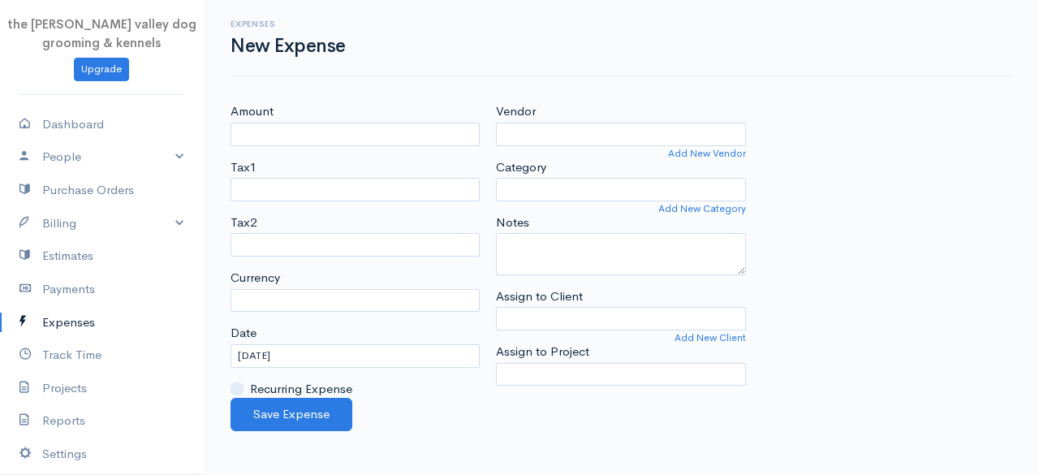
select select "EUR"
click at [346, 140] on input "Amount" at bounding box center [355, 135] width 249 height 24
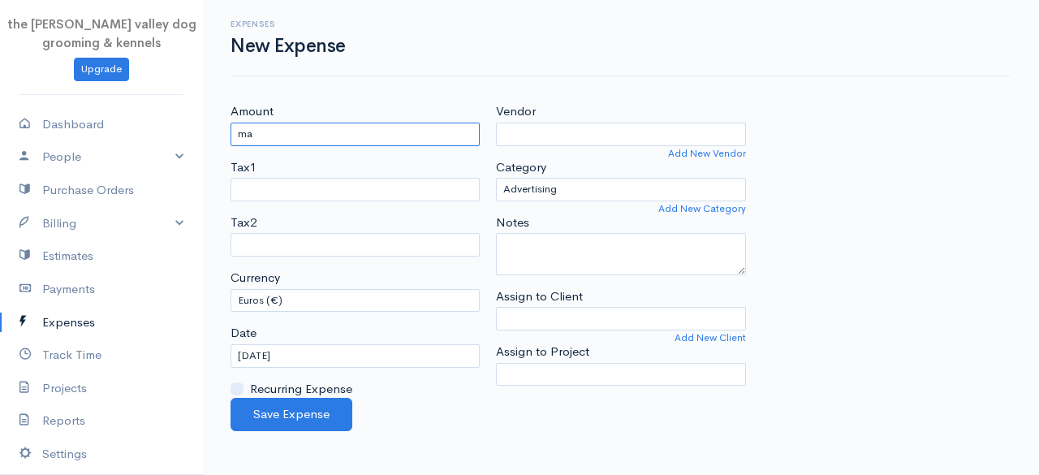
type input "m"
type input "6"
type input "54.96"
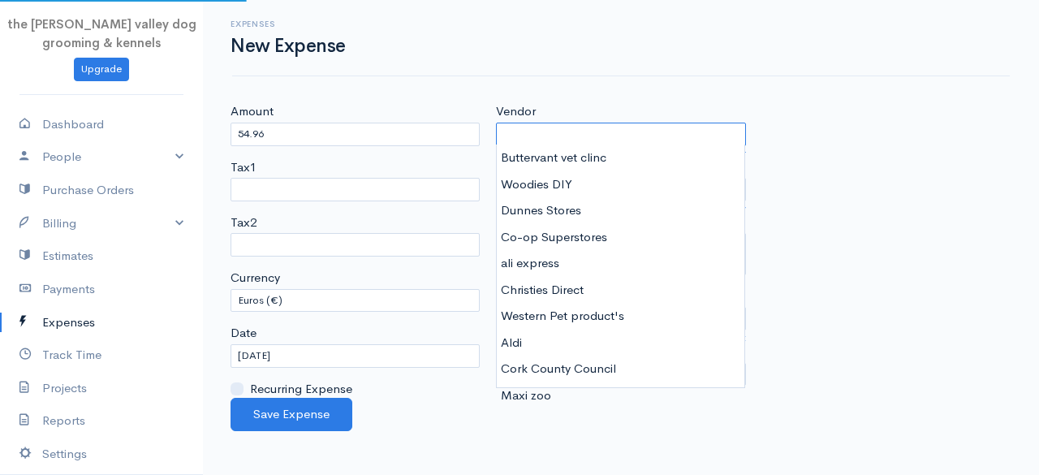
click at [534, 123] on input "Vendor" at bounding box center [620, 135] width 249 height 24
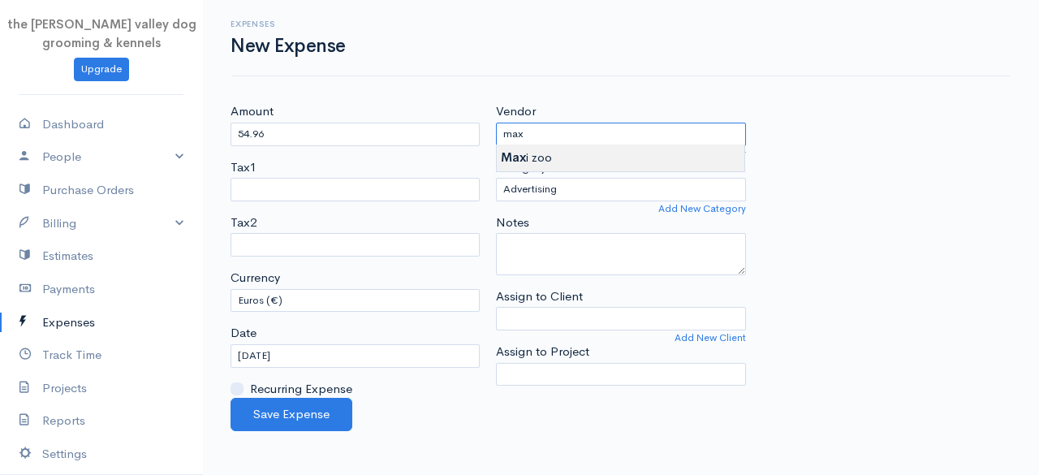
type input "Maxi zoo"
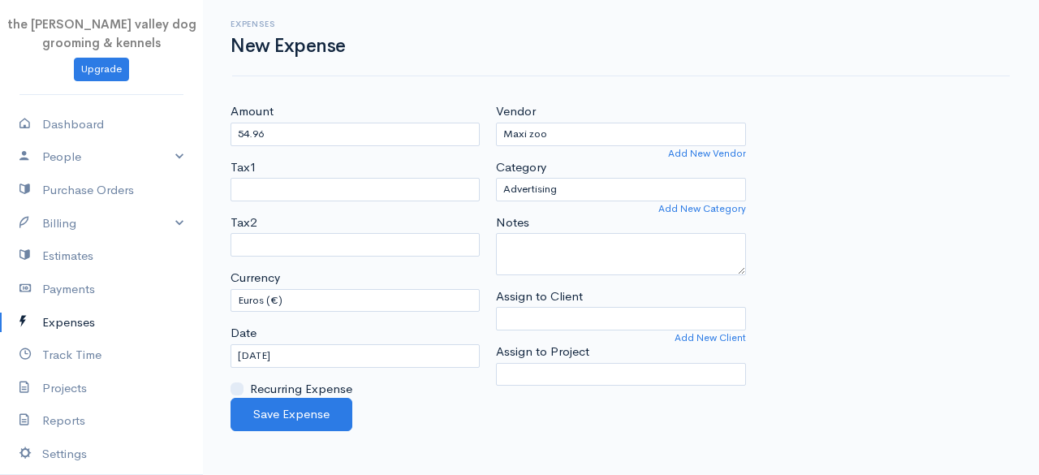
click at [545, 152] on body "the [PERSON_NAME] valley dog grooming & kennels Upgrade Dashboard People Client…" at bounding box center [519, 237] width 1039 height 475
click at [559, 185] on select "Advertising Car & Truck Expenses Contractors Decorations Education Education an…" at bounding box center [620, 190] width 249 height 24
select select "Feed & Treats"
click at [496, 178] on select "Advertising Car & Truck Expenses Contractors Decorations Education Education an…" at bounding box center [620, 190] width 249 height 24
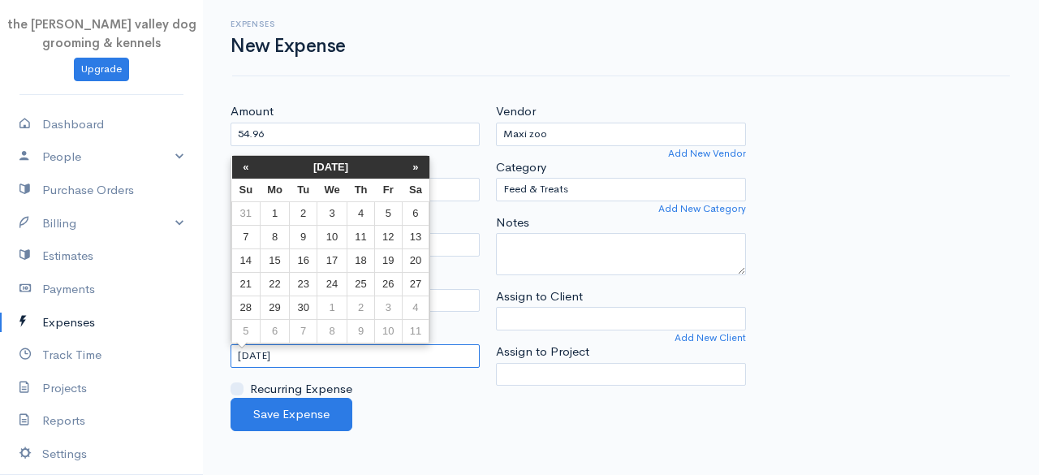
click at [365, 359] on input "[DATE]" at bounding box center [355, 356] width 249 height 24
click at [333, 163] on th "[DATE]" at bounding box center [331, 167] width 142 height 23
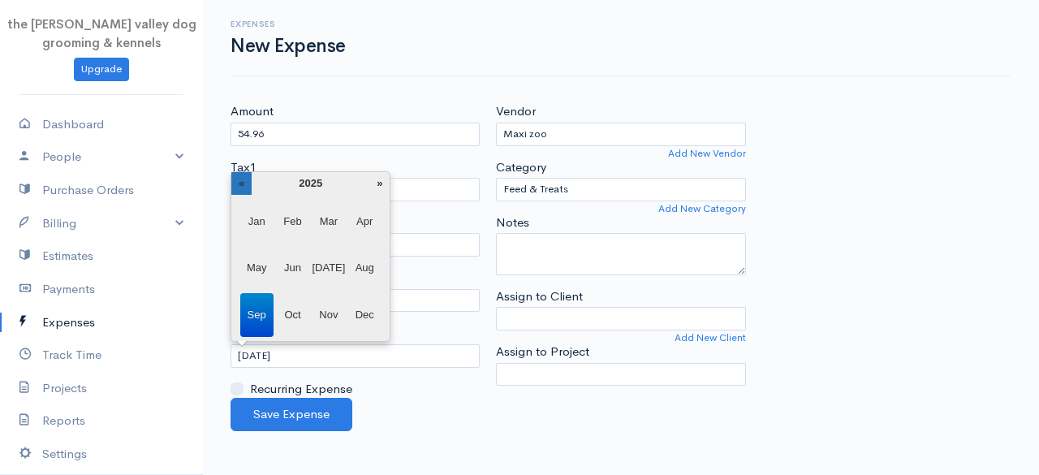
click at [234, 177] on th "«" at bounding box center [241, 183] width 20 height 23
click at [330, 313] on span "Nov" at bounding box center [328, 315] width 33 height 44
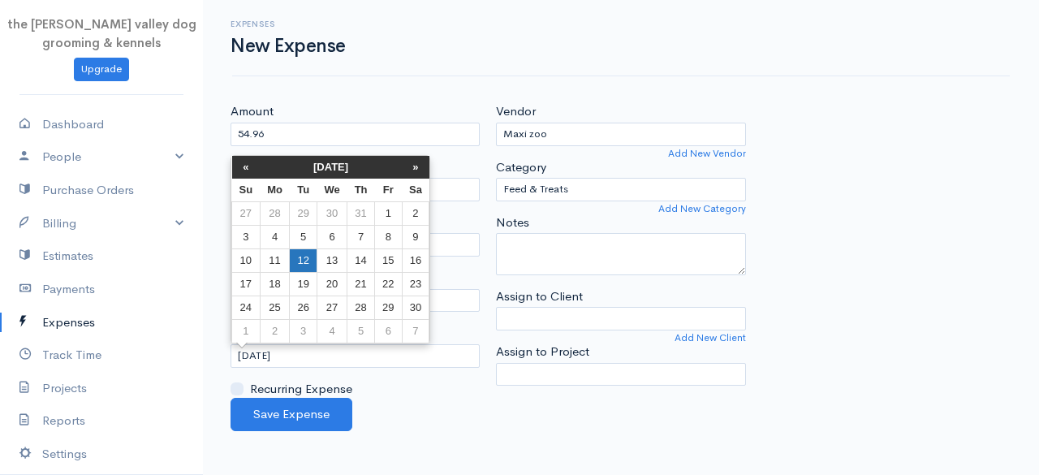
click at [309, 255] on td "12" at bounding box center [303, 260] width 27 height 24
type input "[DATE]"
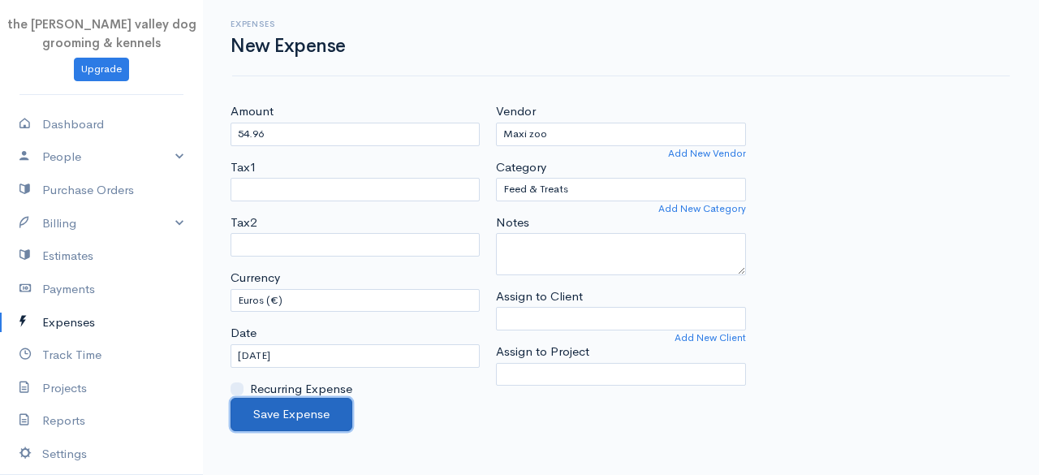
click at [299, 402] on button "Save Expense" at bounding box center [292, 414] width 122 height 33
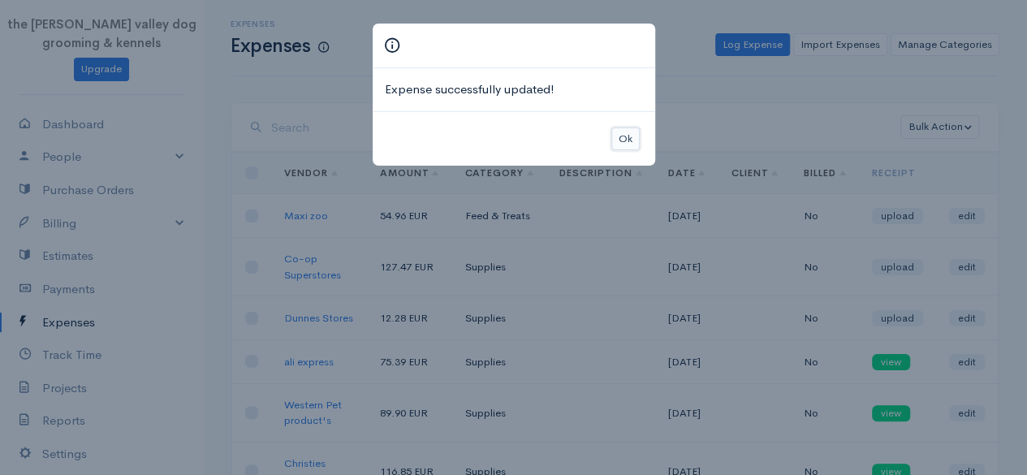
click at [620, 129] on button "Ok" at bounding box center [625, 139] width 28 height 24
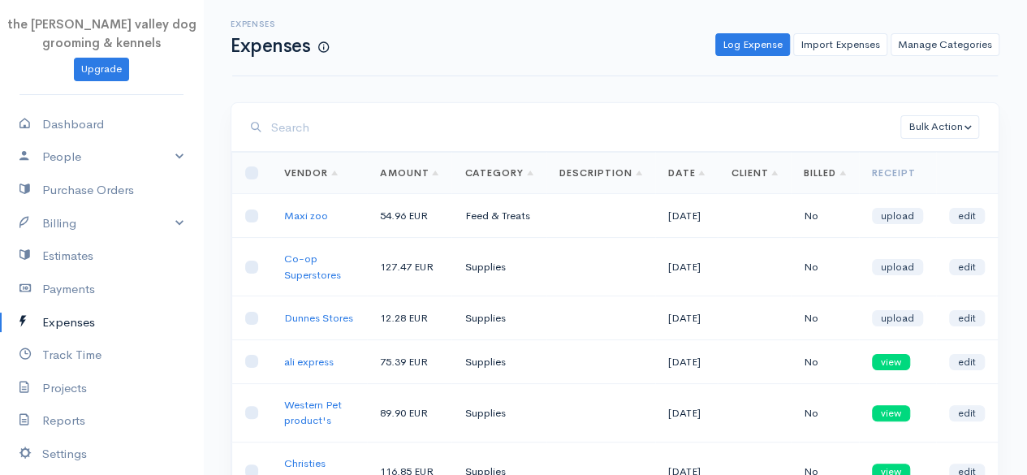
click at [73, 321] on link "Expenses" at bounding box center [101, 322] width 203 height 33
click at [750, 37] on link "Log Expense" at bounding box center [752, 45] width 75 height 24
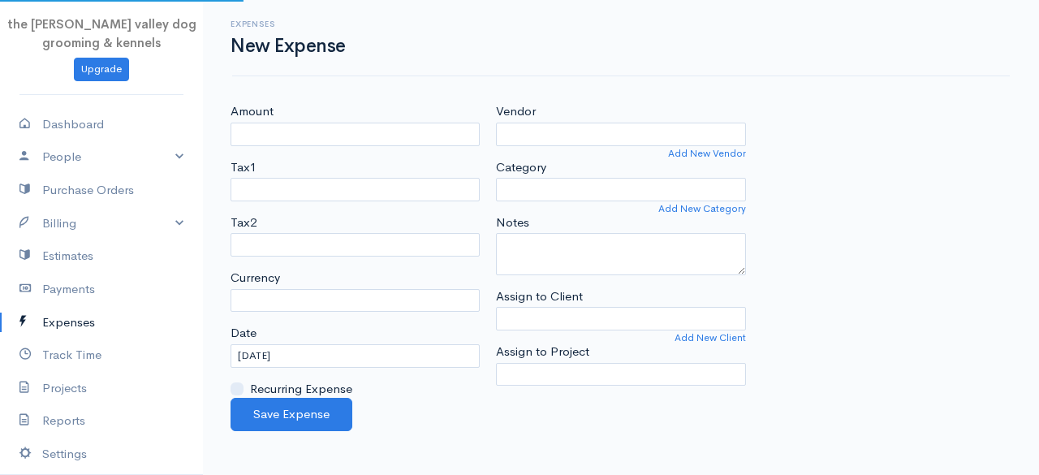
select select "EUR"
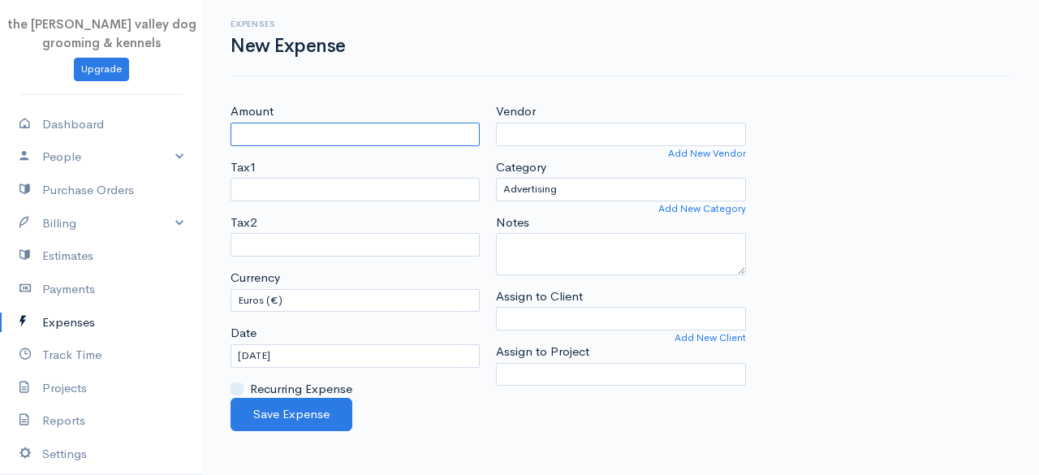
click at [392, 131] on input "Amount" at bounding box center [355, 135] width 249 height 24
type input "400.00"
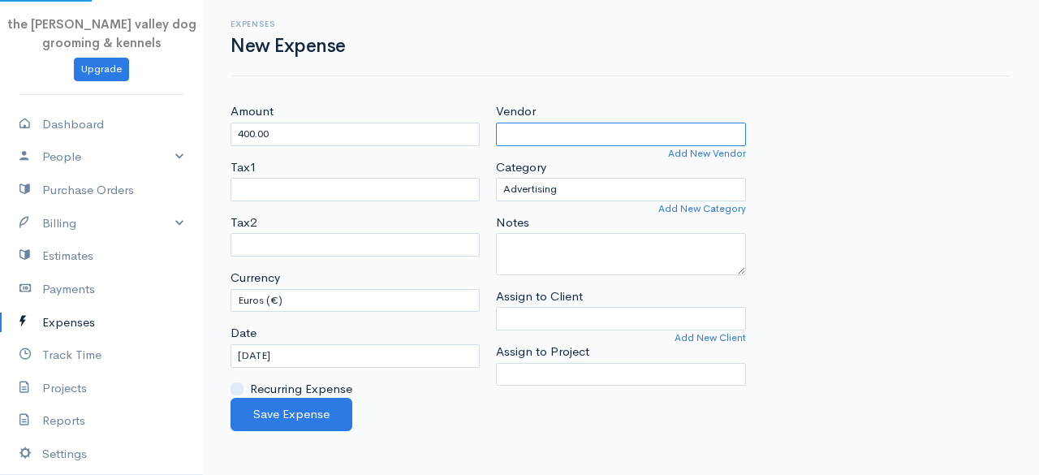
click at [568, 136] on input "Vendor" at bounding box center [620, 135] width 249 height 24
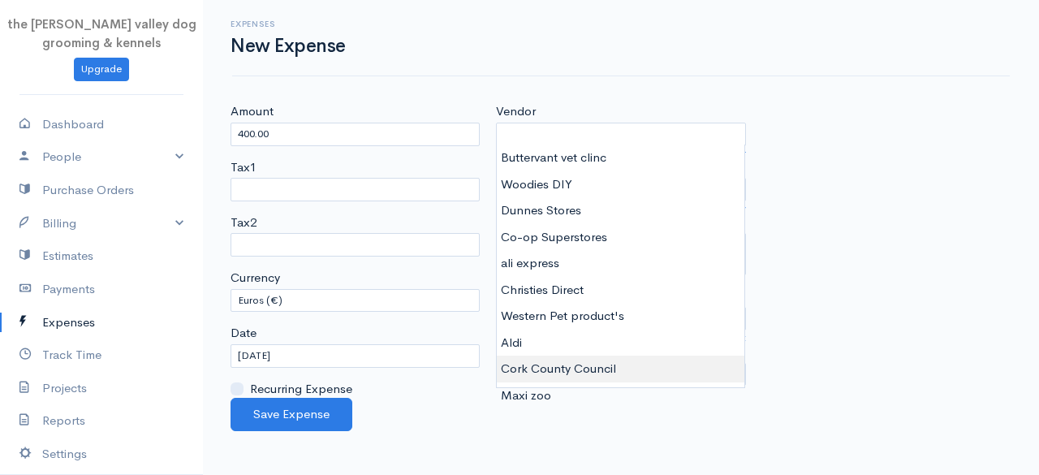
type input "Cork County Council"
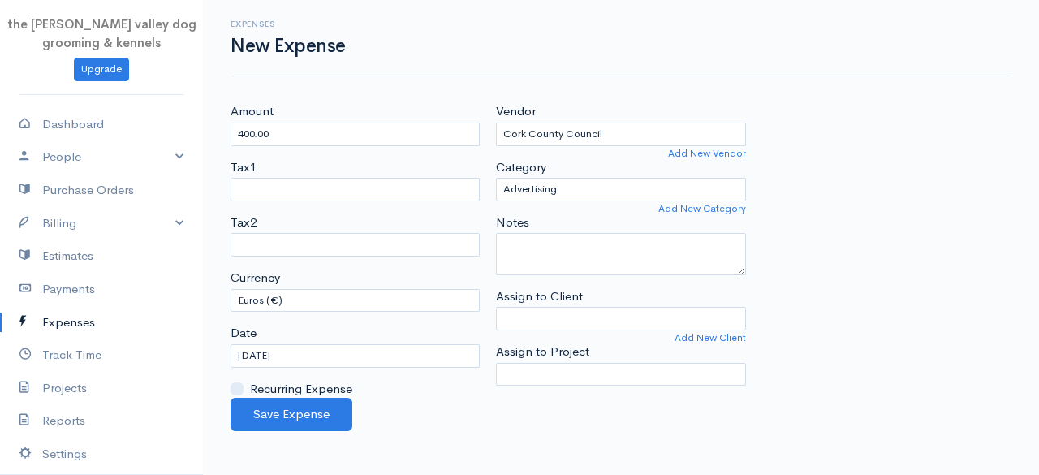
click at [584, 363] on body "the [PERSON_NAME] valley dog grooming & kennels Upgrade Dashboard People Client…" at bounding box center [519, 237] width 1039 height 475
click at [568, 182] on select "Advertising Car & Truck Expenses Contractors Decorations Education Education an…" at bounding box center [620, 190] width 249 height 24
select select "Other Expenses"
click at [496, 178] on select "Advertising Car & Truck Expenses Contractors Decorations Education Education an…" at bounding box center [620, 190] width 249 height 24
click at [334, 352] on input "[DATE]" at bounding box center [355, 356] width 249 height 24
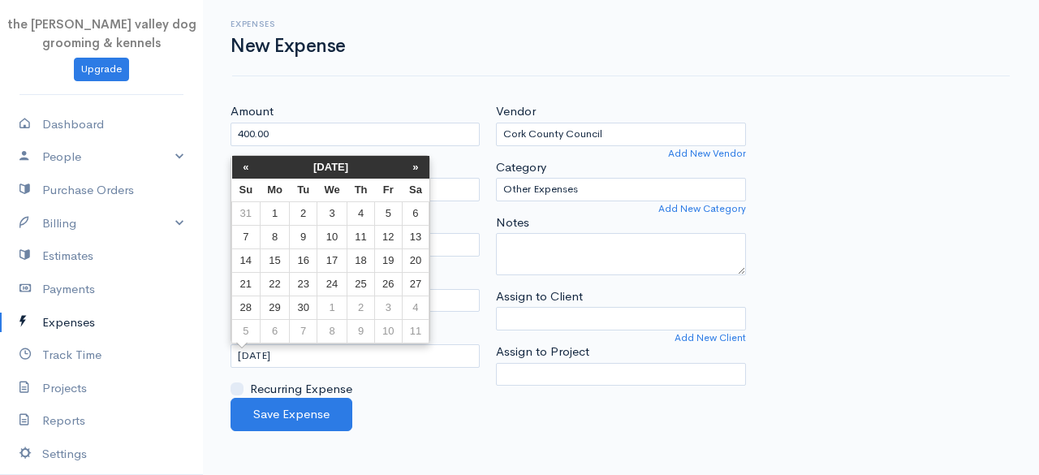
click at [335, 161] on th "[DATE]" at bounding box center [331, 167] width 142 height 23
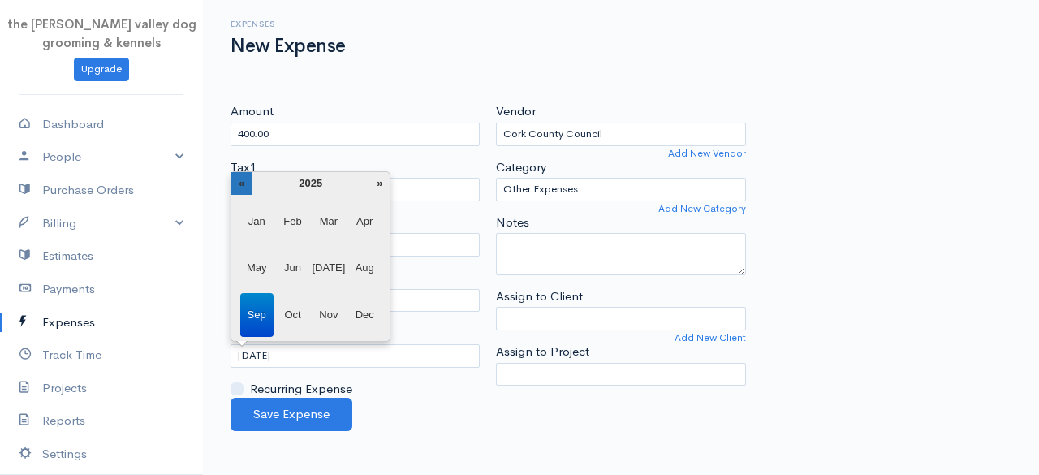
click at [244, 184] on th "«" at bounding box center [241, 183] width 20 height 23
click at [260, 259] on span "May" at bounding box center [256, 268] width 33 height 44
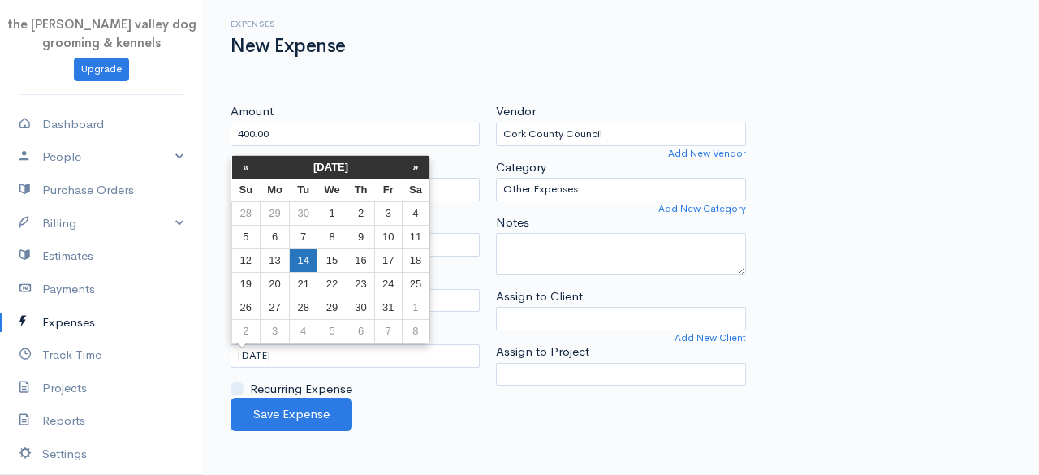
click at [312, 256] on td "14" at bounding box center [303, 260] width 27 height 24
type input "[DATE]"
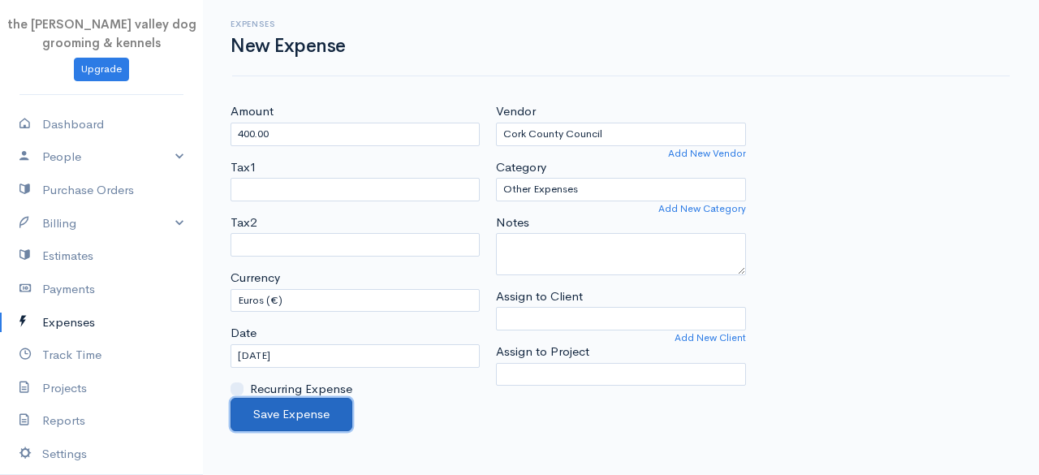
click at [296, 410] on button "Save Expense" at bounding box center [292, 414] width 122 height 33
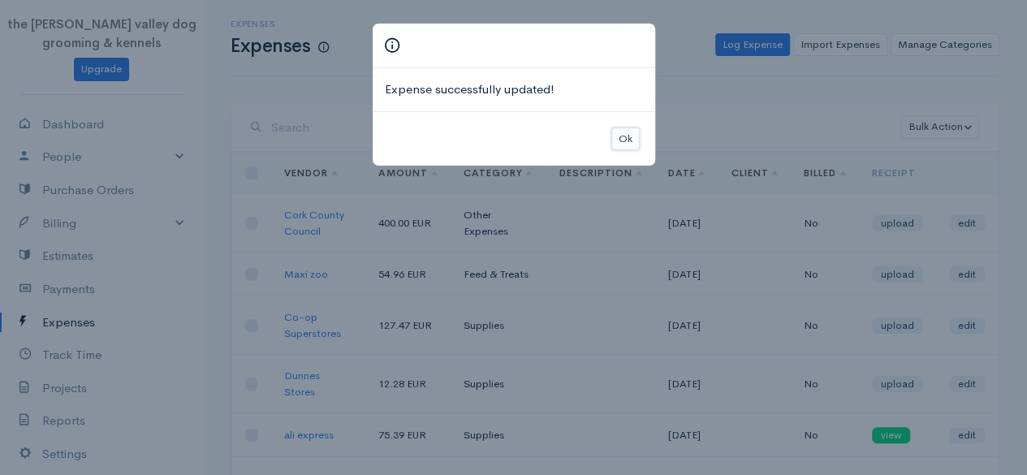
click at [620, 134] on button "Ok" at bounding box center [625, 139] width 28 height 24
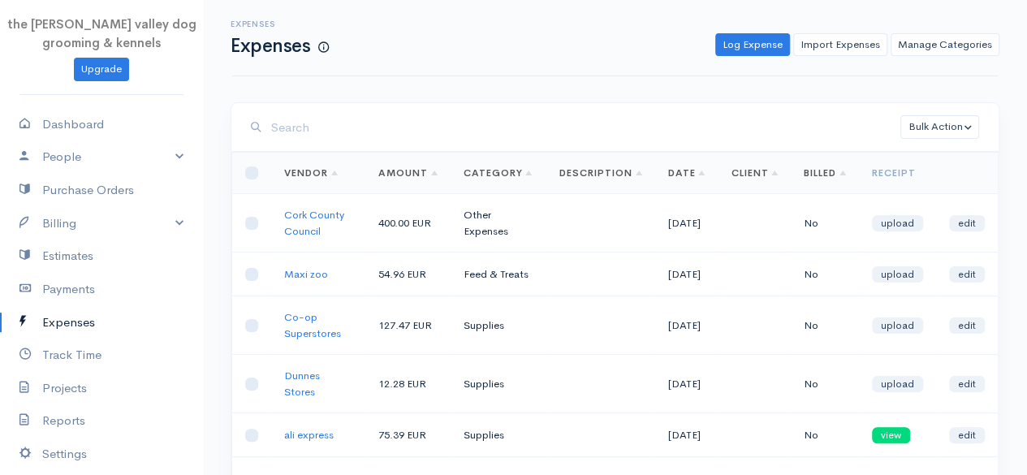
click at [67, 322] on link "Expenses" at bounding box center [101, 322] width 203 height 33
click at [67, 293] on link "Payments" at bounding box center [101, 289] width 203 height 33
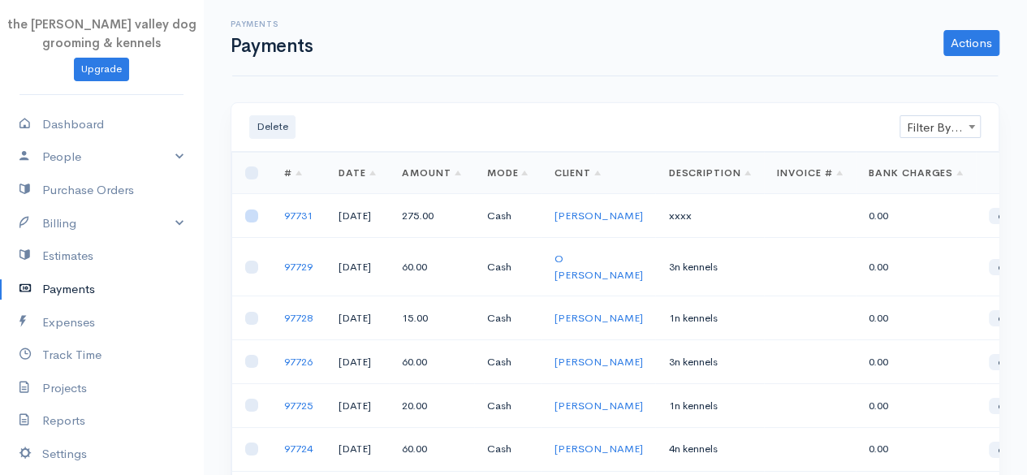
click at [248, 215] on input "checkbox" at bounding box center [251, 215] width 13 height 13
checkbox input "true"
click at [961, 41] on link "Actions" at bounding box center [972, 43] width 56 height 26
click at [283, 117] on button "Delete" at bounding box center [272, 127] width 46 height 24
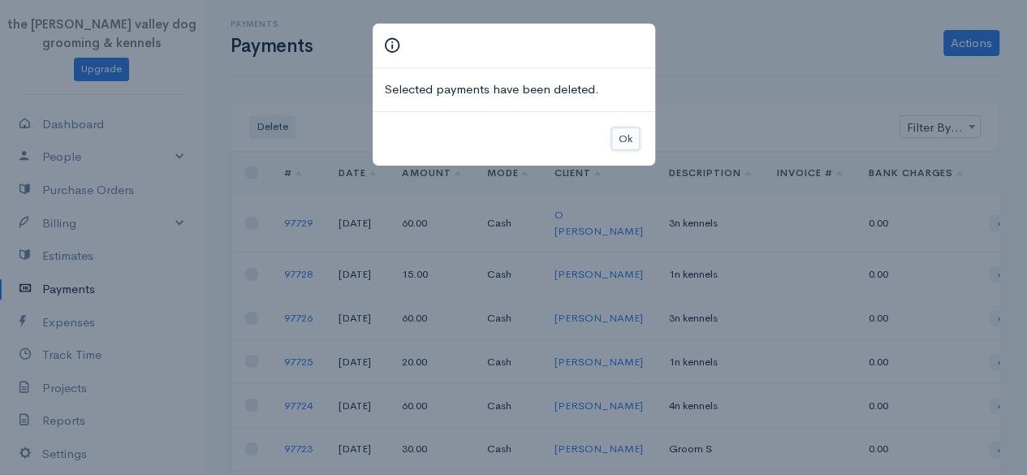
click at [624, 135] on button "Ok" at bounding box center [625, 139] width 28 height 24
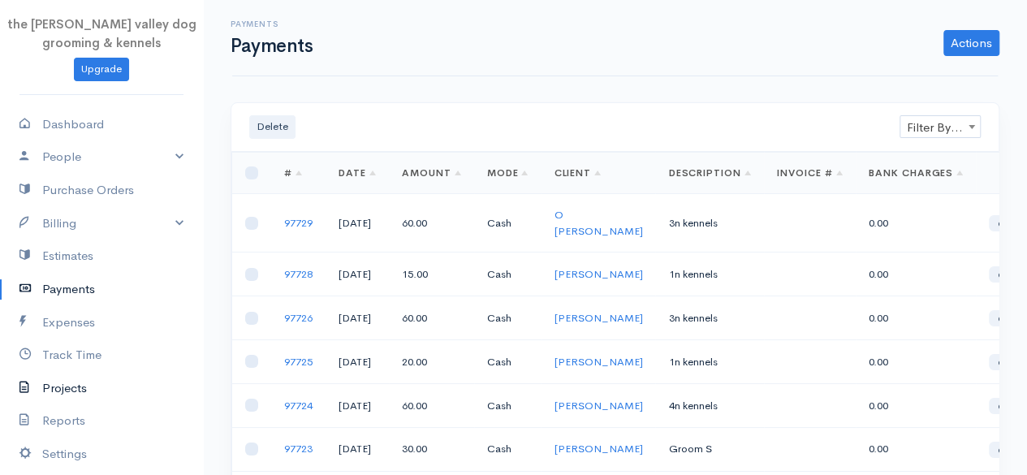
click at [54, 382] on link "Projects" at bounding box center [101, 388] width 203 height 33
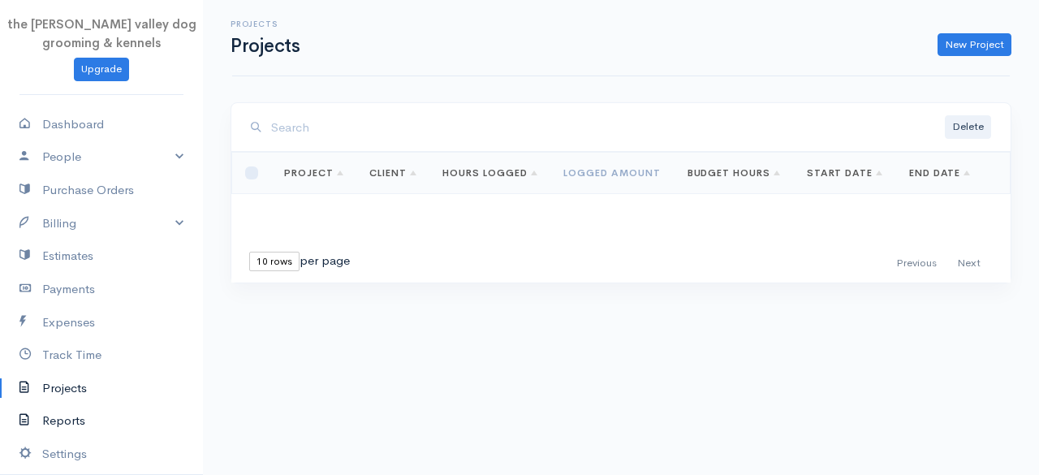
click at [57, 417] on link "Reports" at bounding box center [101, 420] width 203 height 33
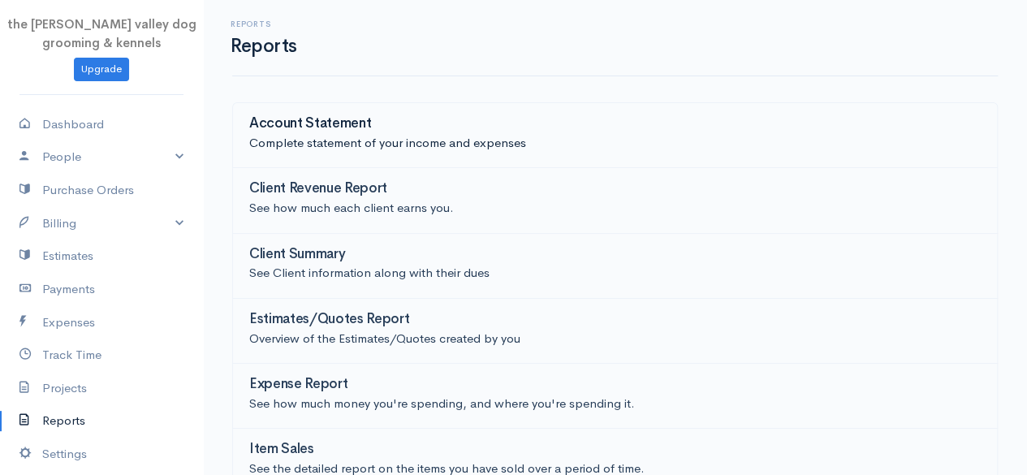
click at [437, 122] on div "Account Statement" at bounding box center [615, 125] width 732 height 18
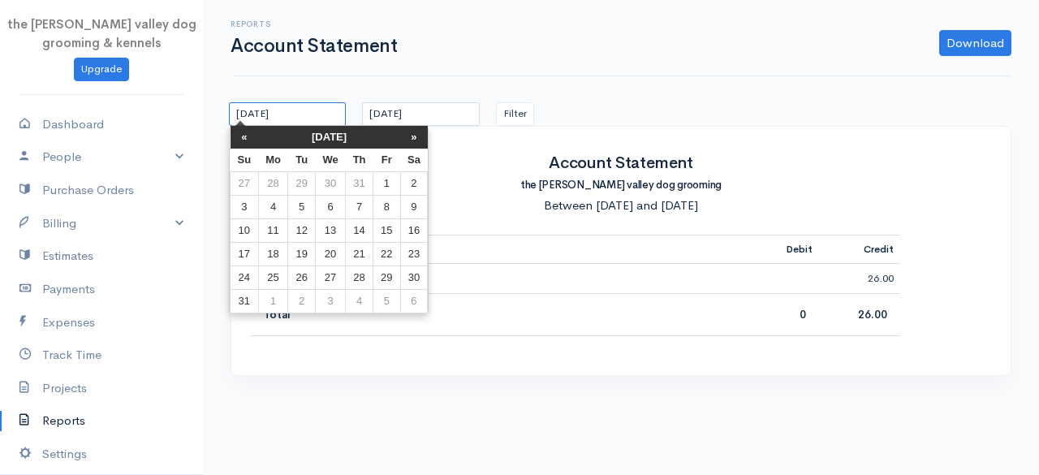
click at [328, 109] on input "[DATE]" at bounding box center [287, 114] width 117 height 24
click at [333, 133] on th "[DATE]" at bounding box center [329, 137] width 142 height 23
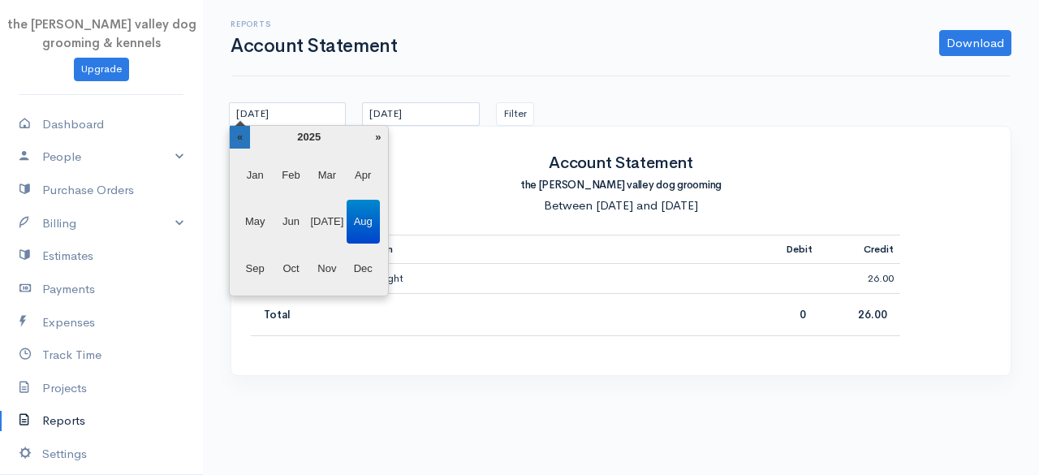
click at [239, 145] on th "«" at bounding box center [240, 137] width 20 height 23
click at [251, 171] on span "Jan" at bounding box center [255, 175] width 33 height 44
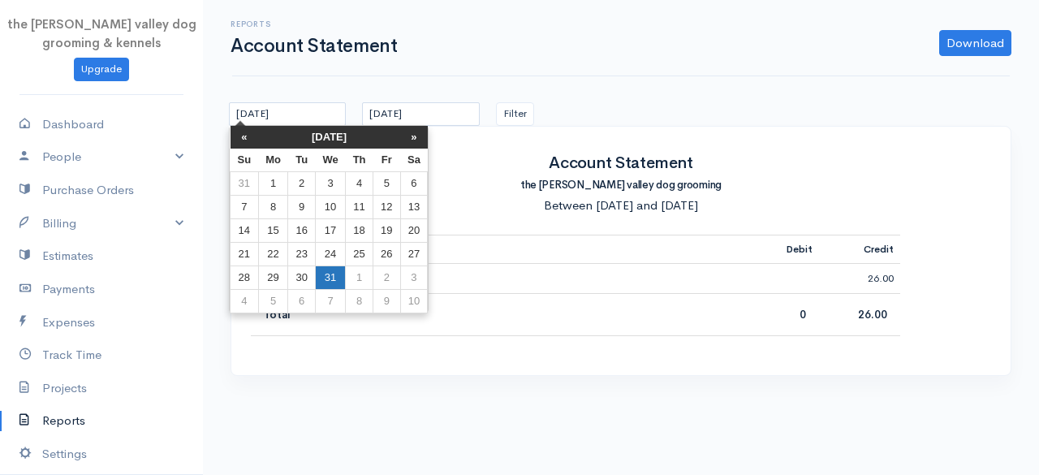
click at [320, 270] on td "31" at bounding box center [330, 278] width 30 height 24
type input "[DATE]"
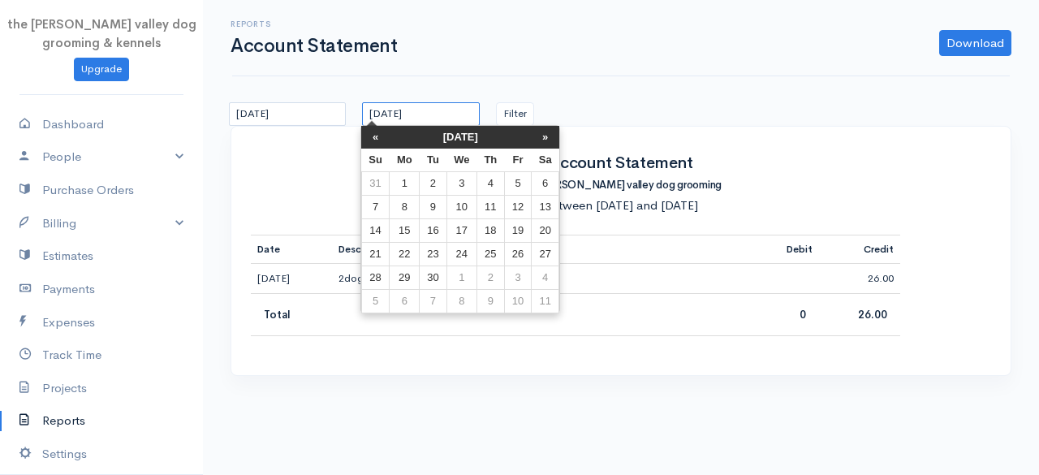
click at [435, 111] on input "[DATE]" at bounding box center [420, 114] width 117 height 24
click at [438, 130] on th "[DATE]" at bounding box center [461, 137] width 142 height 23
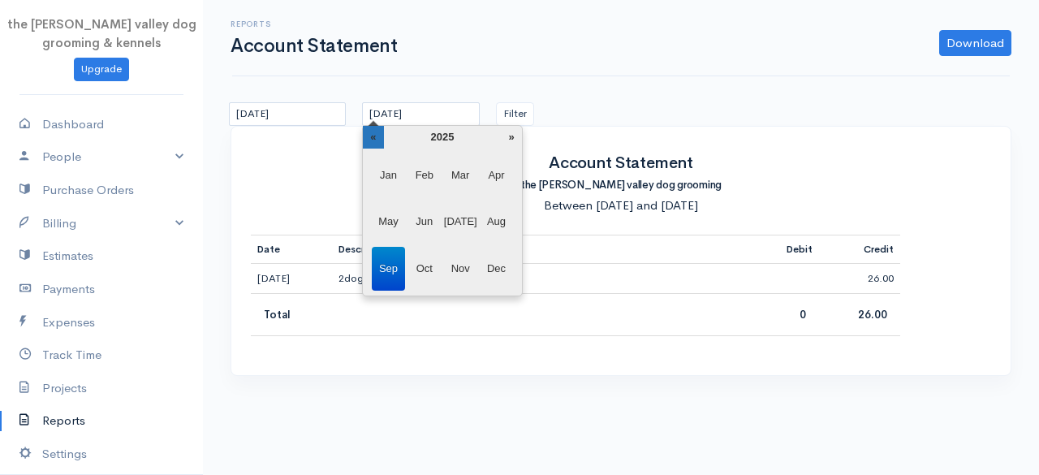
click at [378, 136] on th "«" at bounding box center [373, 137] width 20 height 23
click at [500, 264] on span "Dec" at bounding box center [496, 269] width 33 height 44
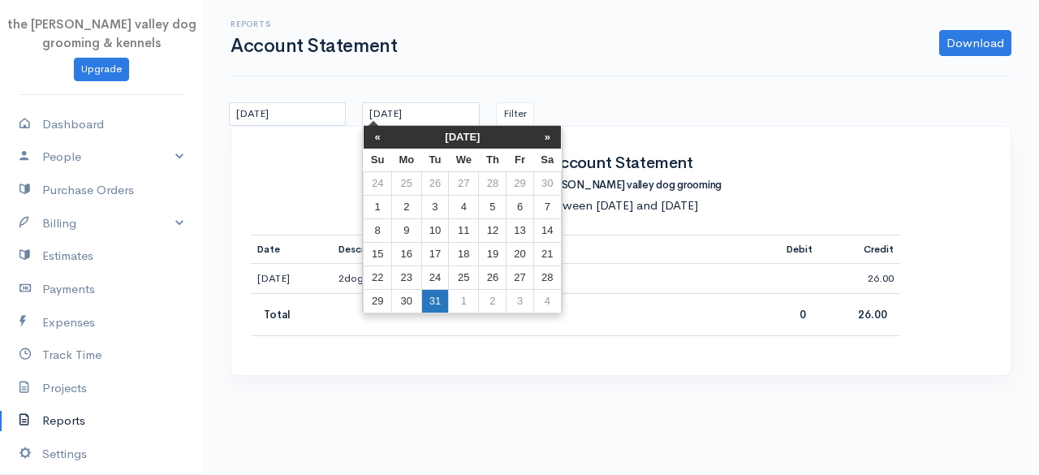
click at [432, 298] on td "31" at bounding box center [434, 301] width 27 height 24
type input "[DATE]"
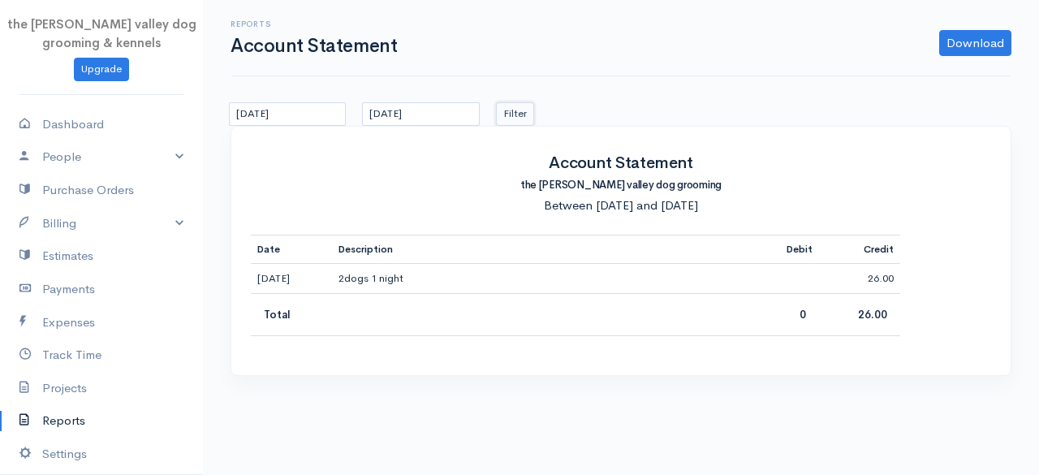
click at [518, 110] on button "Filter" at bounding box center [515, 114] width 38 height 24
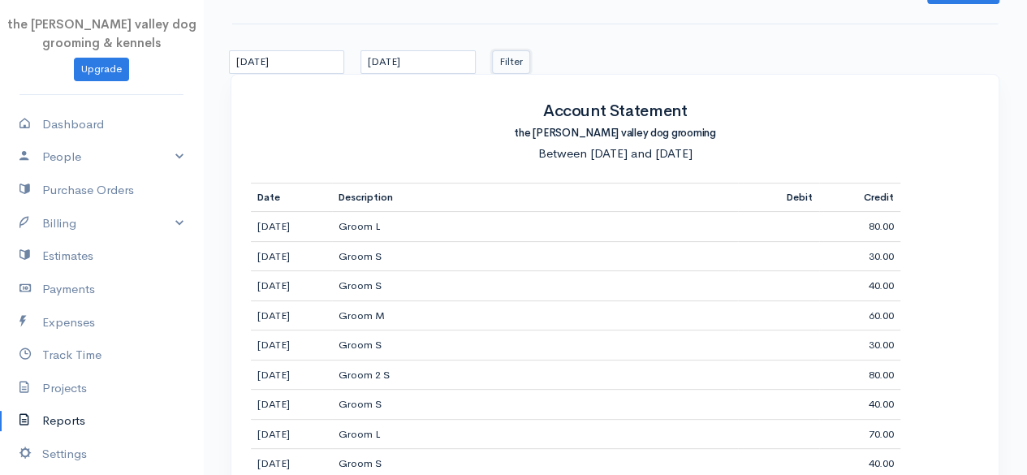
scroll to position [36, 0]
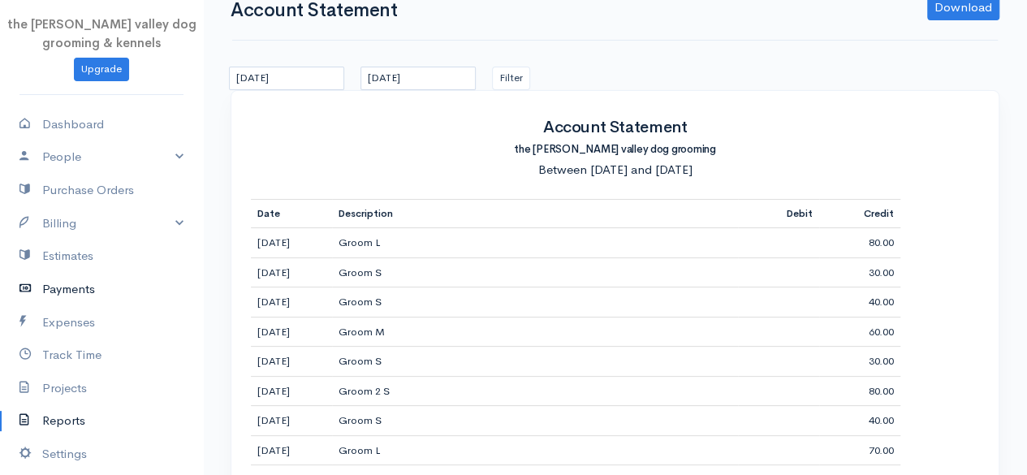
click at [86, 285] on link "Payments" at bounding box center [101, 289] width 203 height 33
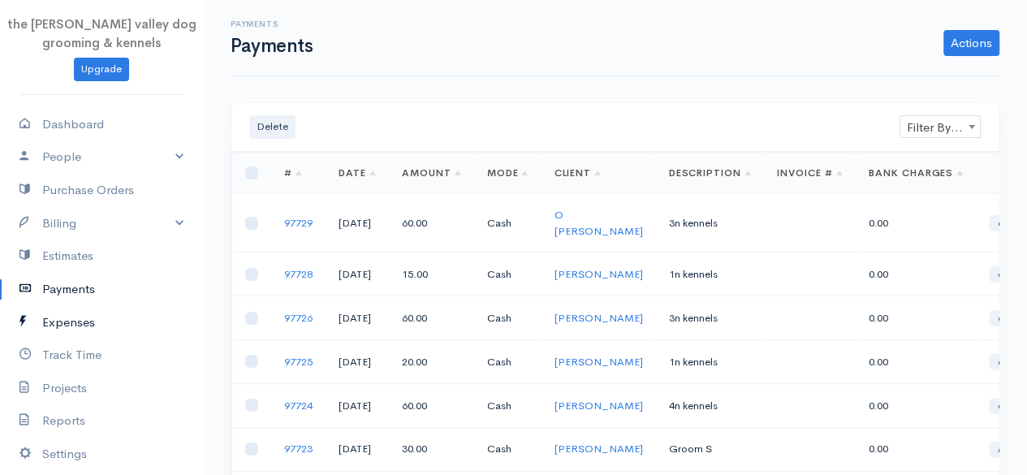
click at [48, 312] on link "Expenses" at bounding box center [101, 322] width 203 height 33
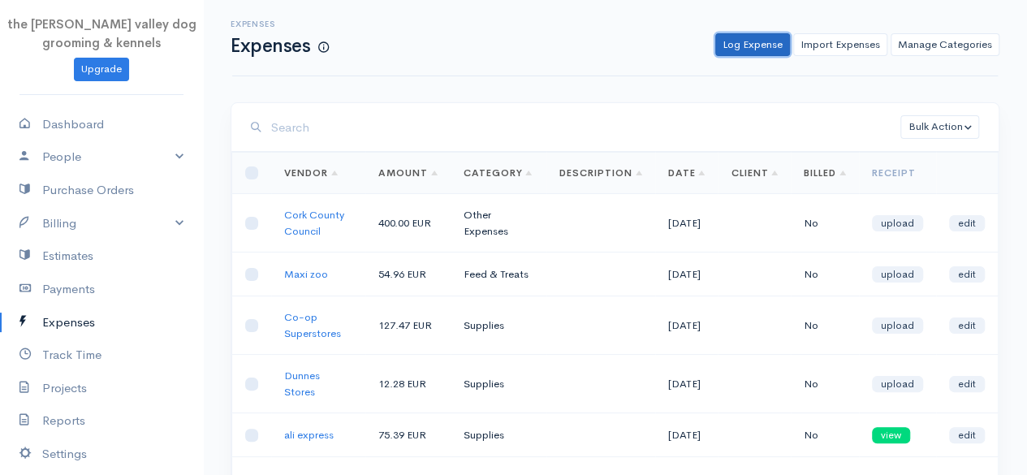
click at [745, 50] on link "Log Expense" at bounding box center [752, 45] width 75 height 24
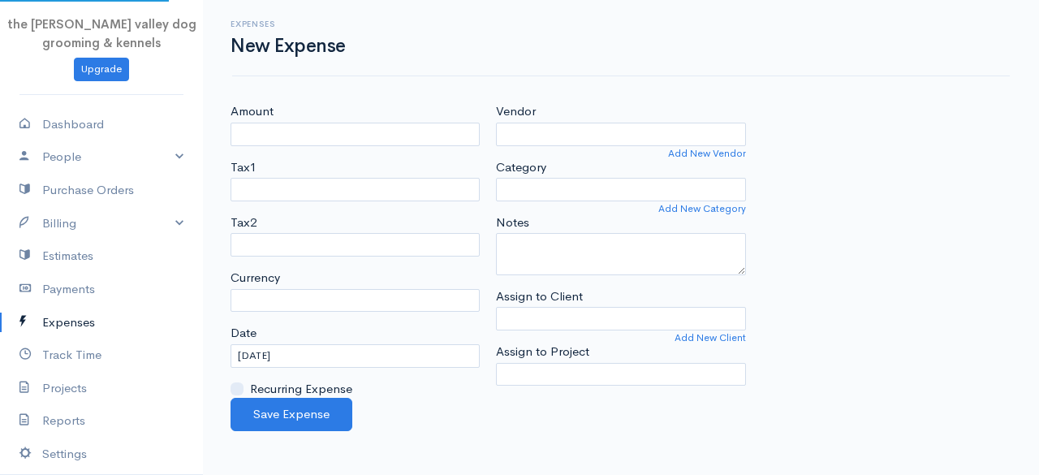
select select "EUR"
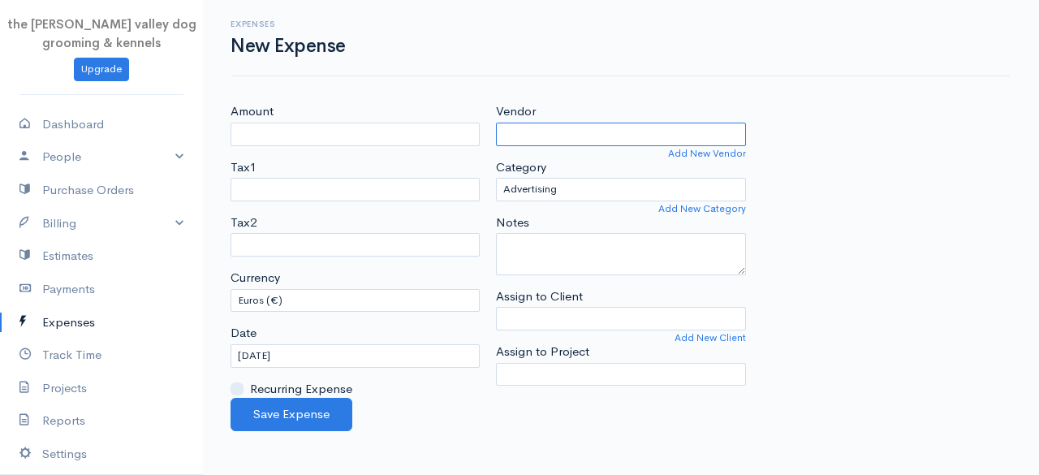
click at [560, 139] on input "Vendor" at bounding box center [620, 135] width 249 height 24
type input "Mullinahone Co-op"
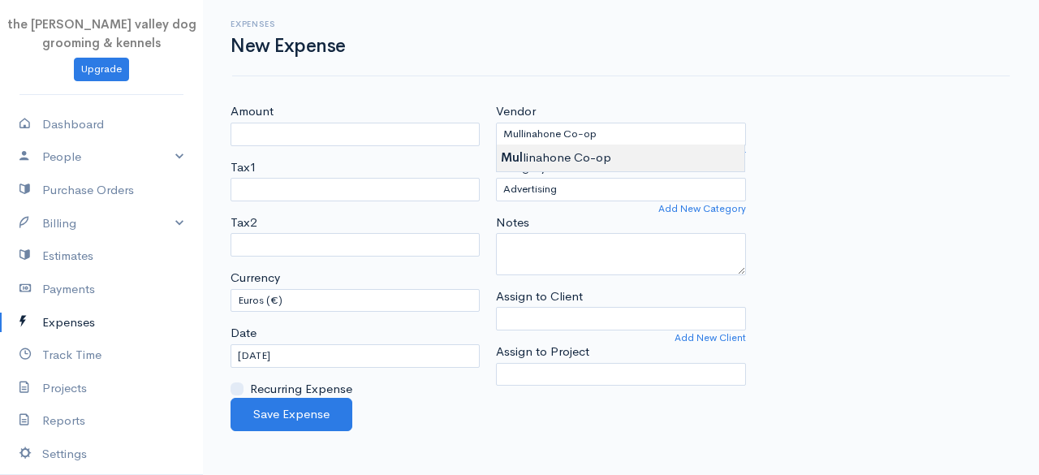
click at [563, 162] on body "the [PERSON_NAME] valley dog grooming & kennels Upgrade Dashboard People Client…" at bounding box center [519, 237] width 1039 height 475
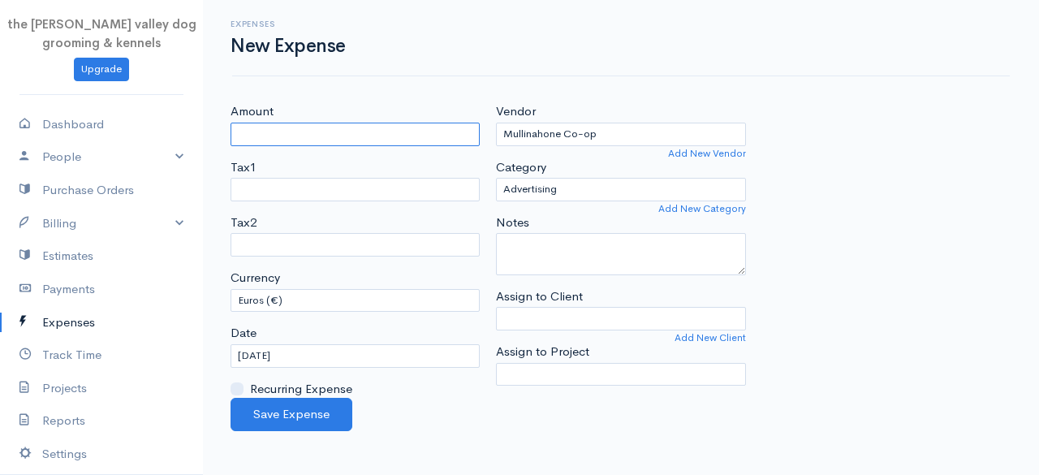
click at [305, 139] on input "Amount" at bounding box center [355, 135] width 249 height 24
type input "226.36"
click at [572, 176] on div "Category Advertising Car & Truck Expenses Contractors Decorations Education Edu…" at bounding box center [620, 179] width 249 height 43
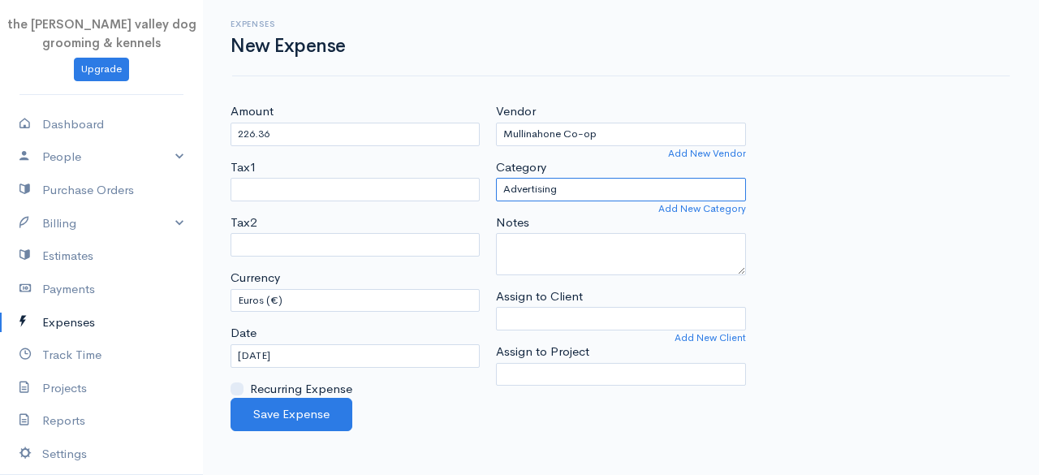
click at [581, 191] on select "Advertising Car & Truck Expenses Contractors Decorations Education Education an…" at bounding box center [620, 190] width 249 height 24
select select "Supplies"
click at [496, 178] on select "Advertising Car & Truck Expenses Contractors Decorations Education Education an…" at bounding box center [620, 190] width 249 height 24
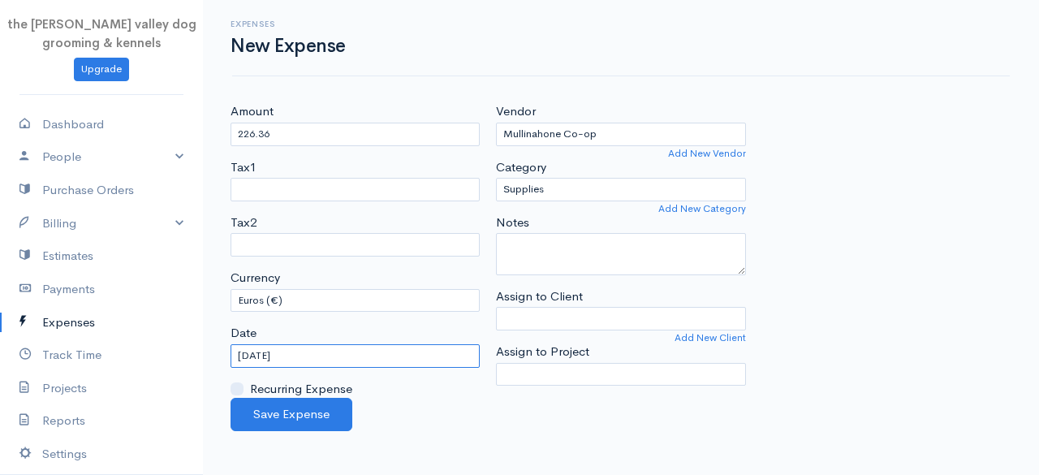
click at [403, 354] on input "[DATE]" at bounding box center [355, 356] width 249 height 24
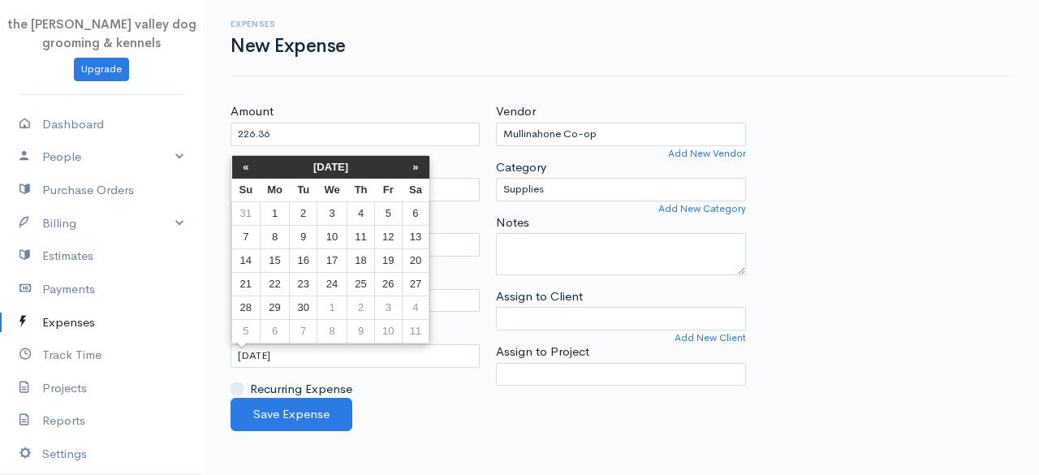
click at [332, 158] on th "[DATE]" at bounding box center [331, 167] width 142 height 23
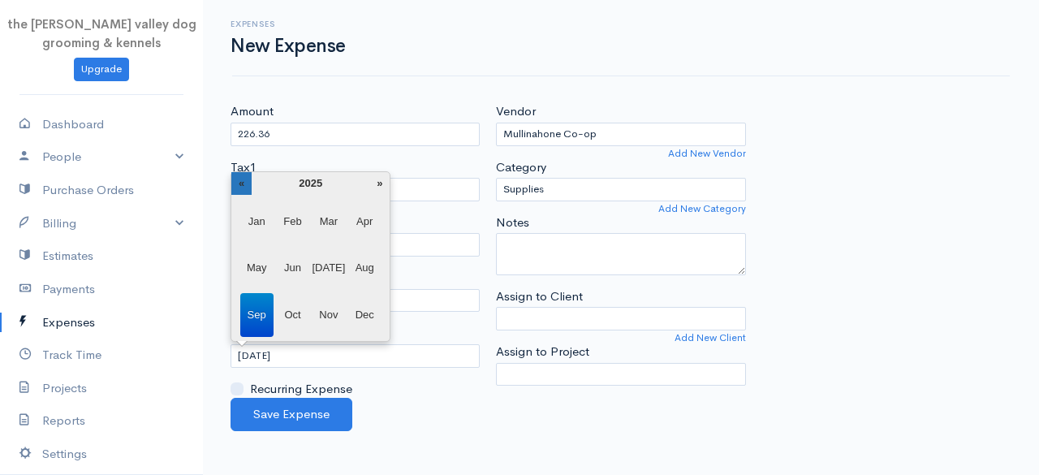
click at [244, 179] on th "«" at bounding box center [241, 183] width 20 height 23
click at [248, 312] on span "Sep" at bounding box center [256, 315] width 33 height 44
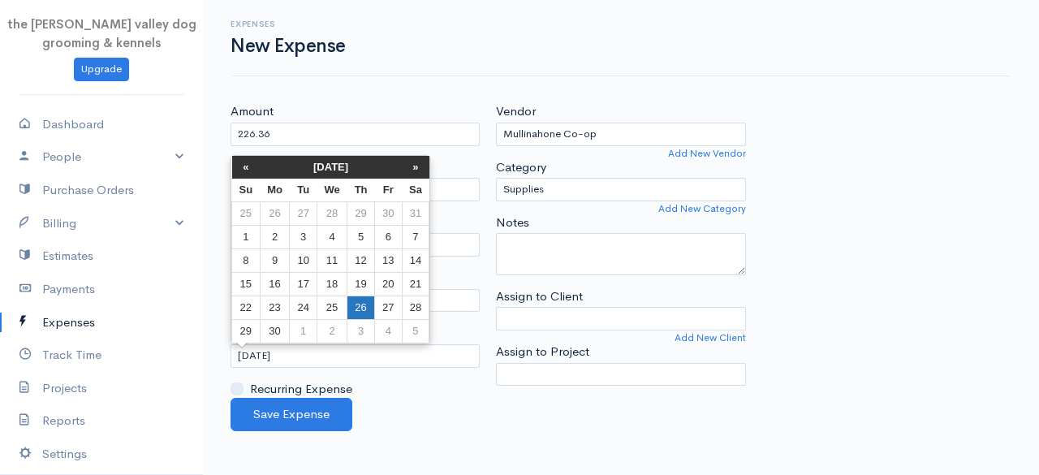
click at [359, 301] on td "26" at bounding box center [362, 308] width 28 height 24
type input "[DATE]"
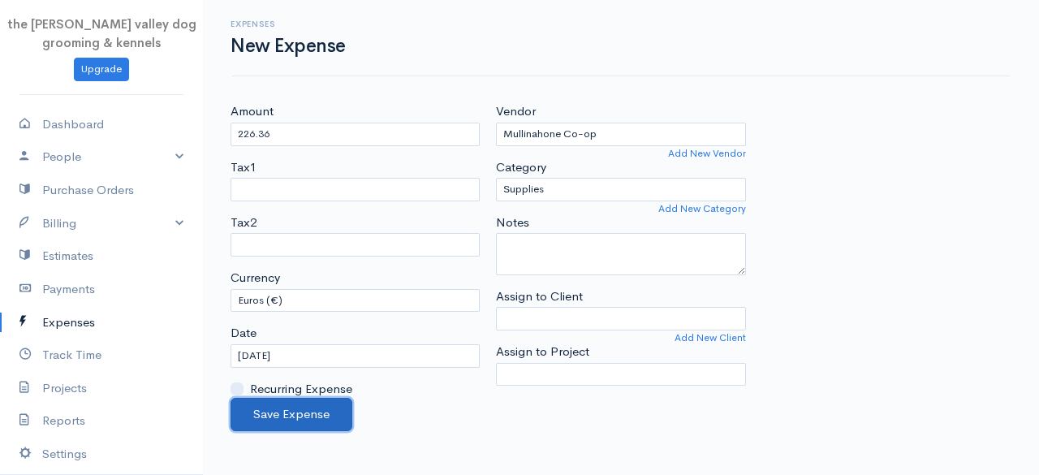
click at [300, 418] on button "Save Expense" at bounding box center [292, 414] width 122 height 33
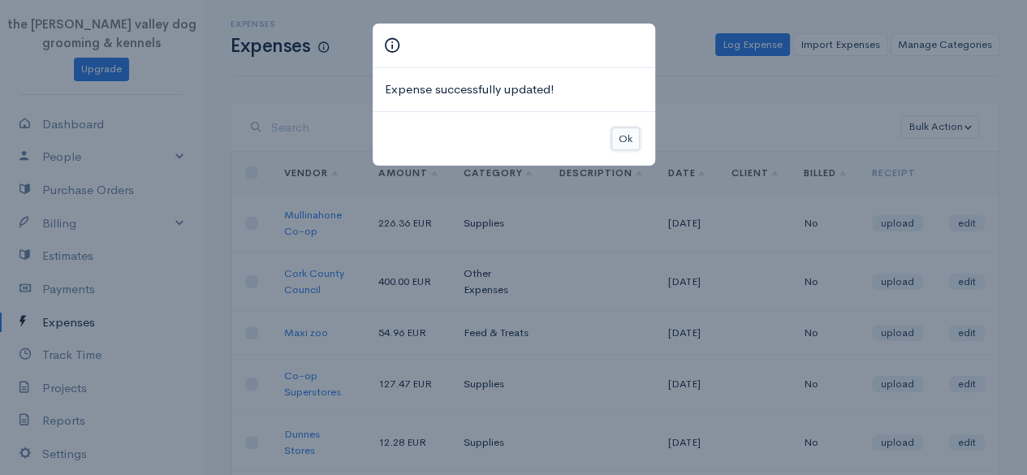
click at [619, 138] on button "Ok" at bounding box center [625, 139] width 28 height 24
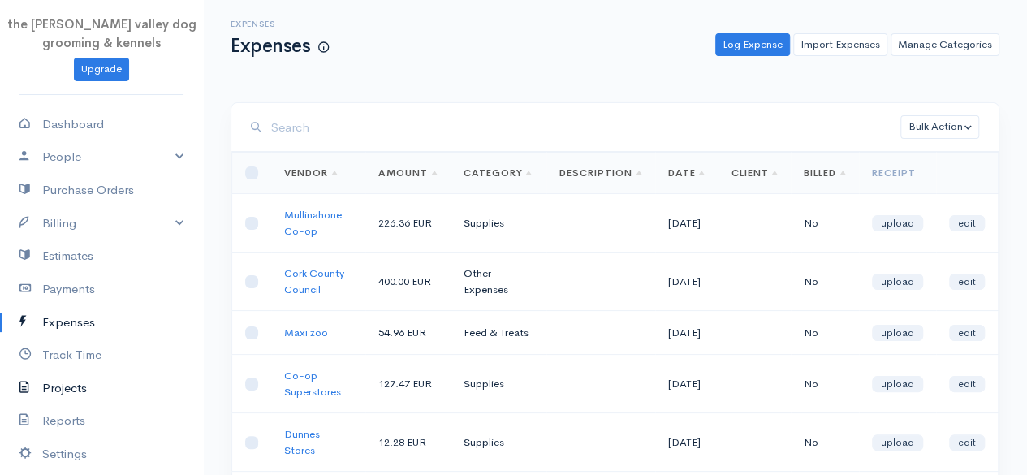
click at [65, 382] on link "Projects" at bounding box center [101, 388] width 203 height 33
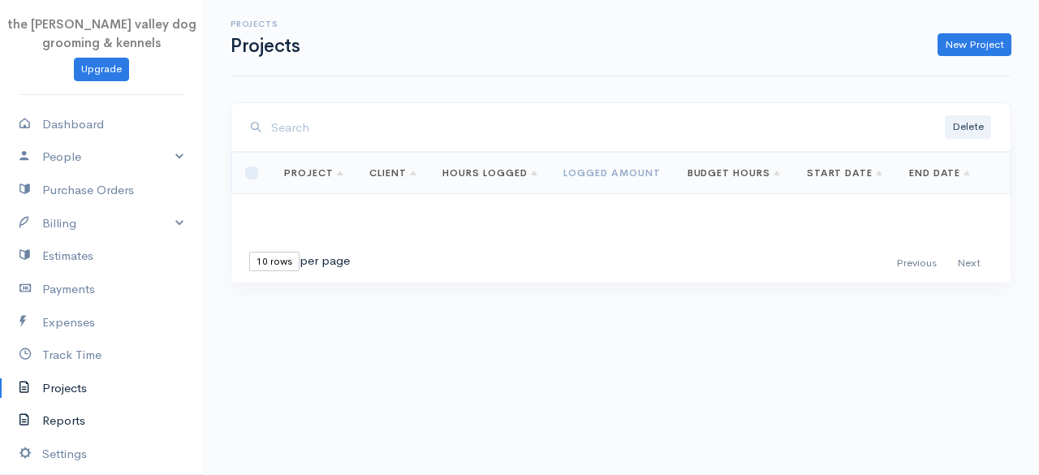
click at [63, 420] on link "Reports" at bounding box center [101, 420] width 203 height 33
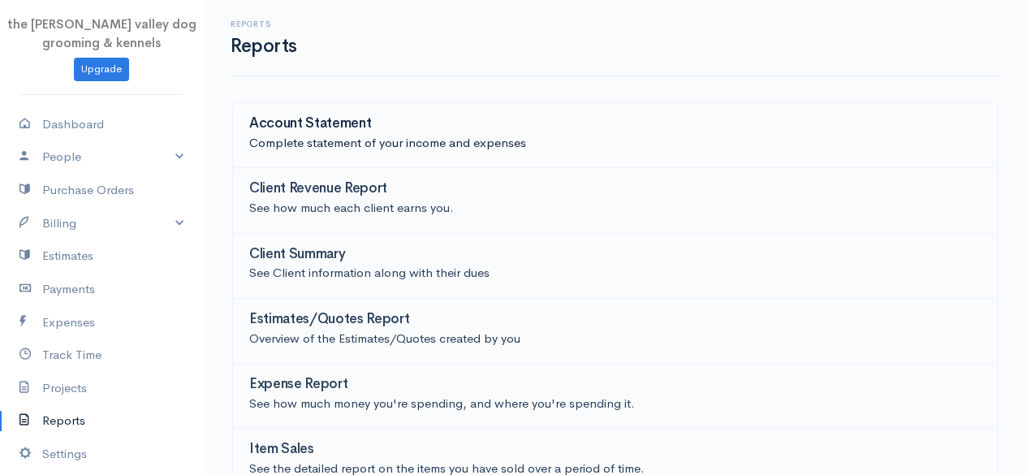
click at [378, 131] on div "Account Statement" at bounding box center [615, 125] width 732 height 18
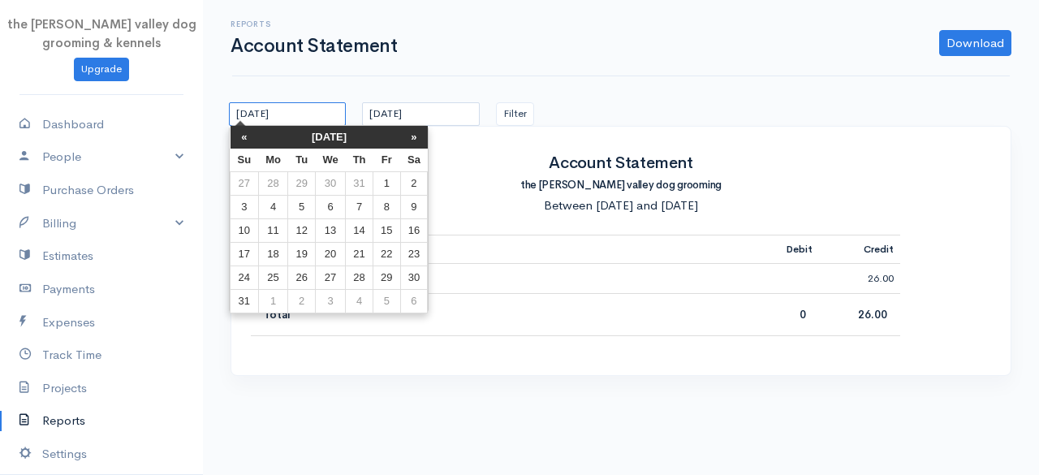
click at [312, 116] on input "[DATE]" at bounding box center [287, 114] width 117 height 24
click at [316, 139] on th "[DATE]" at bounding box center [329, 137] width 142 height 23
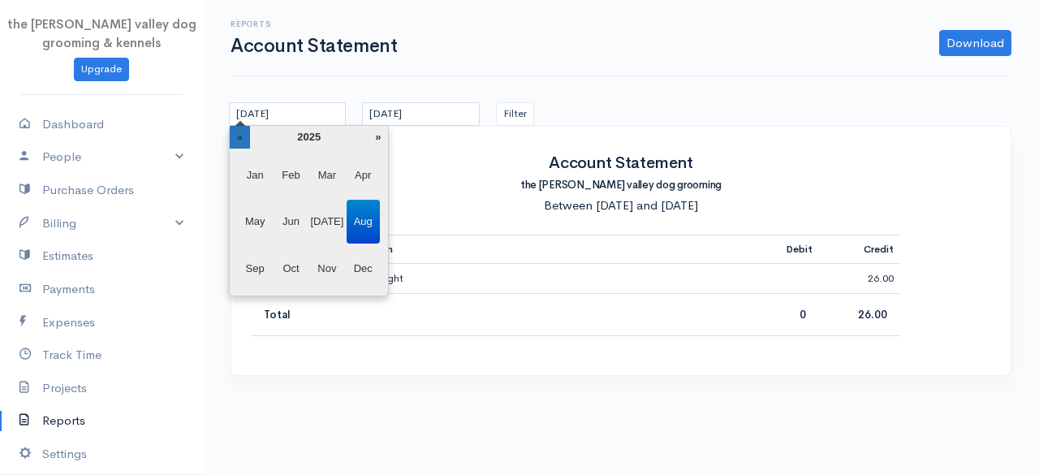
click at [237, 142] on th "«" at bounding box center [240, 137] width 20 height 23
click at [257, 163] on span "Jan" at bounding box center [255, 175] width 33 height 44
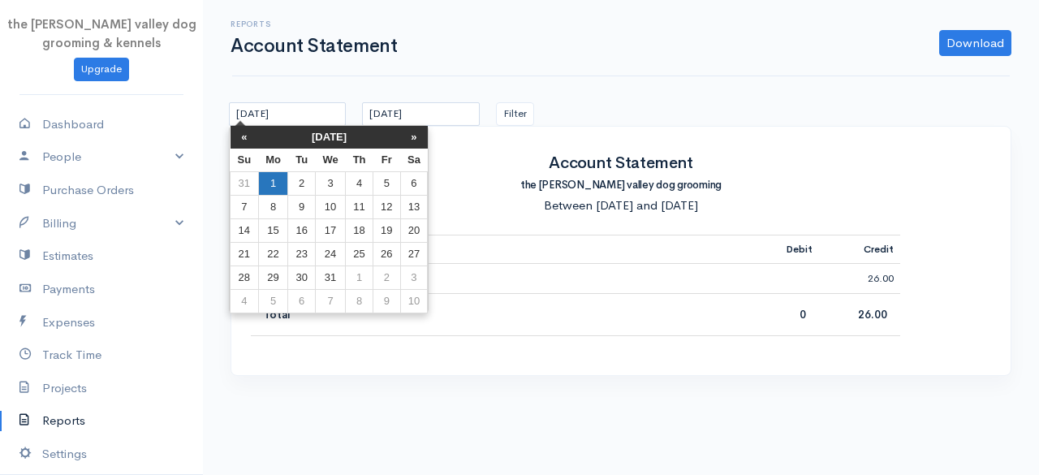
click at [273, 181] on td "1" at bounding box center [273, 183] width 30 height 24
type input "[DATE]"
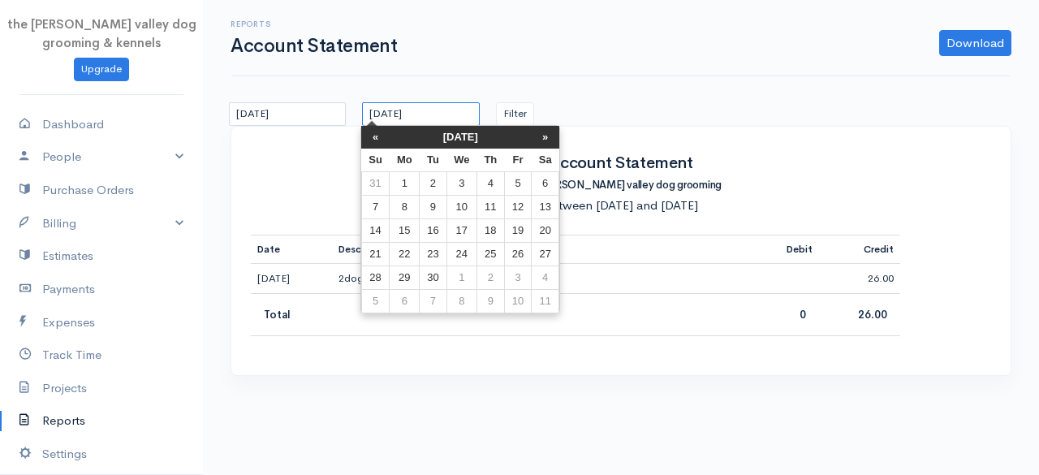
click at [419, 111] on input "[DATE]" at bounding box center [420, 114] width 117 height 24
click at [430, 134] on th "[DATE]" at bounding box center [461, 137] width 142 height 23
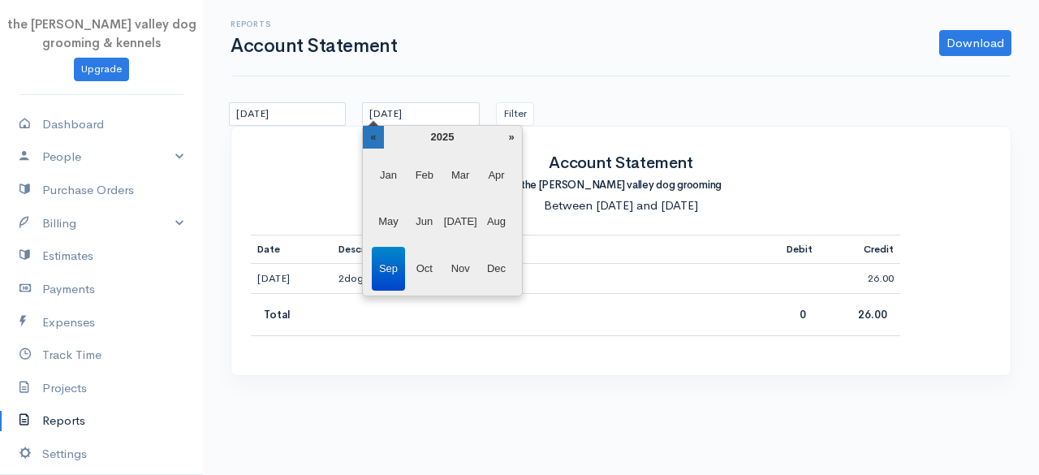
click at [375, 139] on th "«" at bounding box center [373, 137] width 20 height 23
click at [488, 259] on span "Dec" at bounding box center [496, 269] width 33 height 44
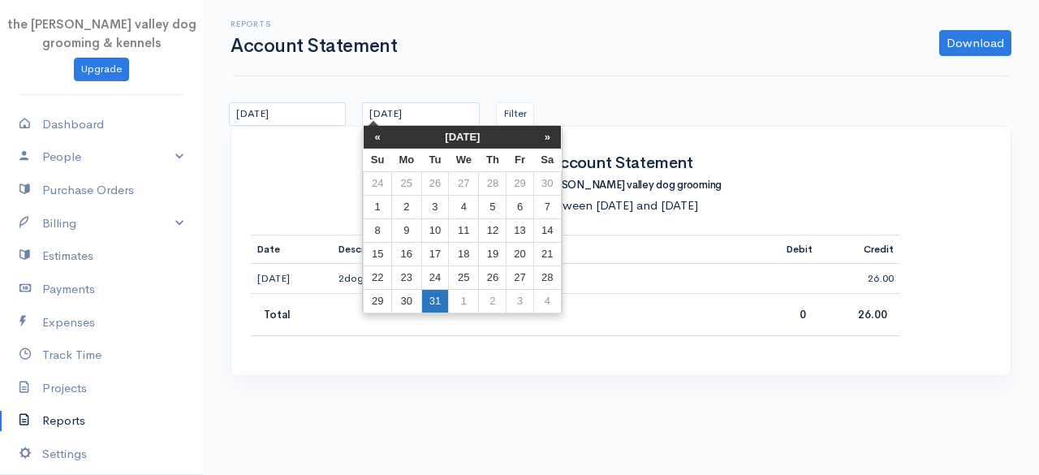
click at [436, 310] on td "31" at bounding box center [434, 301] width 27 height 24
type input "[DATE]"
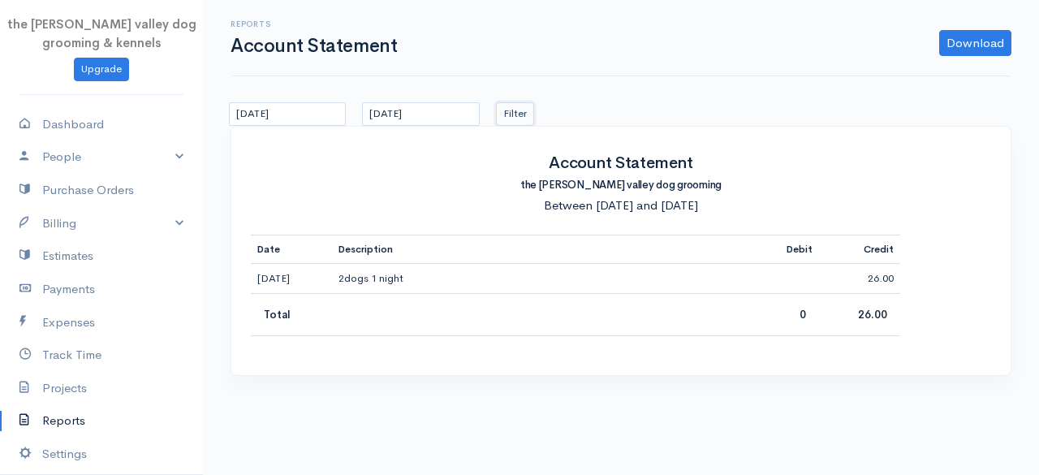
click at [505, 110] on button "Filter" at bounding box center [515, 114] width 38 height 24
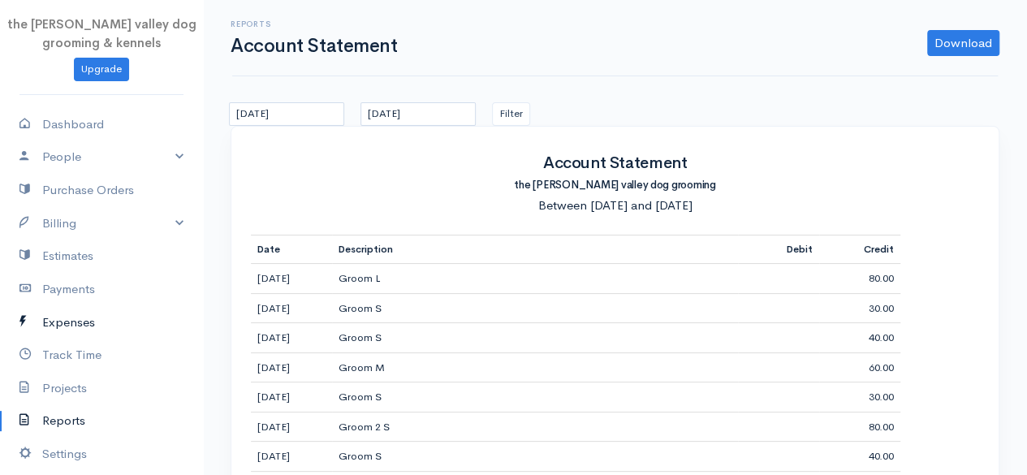
click at [67, 319] on link "Expenses" at bounding box center [101, 322] width 203 height 33
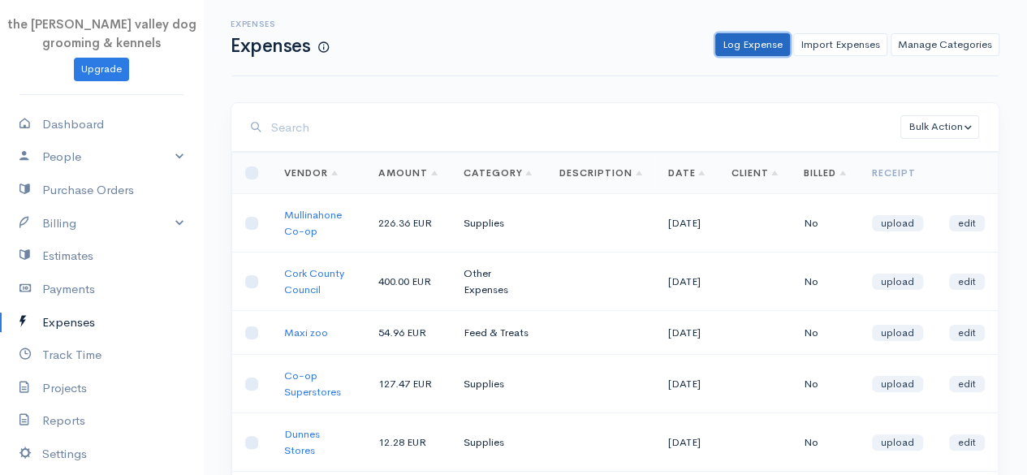
click at [749, 37] on link "Log Expense" at bounding box center [752, 45] width 75 height 24
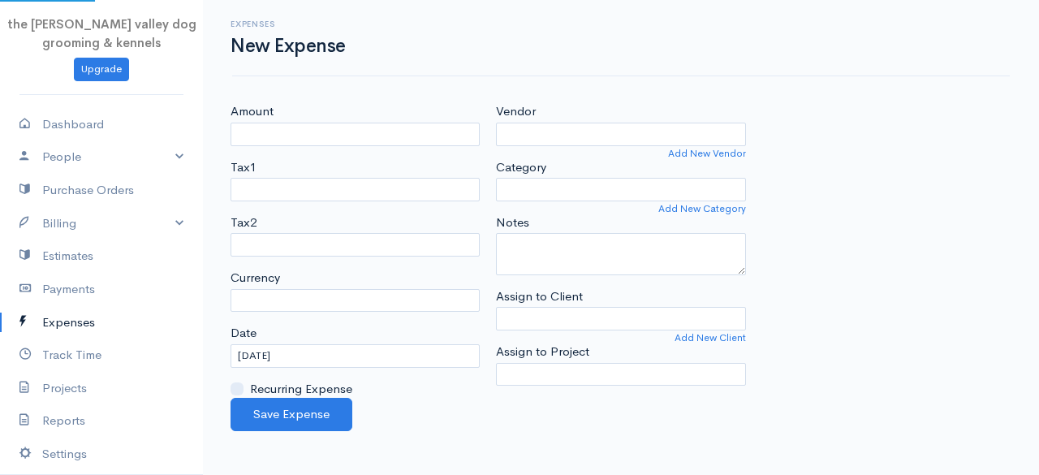
select select "EUR"
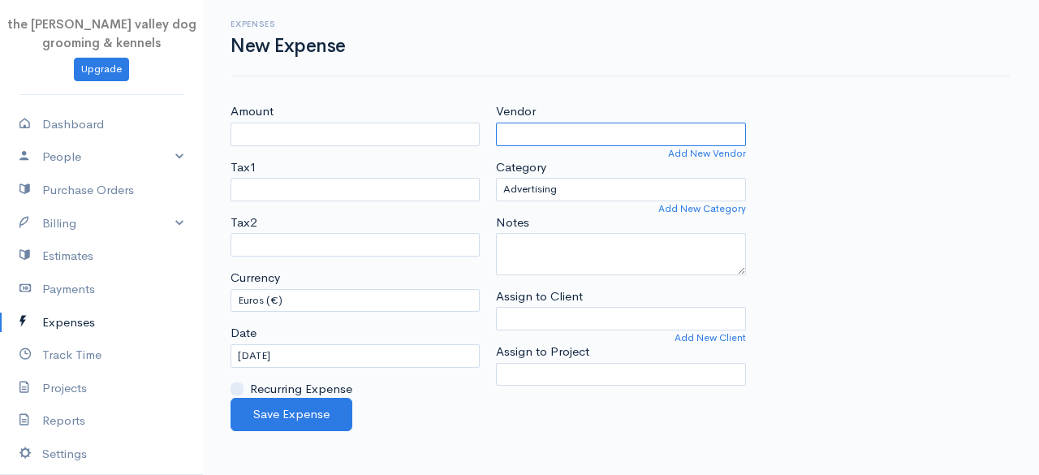
click at [539, 134] on input "Vendor" at bounding box center [620, 135] width 249 height 24
type input "Mullinahone Co-op"
click at [573, 159] on body "the [PERSON_NAME] valley dog grooming & kennels Upgrade Dashboard People Client…" at bounding box center [519, 237] width 1039 height 475
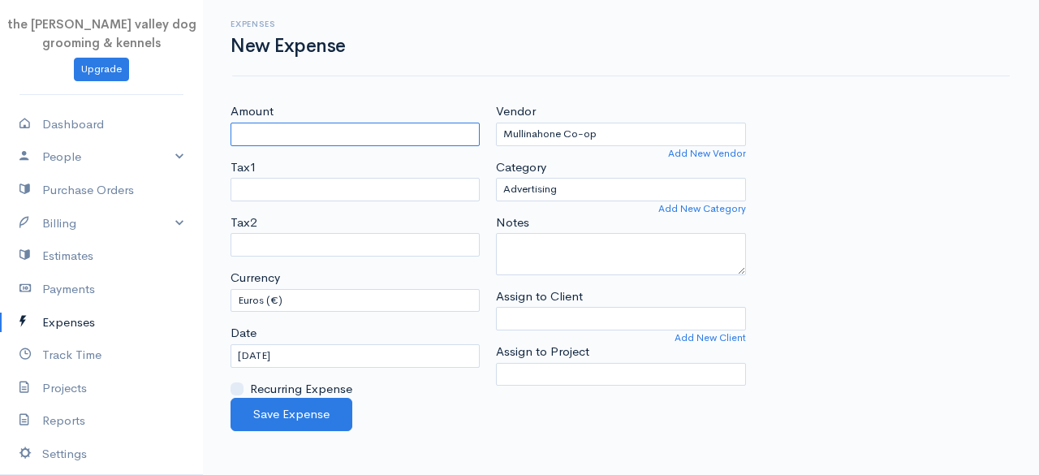
click at [357, 123] on input "Amount" at bounding box center [355, 135] width 249 height 24
type input "275.00"
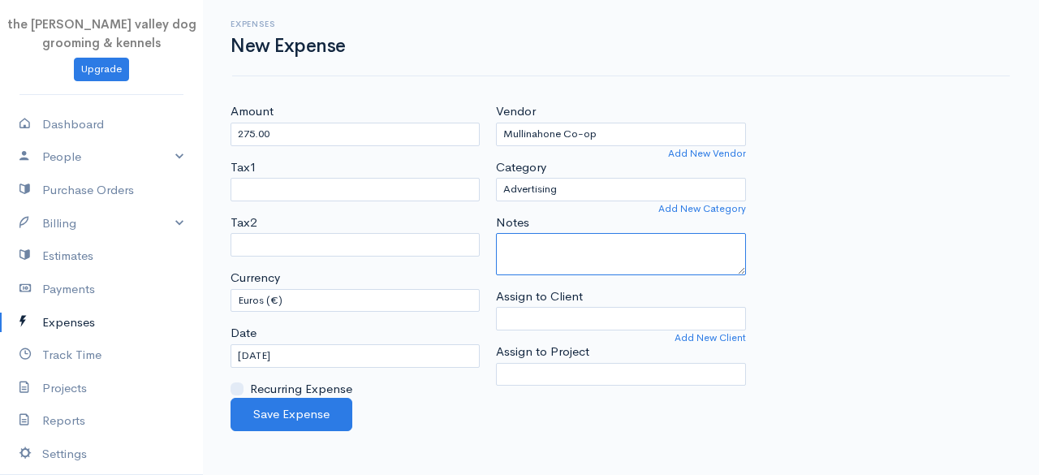
click at [555, 244] on textarea "Notes" at bounding box center [620, 254] width 249 height 42
click at [870, 175] on div "Amount 275.00 Tax1 Tax2 Currency U.S. Dollars ($) Canadian Dollars ($) British …" at bounding box center [620, 250] width 797 height 296
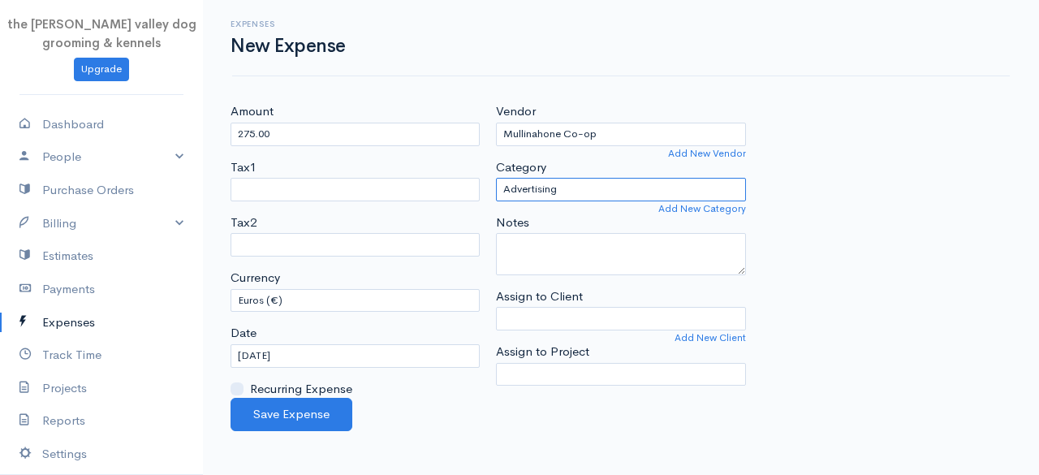
click at [645, 186] on select "Advertising Car & Truck Expenses Contractors Decorations Education Education an…" at bounding box center [620, 190] width 249 height 24
select select "Supplies"
click at [496, 178] on select "Advertising Car & Truck Expenses Contractors Decorations Education Education an…" at bounding box center [620, 190] width 249 height 24
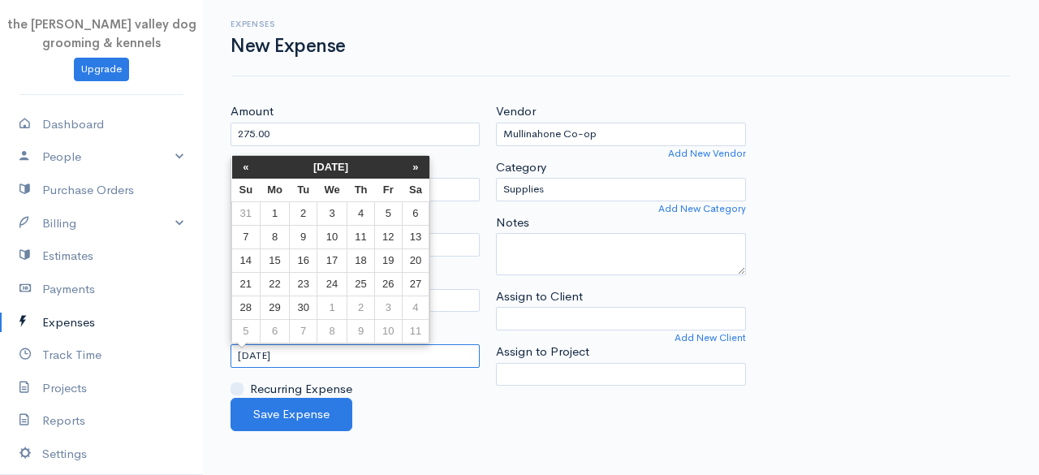
click at [348, 352] on input "[DATE]" at bounding box center [355, 356] width 249 height 24
click at [325, 156] on th "[DATE]" at bounding box center [331, 167] width 142 height 23
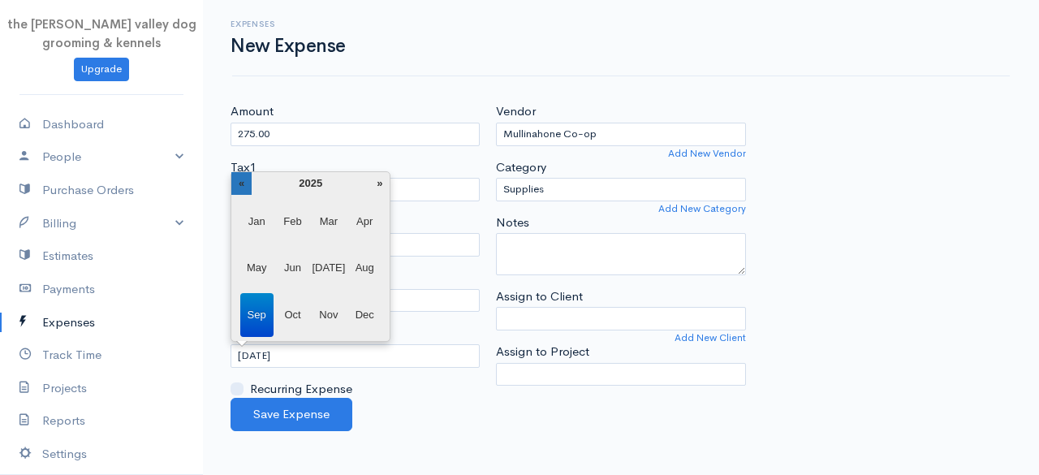
click at [248, 178] on th "«" at bounding box center [241, 183] width 20 height 23
click at [261, 315] on span "Sep" at bounding box center [256, 315] width 33 height 44
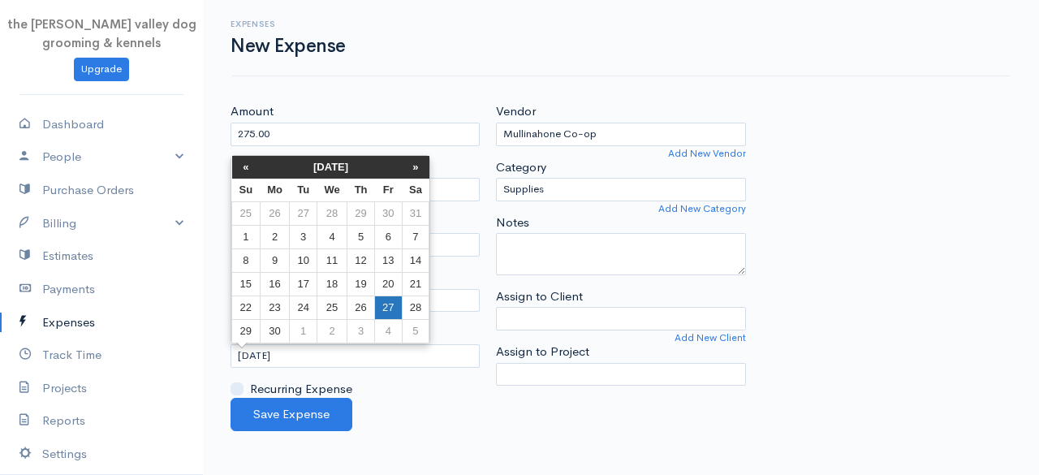
click at [389, 304] on td "27" at bounding box center [388, 308] width 27 height 24
type input "[DATE]"
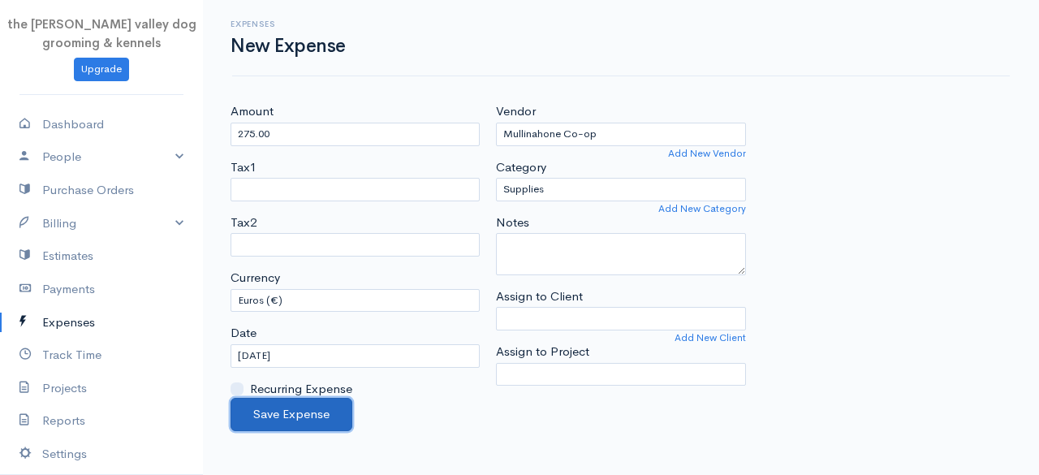
click at [308, 401] on button "Save Expense" at bounding box center [292, 414] width 122 height 33
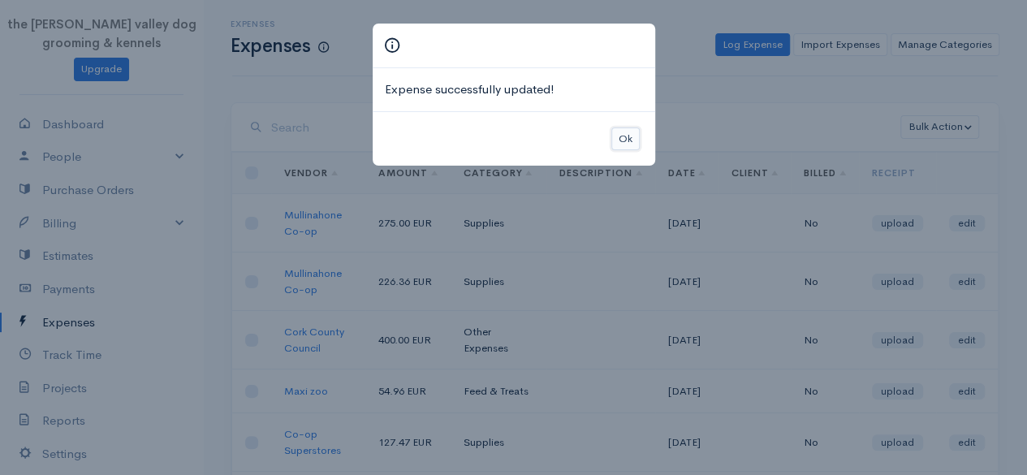
click at [613, 132] on button "Ok" at bounding box center [625, 139] width 28 height 24
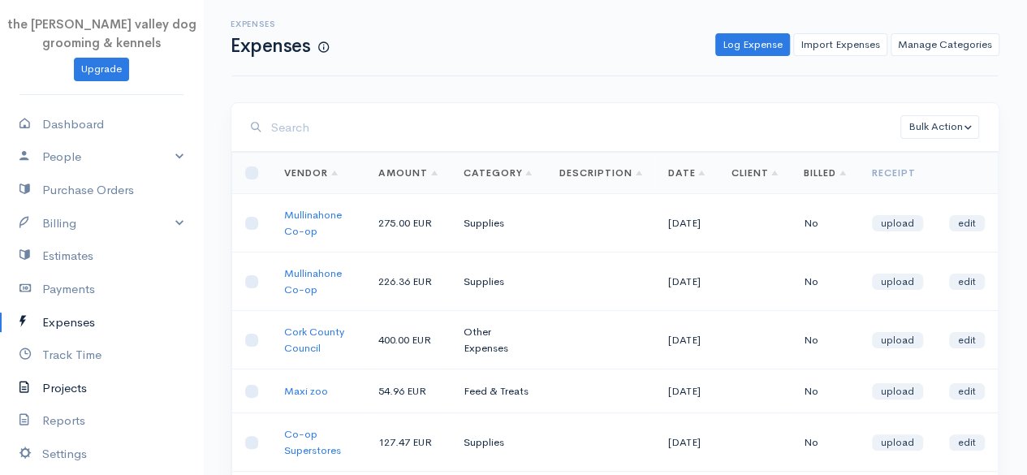
click at [63, 386] on link "Projects" at bounding box center [101, 388] width 203 height 33
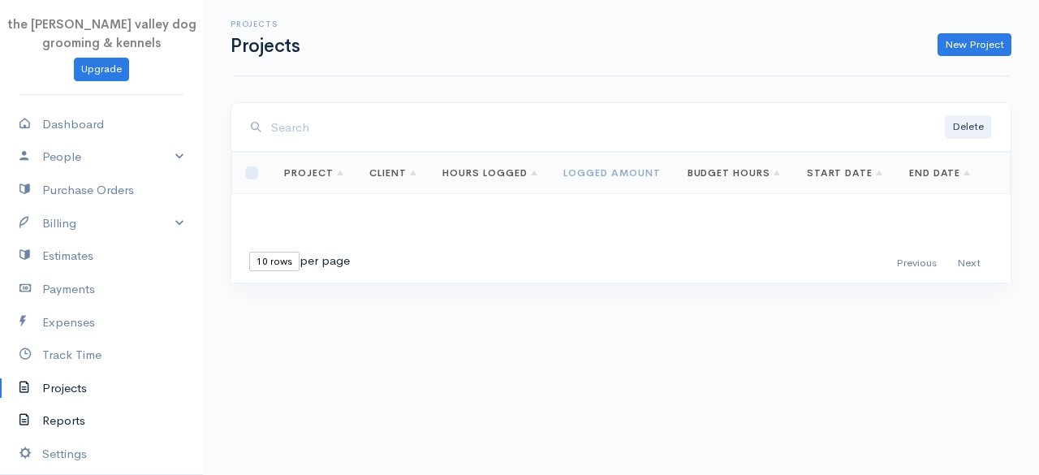
click at [62, 414] on link "Reports" at bounding box center [101, 420] width 203 height 33
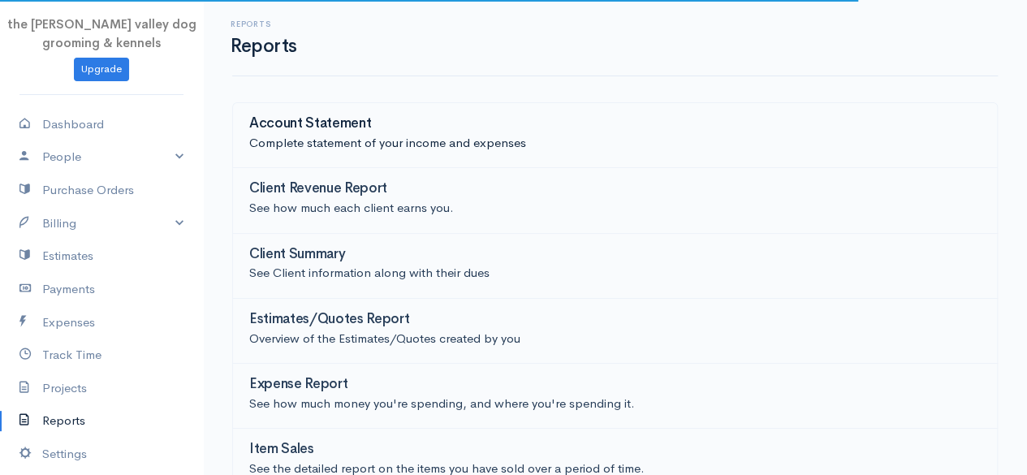
click at [437, 146] on p "Complete statement of your income and expenses" at bounding box center [615, 143] width 732 height 19
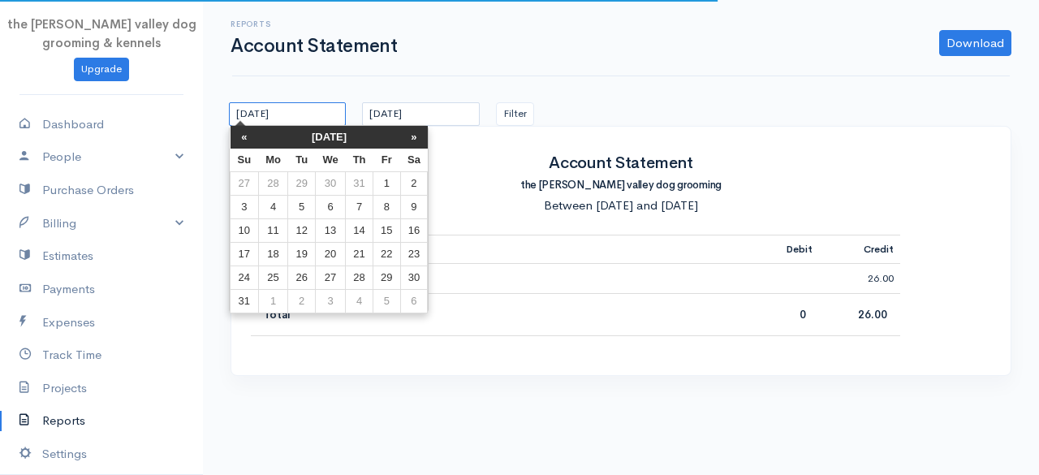
click at [321, 111] on input "[DATE]" at bounding box center [287, 114] width 117 height 24
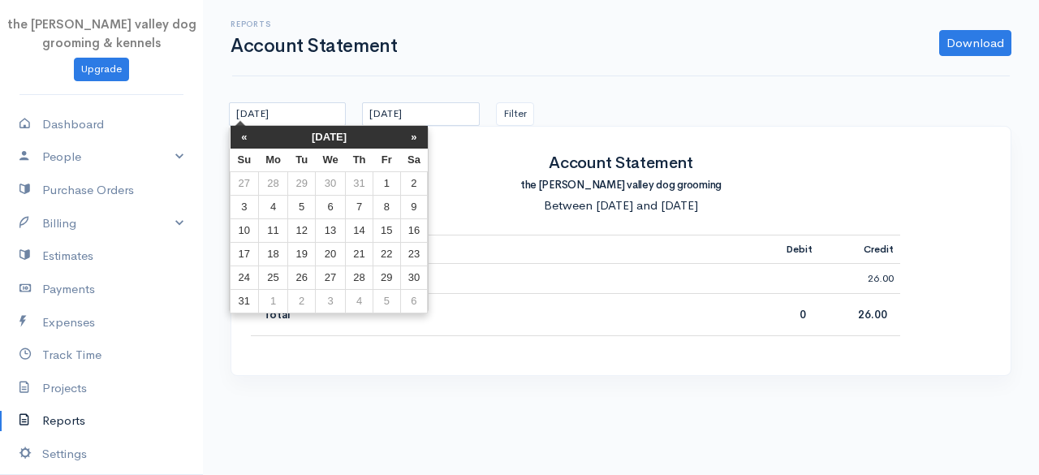
click at [321, 137] on th "[DATE]" at bounding box center [329, 137] width 142 height 23
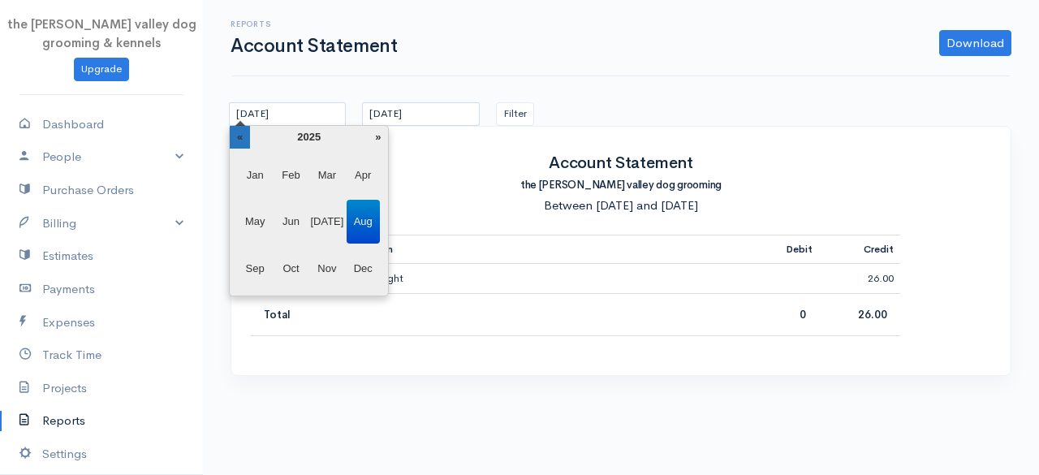
click at [246, 136] on th "«" at bounding box center [240, 137] width 20 height 23
click at [263, 171] on span "Jan" at bounding box center [255, 175] width 33 height 44
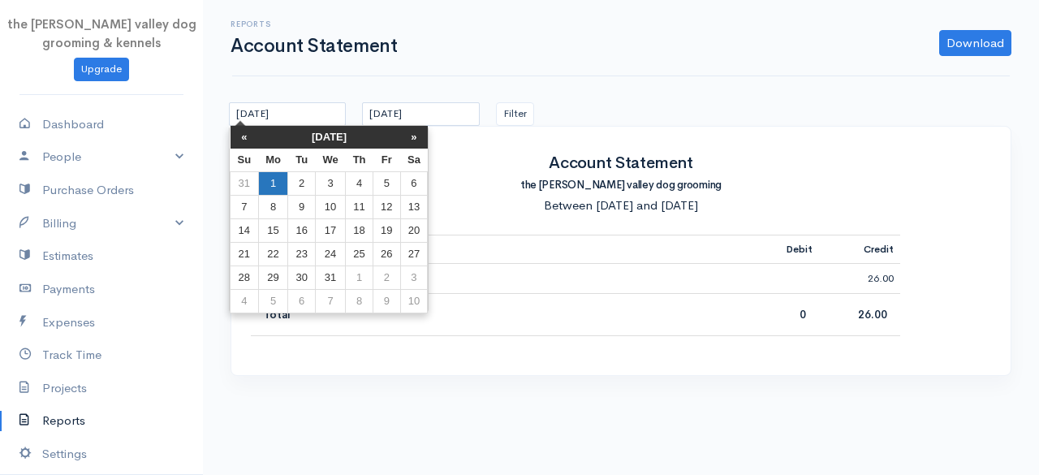
click at [268, 176] on td "1" at bounding box center [273, 183] width 30 height 24
type input "[DATE]"
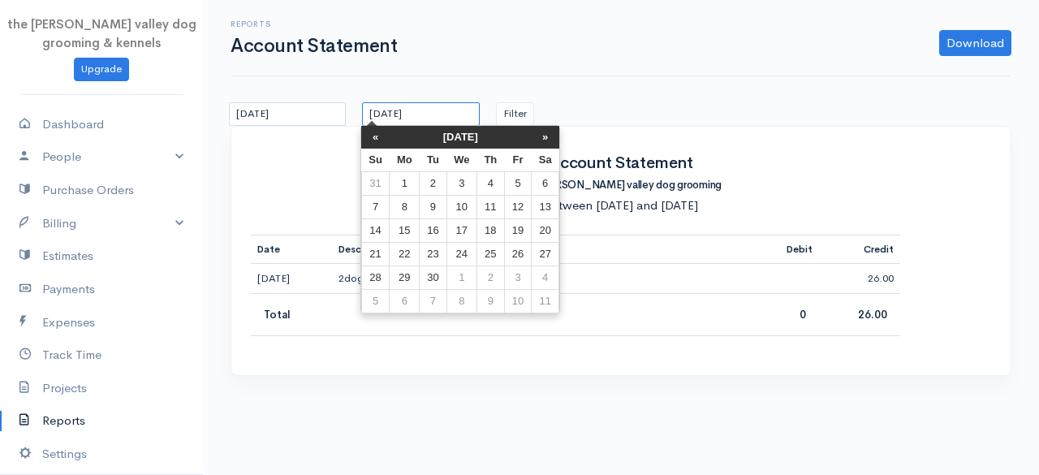
click at [425, 116] on input "[DATE]" at bounding box center [420, 114] width 117 height 24
click at [435, 130] on th "[DATE]" at bounding box center [461, 137] width 142 height 23
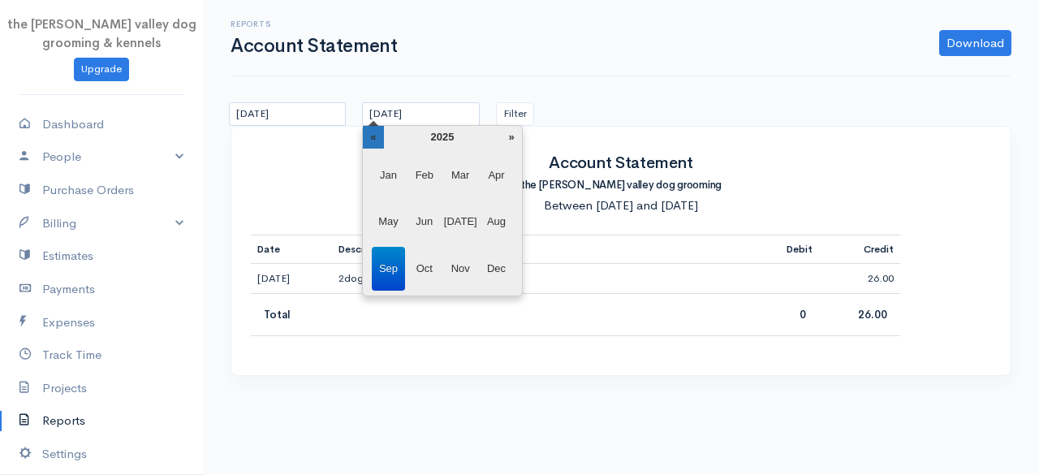
click at [376, 134] on th "«" at bounding box center [373, 137] width 20 height 23
click at [505, 273] on span "Dec" at bounding box center [496, 269] width 33 height 44
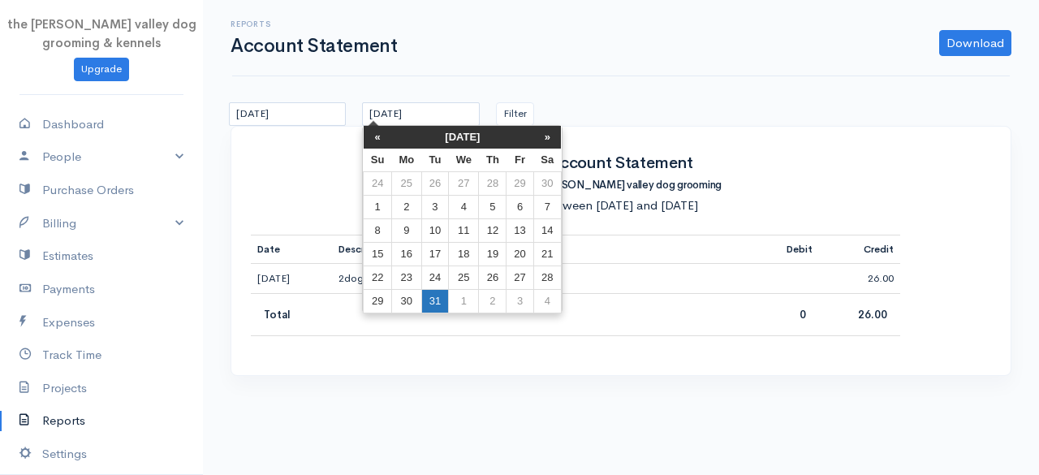
click at [440, 294] on td "31" at bounding box center [434, 301] width 27 height 24
type input "[DATE]"
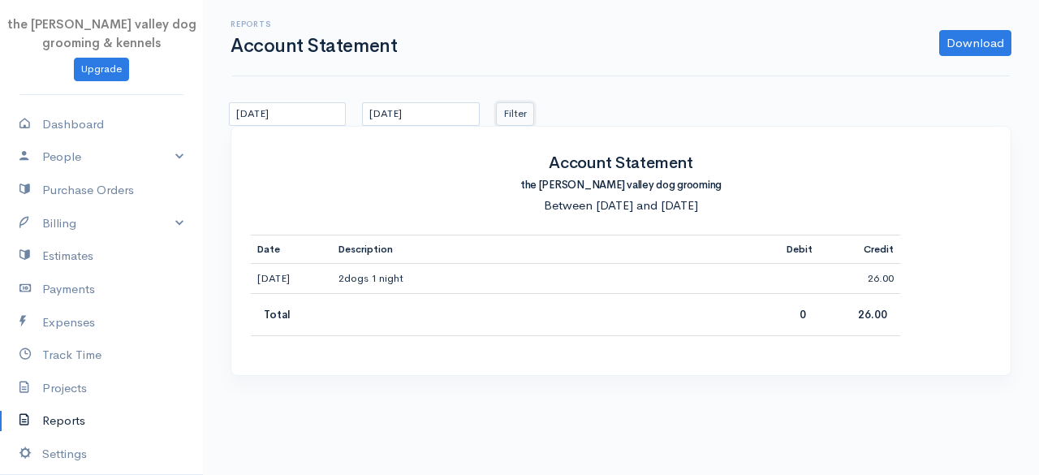
click at [520, 106] on button "Filter" at bounding box center [515, 114] width 38 height 24
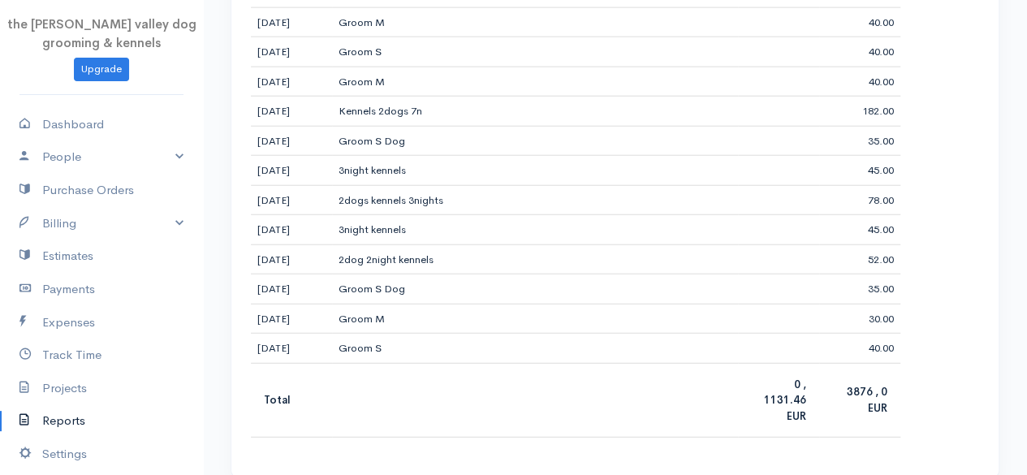
scroll to position [1877, 0]
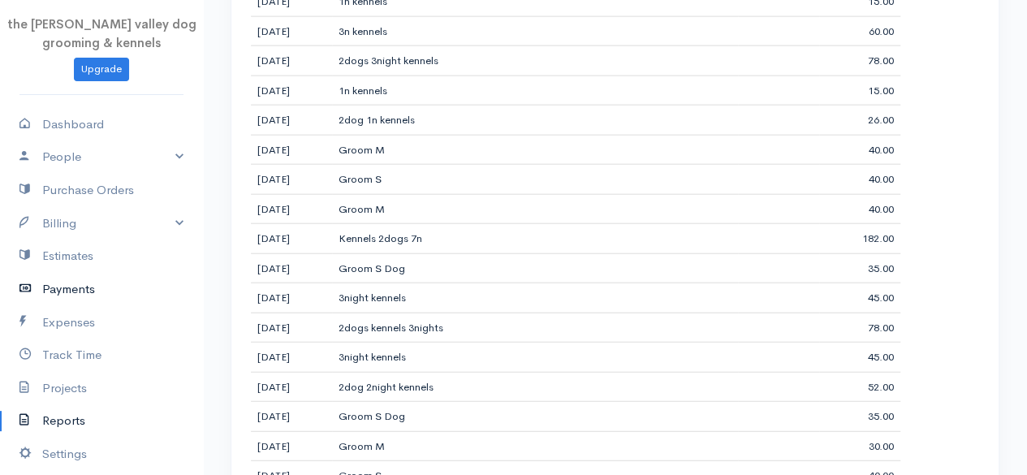
click at [81, 295] on link "Payments" at bounding box center [101, 289] width 203 height 33
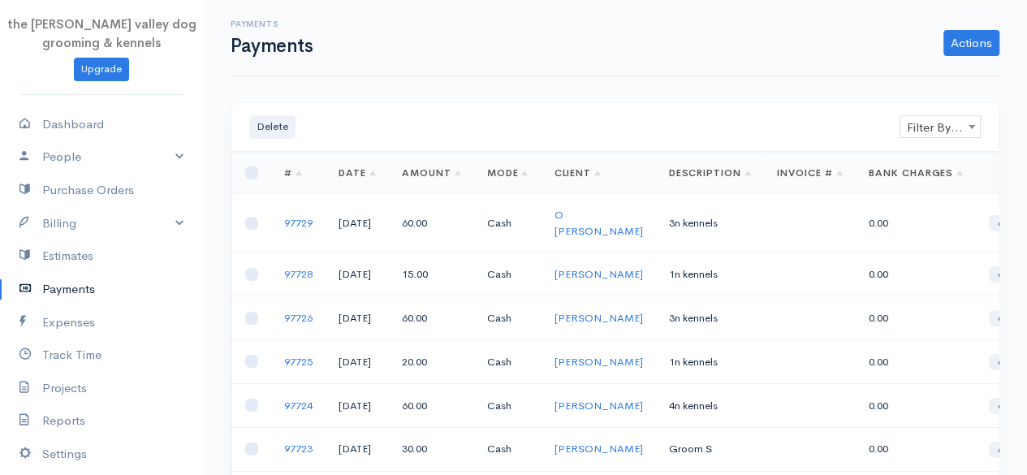
click at [300, 178] on link "#" at bounding box center [293, 172] width 18 height 13
click at [368, 173] on link "Date" at bounding box center [357, 172] width 37 height 13
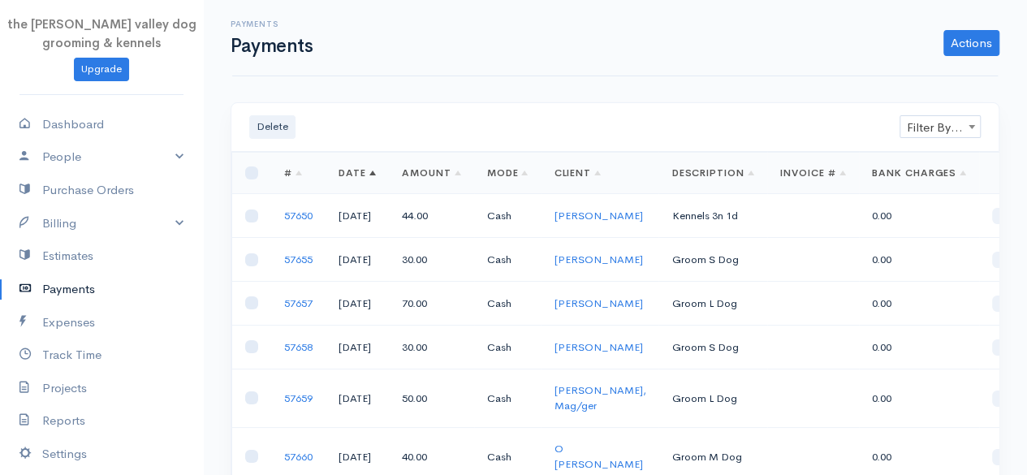
click at [368, 173] on link "Date" at bounding box center [357, 172] width 37 height 13
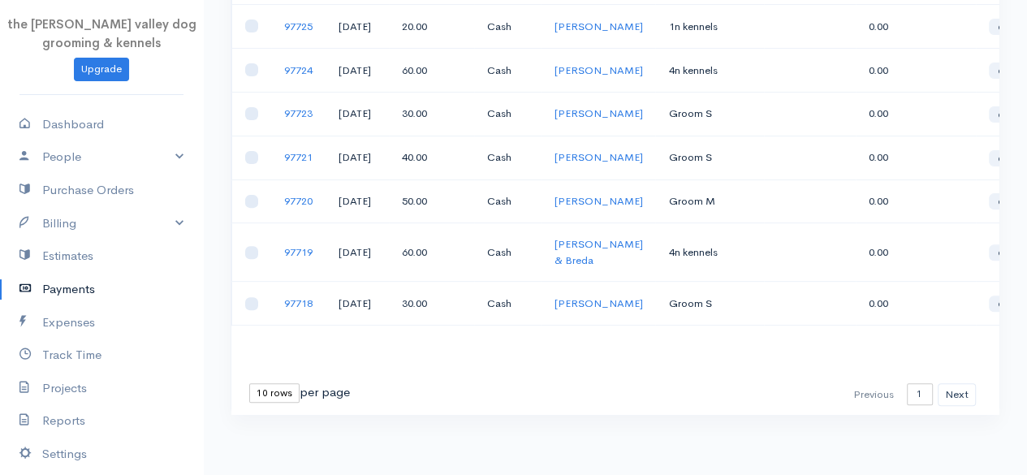
scroll to position [493, 0]
click at [954, 384] on button "Next" at bounding box center [957, 395] width 38 height 24
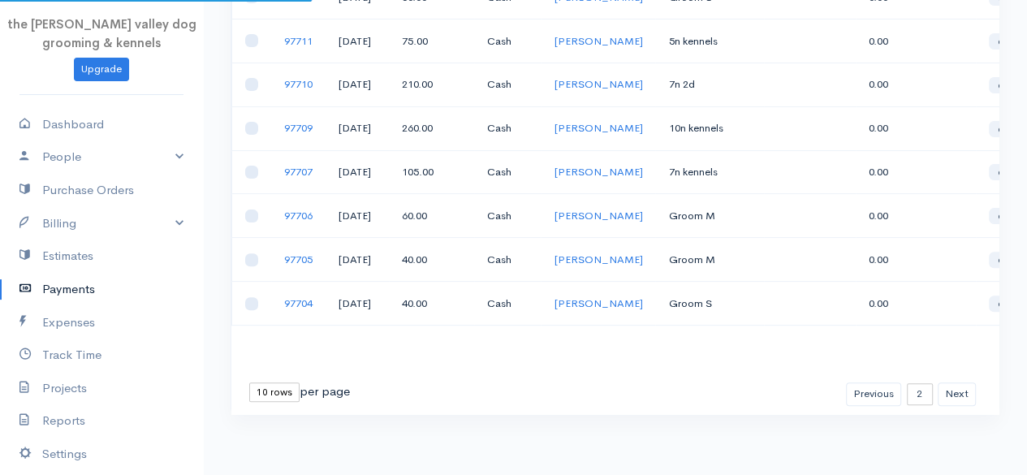
scroll to position [461, 0]
click at [954, 384] on button "Next" at bounding box center [957, 394] width 38 height 24
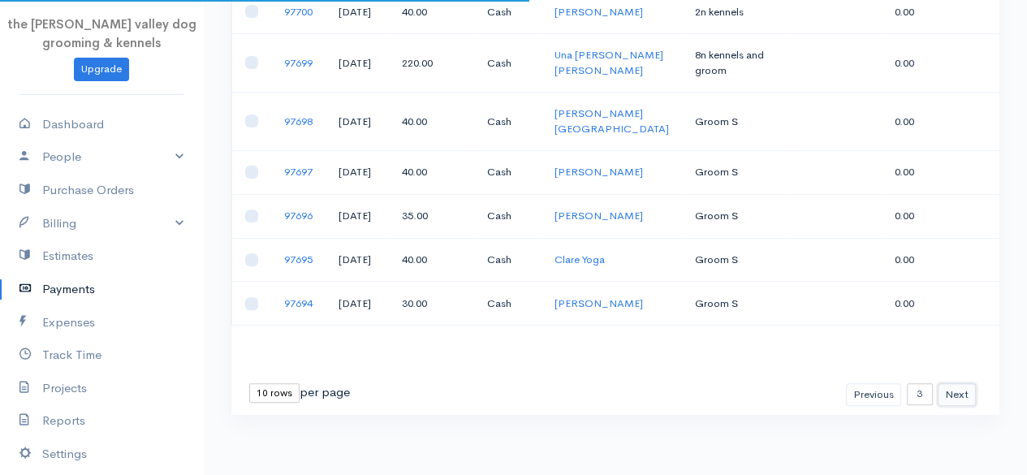
click at [954, 384] on button "Next" at bounding box center [957, 395] width 38 height 24
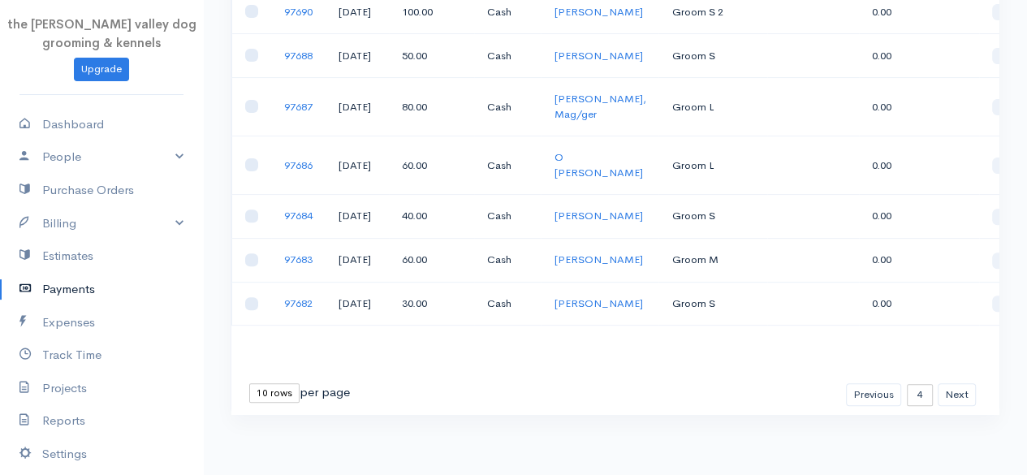
scroll to position [430, 0]
click at [951, 407] on button "Next" at bounding box center [957, 395] width 38 height 24
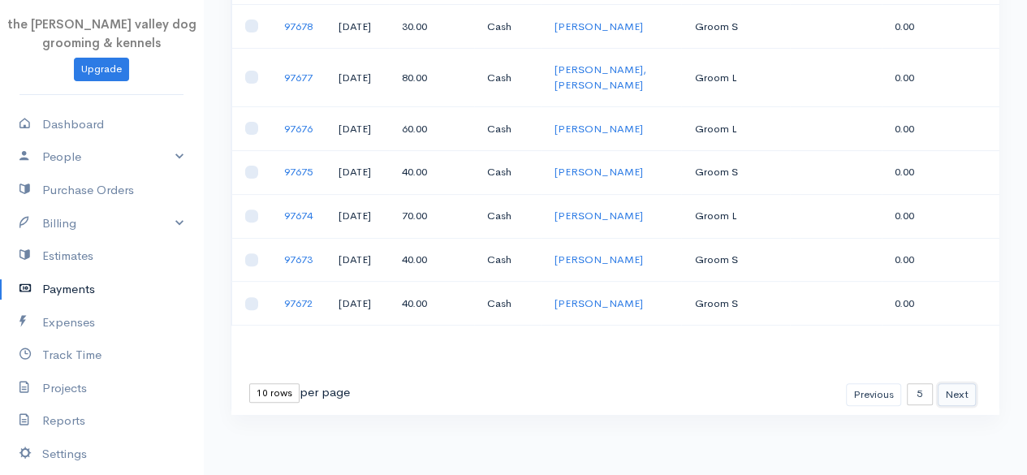
click at [950, 407] on button "Next" at bounding box center [957, 395] width 38 height 24
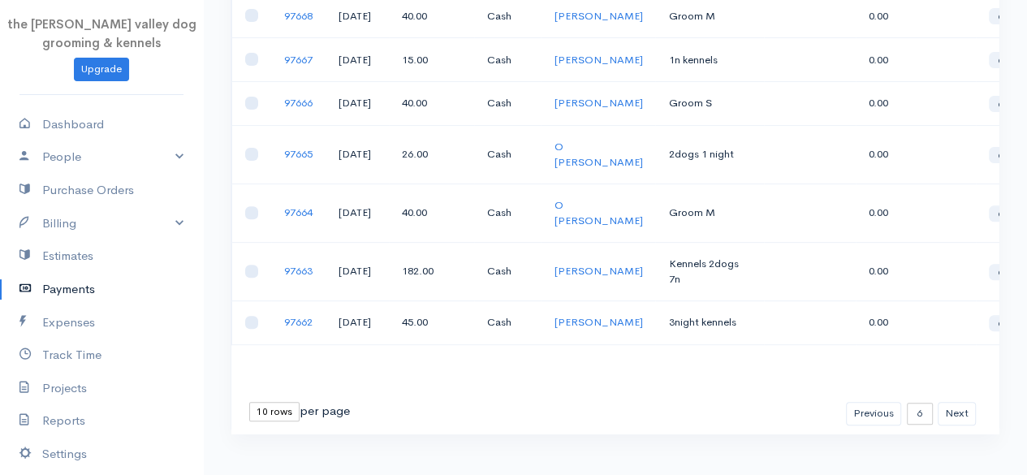
scroll to position [339, 0]
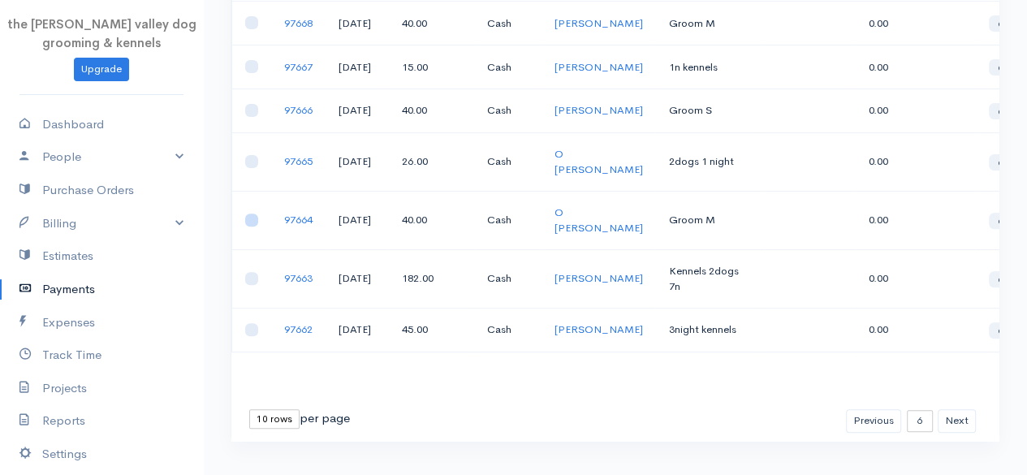
click at [248, 227] on input "checkbox" at bounding box center [251, 220] width 13 height 13
checkbox input "false"
click at [255, 285] on input "checkbox" at bounding box center [251, 278] width 13 height 13
checkbox input "true"
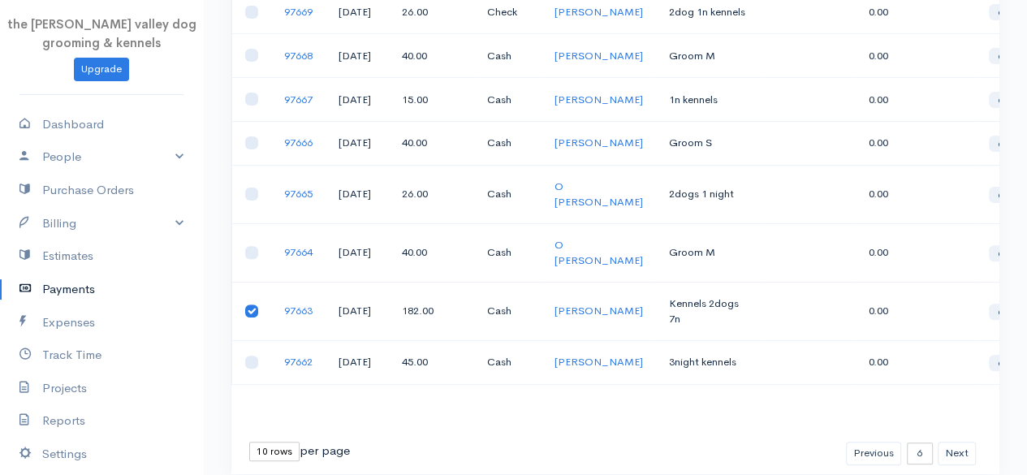
scroll to position [258, 0]
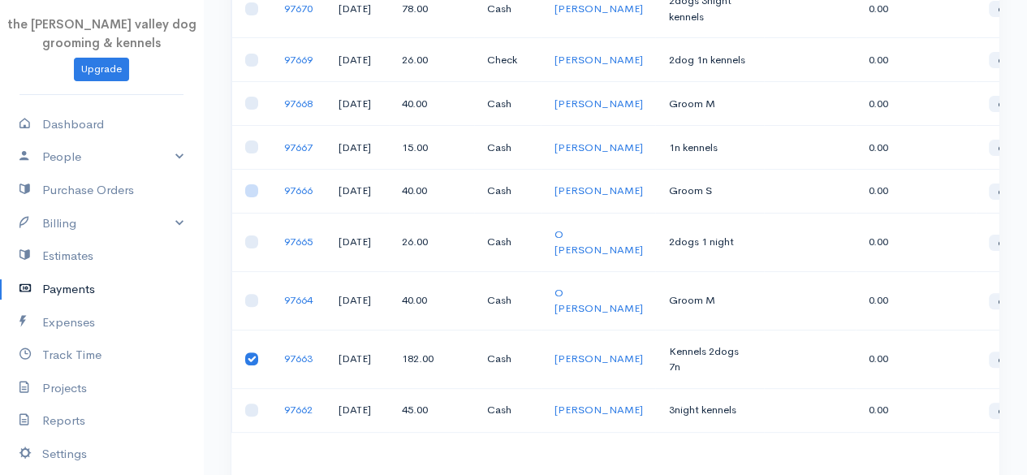
click at [252, 197] on input "checkbox" at bounding box center [251, 190] width 13 height 13
checkbox input "true"
click at [253, 153] on input "checkbox" at bounding box center [251, 146] width 13 height 13
checkbox input "true"
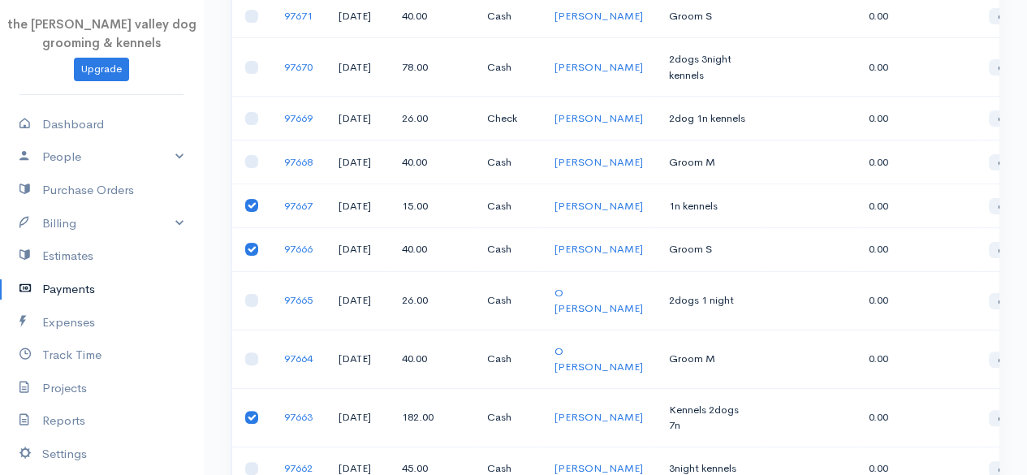
scroll to position [162, 0]
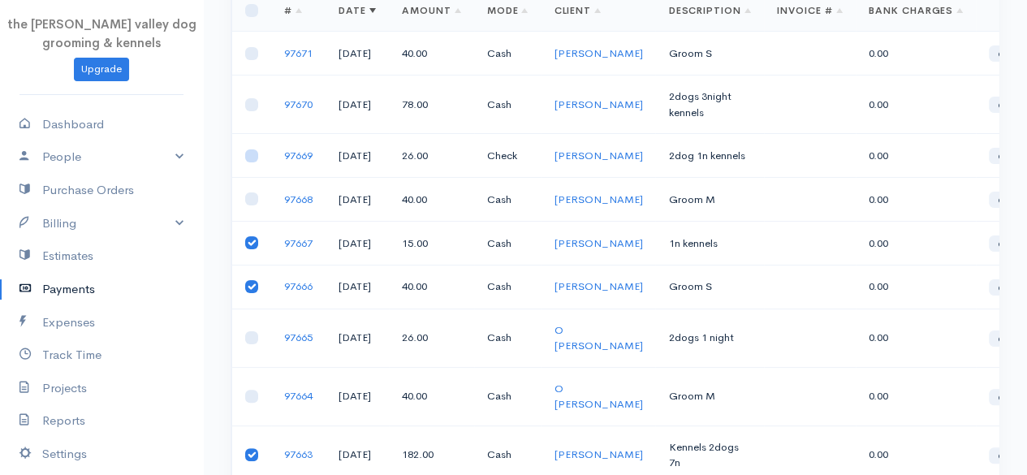
click at [250, 162] on input "checkbox" at bounding box center [251, 155] width 13 height 13
checkbox input "true"
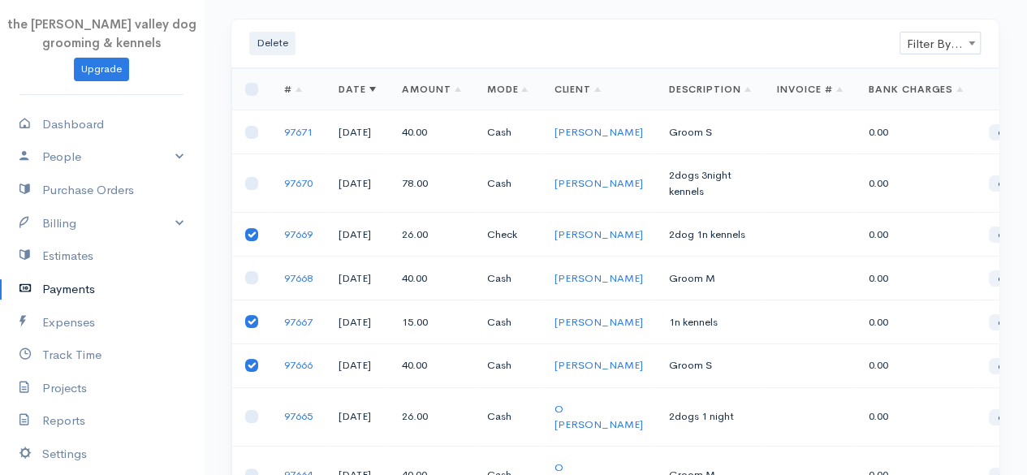
scroll to position [75, 0]
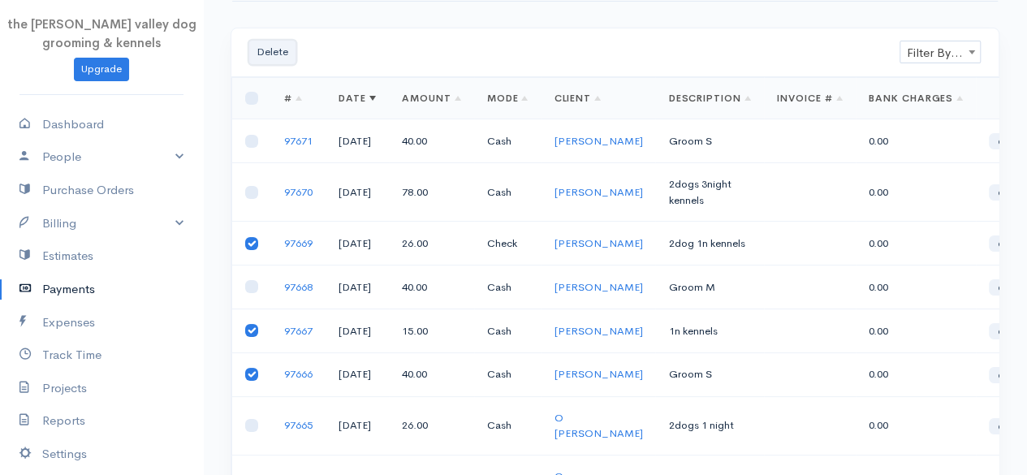
click at [276, 49] on button "Delete" at bounding box center [272, 53] width 46 height 24
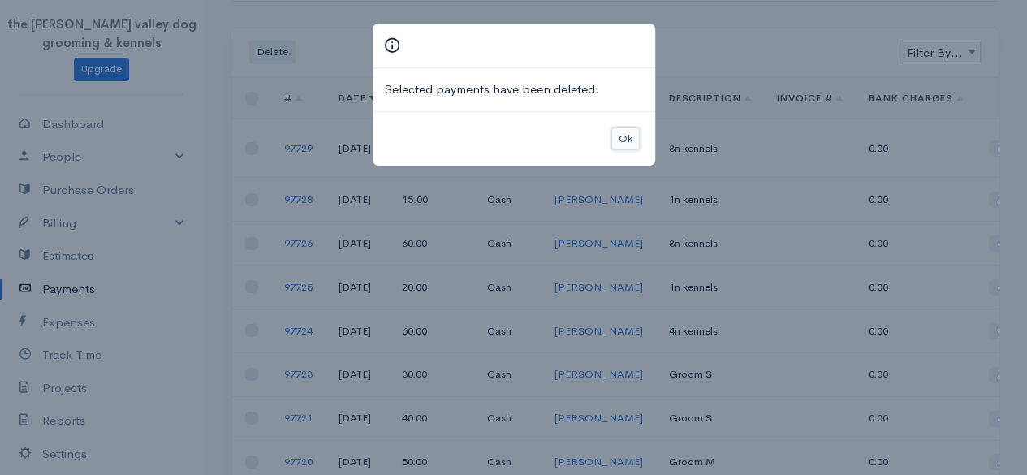
click at [637, 140] on button "Ok" at bounding box center [625, 139] width 28 height 24
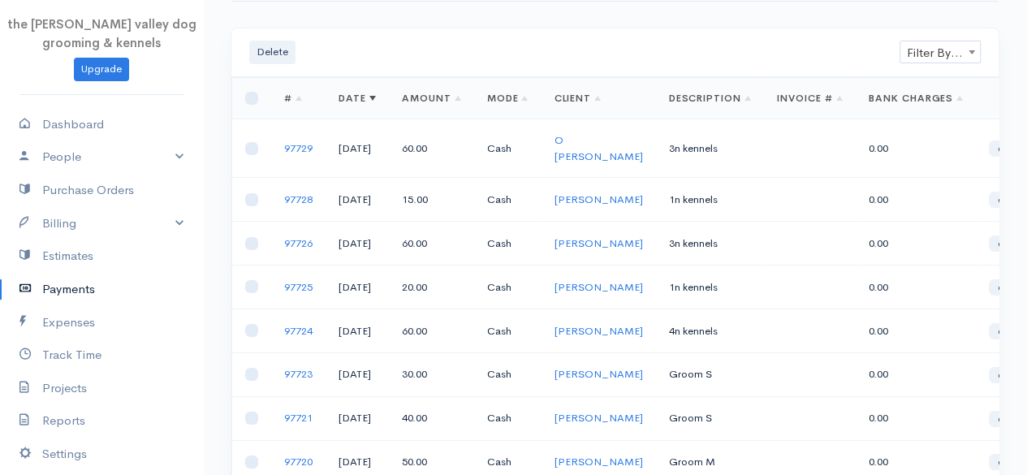
click at [77, 290] on link "Payments" at bounding box center [101, 289] width 203 height 33
click at [75, 382] on link "Projects" at bounding box center [101, 387] width 203 height 33
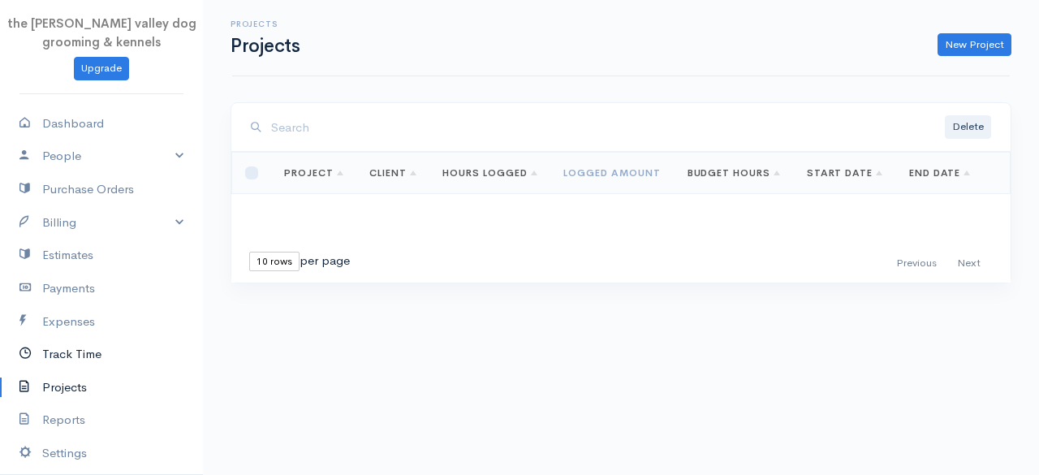
click at [86, 356] on link "Track Time" at bounding box center [101, 354] width 203 height 33
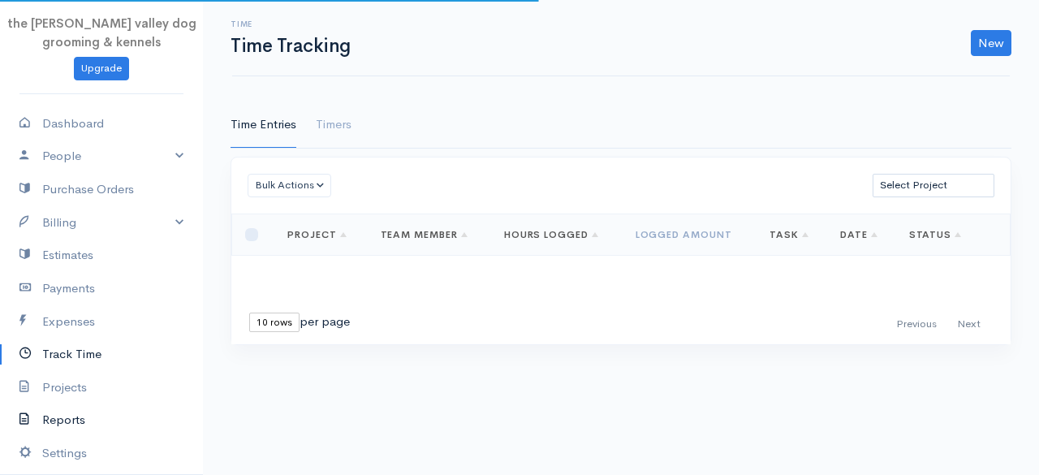
click at [75, 413] on link "Reports" at bounding box center [101, 420] width 203 height 33
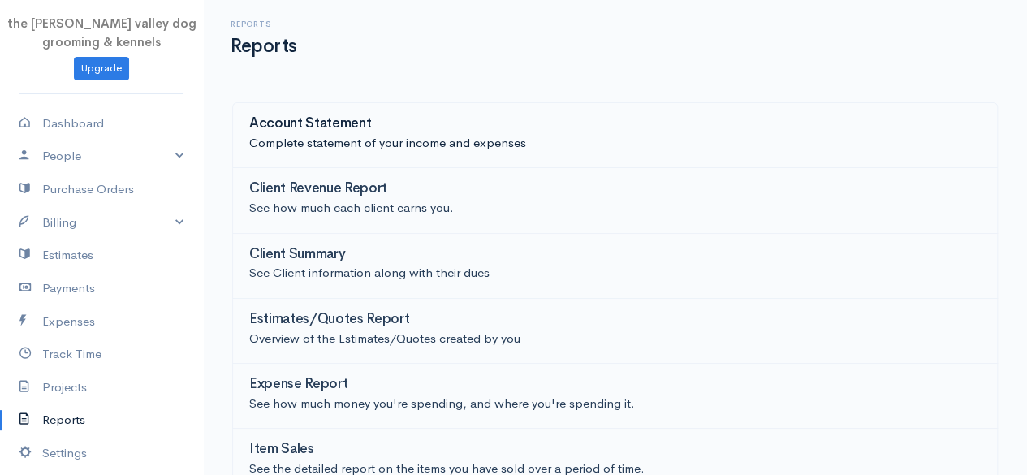
click at [440, 137] on p "Complete statement of your income and expenses" at bounding box center [615, 143] width 732 height 19
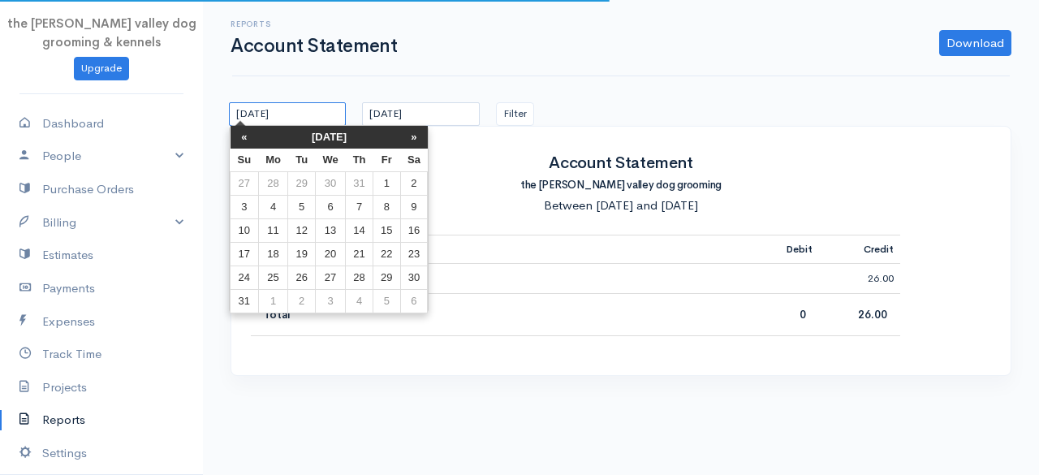
click at [326, 110] on input "[DATE]" at bounding box center [287, 114] width 117 height 24
click at [333, 129] on th "[DATE]" at bounding box center [329, 137] width 142 height 23
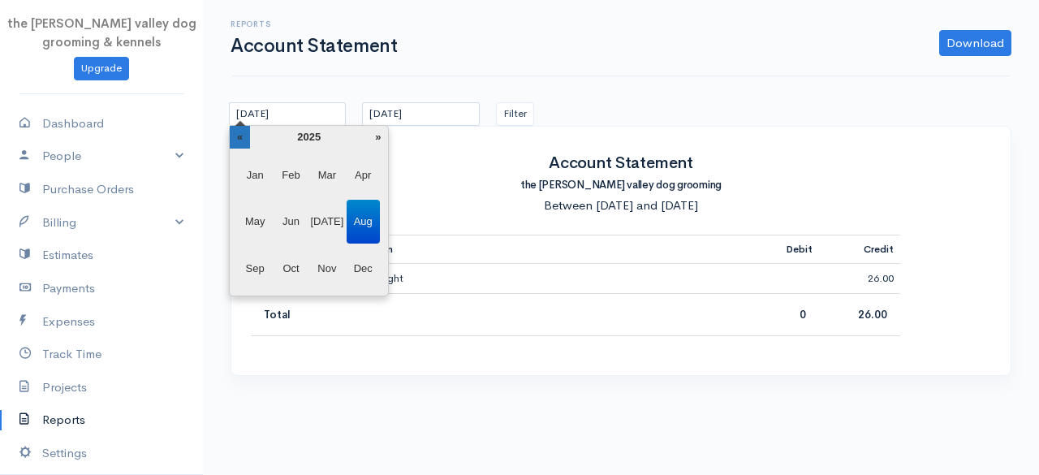
click at [239, 141] on th "«" at bounding box center [240, 137] width 20 height 23
click at [258, 167] on span "Jan" at bounding box center [255, 175] width 33 height 44
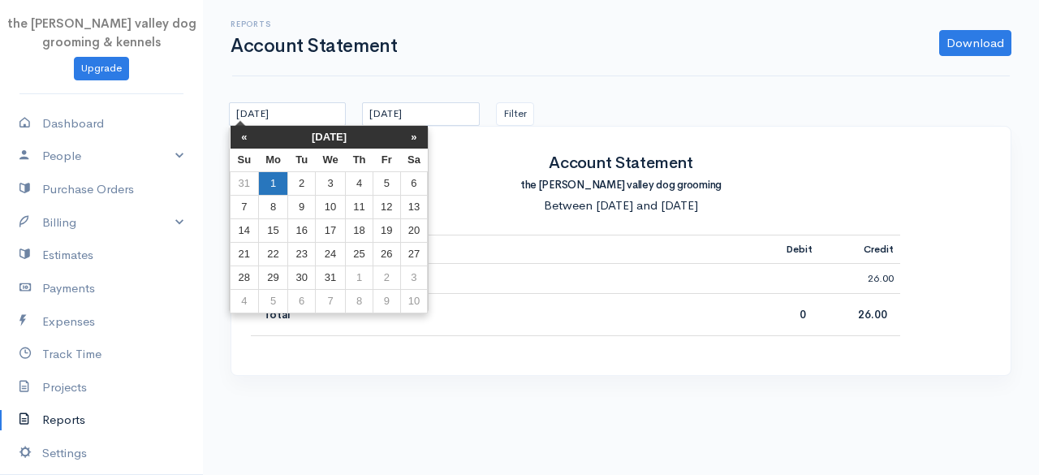
click at [270, 188] on td "1" at bounding box center [273, 183] width 30 height 24
type input "[DATE]"
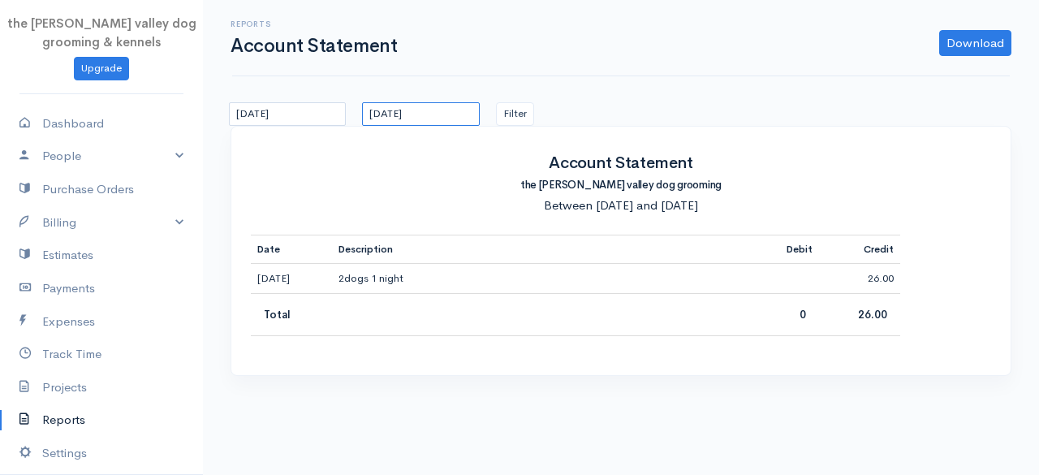
click at [455, 110] on input "[DATE]" at bounding box center [420, 114] width 117 height 24
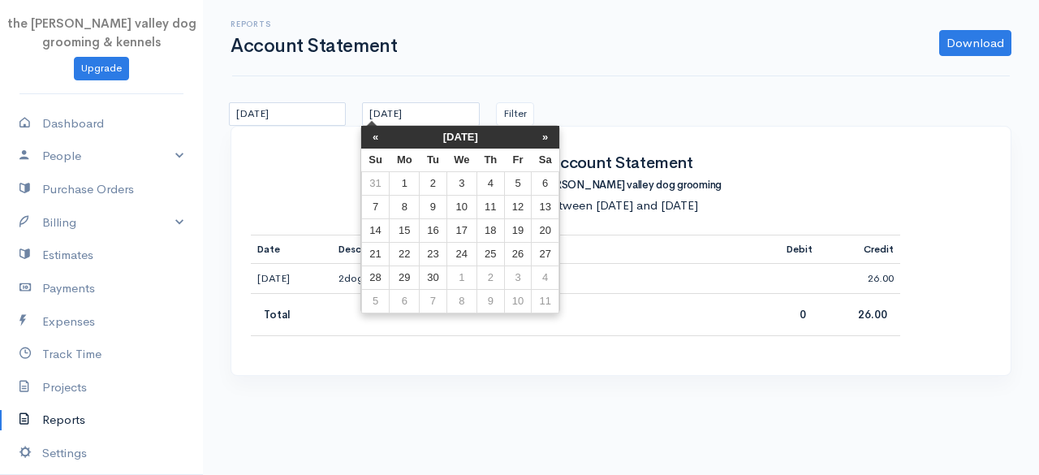
click at [460, 131] on th "[DATE]" at bounding box center [461, 137] width 142 height 23
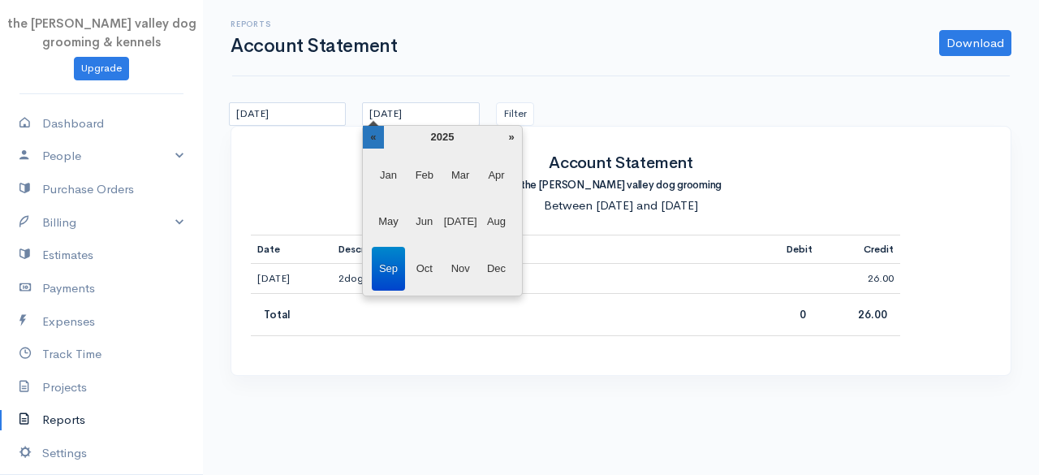
click at [374, 135] on th "«" at bounding box center [373, 137] width 20 height 23
click at [490, 270] on span "Dec" at bounding box center [496, 269] width 33 height 44
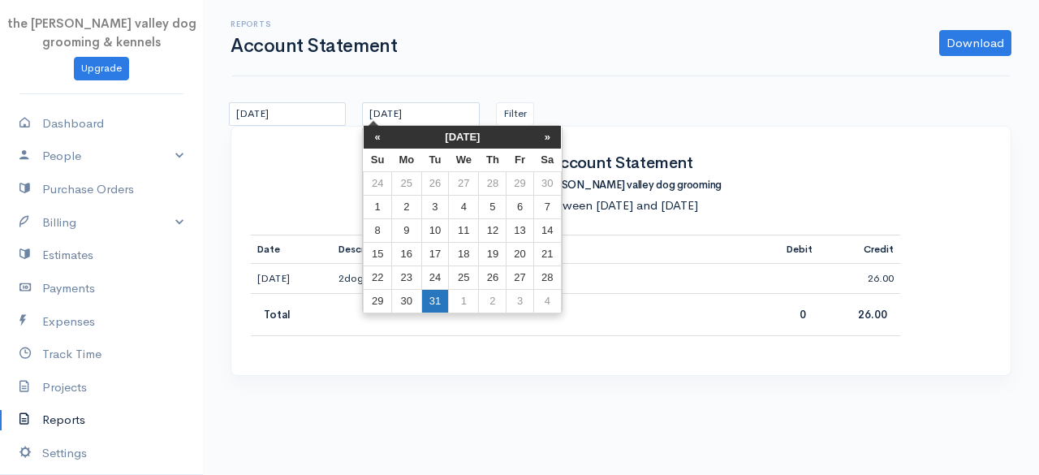
click at [442, 299] on td "31" at bounding box center [434, 301] width 27 height 24
type input "[DATE]"
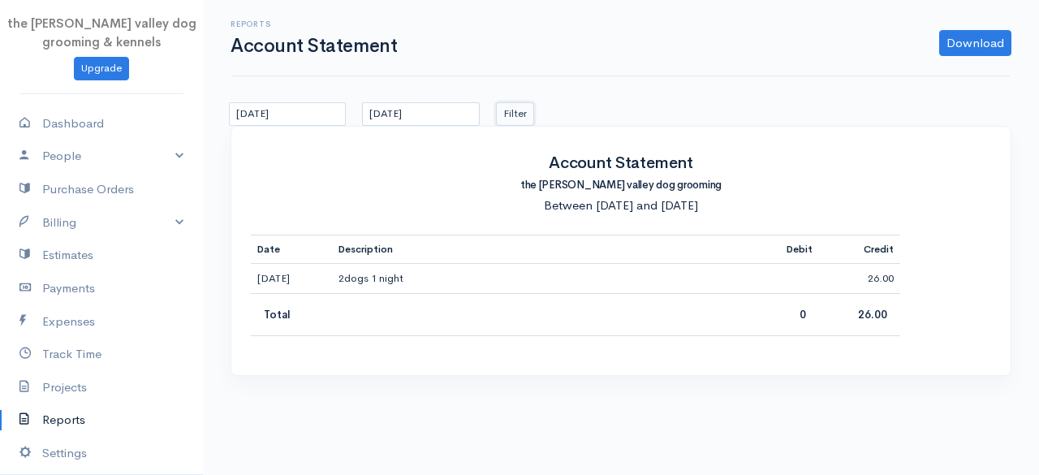
click at [508, 110] on button "Filter" at bounding box center [515, 114] width 38 height 24
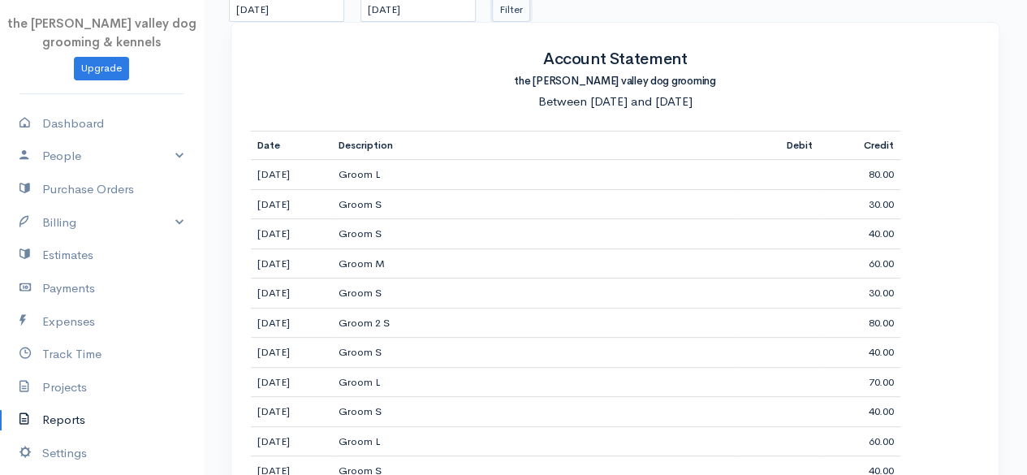
scroll to position [79, 0]
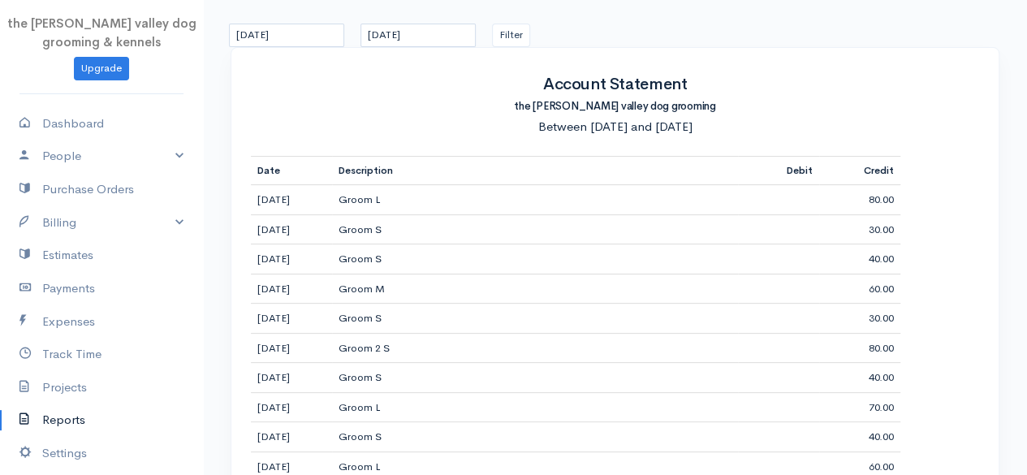
click at [1004, 38] on div "[DATE] [DATE] Filter" at bounding box center [615, 36] width 788 height 24
click at [70, 283] on link "Payments" at bounding box center [101, 288] width 203 height 33
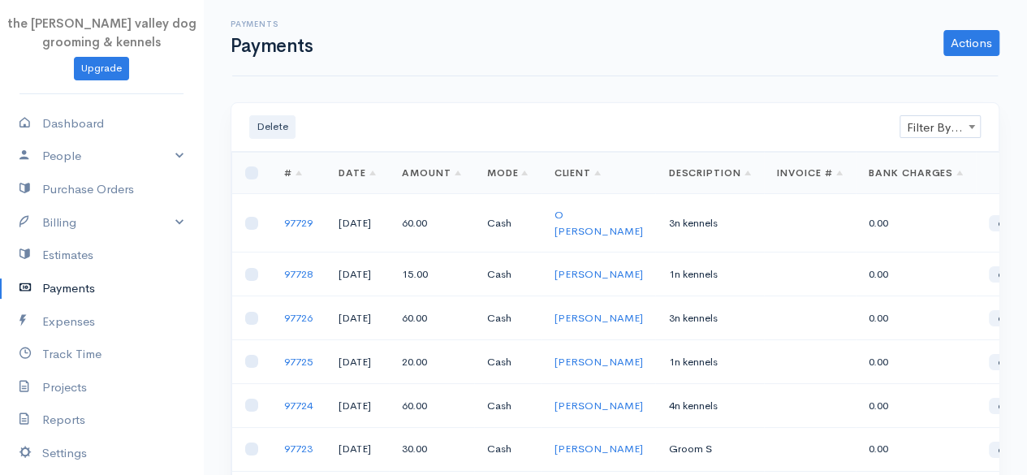
click at [70, 283] on link "Payments" at bounding box center [101, 288] width 203 height 33
